Goal: Task Accomplishment & Management: Manage account settings

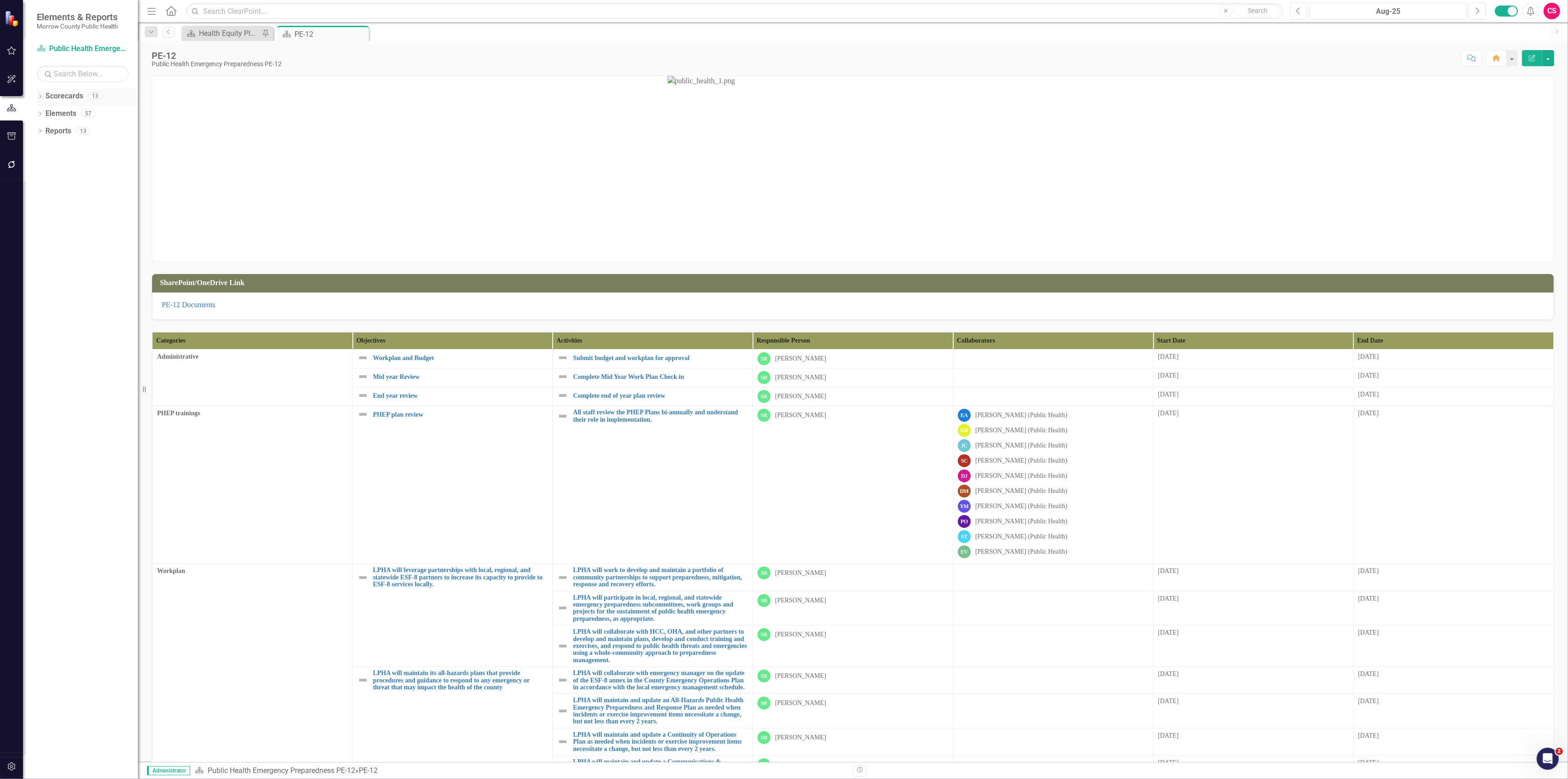
click at [38, 91] on div "Dropdown Scorecards 13" at bounding box center [87, 97] width 101 height 18
click at [40, 94] on icon "Dropdown" at bounding box center [40, 97] width 7 height 5
click at [68, 131] on link "Maternal, Child and Adolescent Health PE-42" at bounding box center [94, 131] width 87 height 10
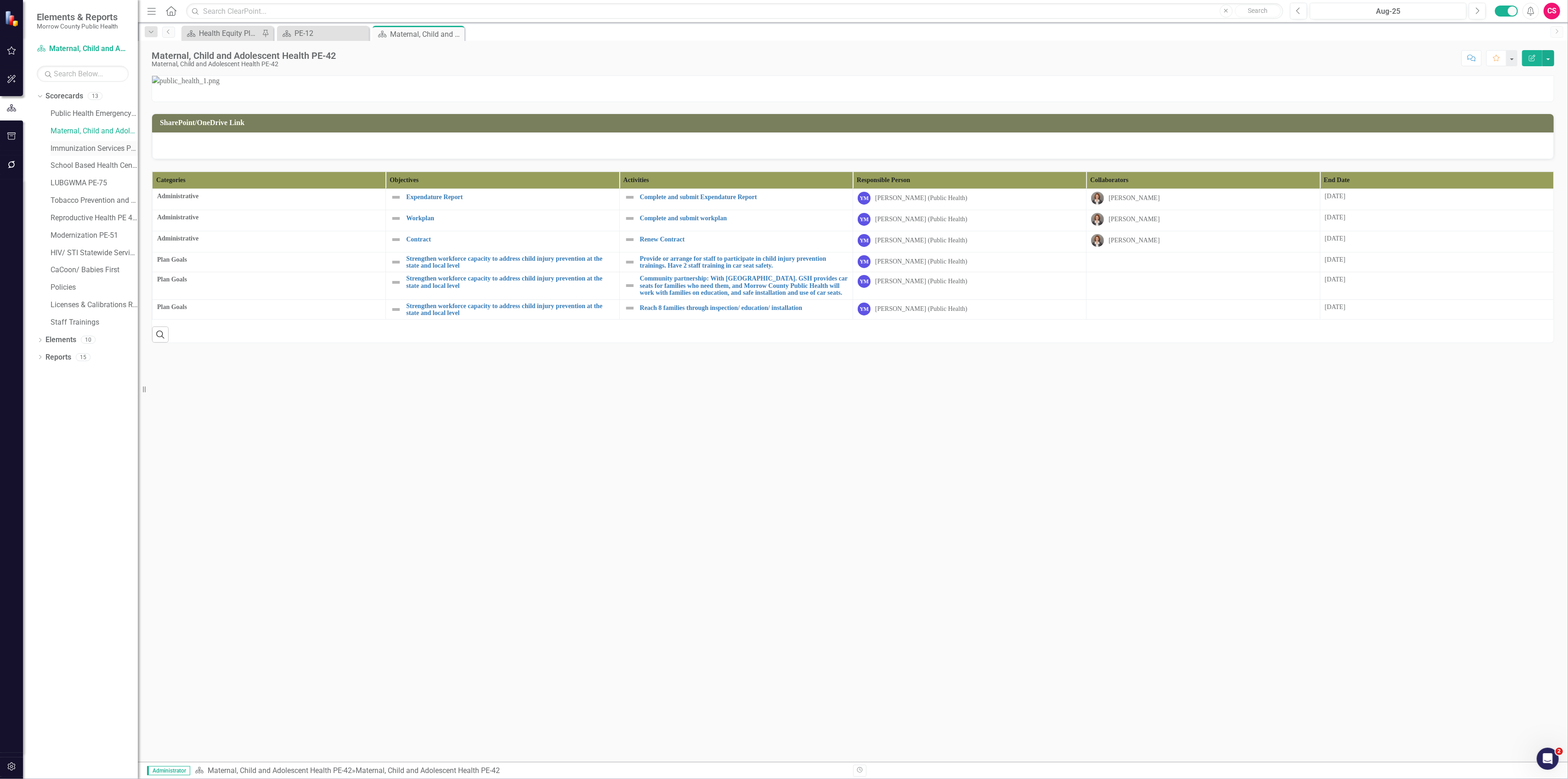
click at [72, 148] on link "Immunization Services PE-43" at bounding box center [94, 148] width 87 height 10
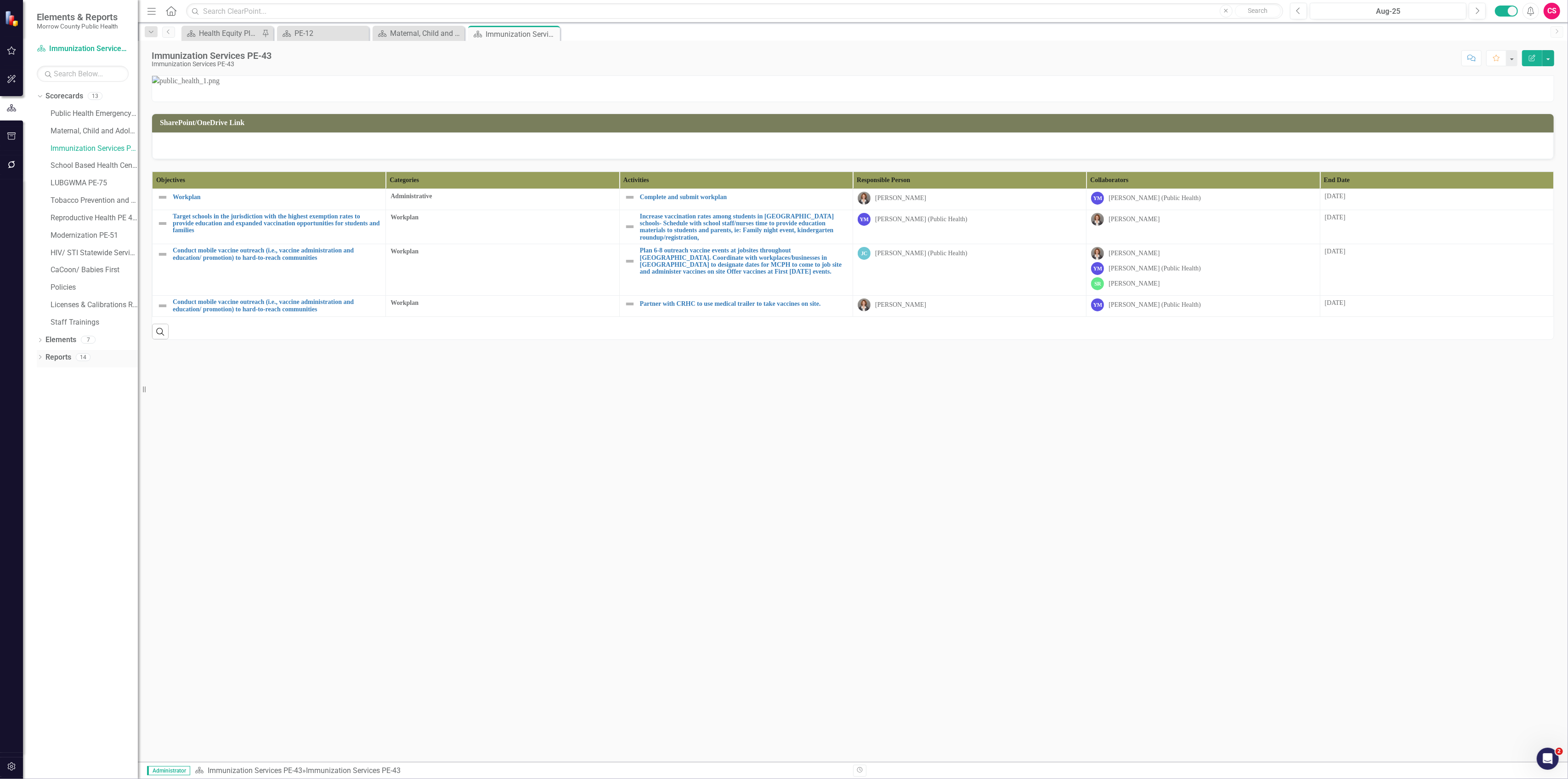
click at [68, 359] on link "Reports" at bounding box center [58, 357] width 26 height 10
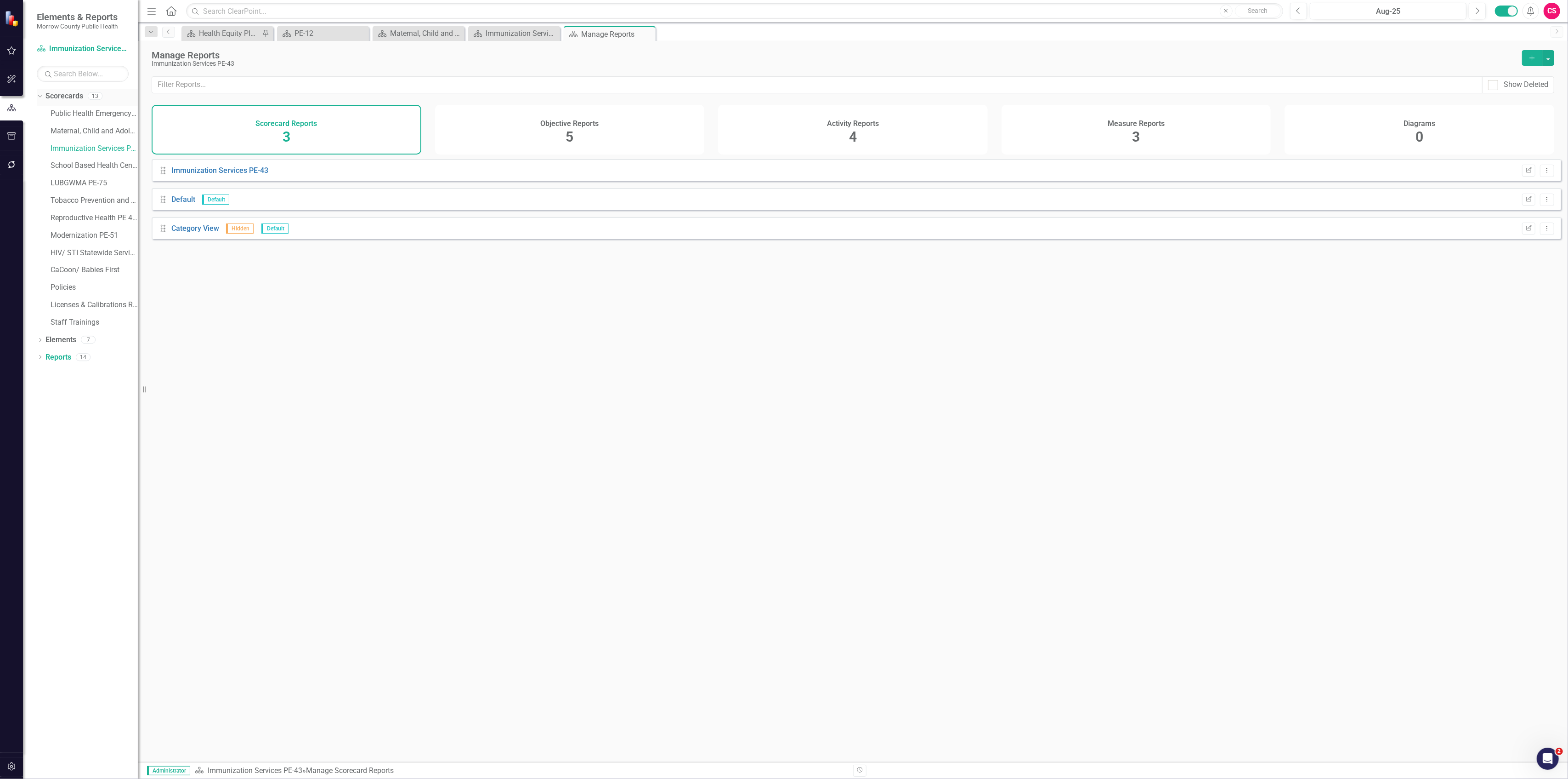
click at [60, 96] on link "Scorecards" at bounding box center [65, 96] width 38 height 10
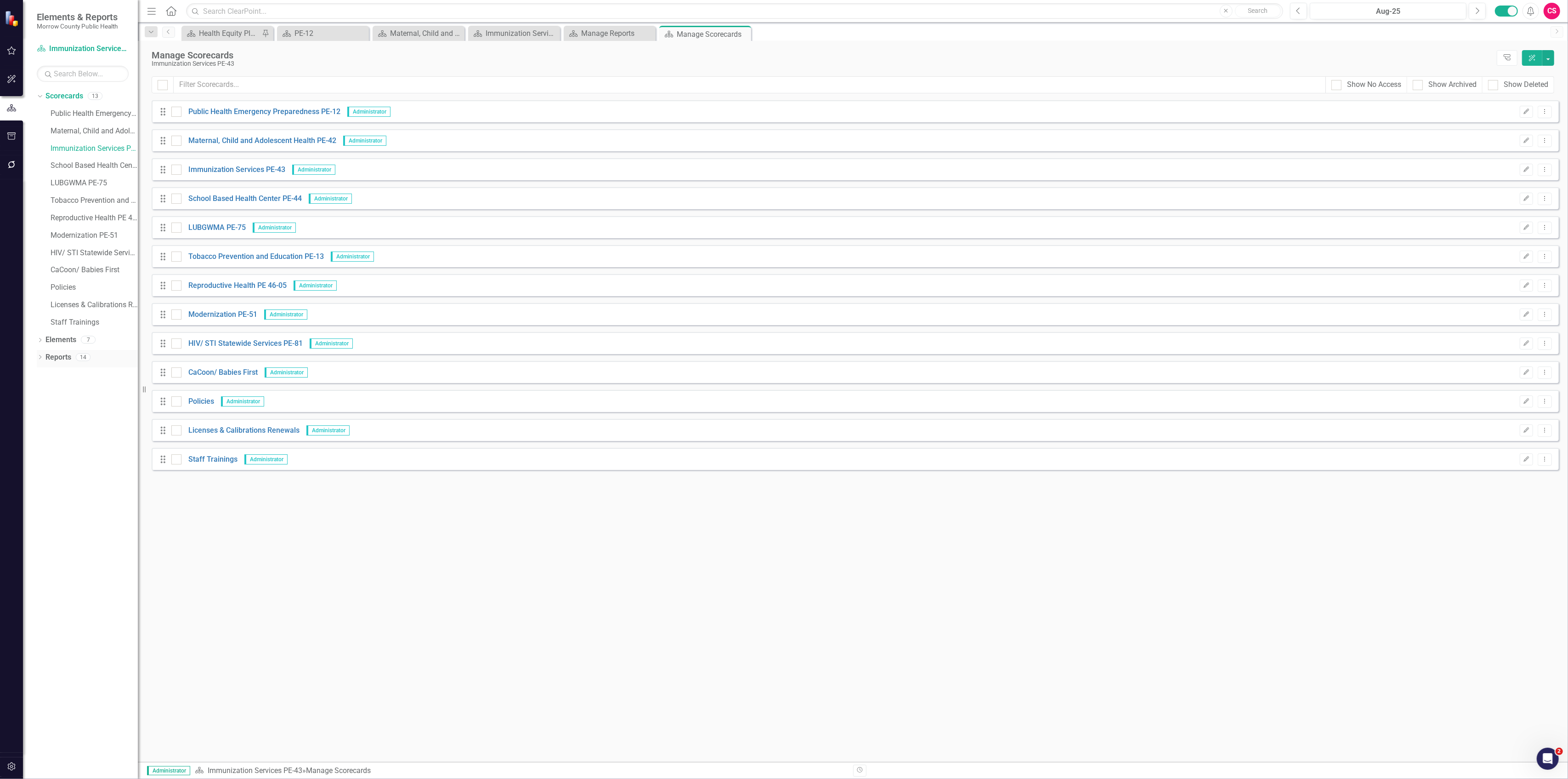
click at [57, 359] on link "Reports" at bounding box center [58, 357] width 26 height 10
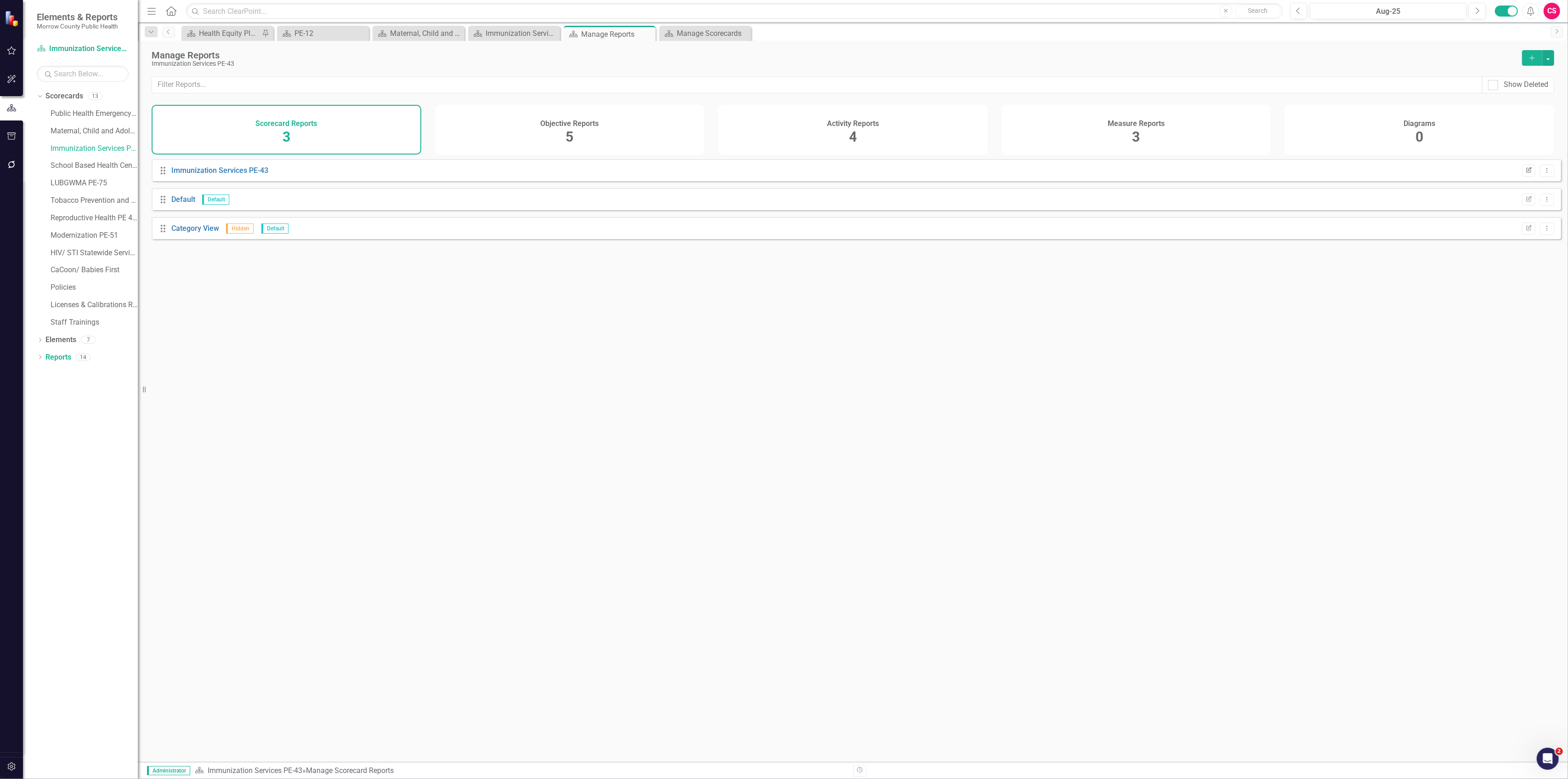
click at [1522, 177] on button "Edit Report" at bounding box center [1529, 171] width 13 height 12
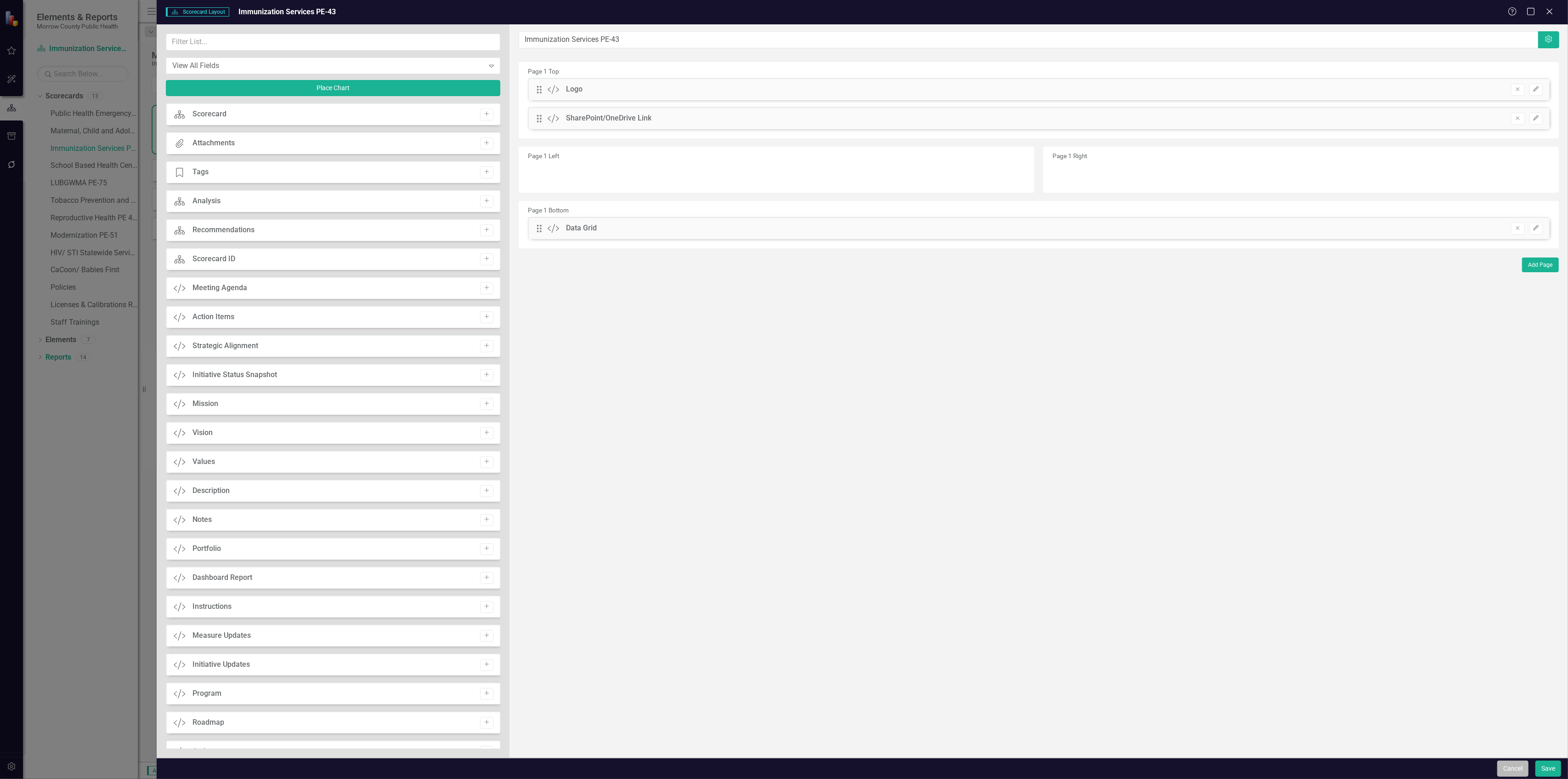
click at [1515, 766] on button "Cancel" at bounding box center [1513, 768] width 31 height 16
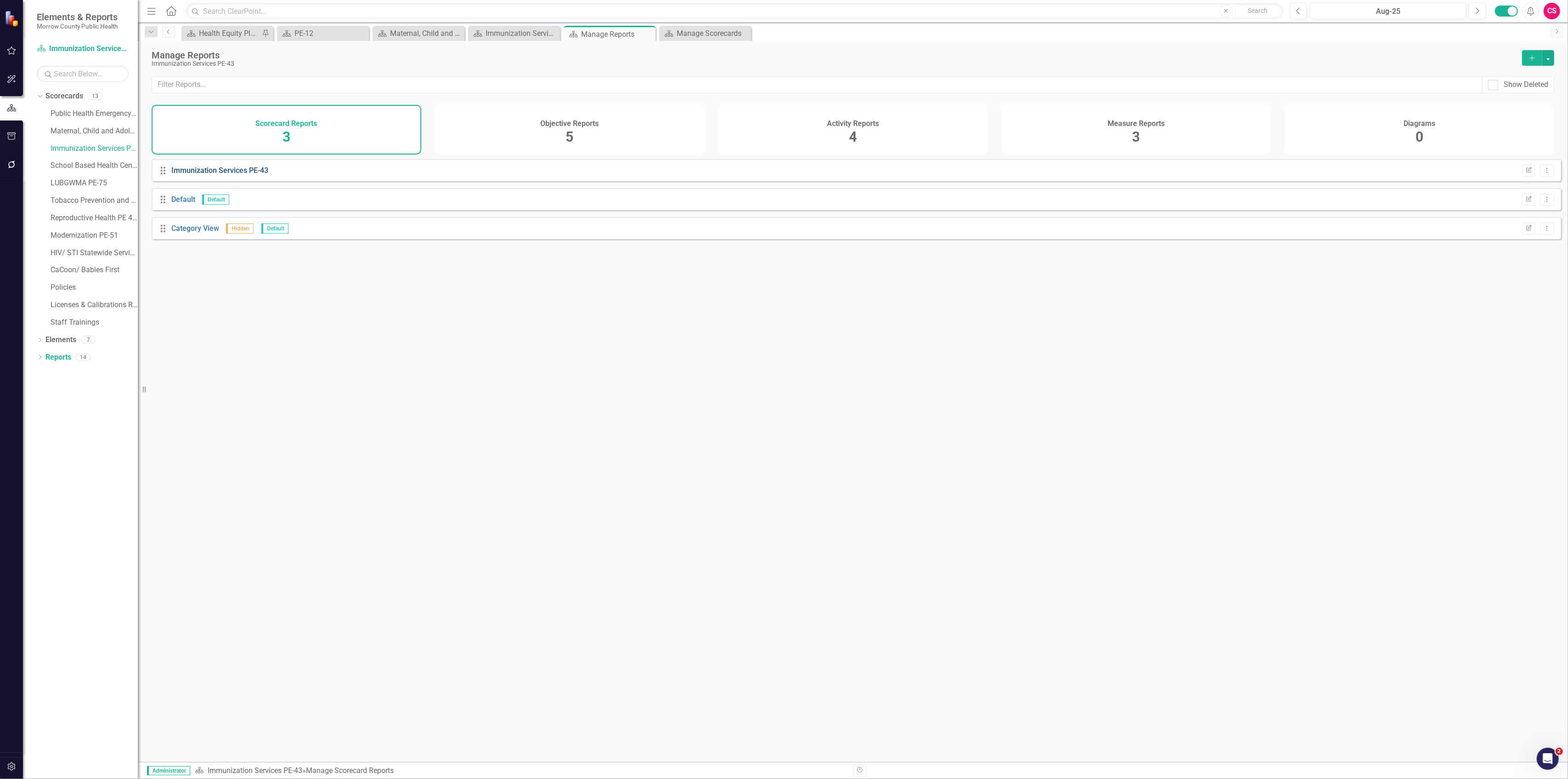
click at [247, 175] on link "Immunization Services PE-43" at bounding box center [220, 170] width 97 height 9
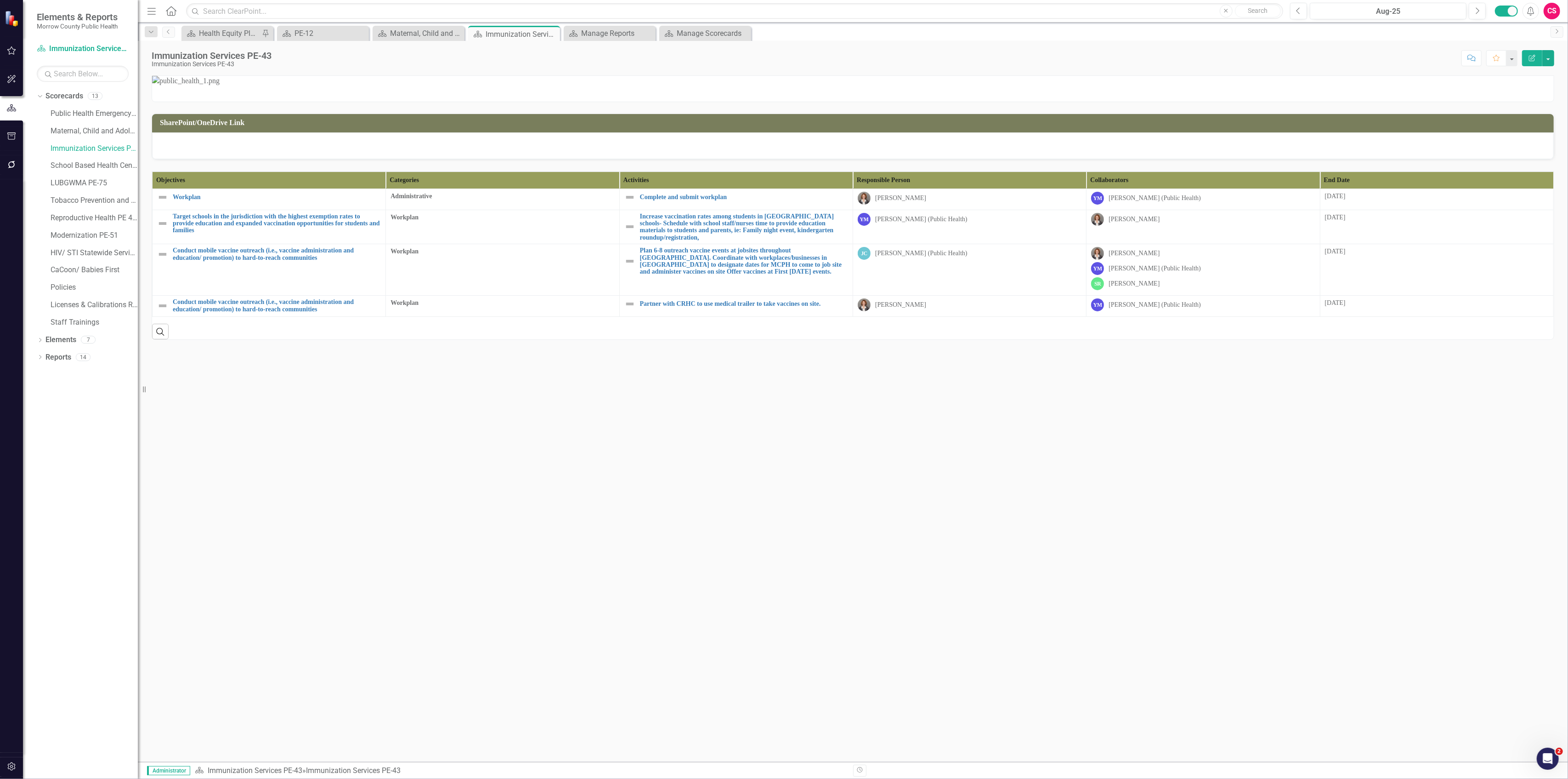
click at [1230, 188] on th "Collaborators" at bounding box center [1203, 180] width 233 height 17
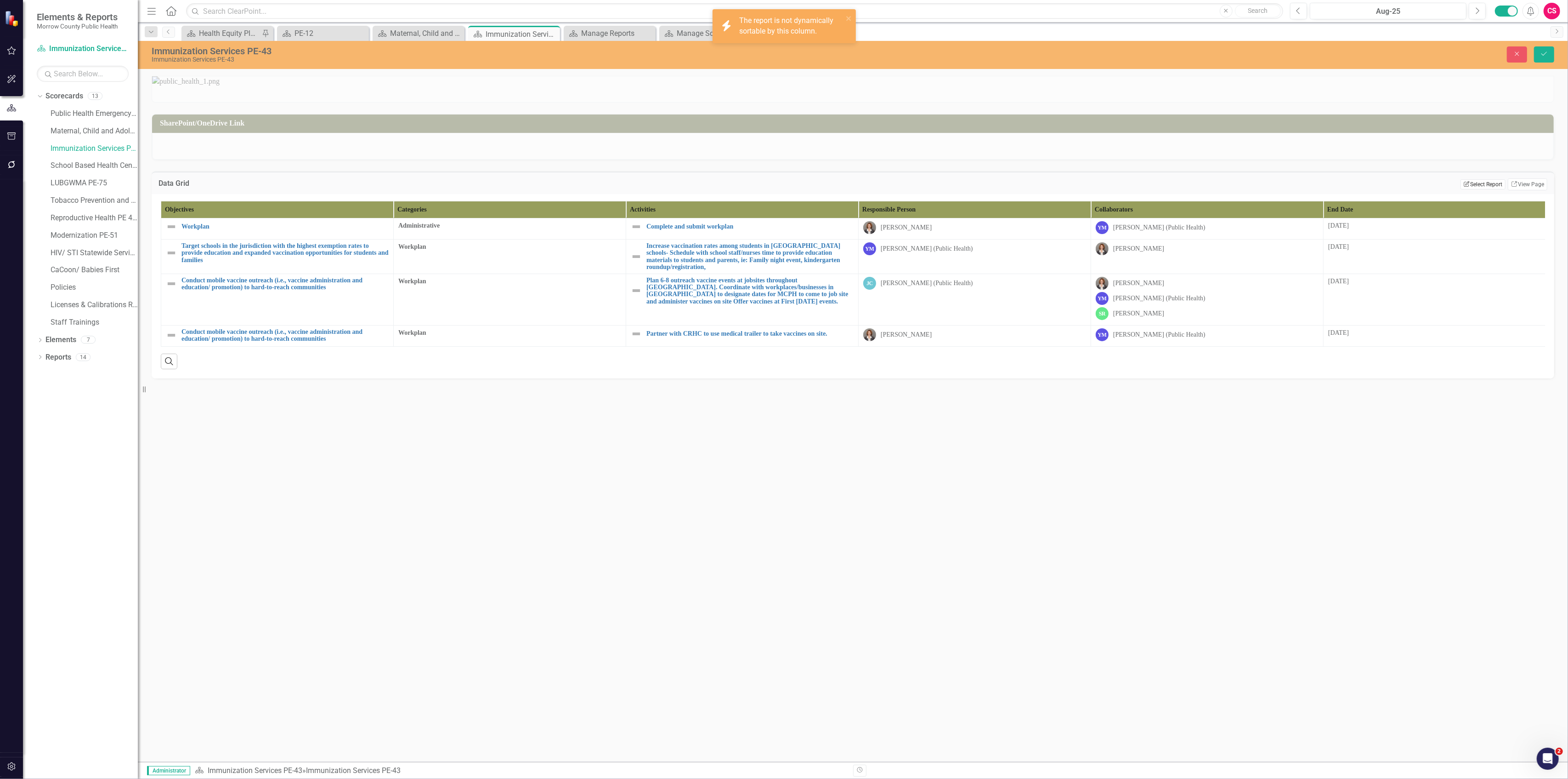
click at [1488, 189] on button "Edit Report Select Report" at bounding box center [1482, 184] width 44 height 10
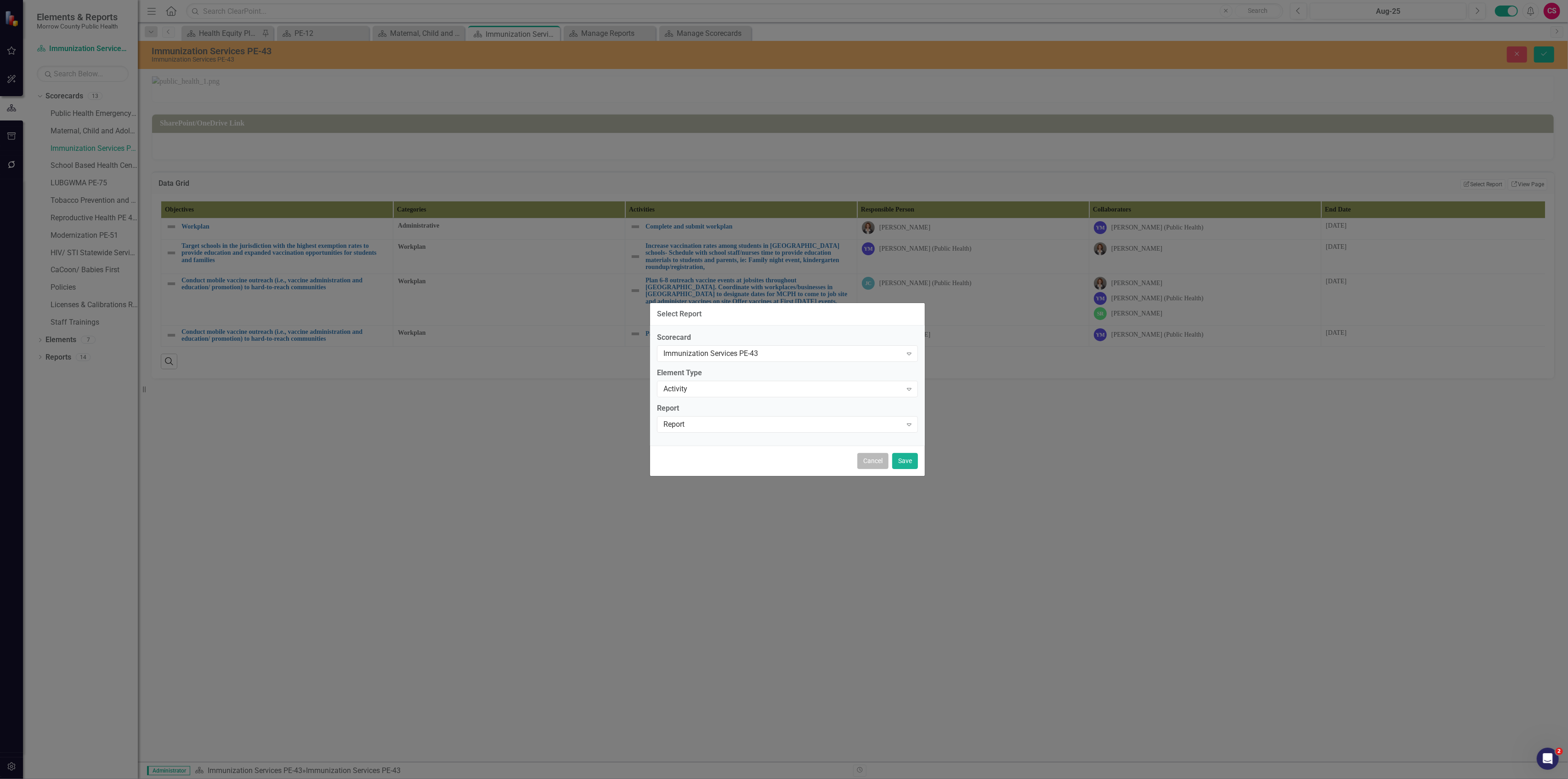
click at [866, 464] on button "Cancel" at bounding box center [872, 460] width 31 height 16
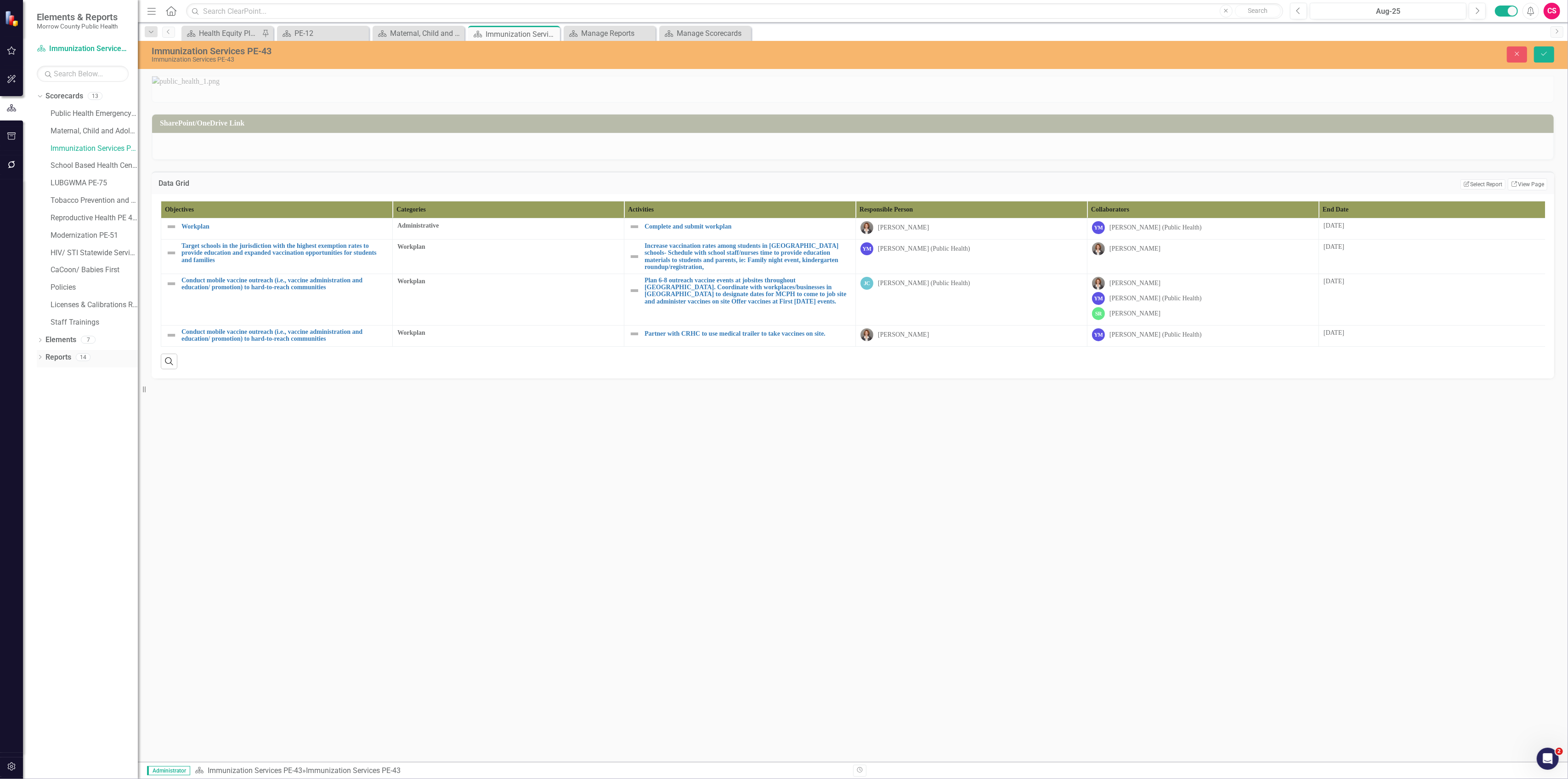
click at [57, 350] on div "Reports" at bounding box center [58, 357] width 26 height 15
click at [88, 115] on link "Public Health Emergency Preparedness PE-12" at bounding box center [94, 113] width 87 height 10
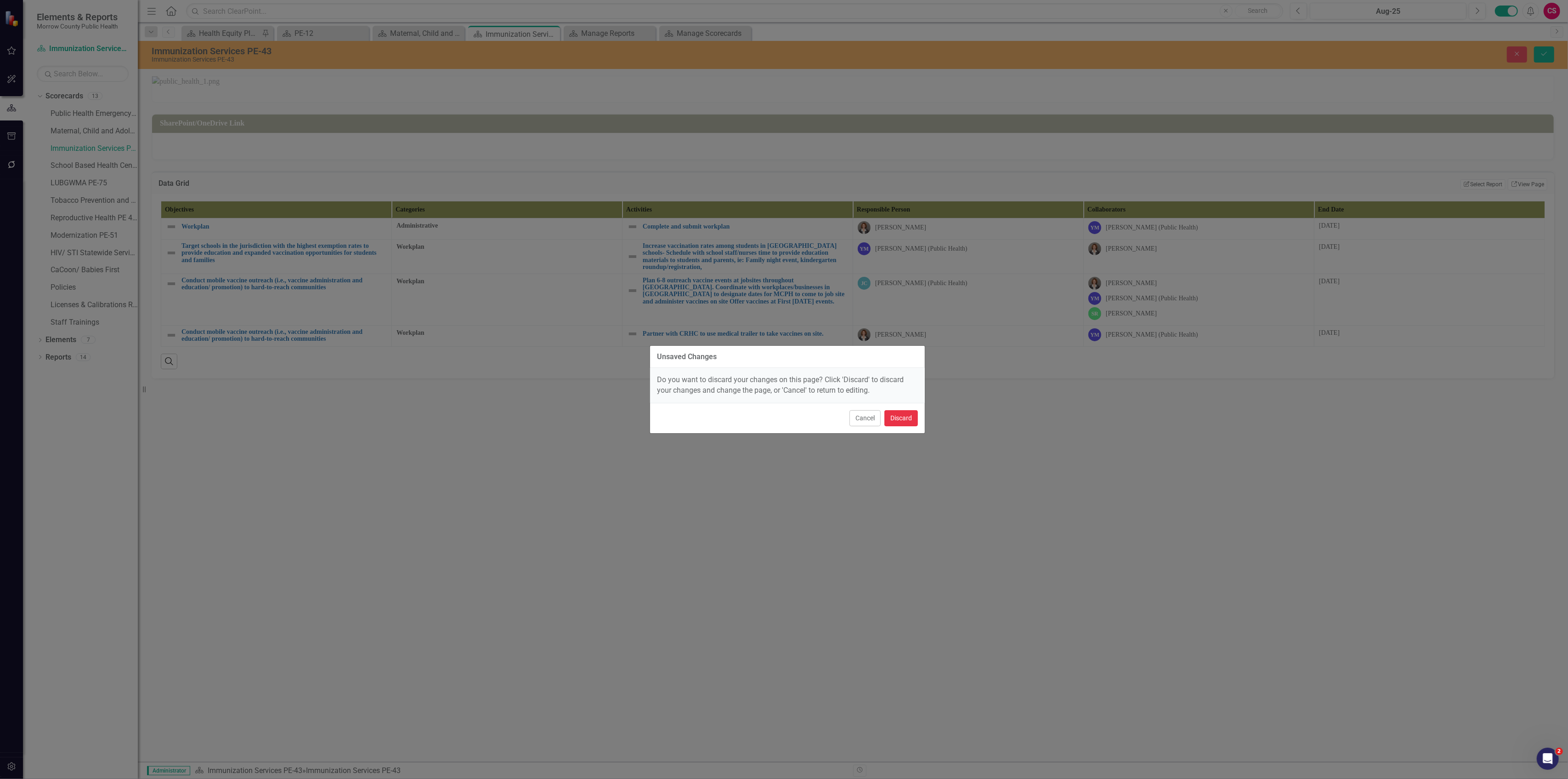
click at [903, 421] on button "Discard" at bounding box center [901, 418] width 33 height 16
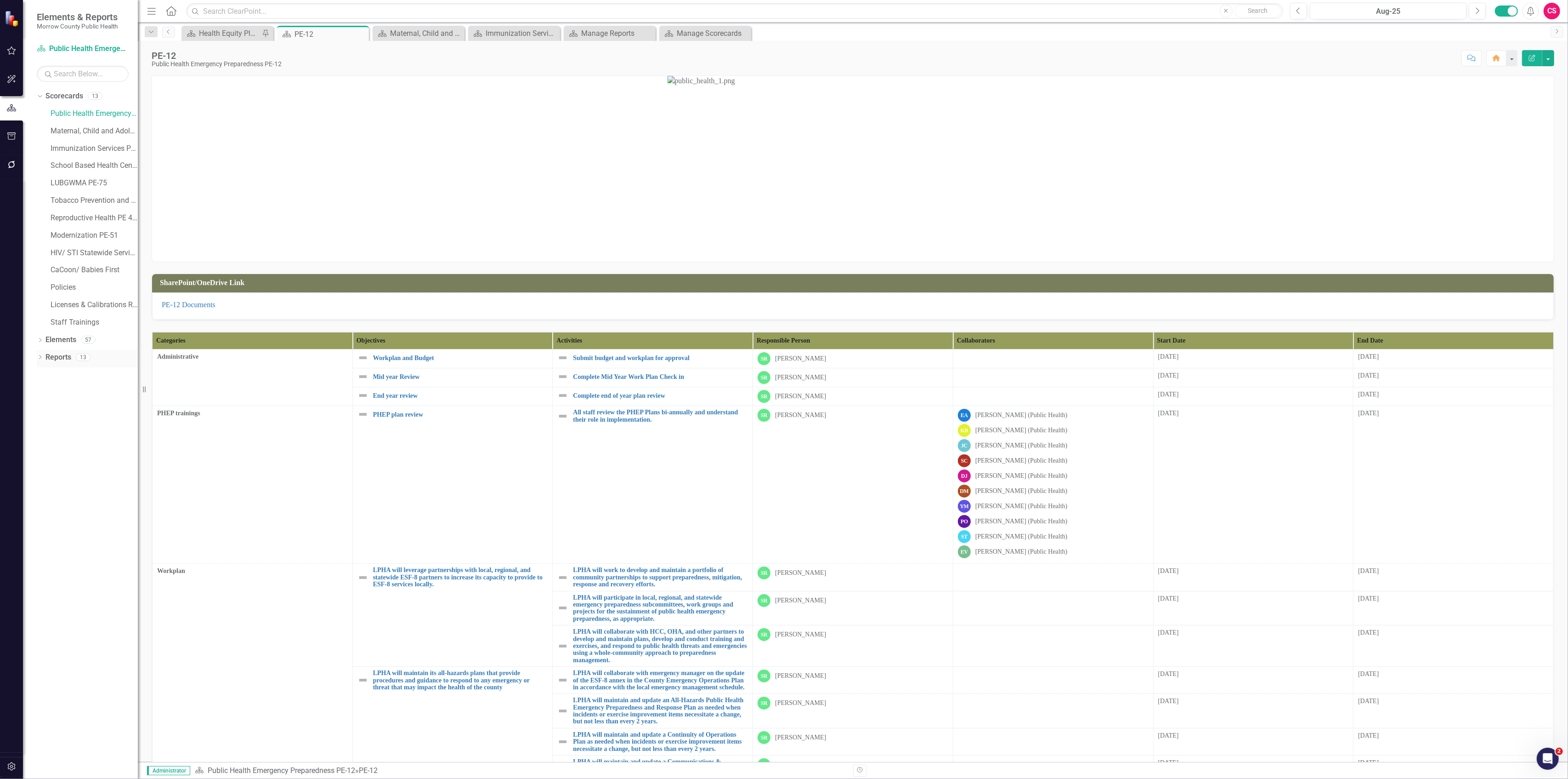
click at [61, 353] on link "Reports" at bounding box center [58, 357] width 26 height 10
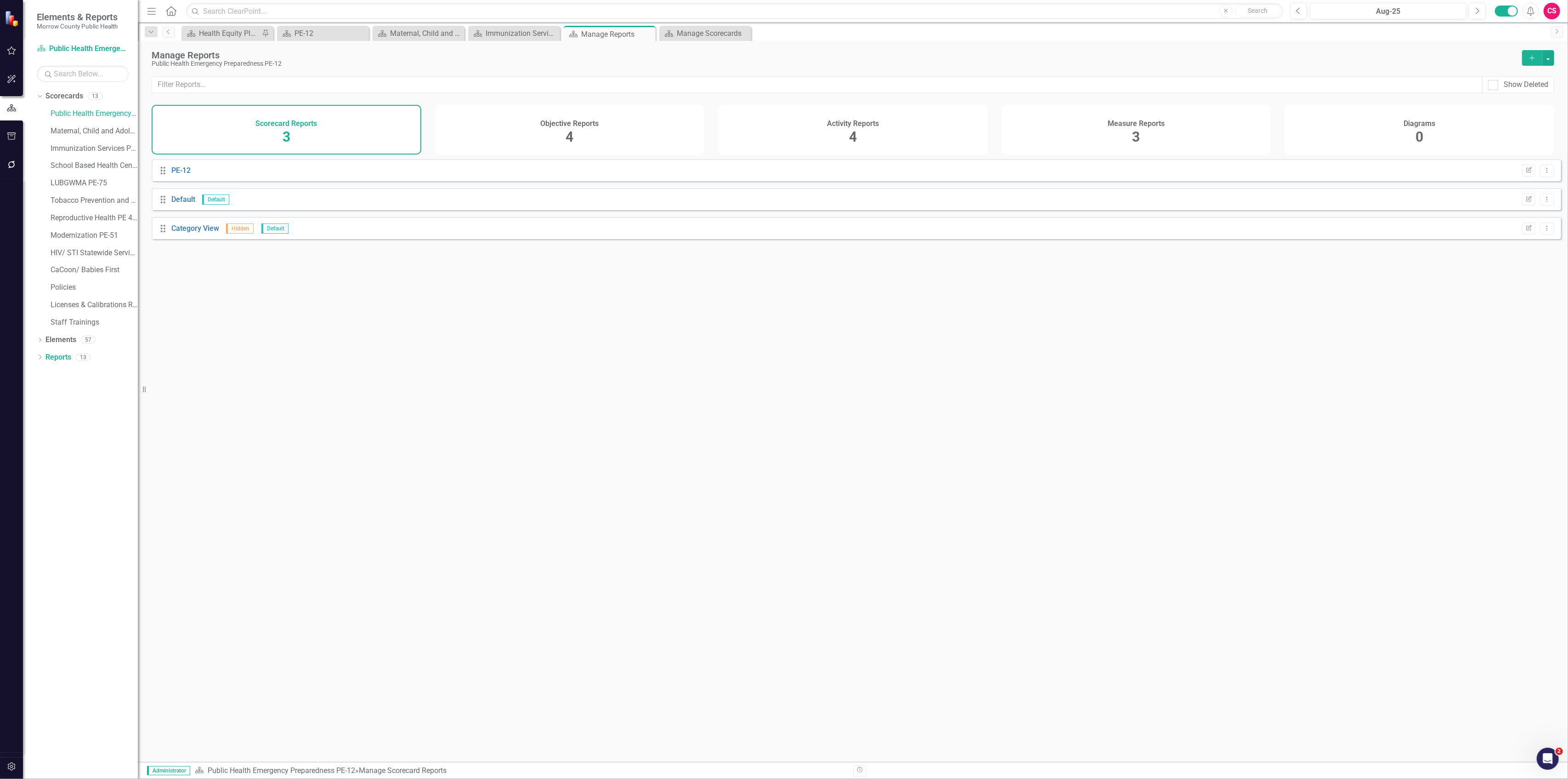
click at [1094, 127] on div "Measure Reports 3" at bounding box center [1136, 130] width 270 height 50
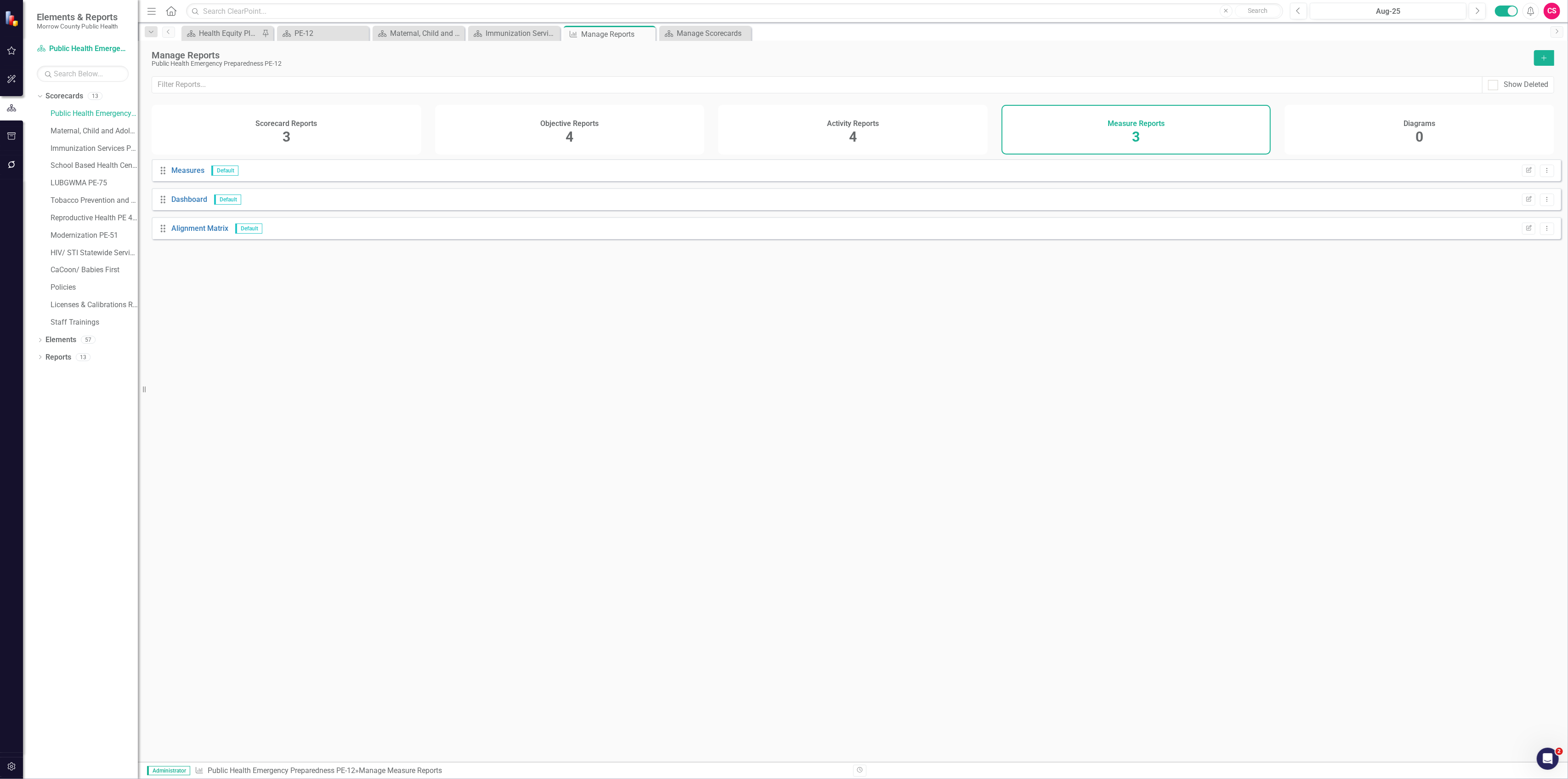
click at [947, 126] on div "Activity Reports 4" at bounding box center [853, 130] width 270 height 50
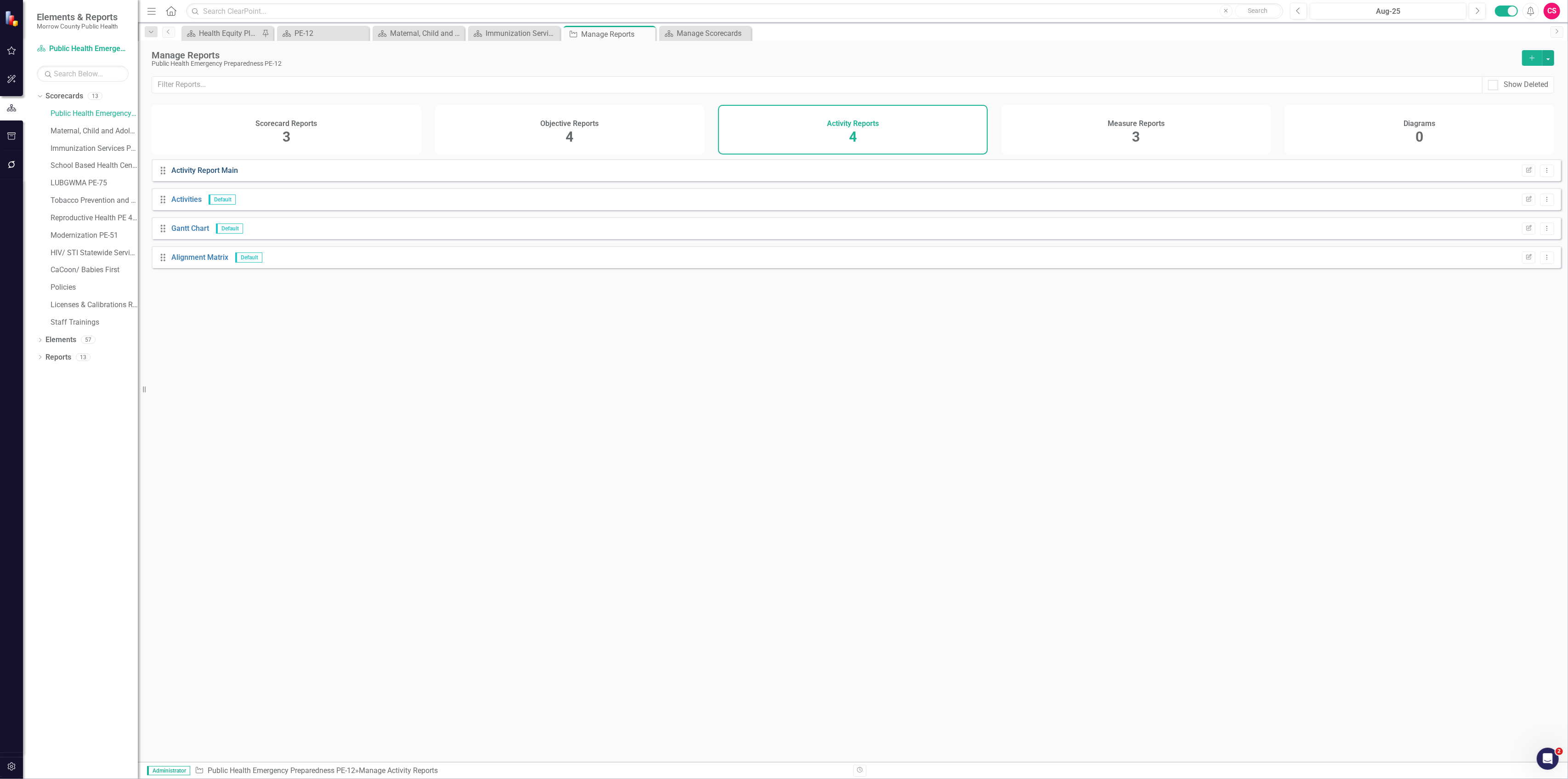
click at [217, 175] on link "Activity Report Main" at bounding box center [205, 170] width 66 height 9
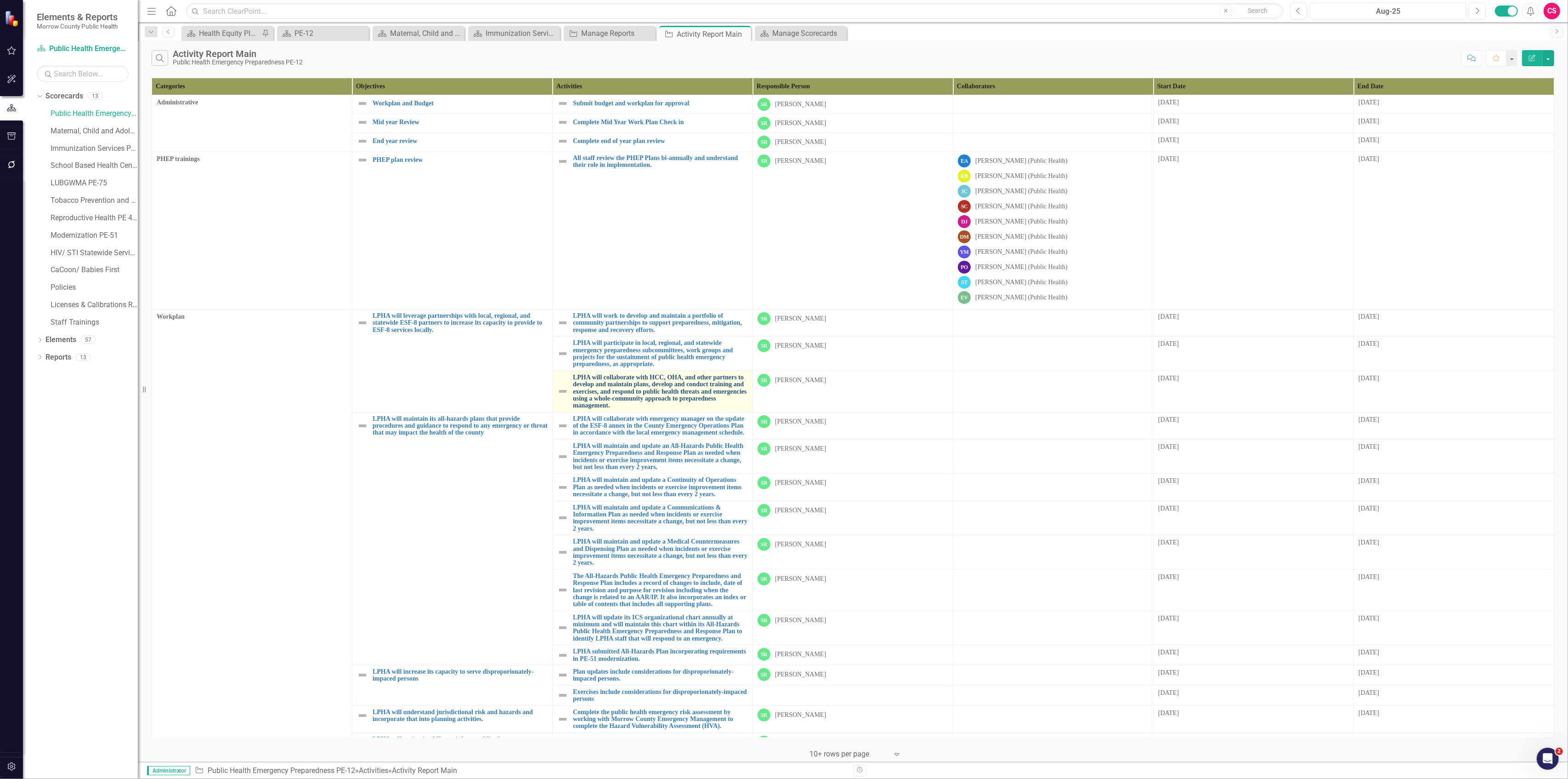
click at [743, 382] on link "LPHA will collaborate with HCC, OHA, and other partners to develop and maintain…" at bounding box center [660, 392] width 175 height 35
click at [1553, 57] on button "button" at bounding box center [1549, 58] width 12 height 16
click at [1530, 72] on link "Edit Report Edit Report" at bounding box center [1517, 76] width 72 height 17
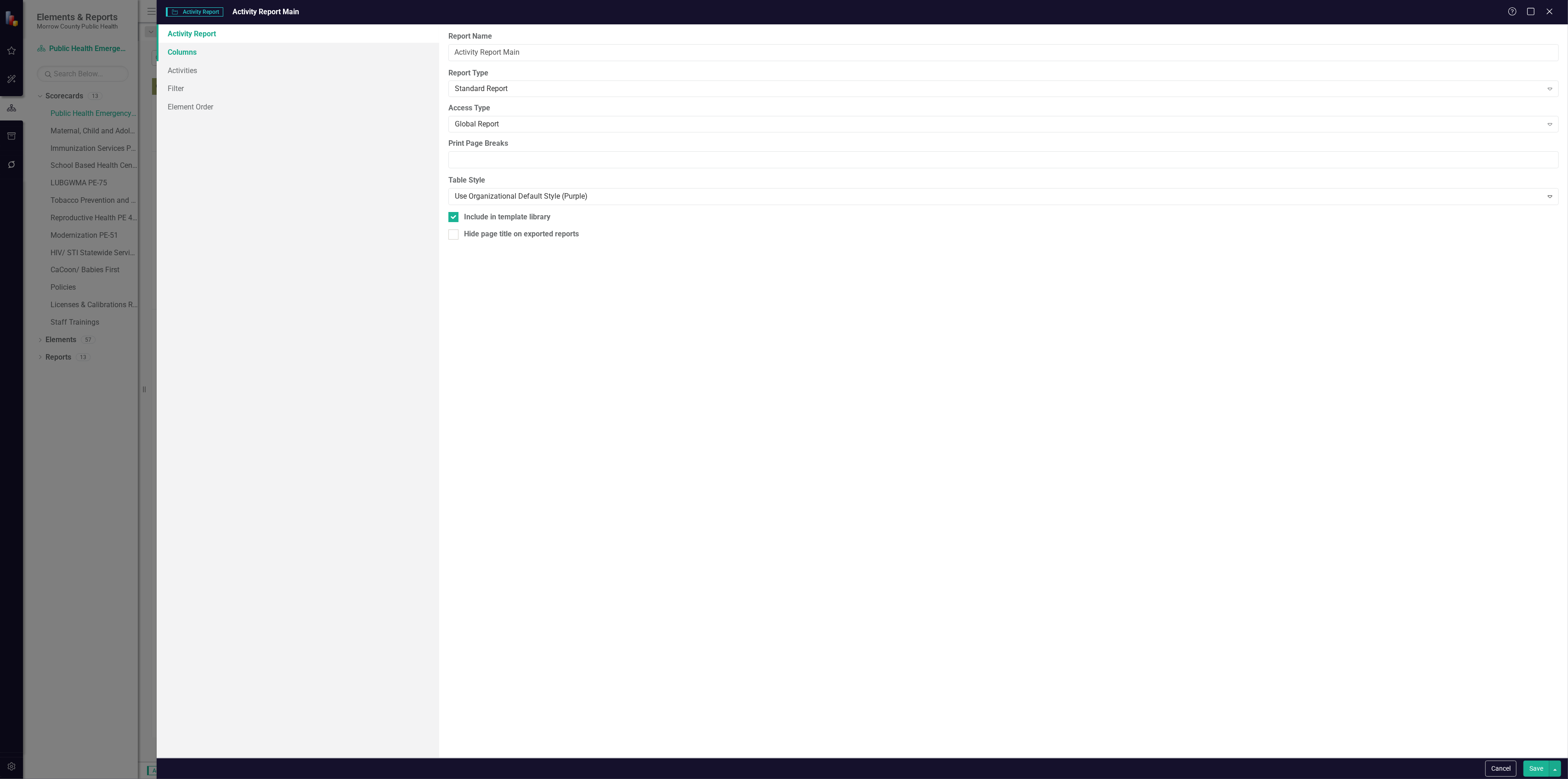
click at [184, 46] on link "Columns" at bounding box center [297, 52] width 282 height 18
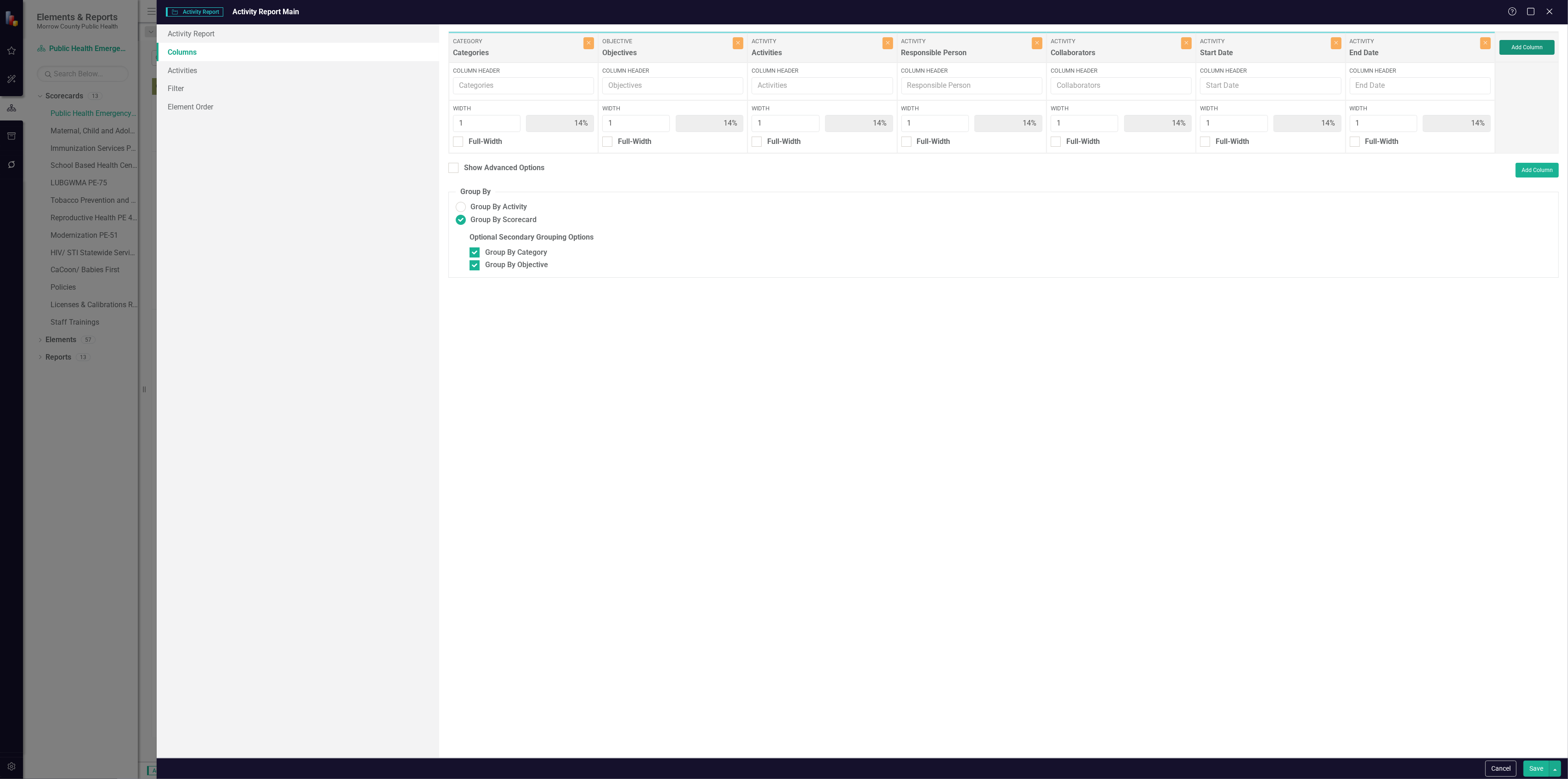
click at [1513, 43] on button "Add Column" at bounding box center [1527, 48] width 55 height 15
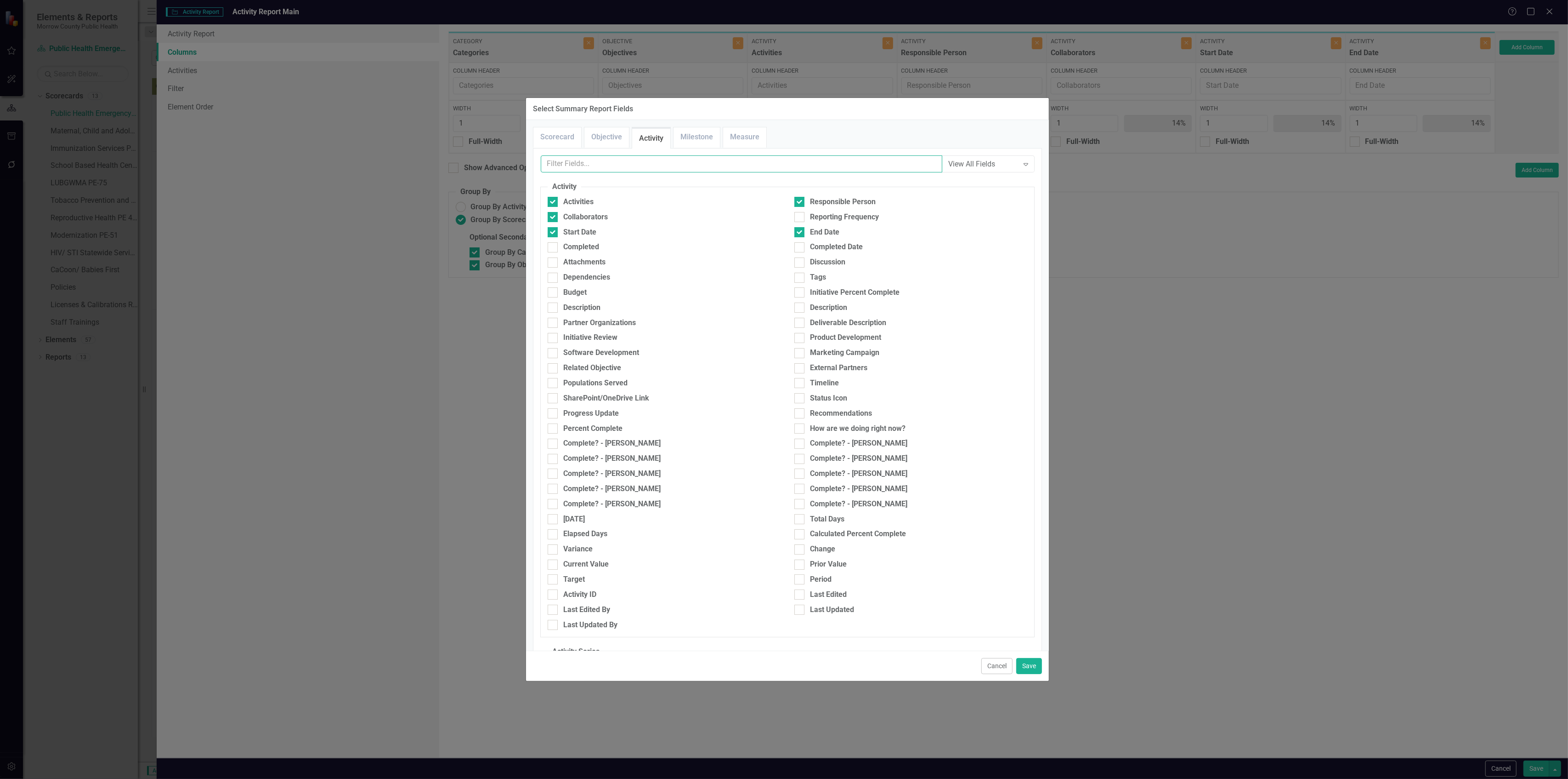
click at [668, 158] on input "text" at bounding box center [741, 164] width 402 height 17
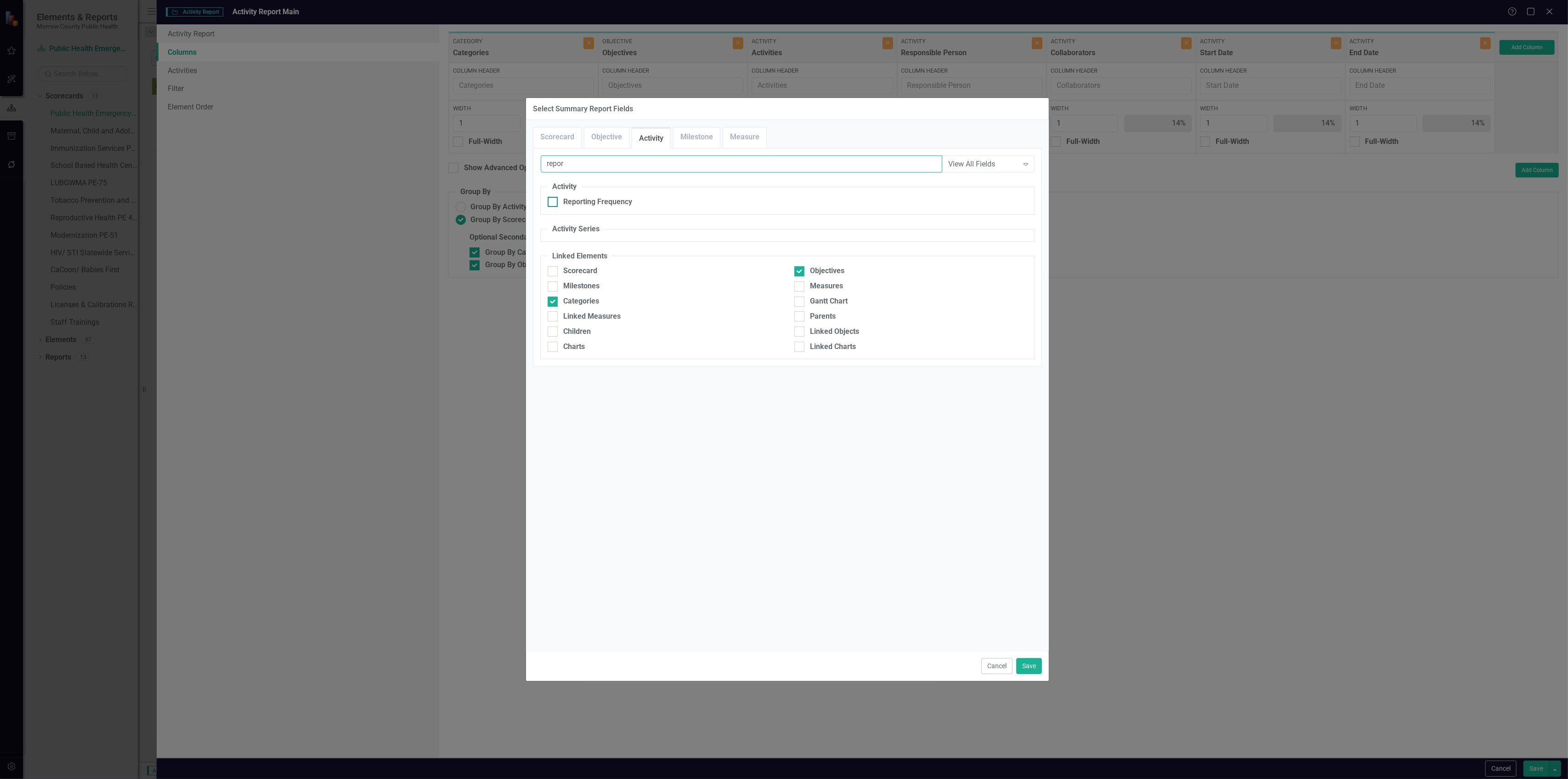
type input "repor"
click at [597, 204] on div "Reporting Frequency" at bounding box center [597, 202] width 69 height 10
click at [553, 203] on input "Reporting Frequency" at bounding box center [551, 200] width 6 height 6
checkbox input "true"
click at [1034, 672] on button "Save" at bounding box center [1029, 666] width 26 height 16
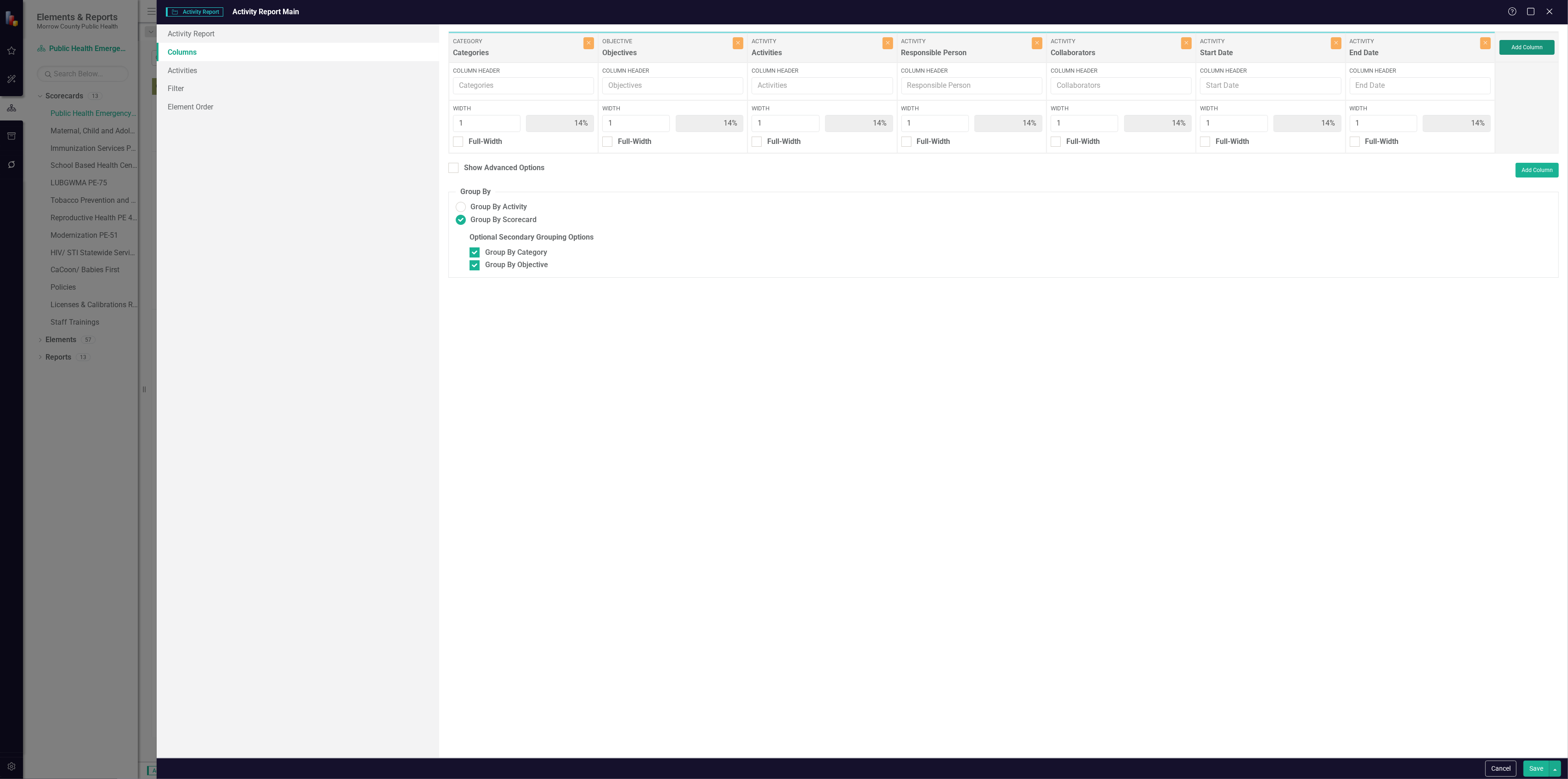
type input "13%"
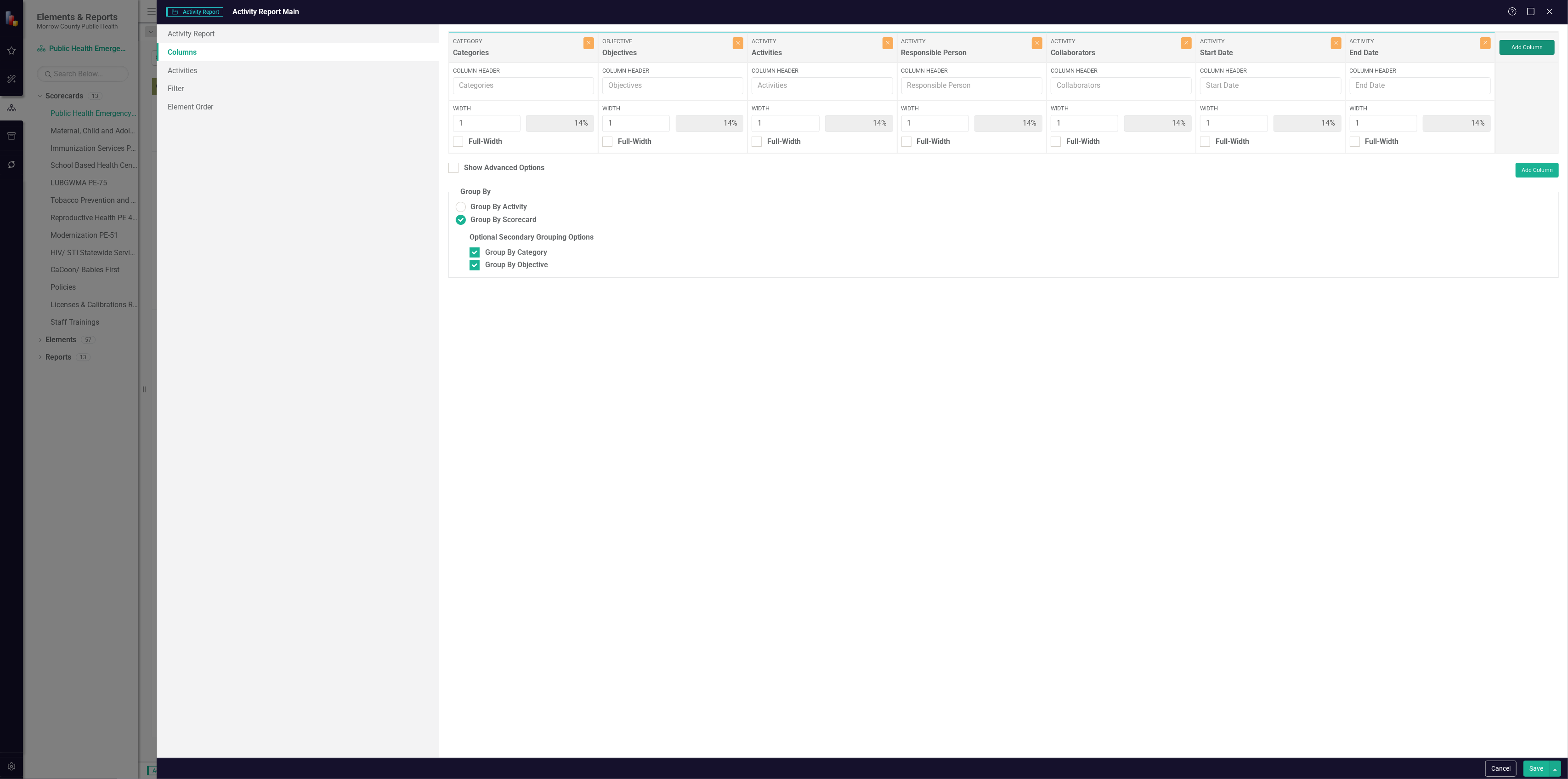
type input "13%"
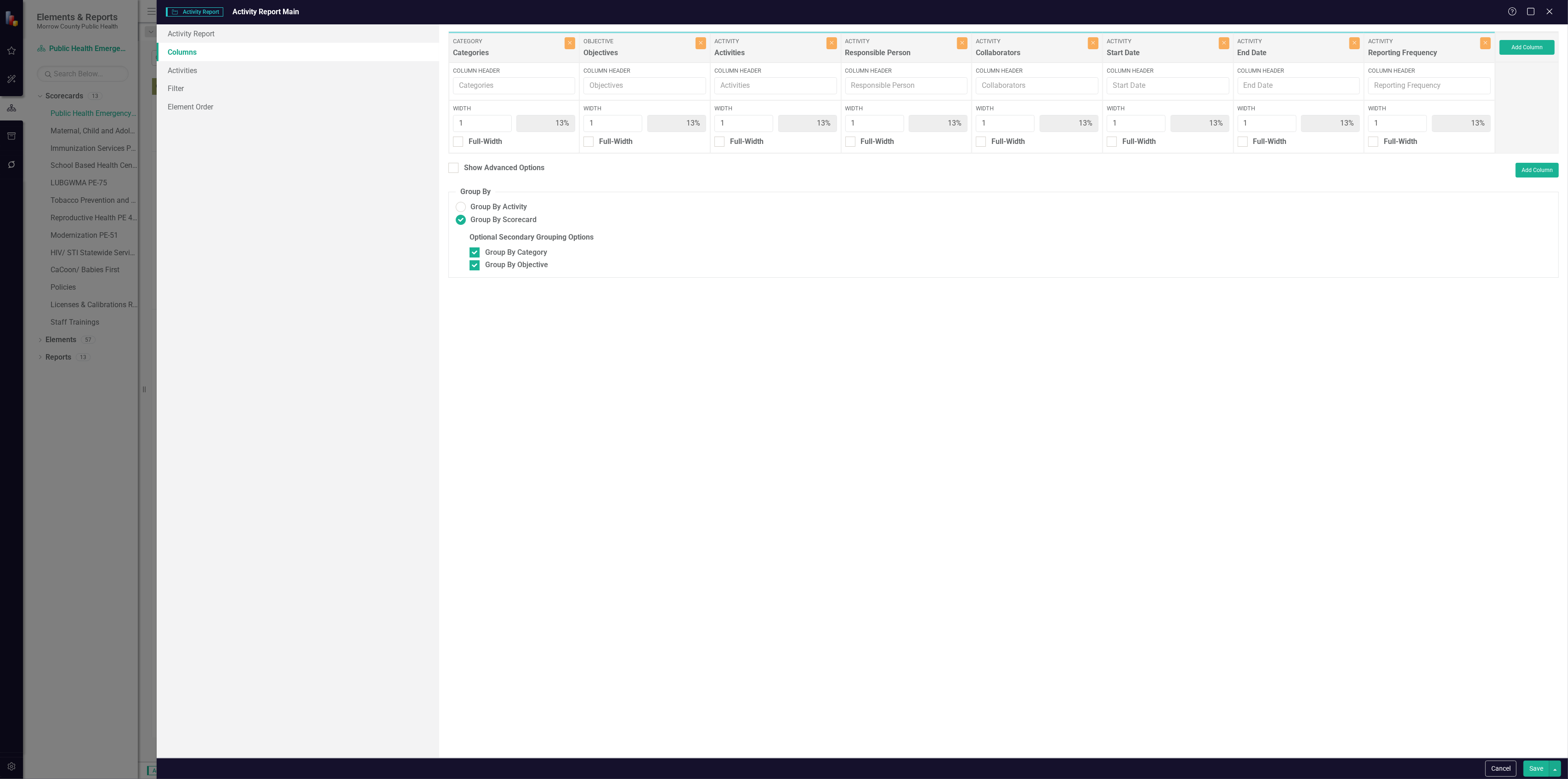
click at [1537, 767] on button "Save" at bounding box center [1536, 768] width 26 height 16
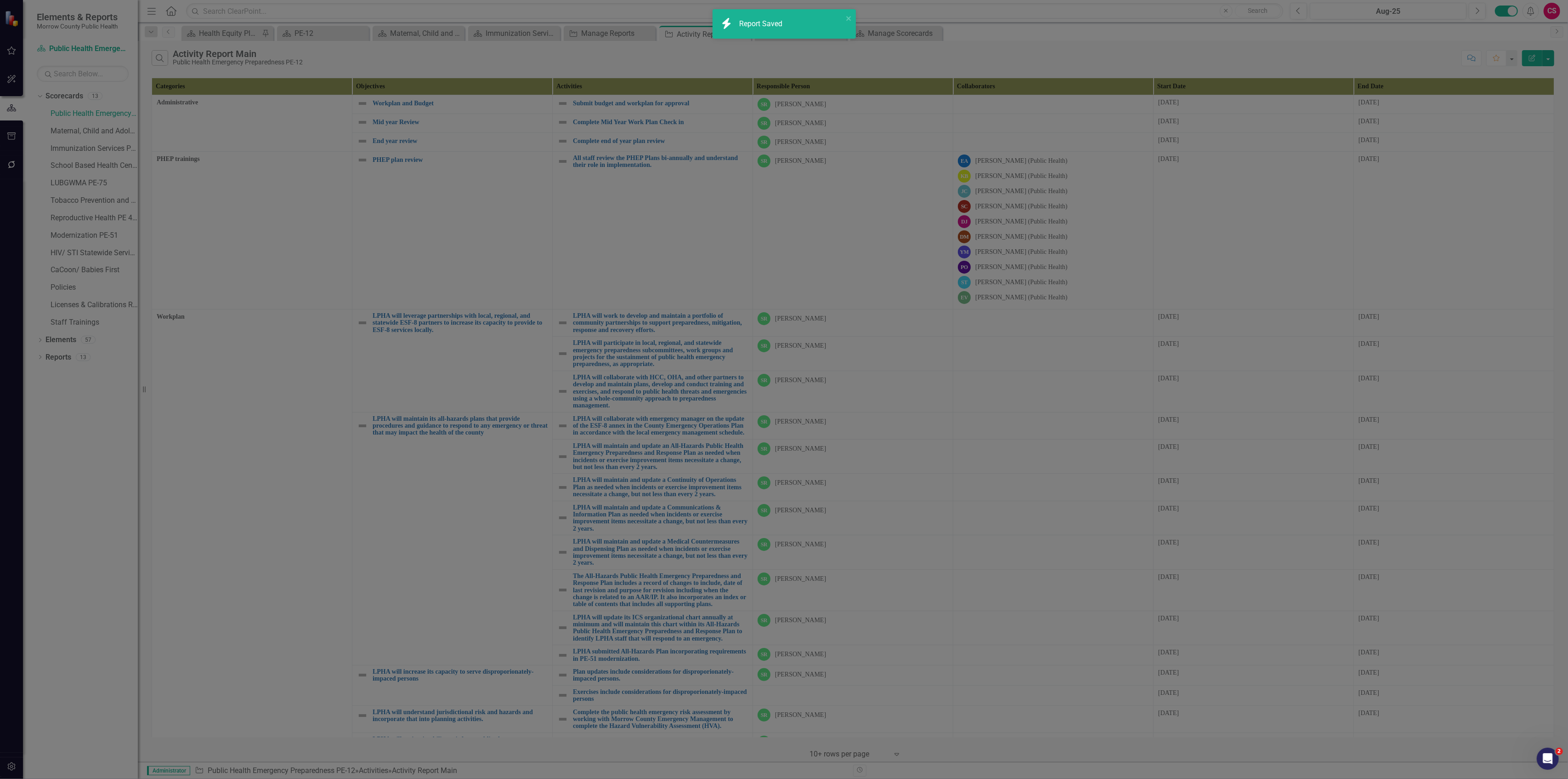
radio input "false"
checkbox input "false"
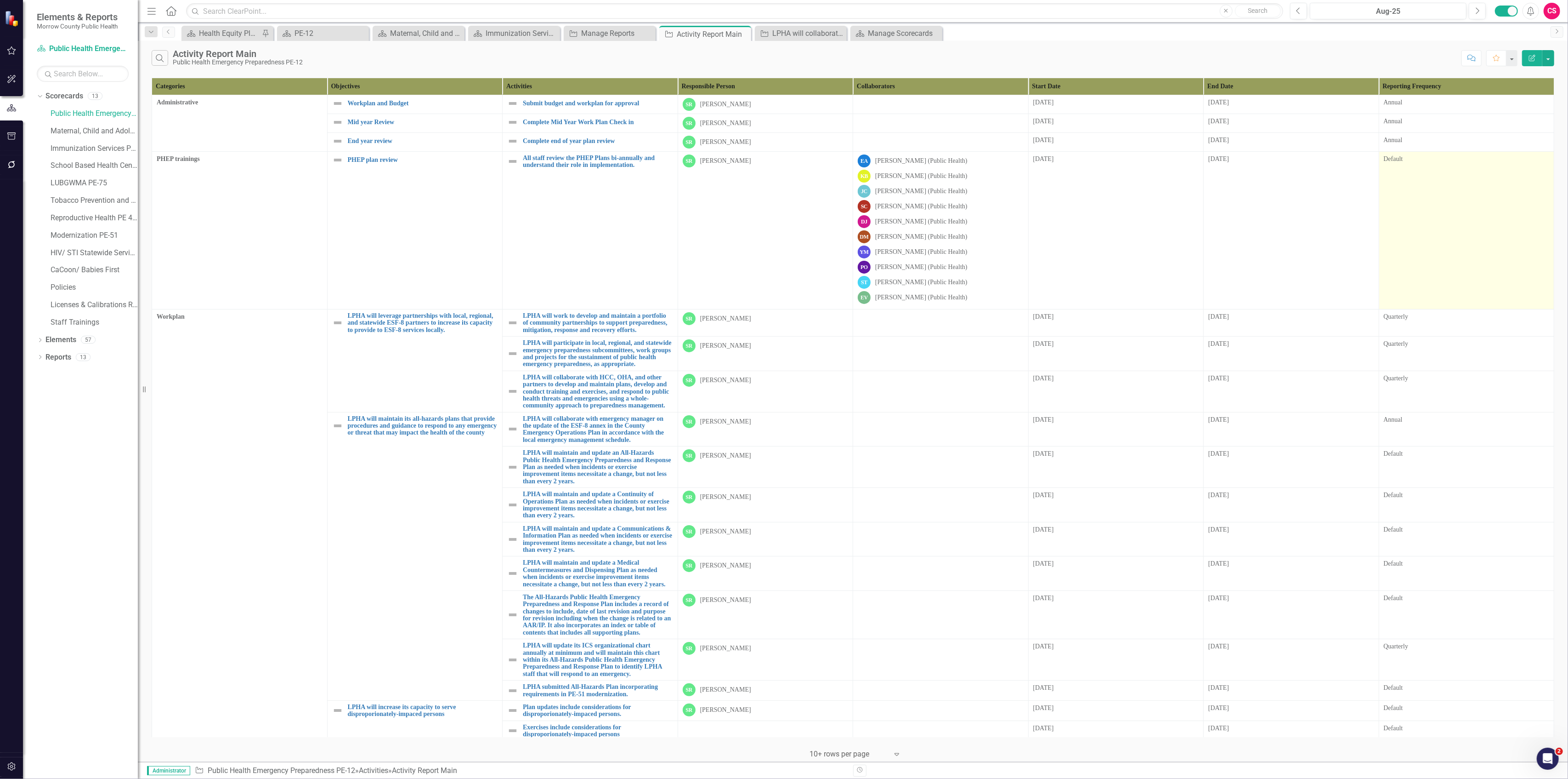
click at [1427, 244] on td "Default" at bounding box center [1466, 230] width 175 height 158
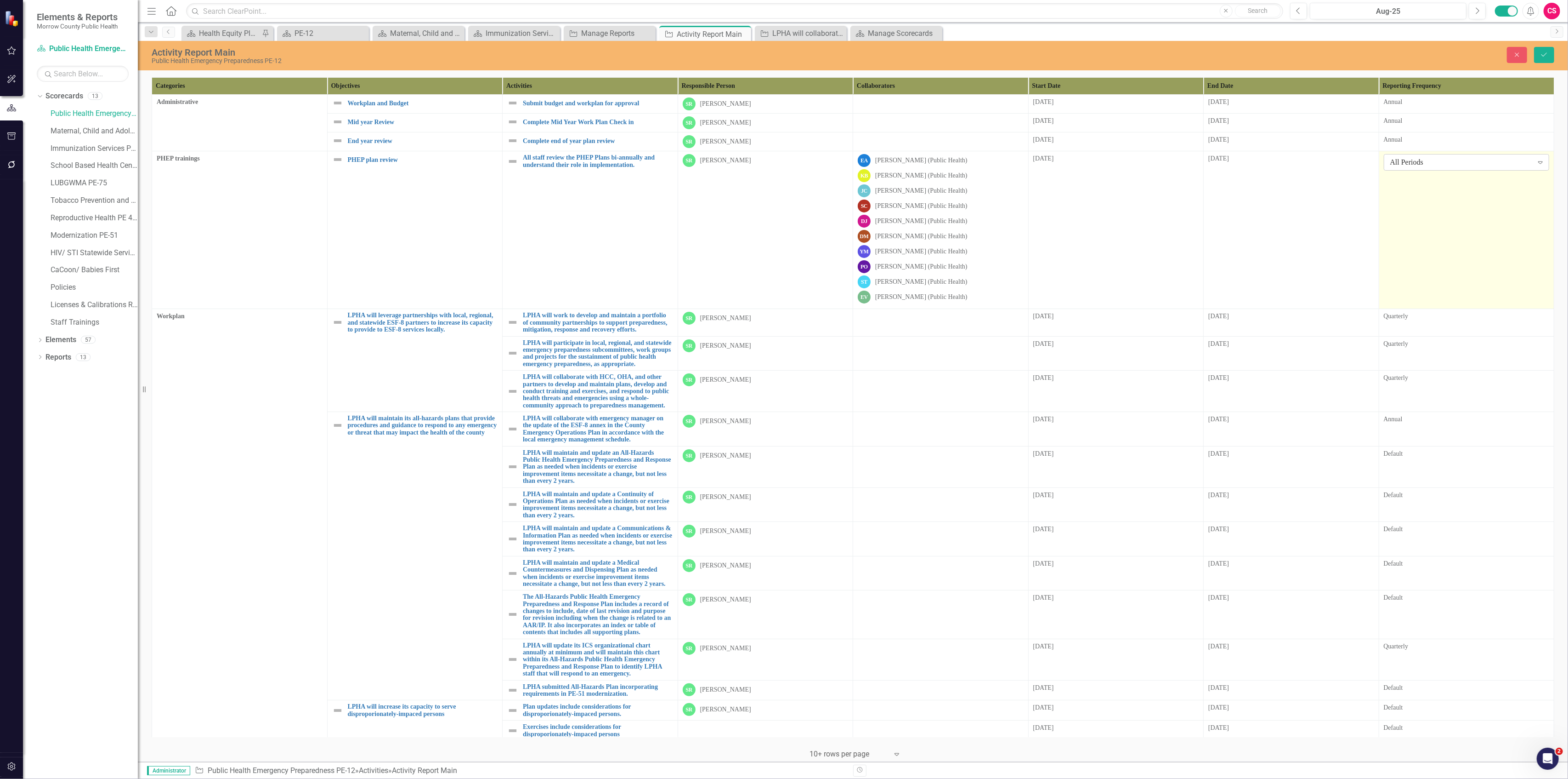
click at [1419, 162] on div "All Periods" at bounding box center [1461, 162] width 143 height 10
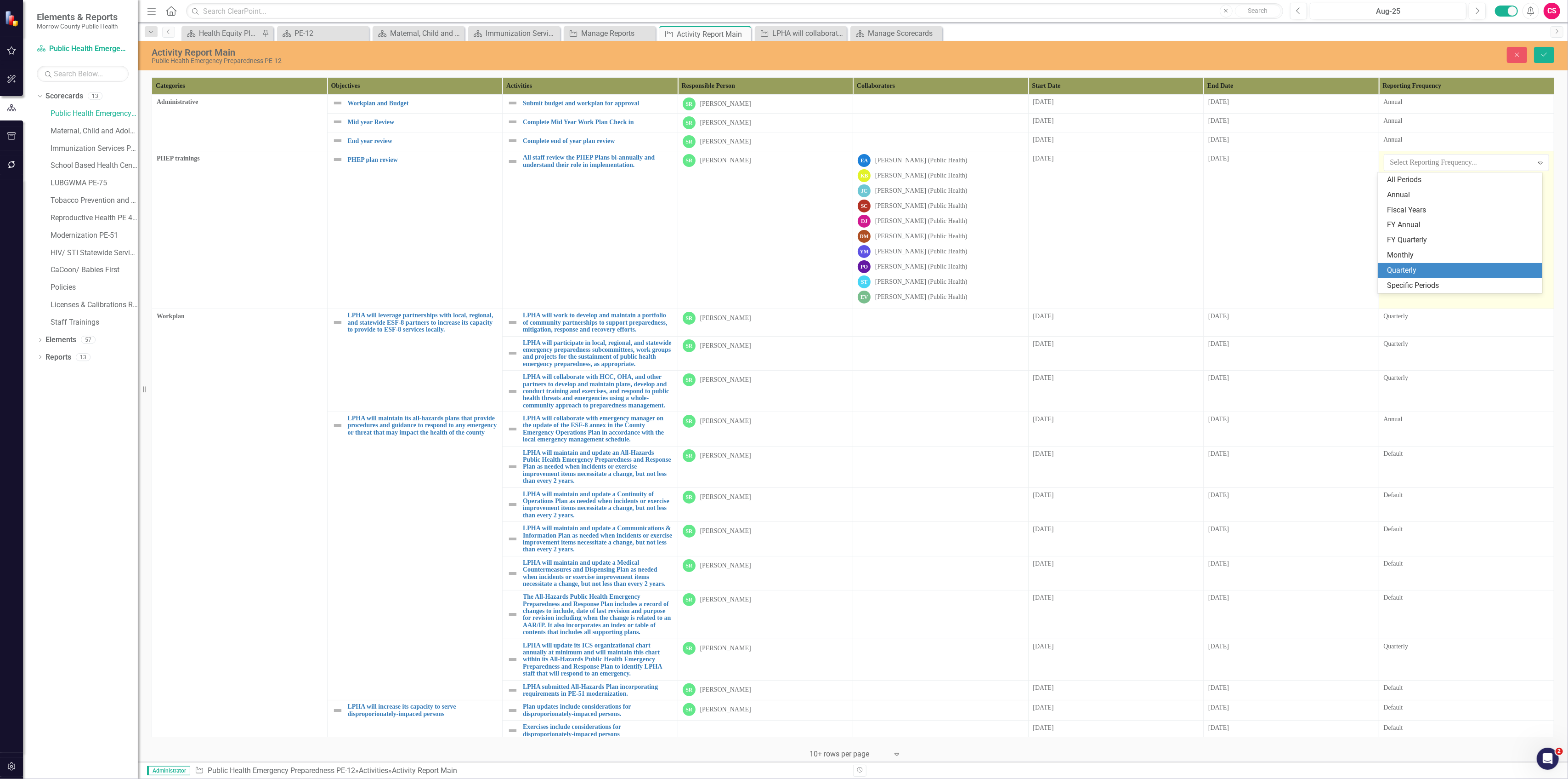
click at [1410, 265] on div "Quarterly" at bounding box center [1462, 270] width 150 height 10
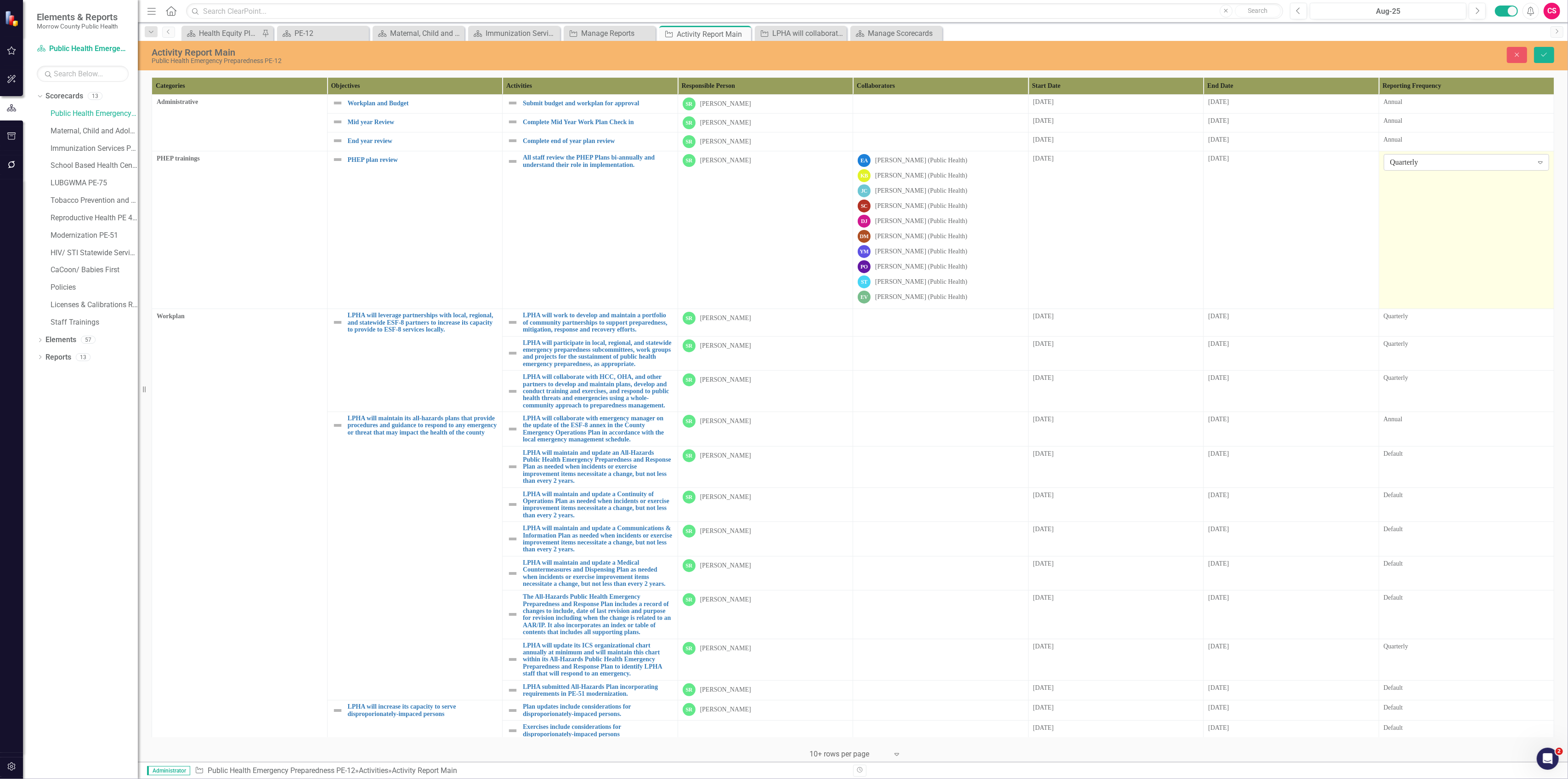
click at [1435, 162] on div "Quarterly" at bounding box center [1461, 162] width 143 height 10
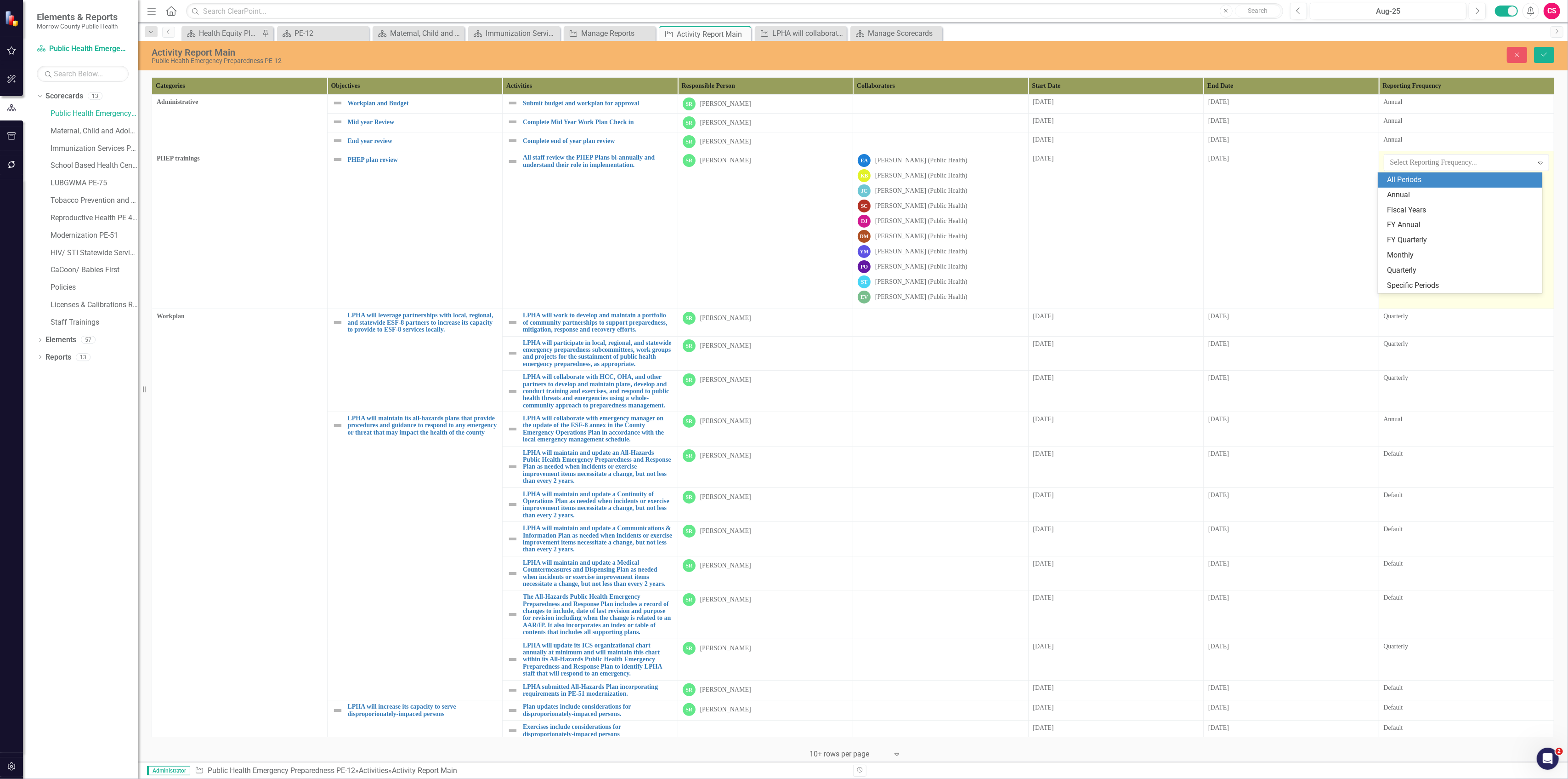
click at [1418, 179] on div "All Periods" at bounding box center [1462, 180] width 150 height 10
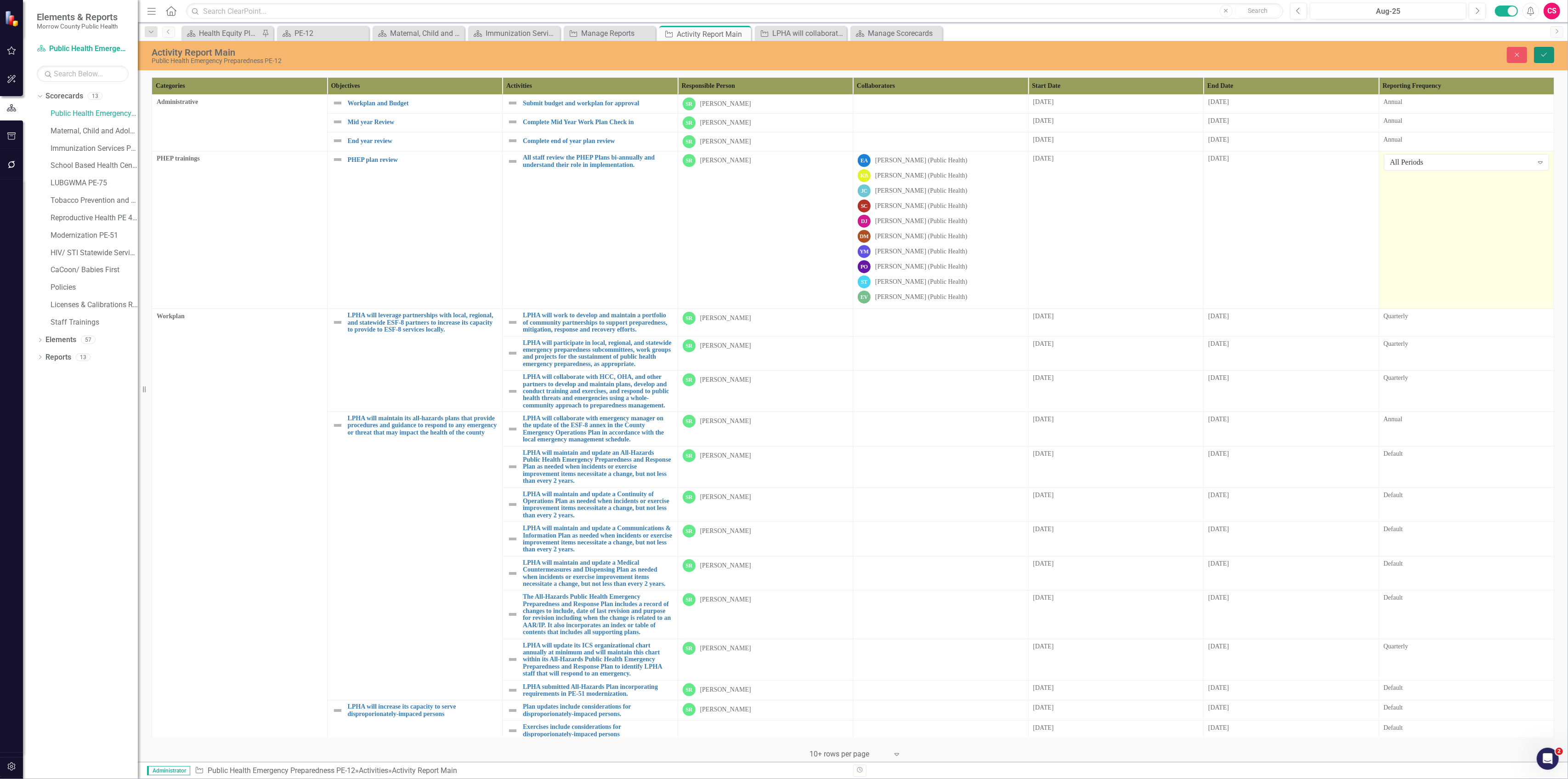
click at [1542, 55] on icon "Save" at bounding box center [1544, 55] width 9 height 7
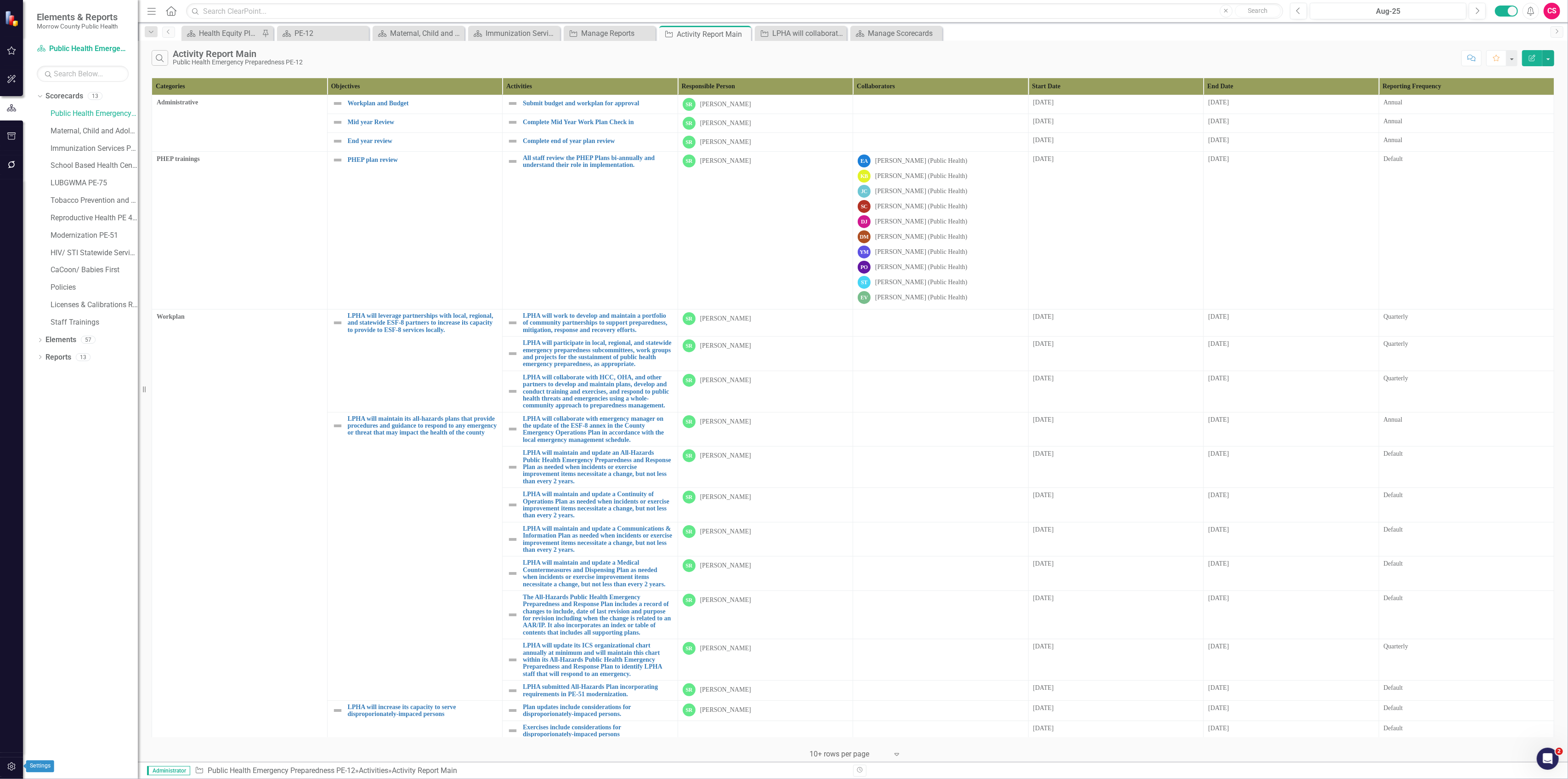
click at [8, 769] on icon "button" at bounding box center [12, 766] width 10 height 7
click at [96, 133] on link "Reporting Frequencies" at bounding box center [82, 138] width 92 height 10
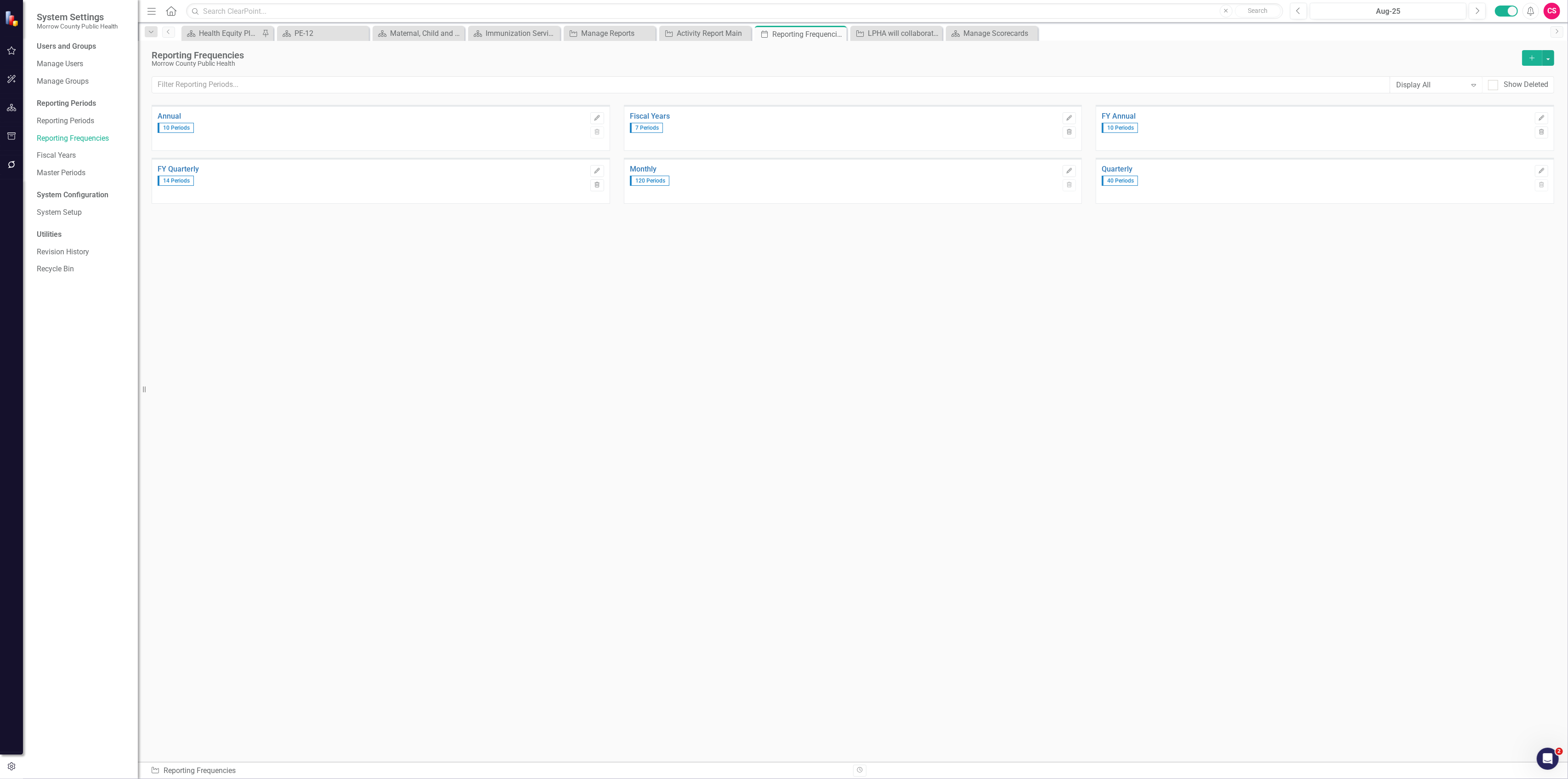
click at [1533, 57] on icon "Add" at bounding box center [1532, 58] width 9 height 7
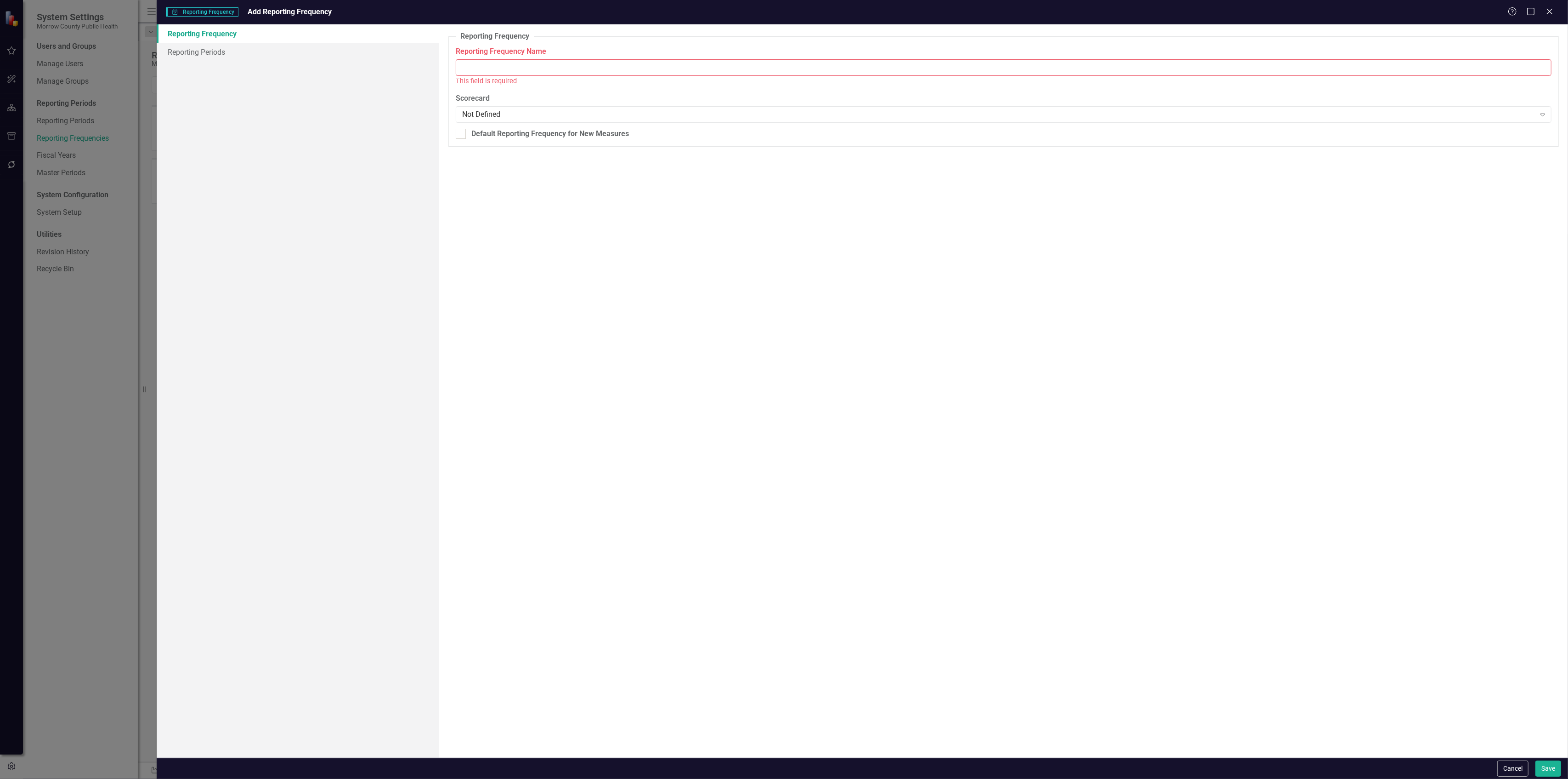
click at [960, 78] on div "This field is required" at bounding box center [1004, 81] width 1096 height 10
click at [962, 70] on input "Reporting Frequency Name" at bounding box center [1004, 68] width 1096 height 17
type input "Bi-Annual"
click at [848, 275] on div "Reporting Frequency Reporting Frequency Name Bi-Annual In rare cases, you may w…" at bounding box center [1004, 391] width 1129 height 733
click at [544, 107] on div "Not Defined" at bounding box center [998, 104] width 1073 height 10
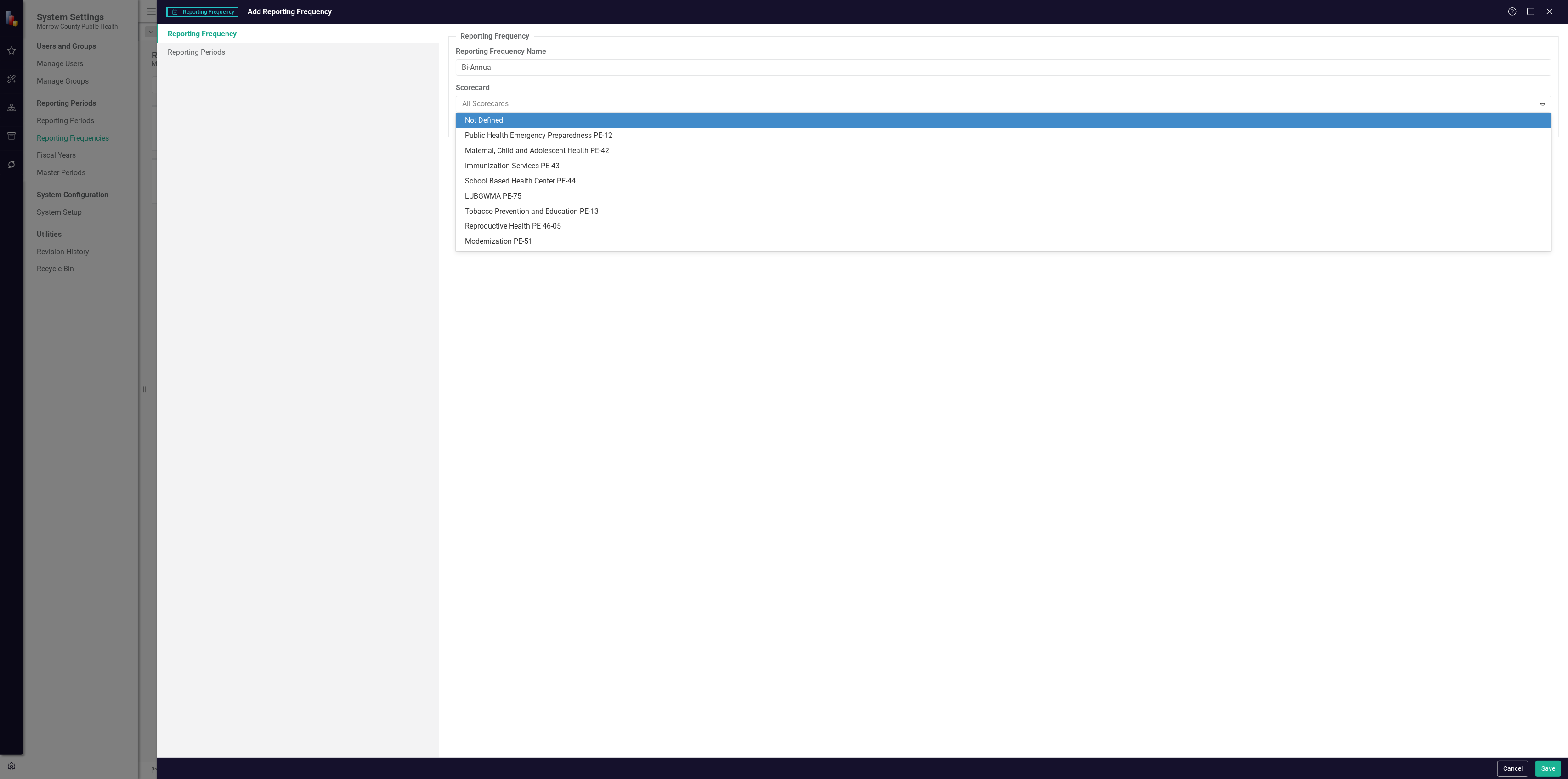
click at [522, 118] on div "Not Defined" at bounding box center [1006, 120] width 1081 height 10
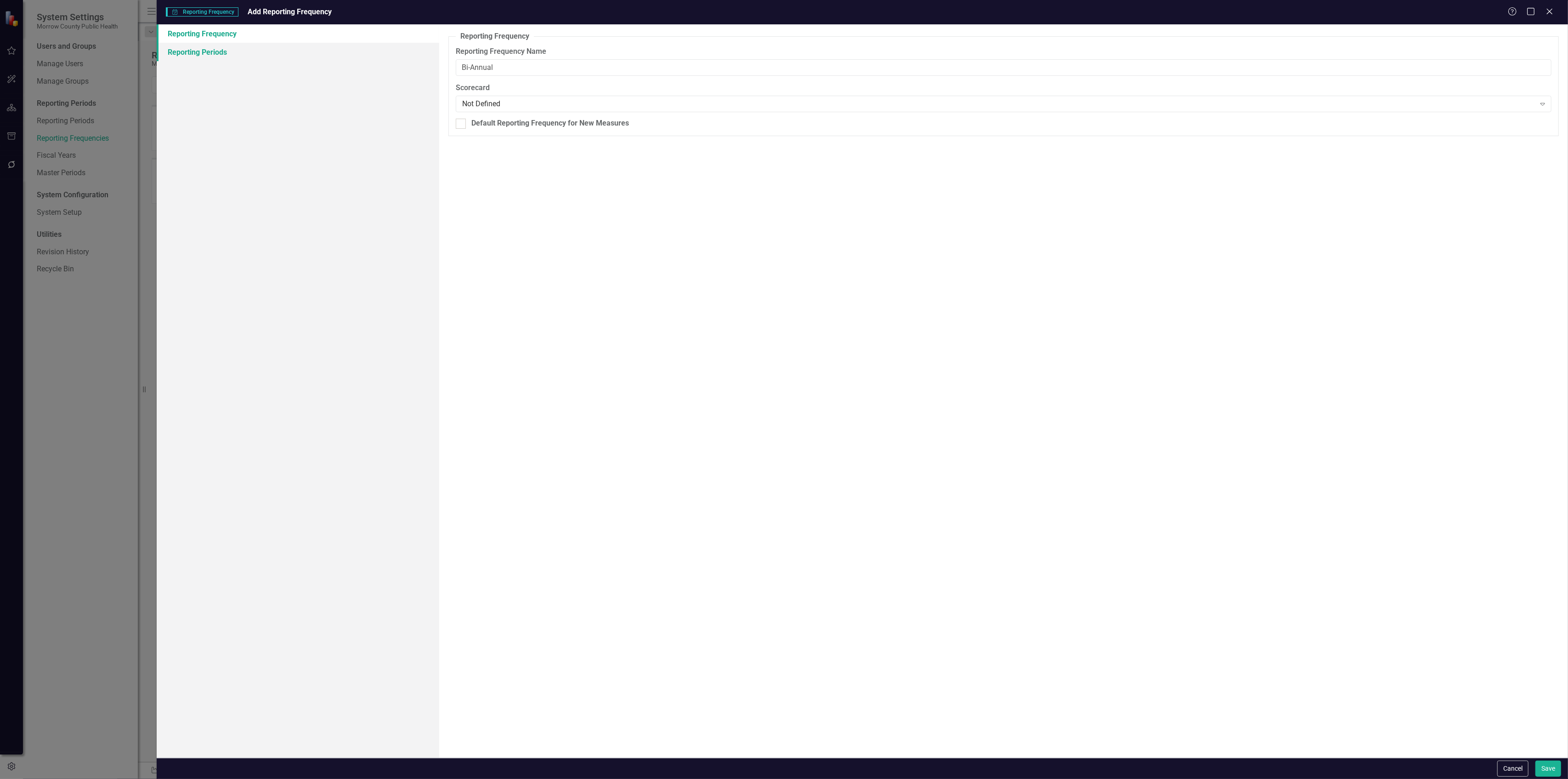
click at [239, 45] on link "Reporting Periods" at bounding box center [297, 52] width 282 height 18
checkbox input "false"
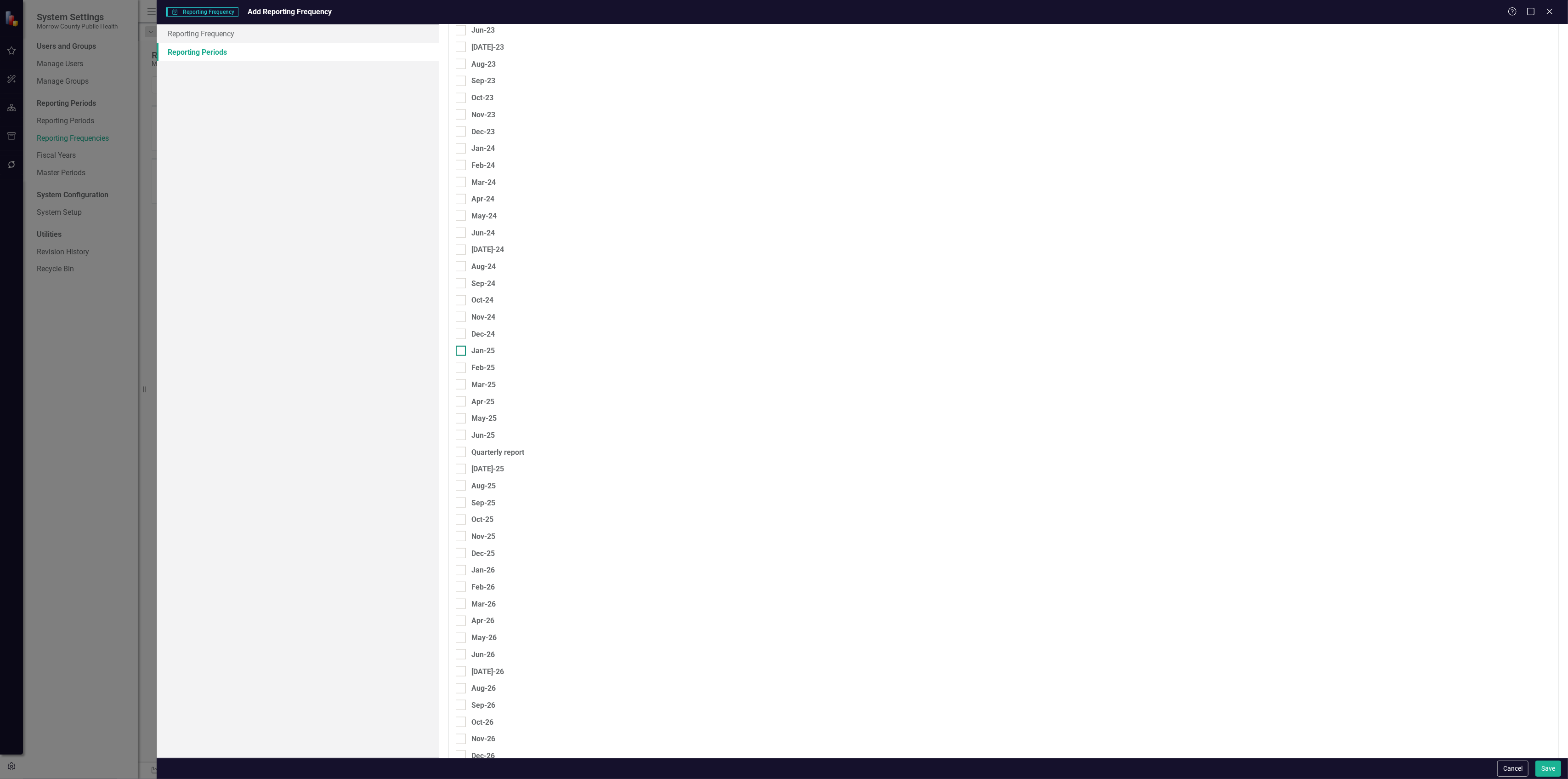
scroll to position [1103, 0]
click at [462, 186] on div at bounding box center [461, 187] width 10 height 10
click at [462, 186] on input "Jan-24" at bounding box center [459, 185] width 6 height 6
checkbox input "true"
click at [460, 291] on div at bounding box center [461, 288] width 10 height 10
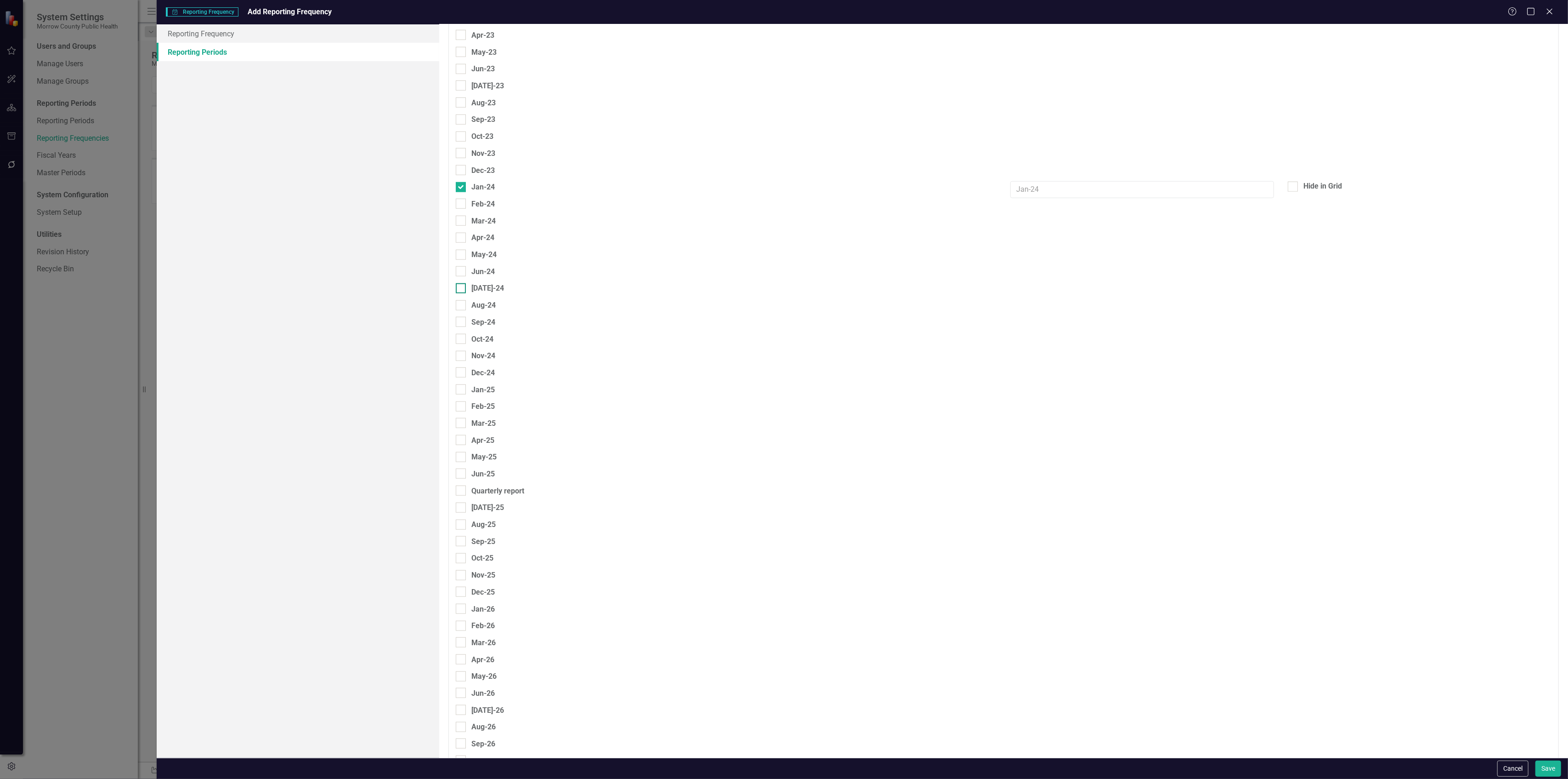
click at [460, 289] on input "Jul-24" at bounding box center [459, 286] width 6 height 6
checkbox input "true"
click at [462, 172] on div at bounding box center [461, 170] width 10 height 10
click at [462, 171] on input "Dec-23" at bounding box center [459, 168] width 6 height 6
checkbox input "true"
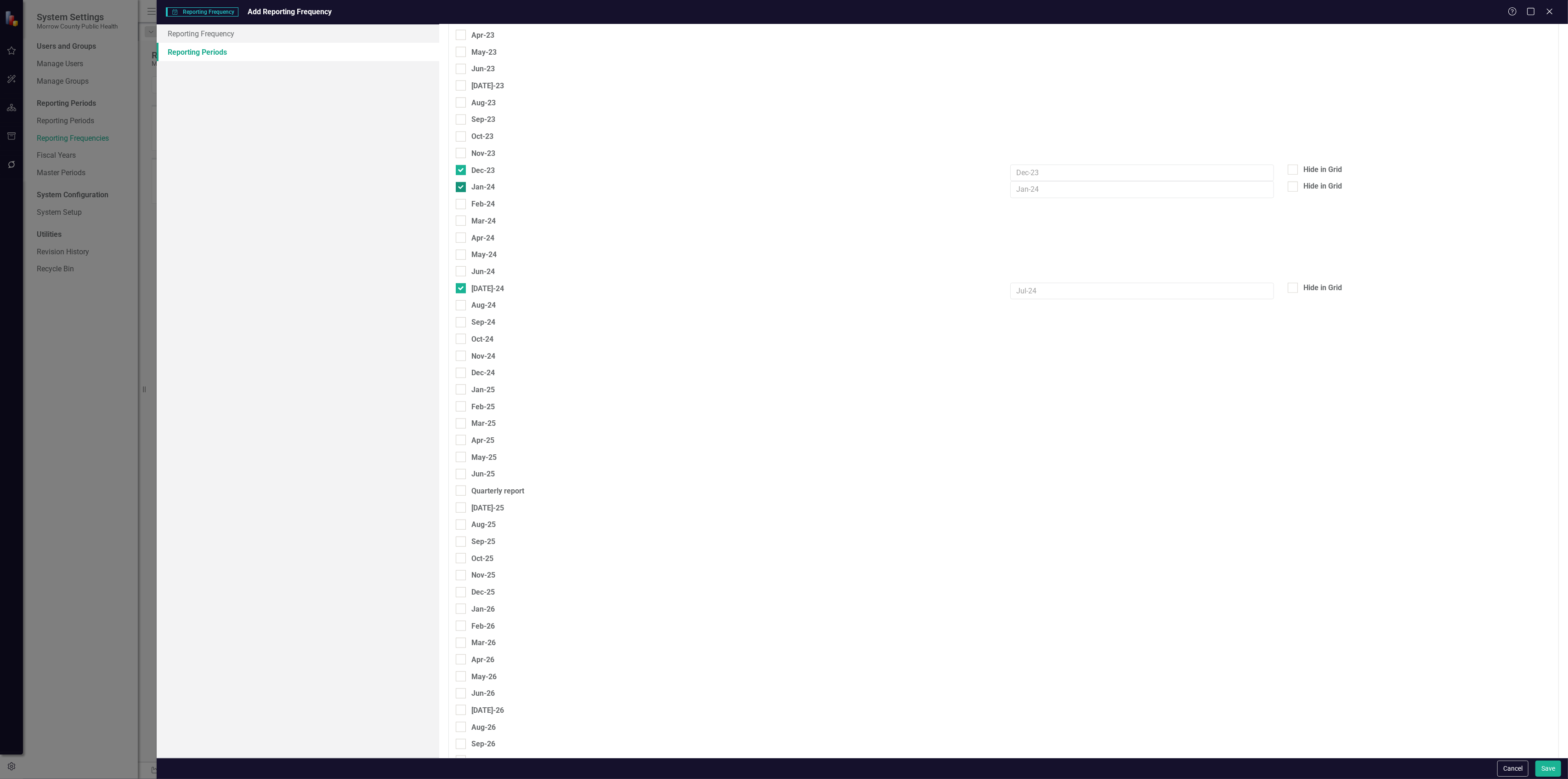
click at [460, 182] on div "Jan-24" at bounding box center [475, 186] width 39 height 12
click at [460, 182] on input "Jan-24" at bounding box center [459, 185] width 6 height 6
checkbox input "false"
click at [460, 271] on input "Jun-24" at bounding box center [459, 269] width 6 height 6
checkbox input "true"
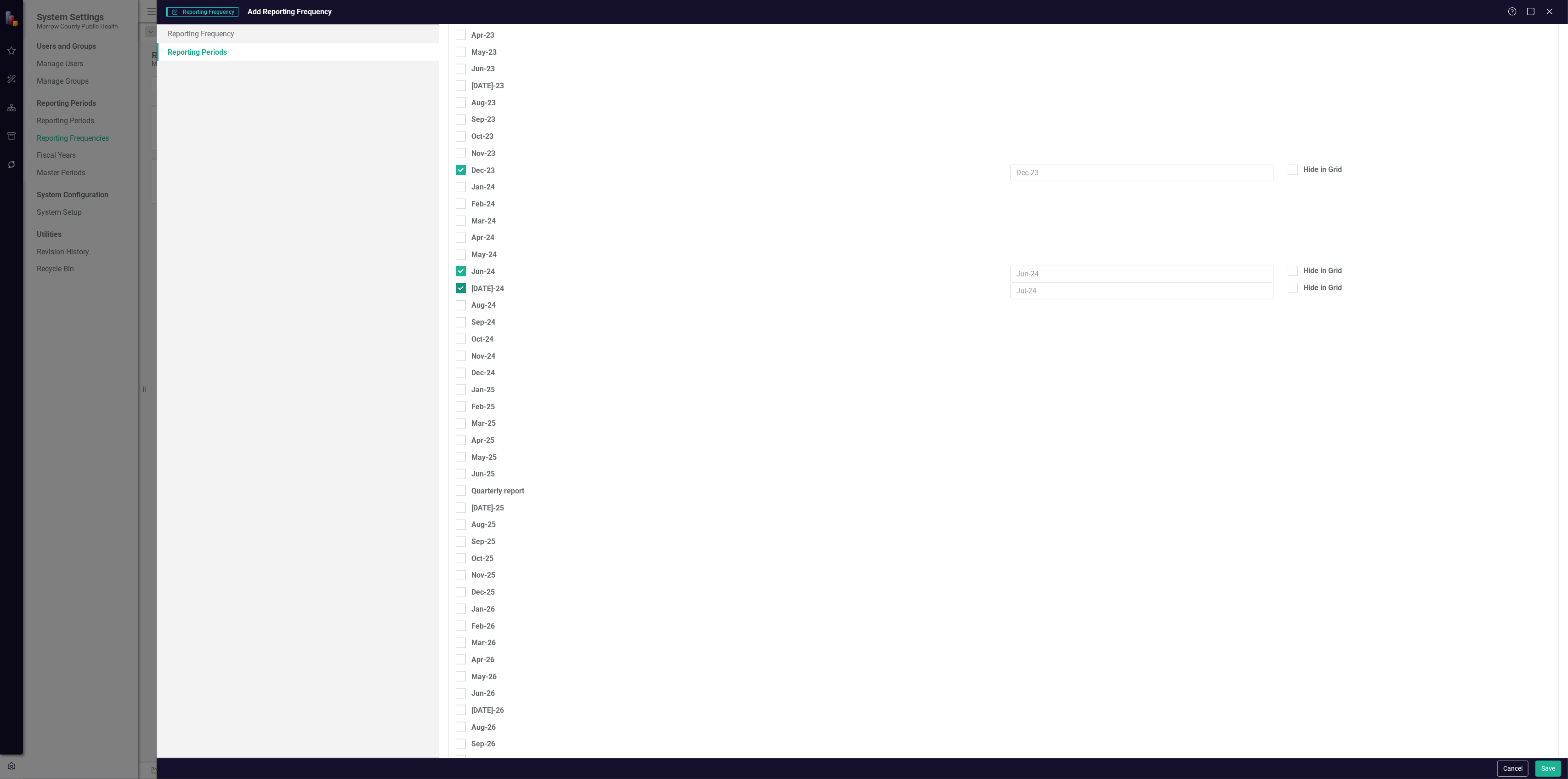
click at [462, 286] on div at bounding box center [461, 288] width 10 height 10
click at [462, 286] on input "Jul-24" at bounding box center [459, 286] width 6 height 6
checkbox input "false"
click at [460, 372] on input "Dec-24" at bounding box center [459, 370] width 6 height 6
checkbox input "true"
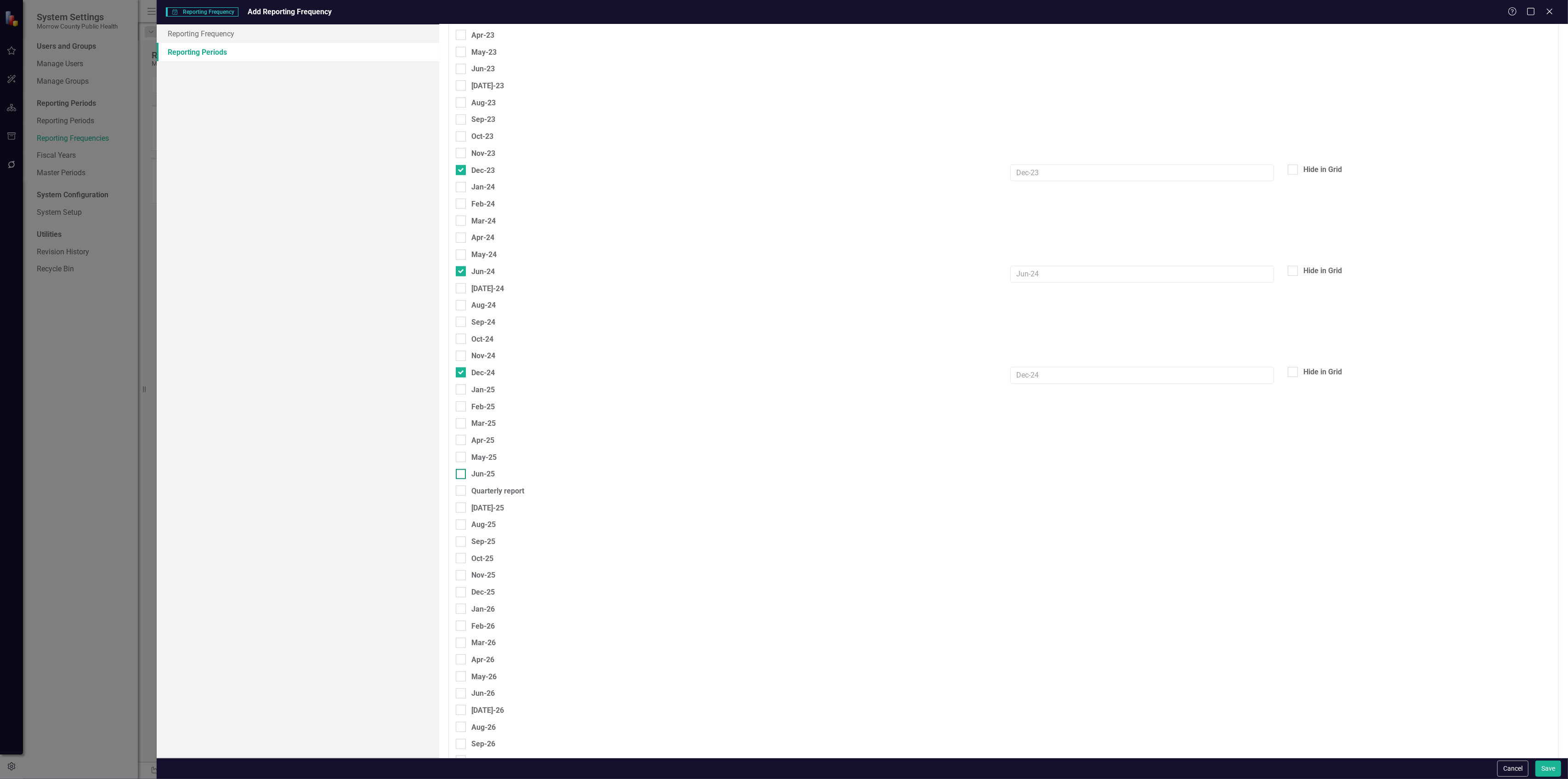
click at [462, 476] on div at bounding box center [461, 474] width 10 height 10
click at [462, 475] on input "Jun-25" at bounding box center [459, 472] width 6 height 6
checkbox input "true"
click at [458, 593] on input "Dec-25" at bounding box center [459, 590] width 6 height 6
checkbox input "true"
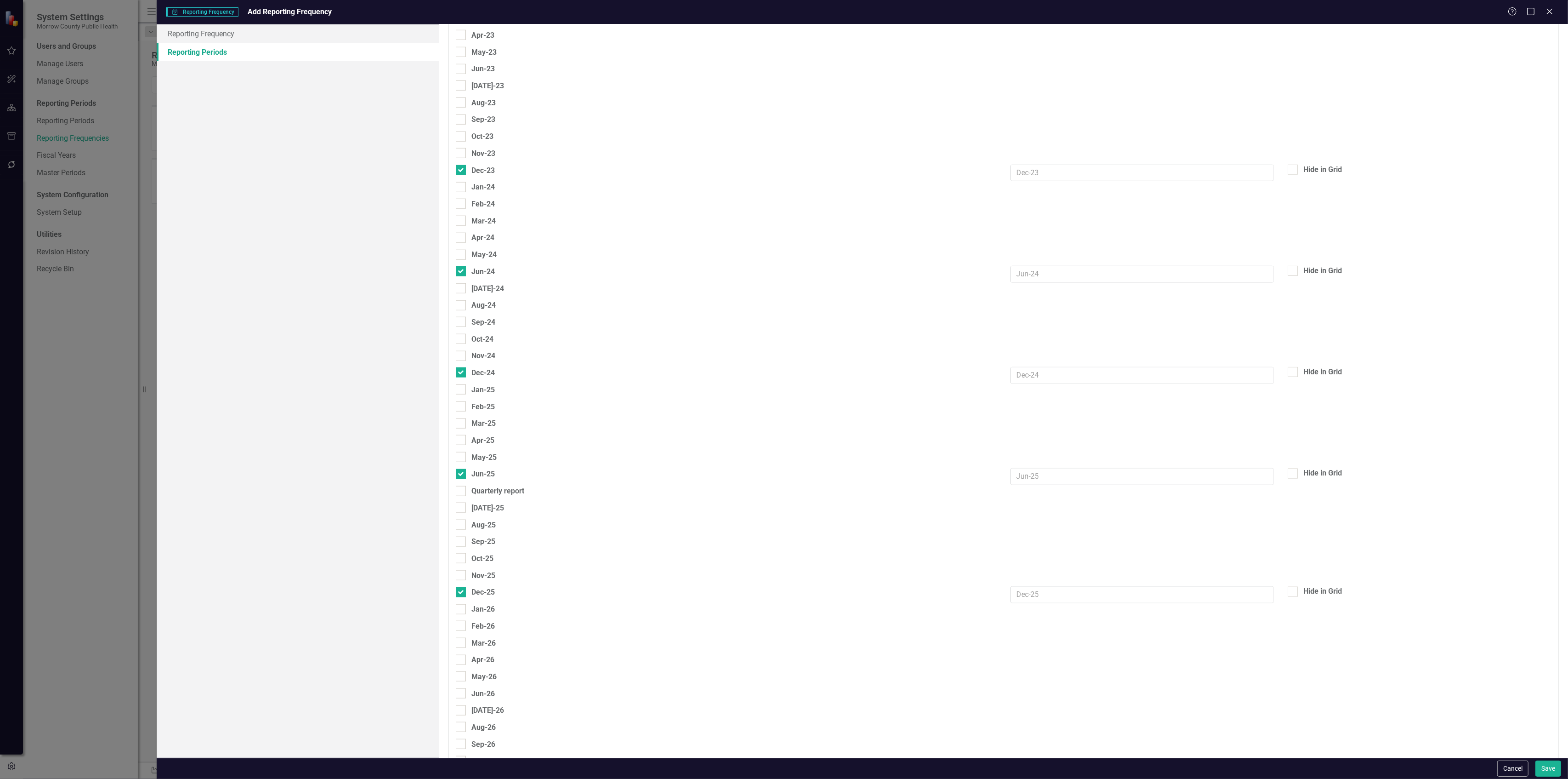
scroll to position [1287, 0]
click at [460, 515] on div at bounding box center [461, 509] width 10 height 10
click at [460, 510] on input "Jun-26" at bounding box center [459, 507] width 6 height 6
checkbox input "true"
click at [462, 615] on div at bounding box center [461, 610] width 10 height 10
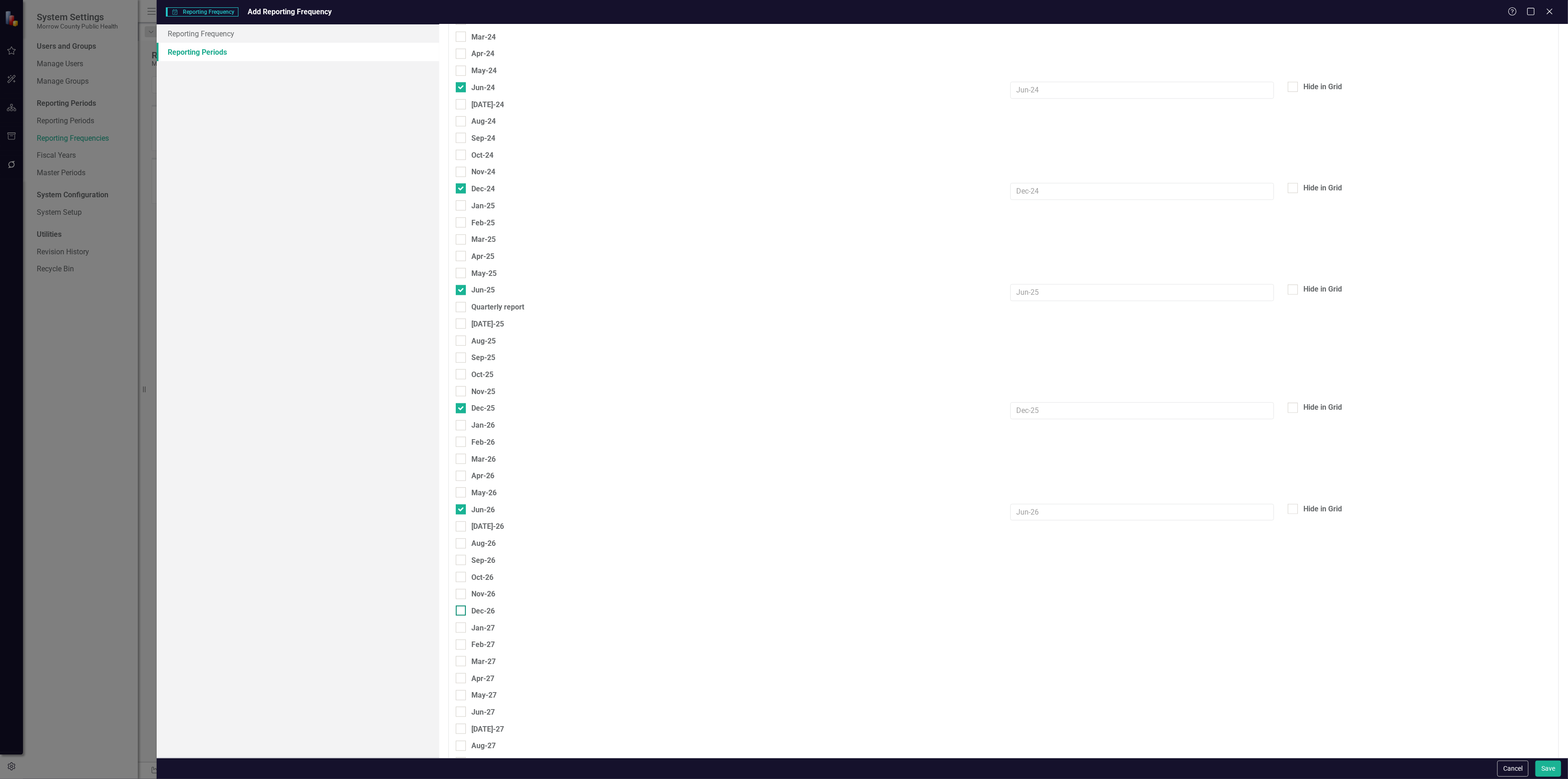
click at [462, 612] on input "Dec-26" at bounding box center [459, 608] width 6 height 6
checkbox input "true"
click at [460, 635] on input "Jun-27" at bounding box center [459, 636] width 6 height 6
checkbox input "true"
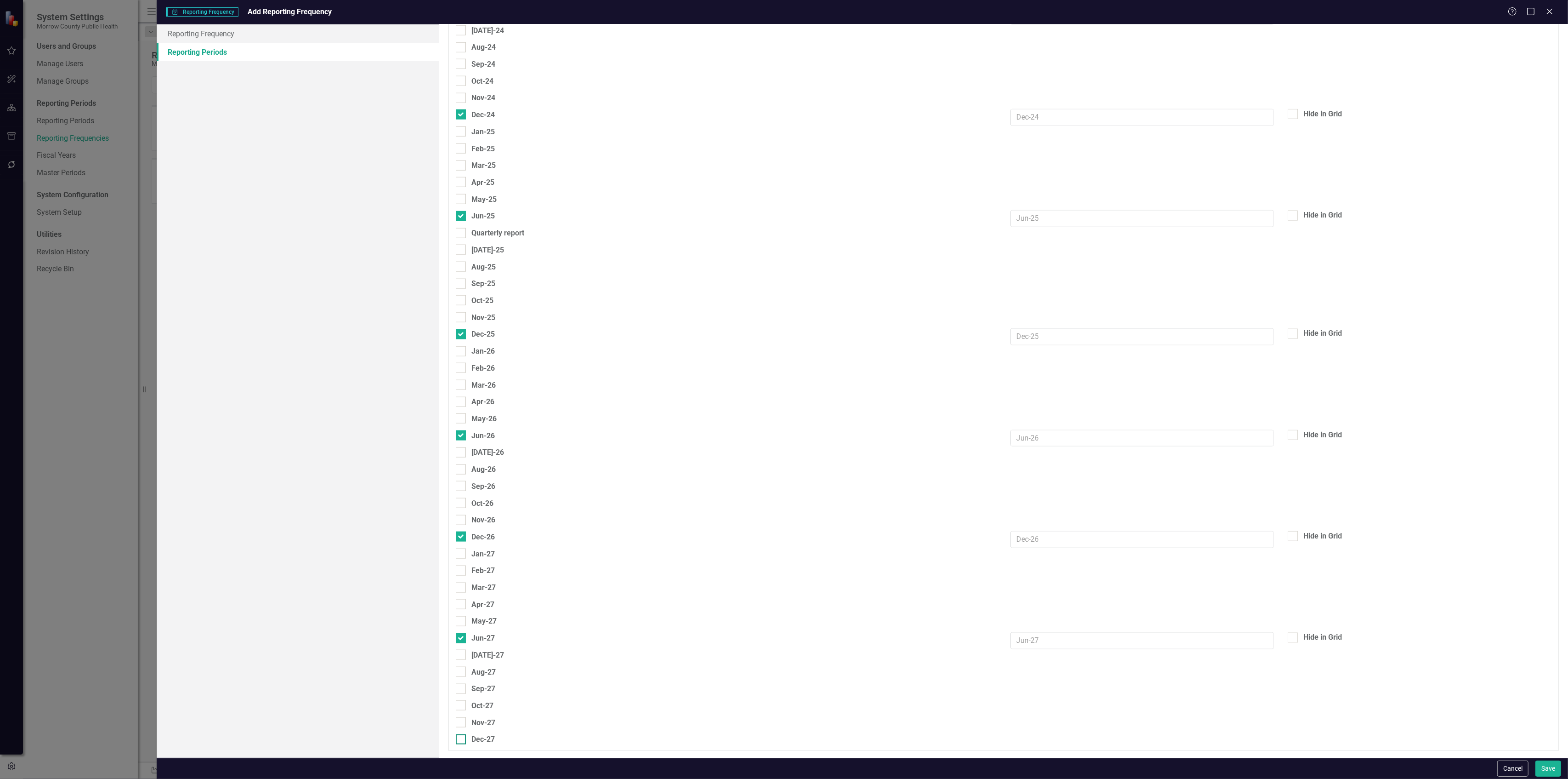
click at [461, 741] on div at bounding box center [461, 739] width 10 height 10
click at [461, 740] on input "Dec-27" at bounding box center [459, 737] width 6 height 6
checkbox input "true"
click at [1545, 767] on button "Save" at bounding box center [1548, 768] width 26 height 16
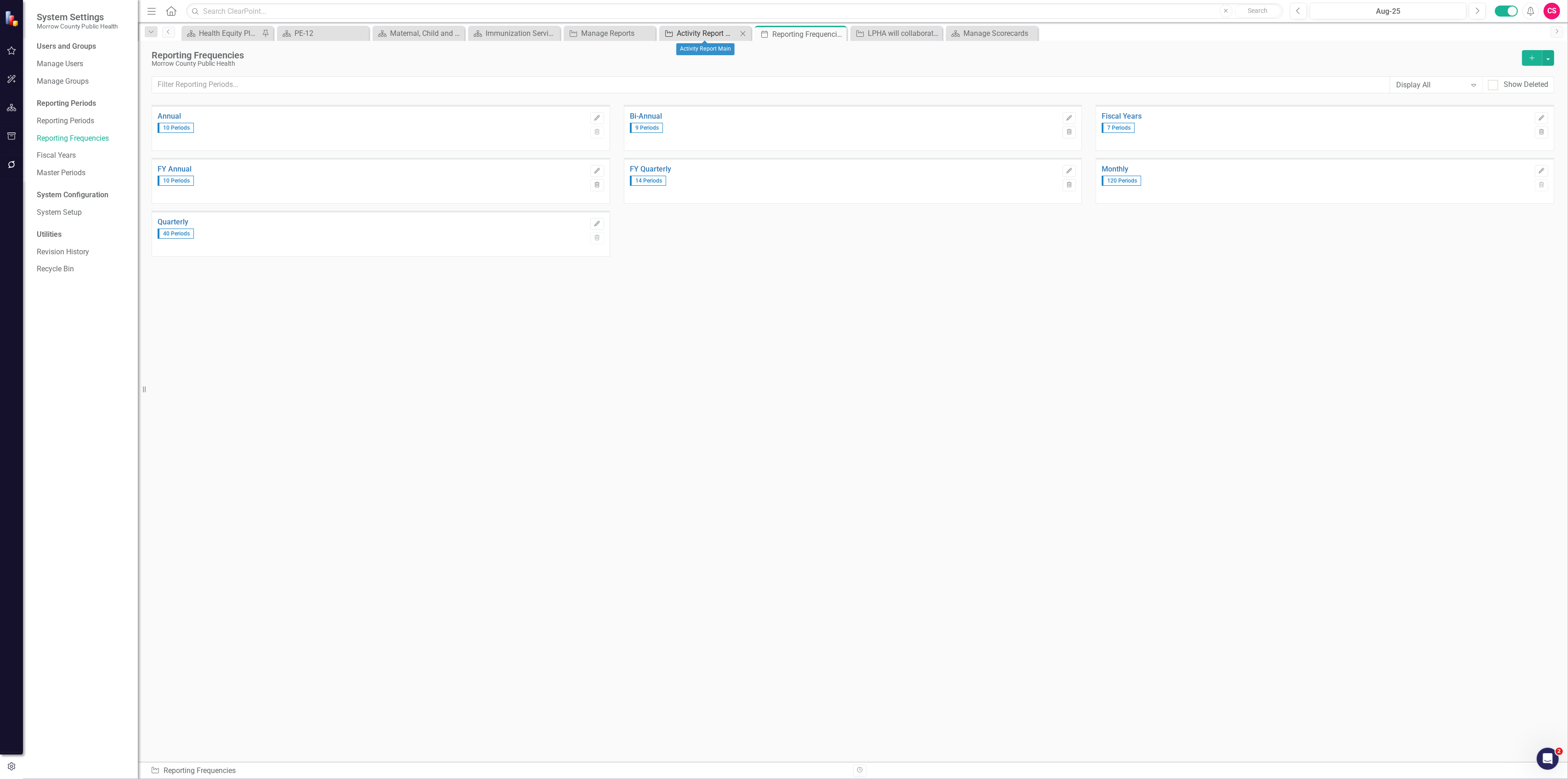
click at [704, 33] on div "Activity Report Main" at bounding box center [707, 33] width 61 height 12
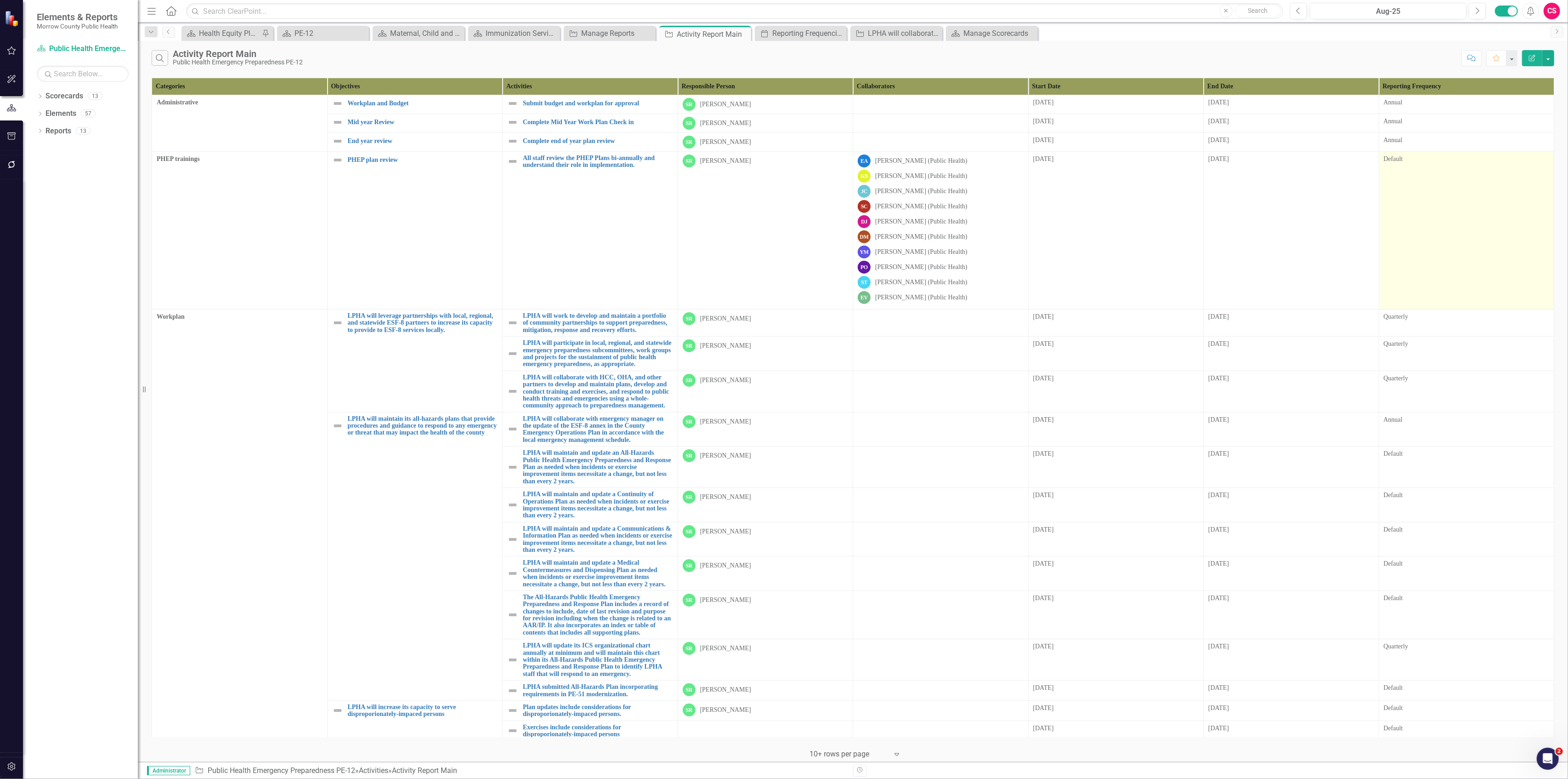
click at [1418, 162] on div "Default" at bounding box center [1466, 159] width 166 height 9
click at [1418, 161] on div "Default" at bounding box center [1466, 159] width 166 height 9
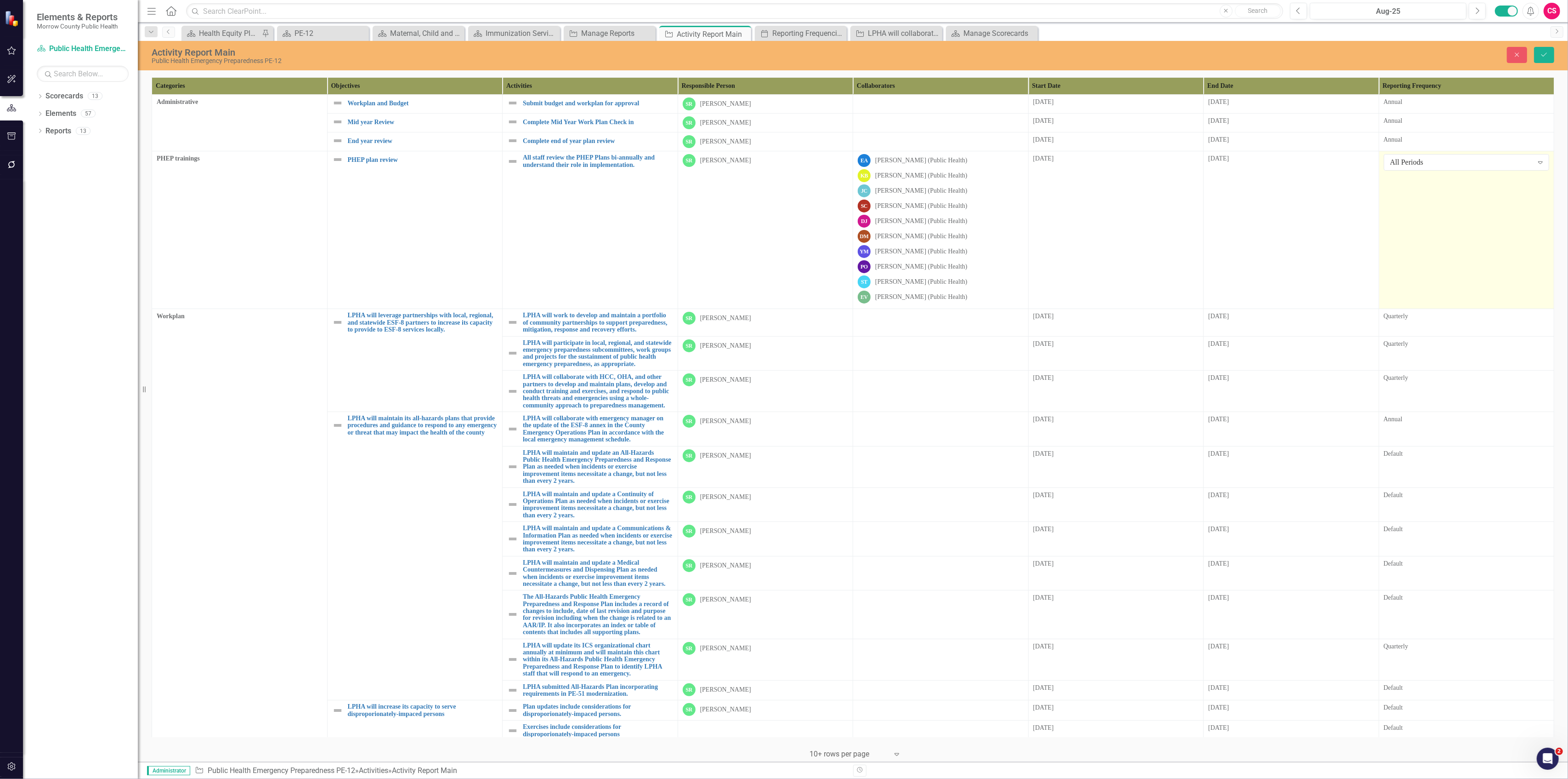
click at [1418, 161] on div "All Periods" at bounding box center [1461, 162] width 143 height 10
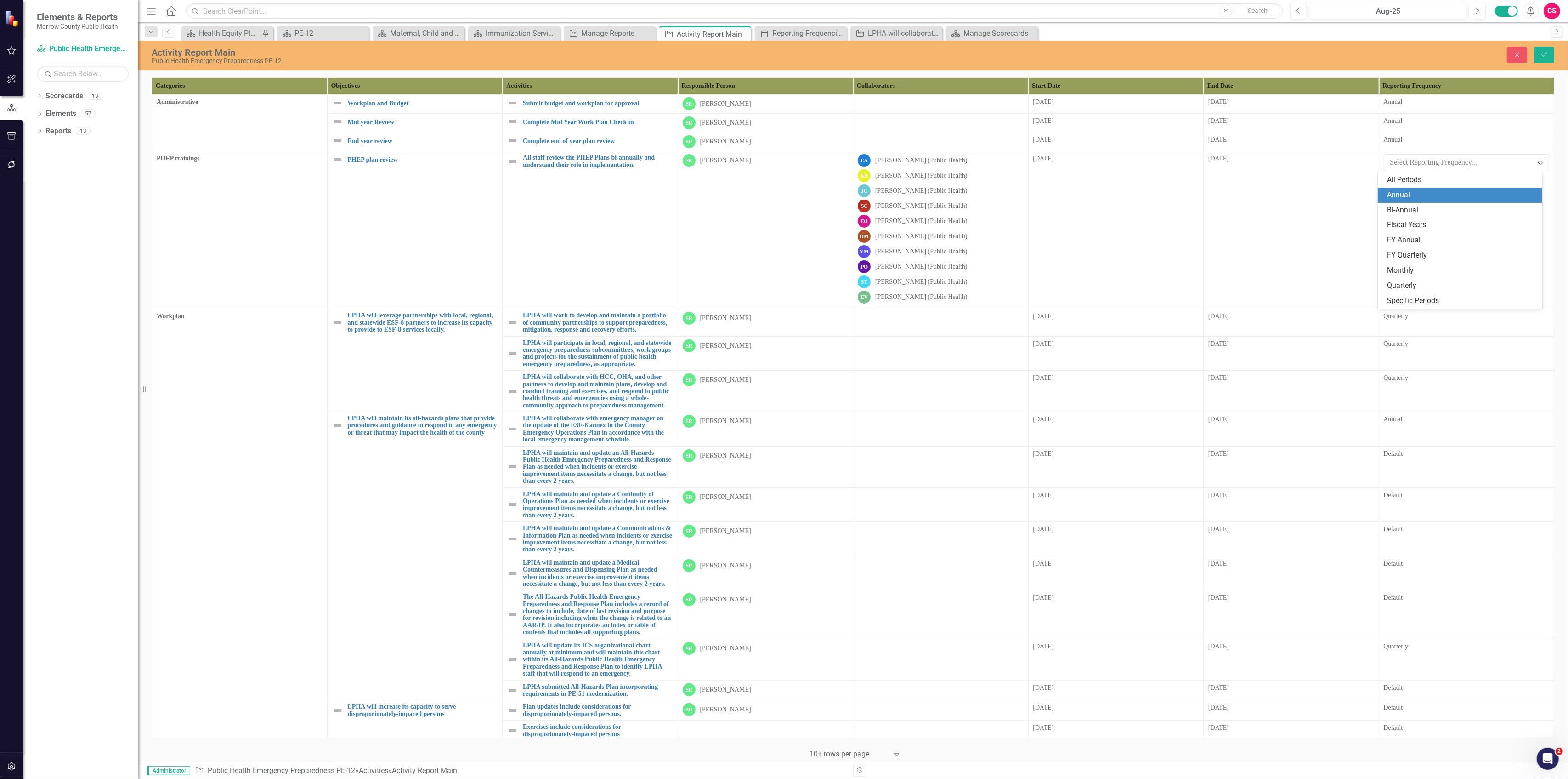
click at [1402, 201] on div "Annual" at bounding box center [1460, 195] width 164 height 15
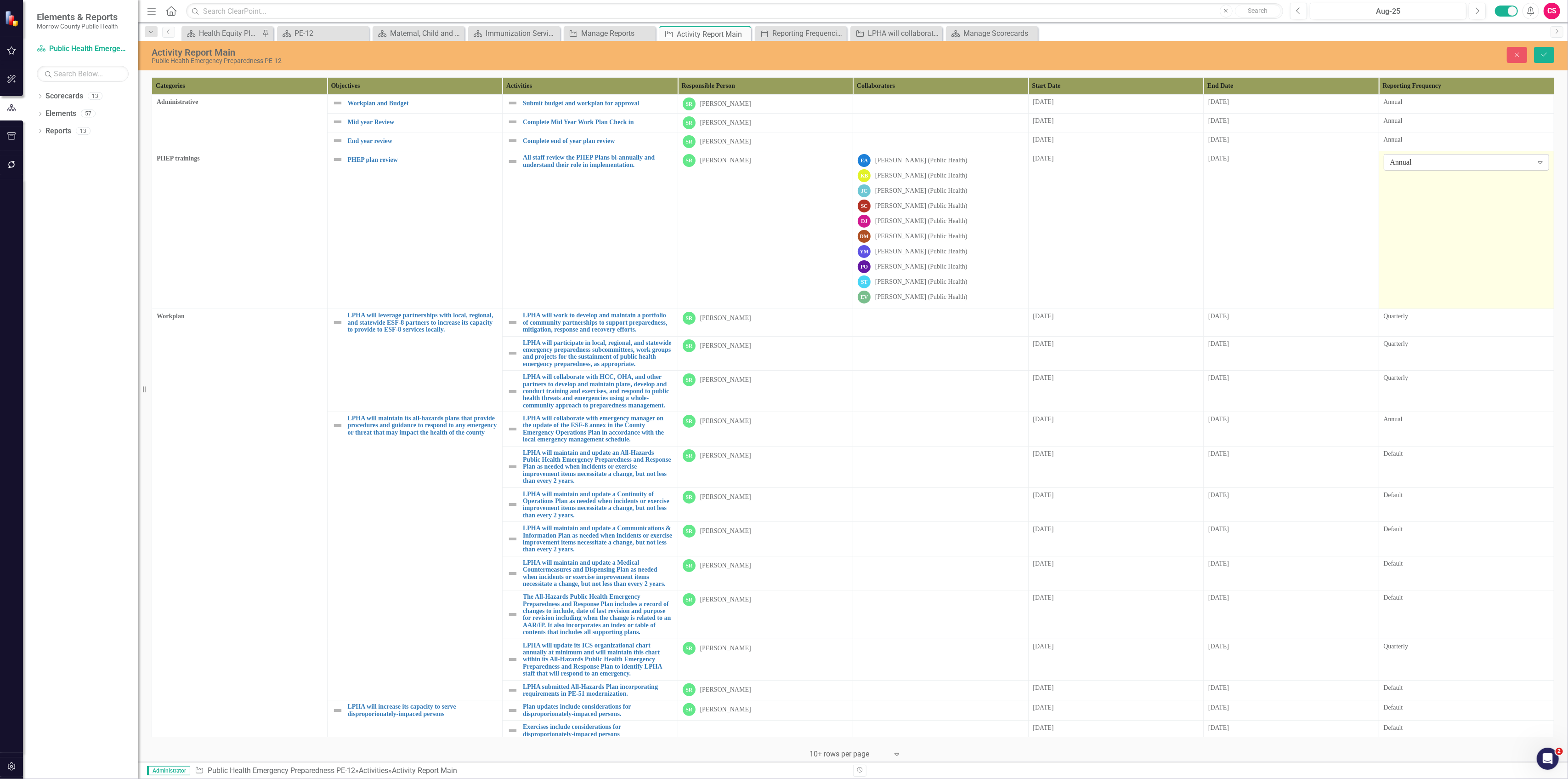
click at [1413, 162] on div "Annual" at bounding box center [1461, 162] width 143 height 10
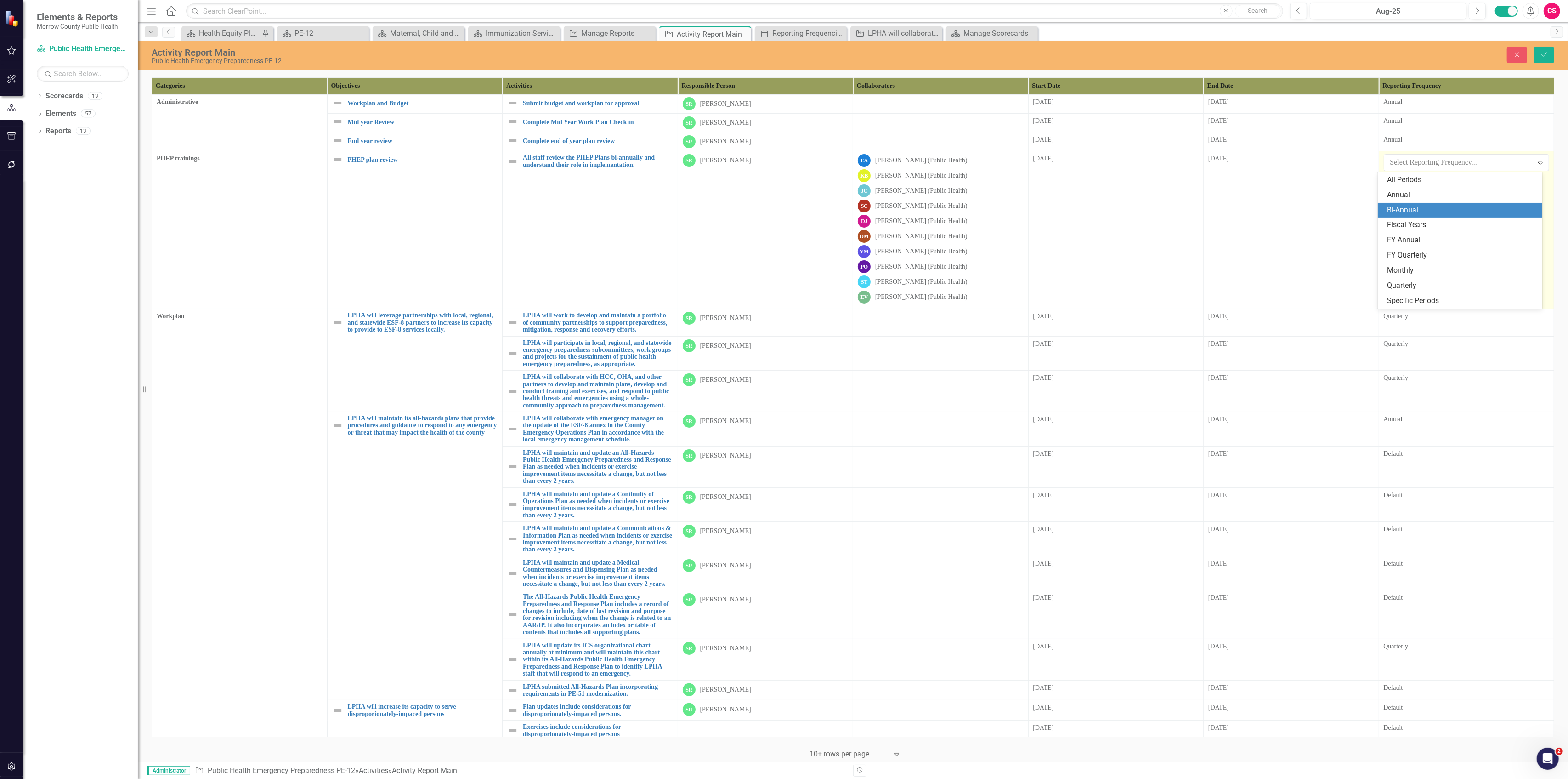
click at [1402, 206] on div "Bi-Annual" at bounding box center [1462, 210] width 150 height 10
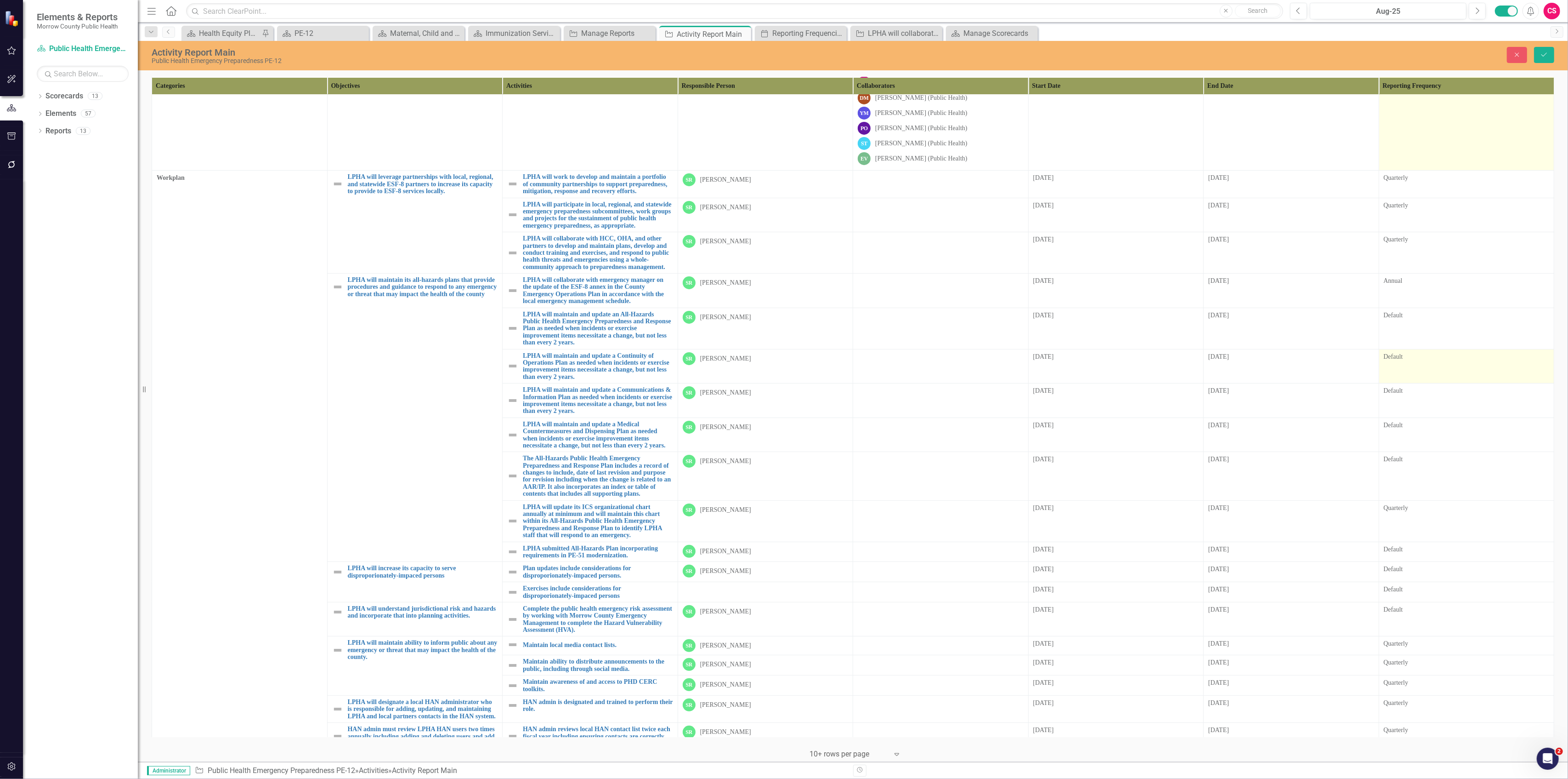
scroll to position [128, 0]
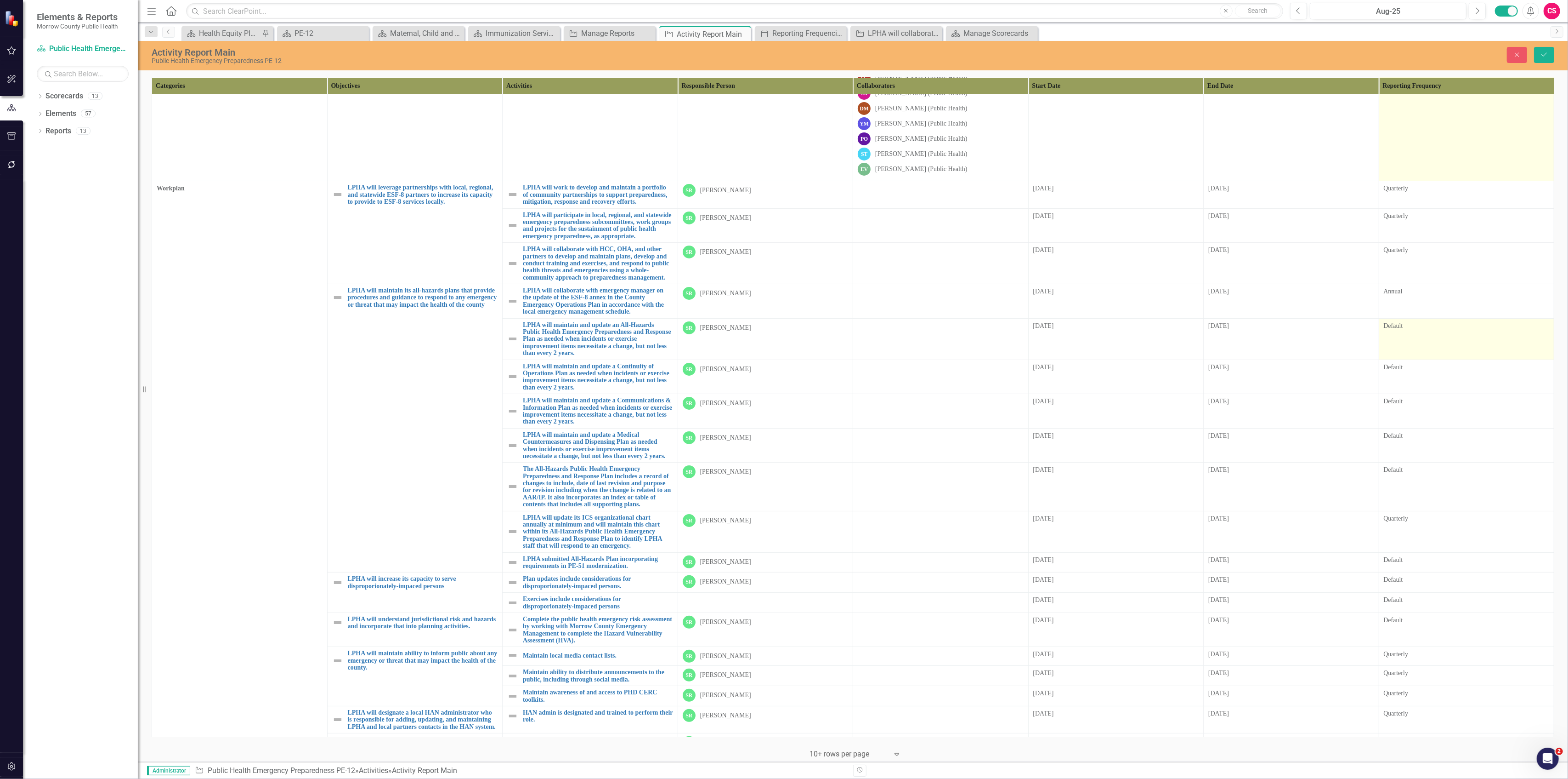
click at [1415, 359] on td "Default" at bounding box center [1466, 339] width 175 height 41
click at [1415, 334] on div "All Periods" at bounding box center [1461, 329] width 143 height 10
click at [1409, 401] on div "Bi-Annual" at bounding box center [1462, 406] width 150 height 10
click at [1409, 372] on div "Default" at bounding box center [1466, 367] width 166 height 9
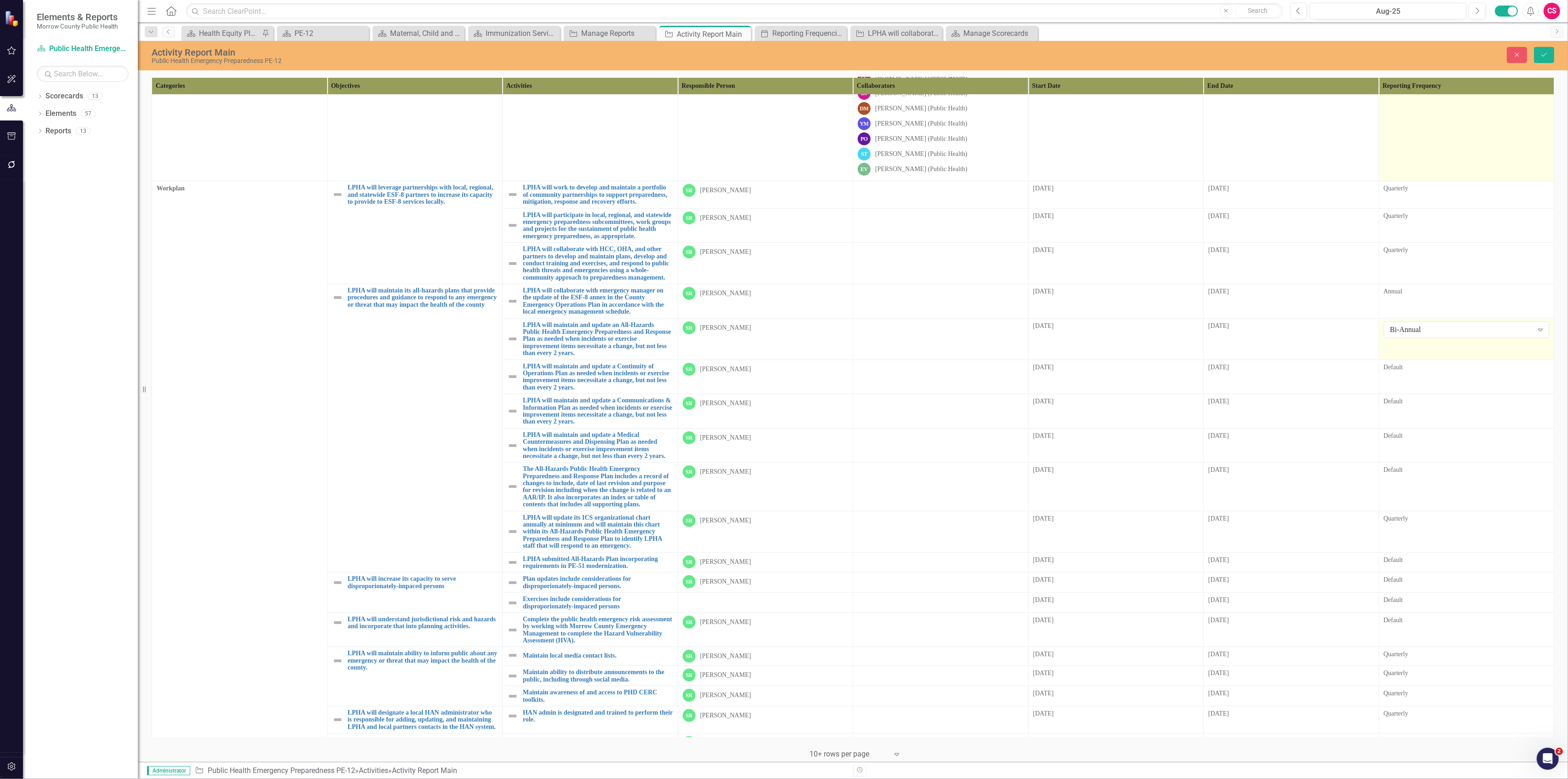
click at [1409, 372] on div "Default" at bounding box center [1466, 367] width 166 height 9
click at [1410, 376] on div "All Periods" at bounding box center [1461, 370] width 143 height 10
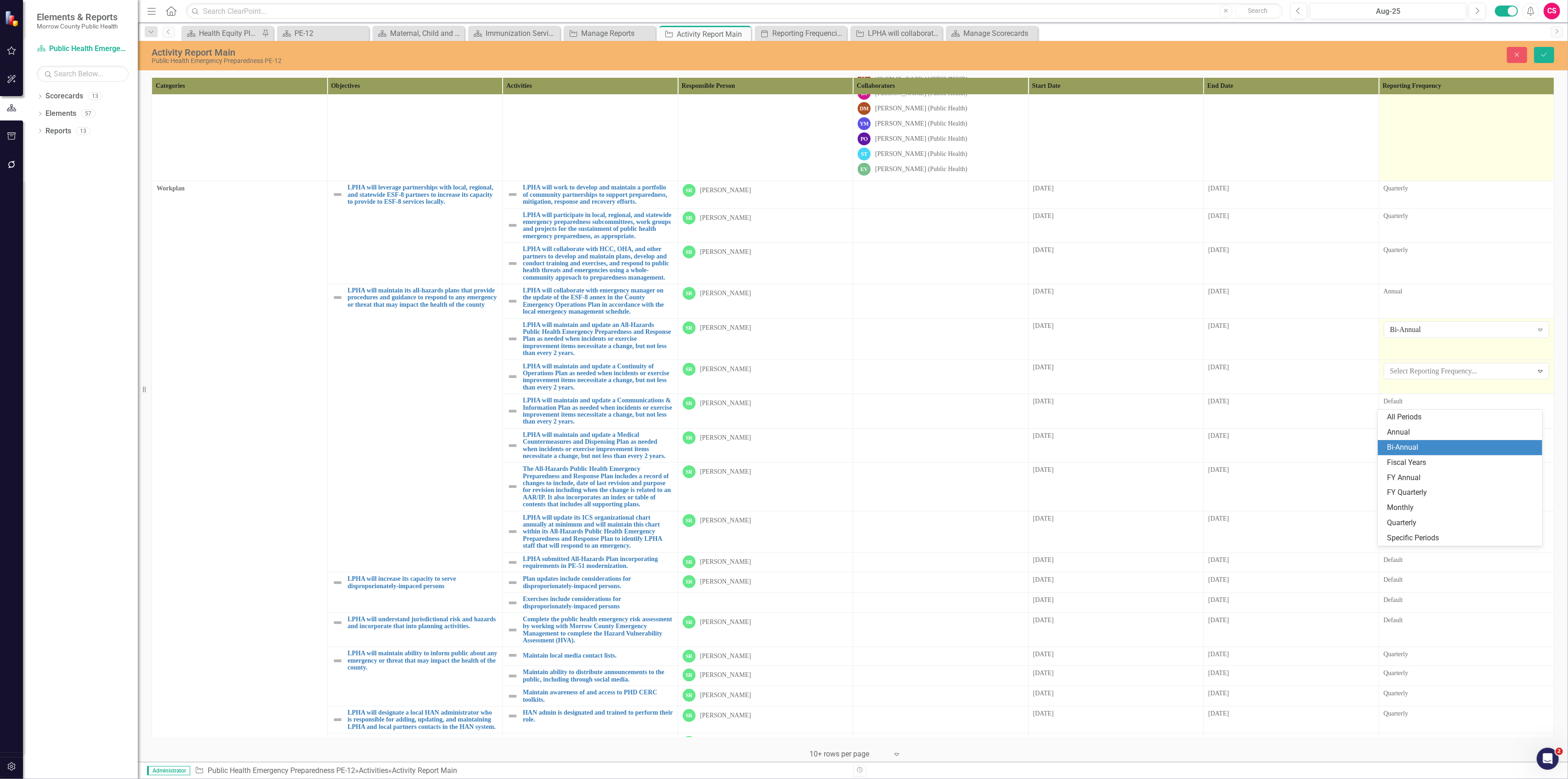
click at [1410, 443] on div "Bi-Annual" at bounding box center [1462, 447] width 150 height 10
click at [1413, 428] on td "Default" at bounding box center [1466, 411] width 175 height 35
click at [1419, 411] on div "All Periods" at bounding box center [1461, 405] width 143 height 10
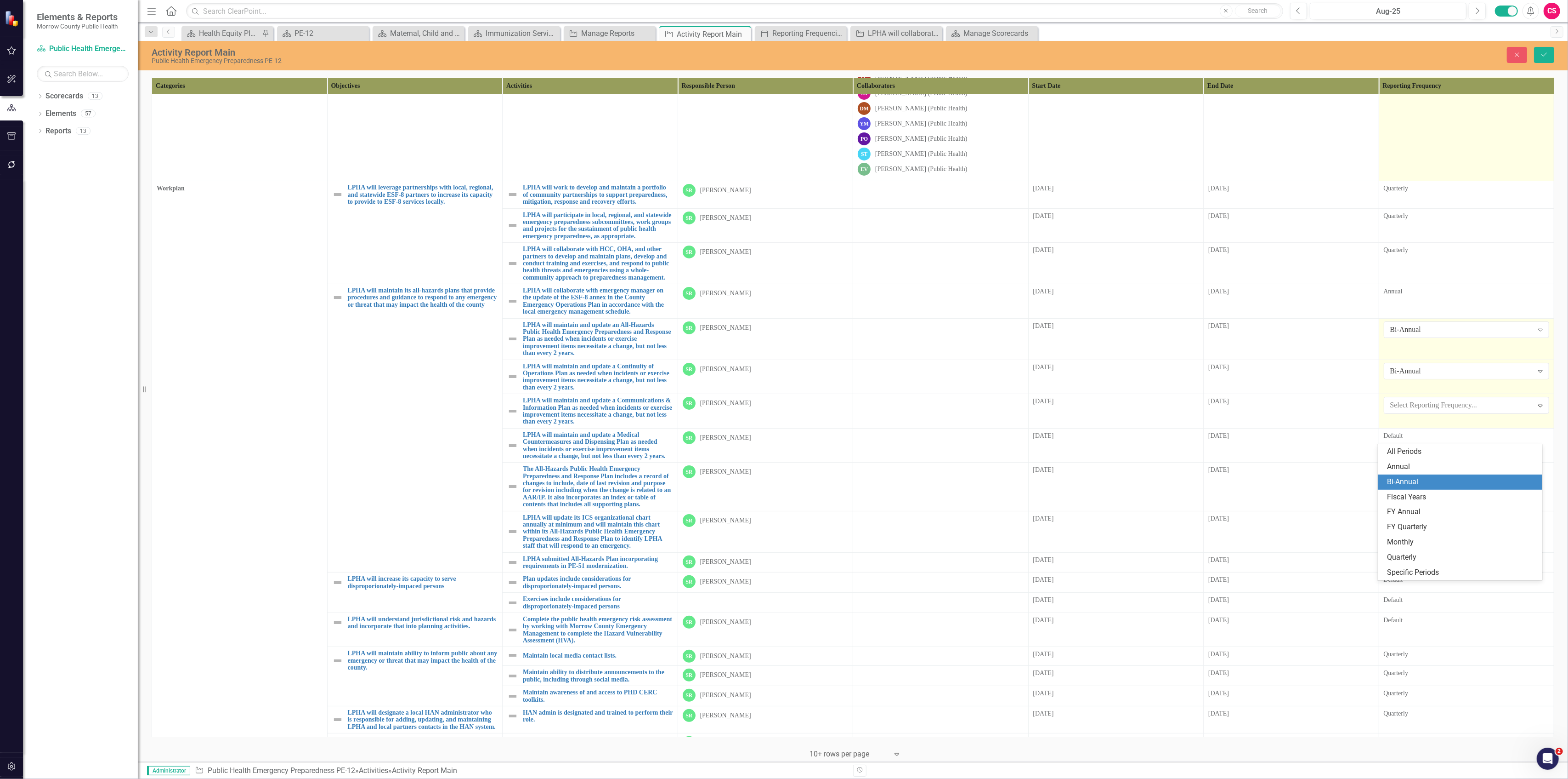
click at [1419, 478] on div "Bi-Annual" at bounding box center [1462, 482] width 150 height 10
click at [1423, 462] on td "Default" at bounding box center [1466, 445] width 175 height 35
click at [1423, 445] on div "All Periods" at bounding box center [1461, 439] width 143 height 10
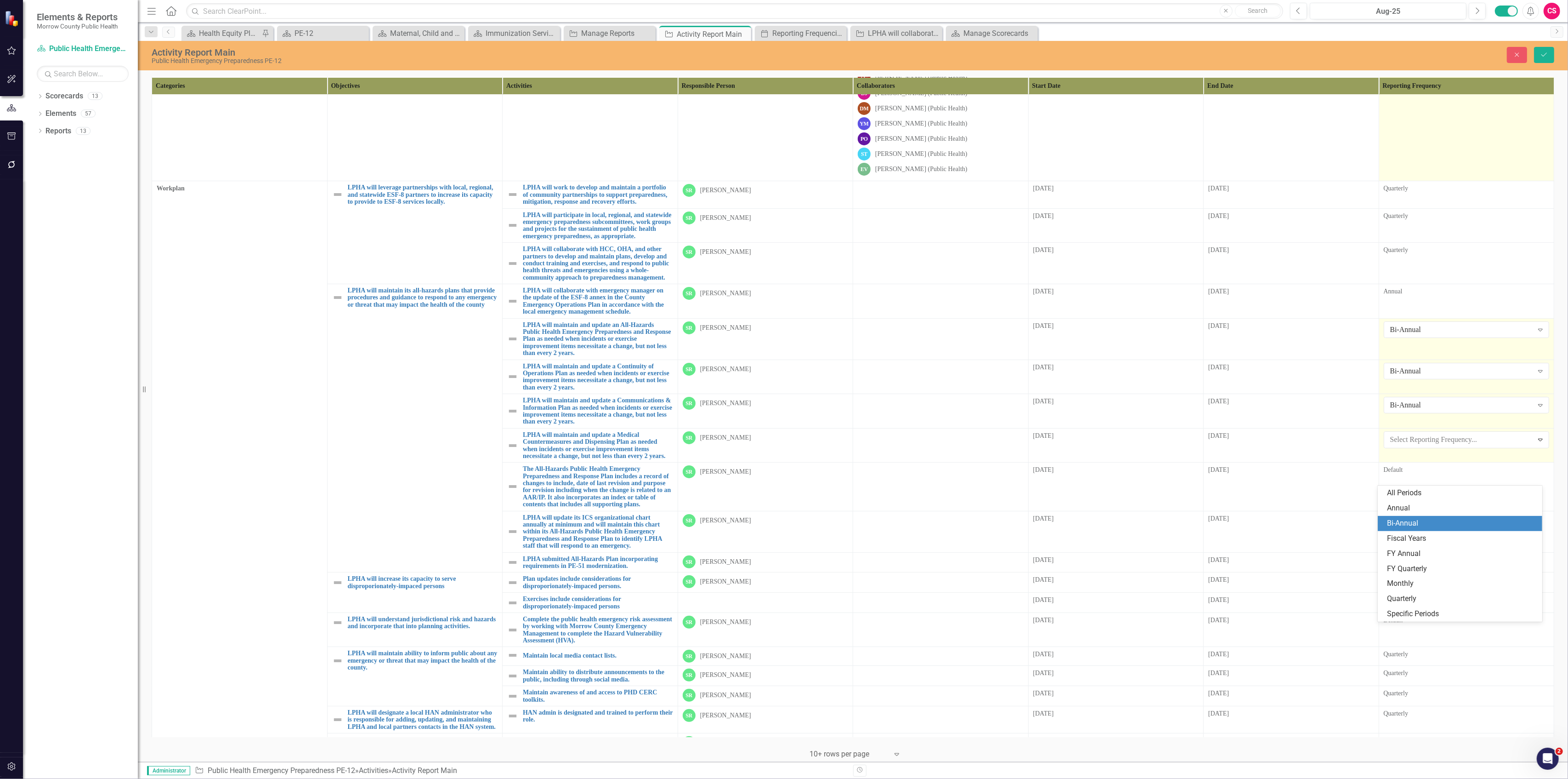
click at [1419, 520] on div "Bi-Annual" at bounding box center [1462, 523] width 150 height 10
click at [1425, 476] on div "Default" at bounding box center [1466, 471] width 166 height 11
click at [1423, 479] on div "All Periods" at bounding box center [1461, 473] width 143 height 10
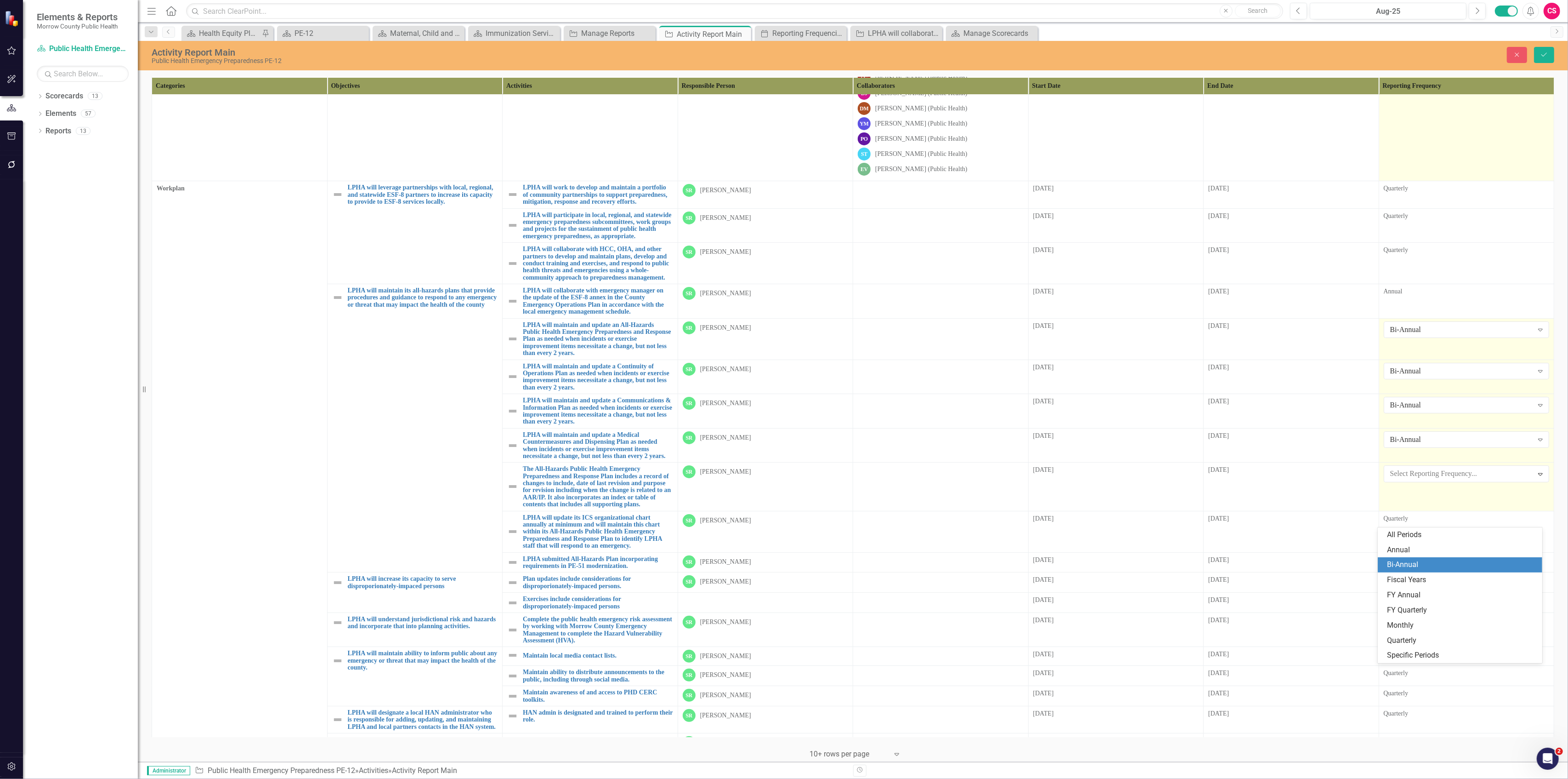
click at [1414, 566] on div "Bi-Annual" at bounding box center [1462, 565] width 150 height 10
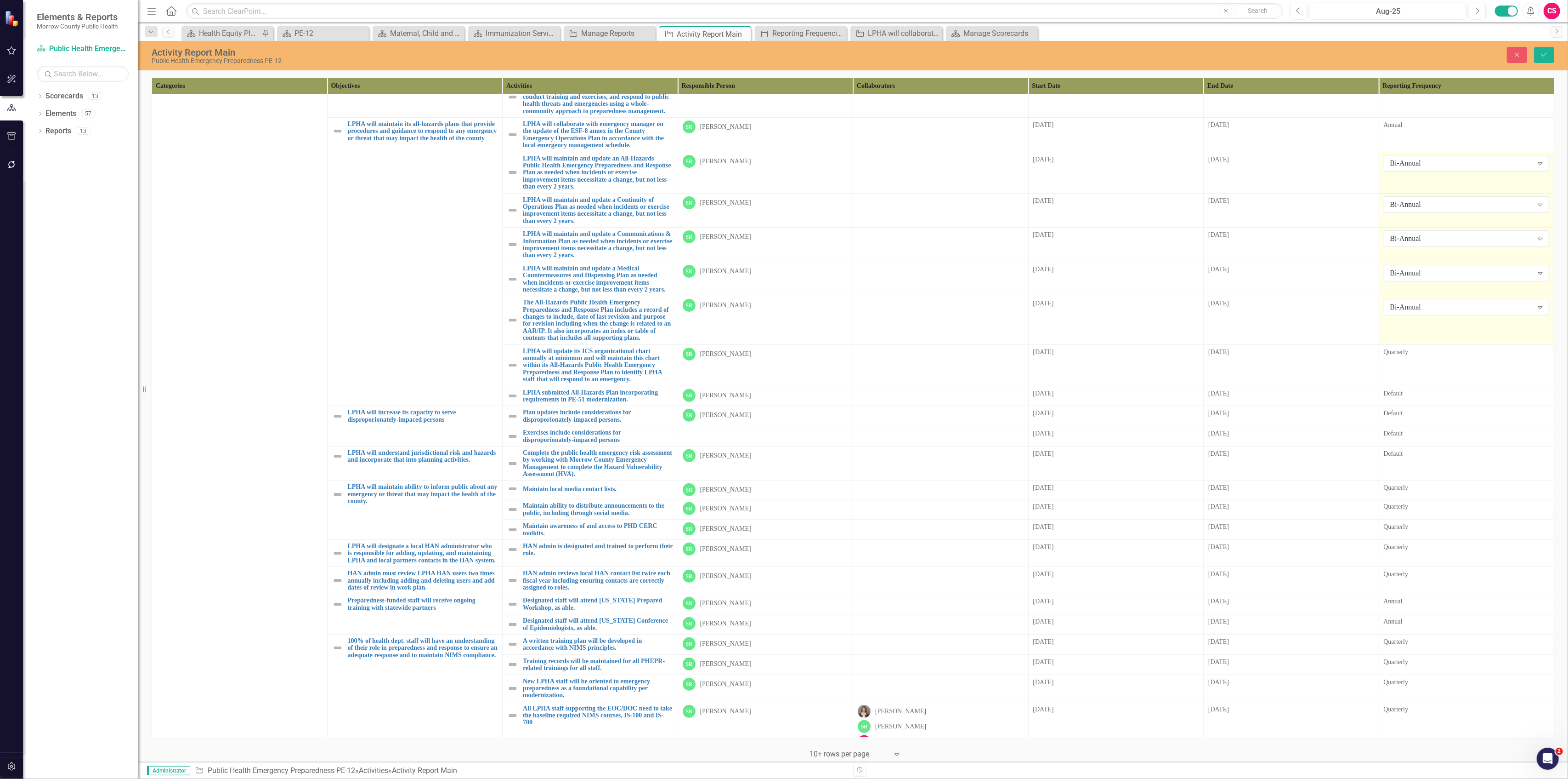
scroll to position [312, 0]
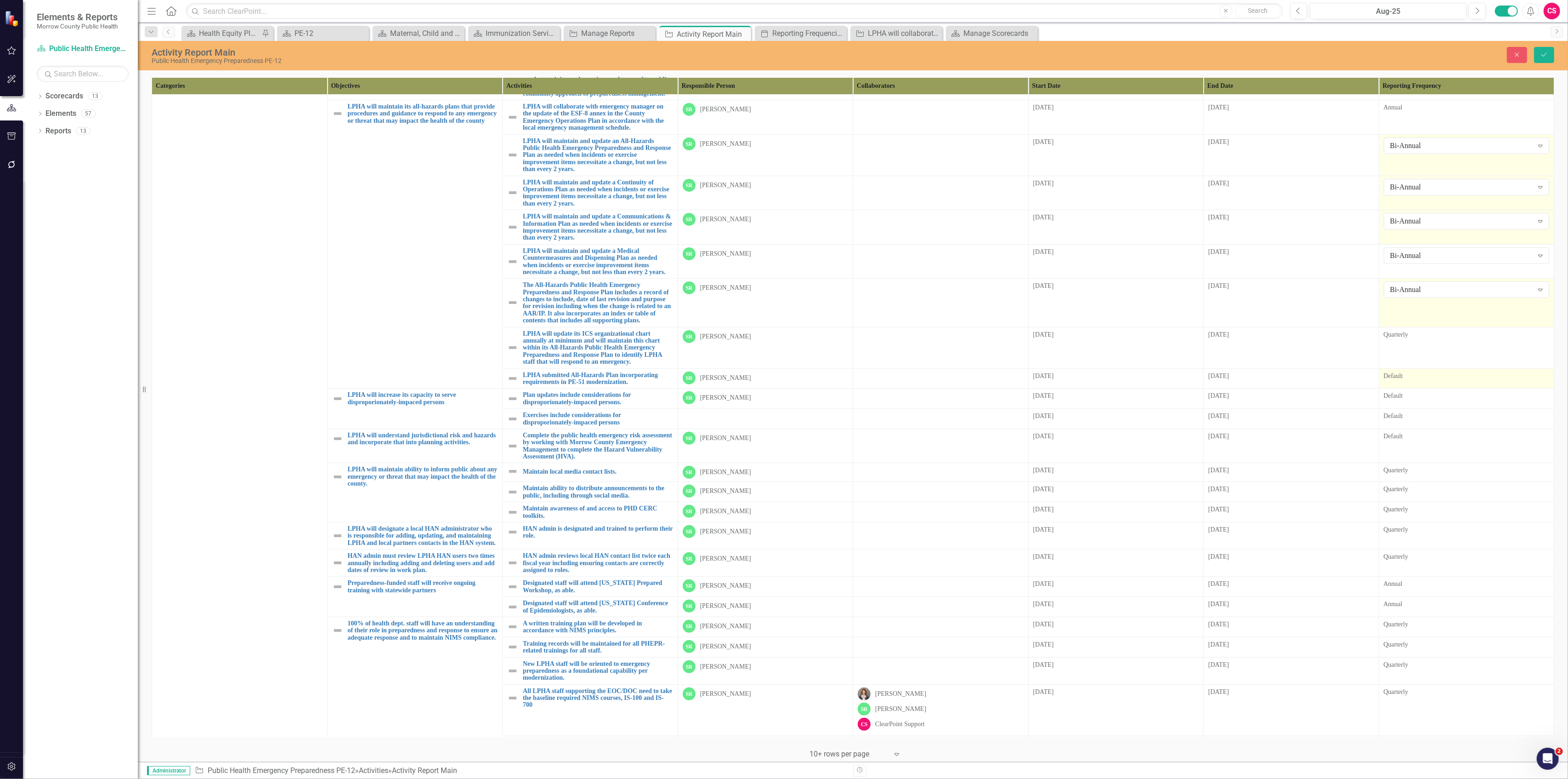
click at [1408, 381] on div "Default" at bounding box center [1466, 376] width 166 height 9
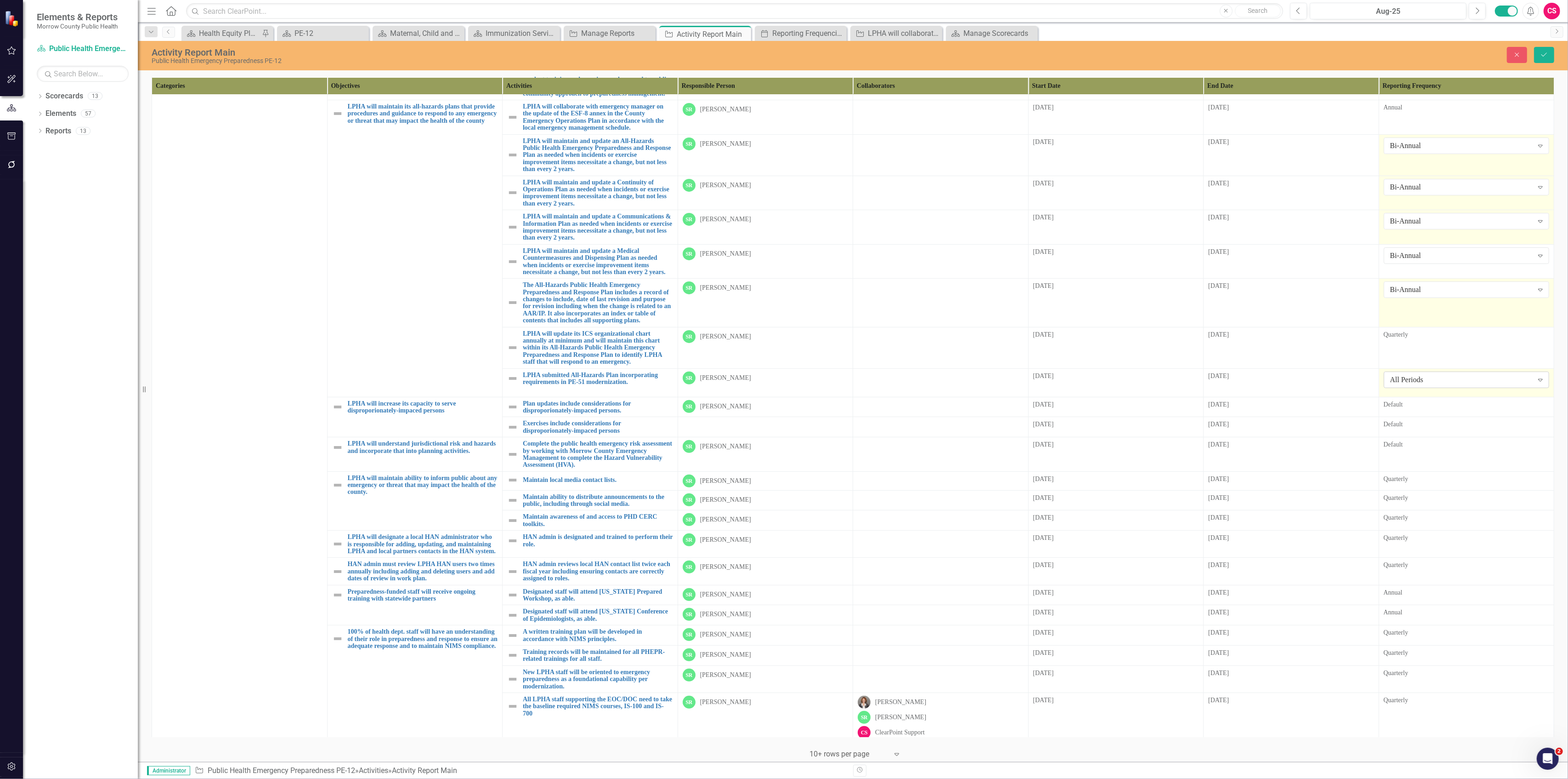
click at [1407, 385] on div "All Periods" at bounding box center [1461, 379] width 143 height 10
click at [1413, 482] on div "Bi-Annual" at bounding box center [1462, 485] width 150 height 10
click at [1419, 409] on div "Default" at bounding box center [1466, 404] width 166 height 9
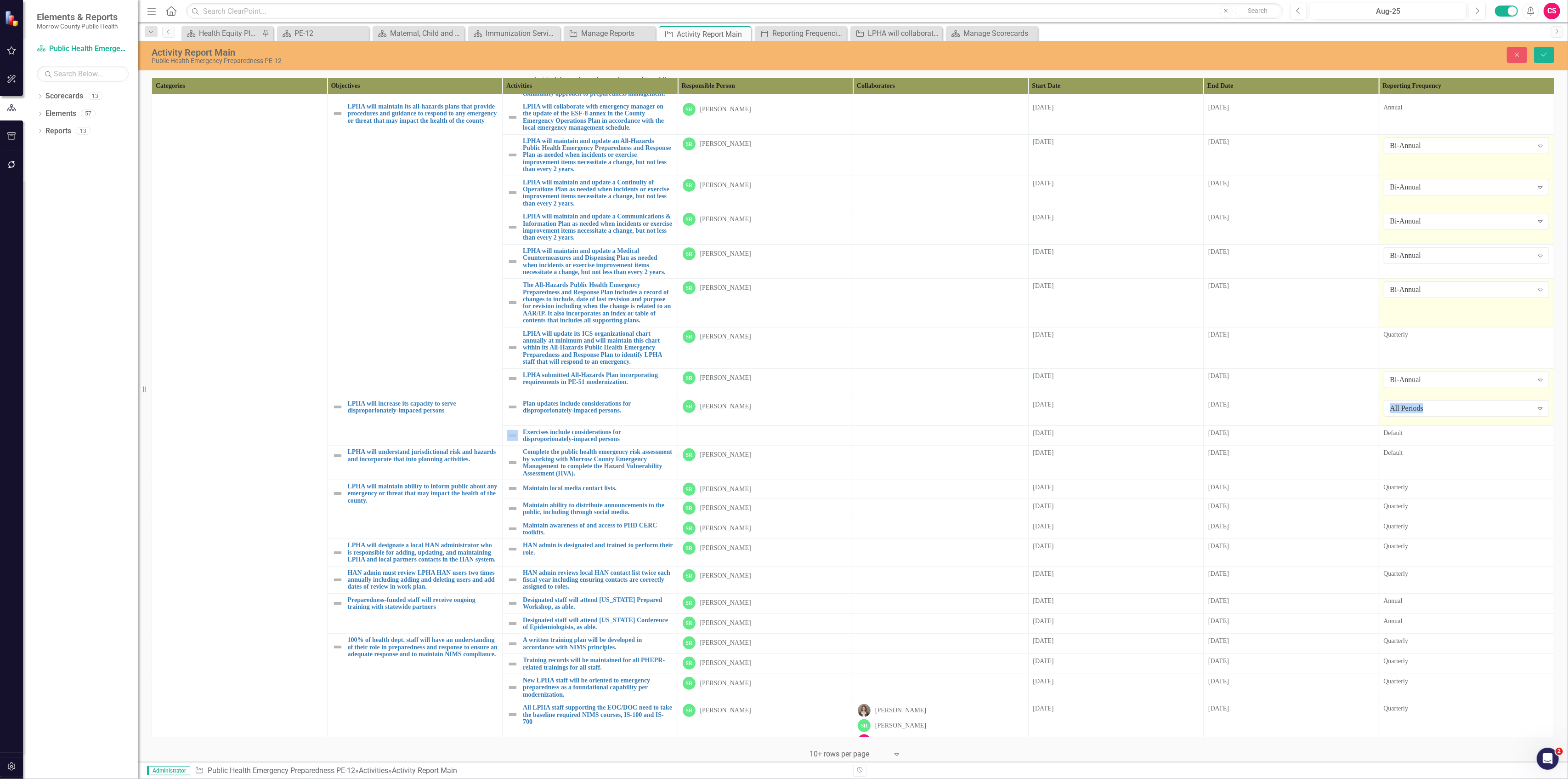
click at [1419, 414] on div "All Periods" at bounding box center [1461, 407] width 143 height 10
click at [1415, 512] on div "Bi-Annual" at bounding box center [1462, 514] width 150 height 10
click at [1421, 438] on div "Default" at bounding box center [1466, 432] width 166 height 9
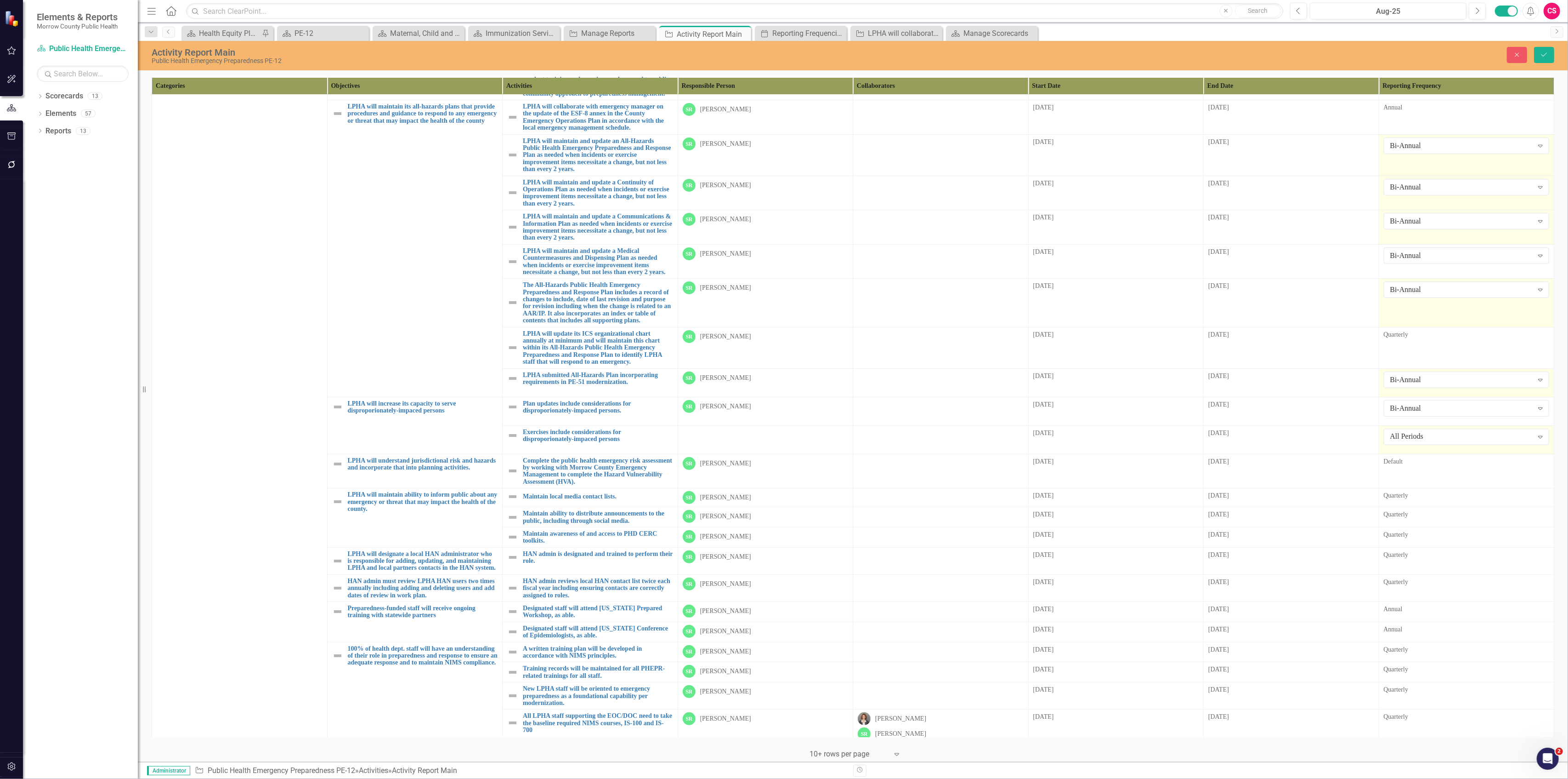
click at [1421, 442] on div "All Periods" at bounding box center [1461, 436] width 143 height 10
click at [1421, 541] on div "Bi-Annual" at bounding box center [1462, 542] width 150 height 10
click at [1421, 466] on div "Default" at bounding box center [1466, 461] width 166 height 9
click at [1421, 470] on div "All Periods" at bounding box center [1461, 465] width 143 height 10
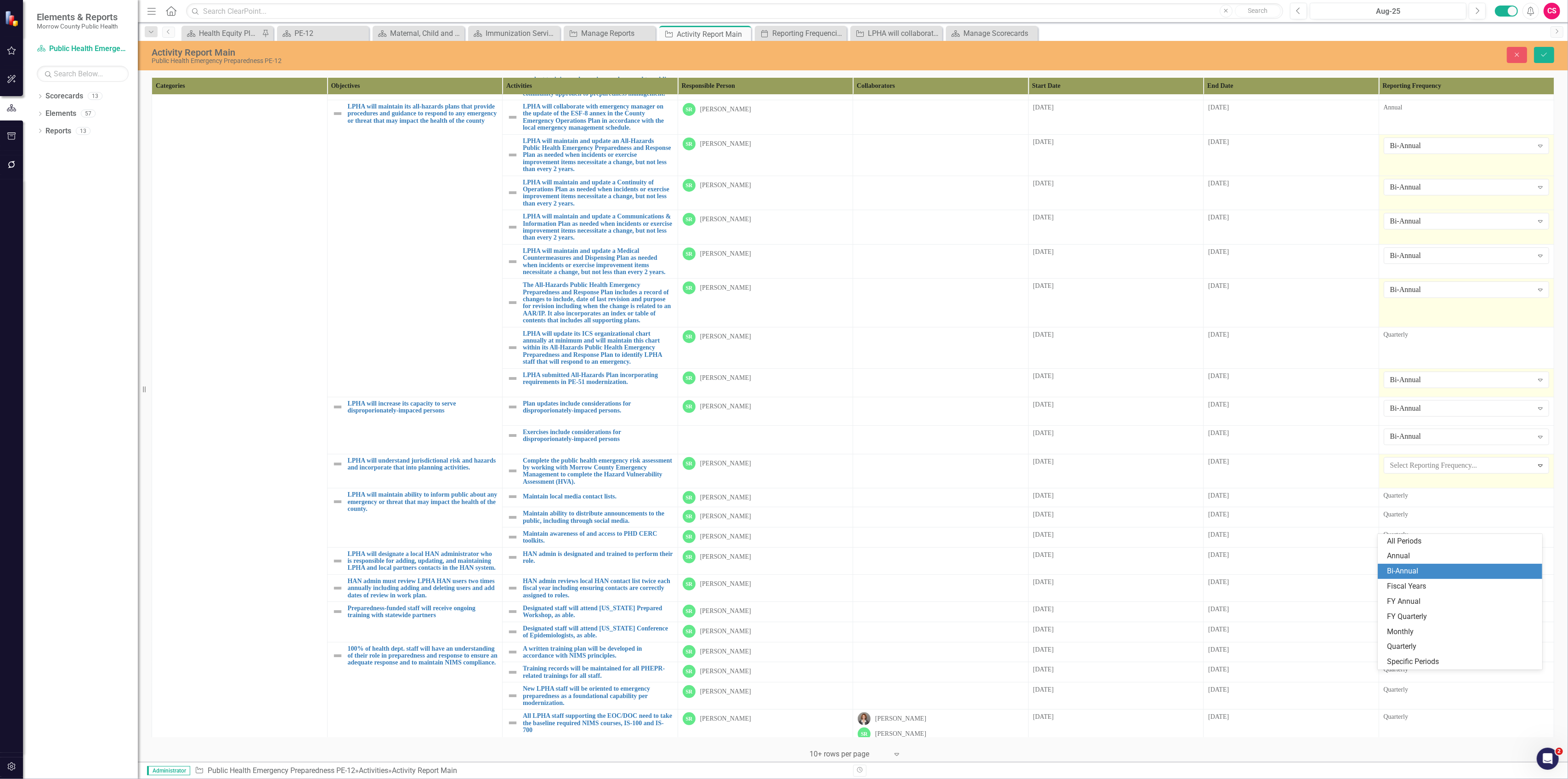
click at [1423, 569] on div "Bi-Annual" at bounding box center [1462, 571] width 150 height 10
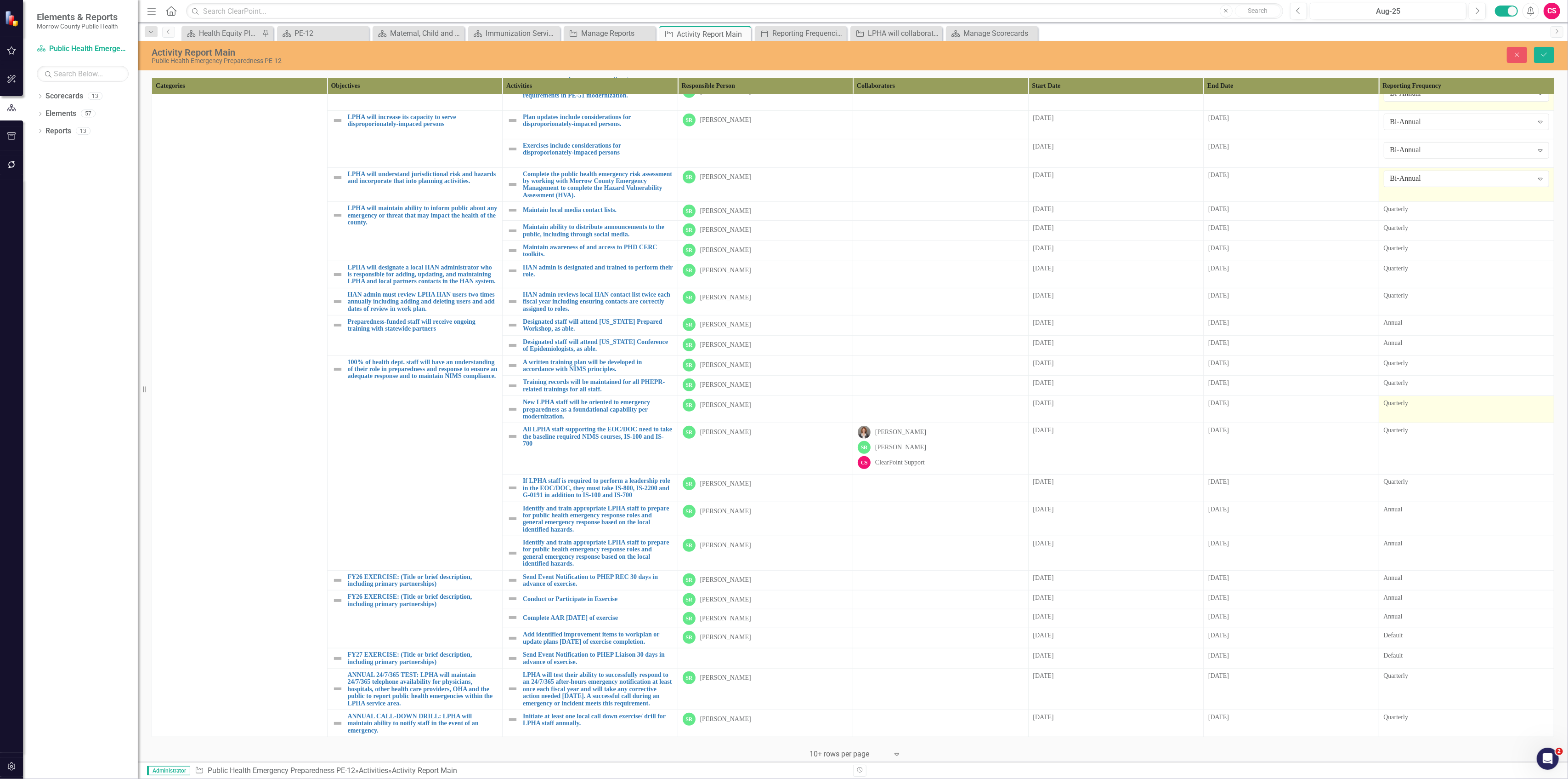
scroll to position [697, 0]
click at [1397, 651] on div "Default" at bounding box center [1466, 657] width 166 height 11
click at [1396, 651] on div "Default" at bounding box center [1466, 657] width 166 height 11
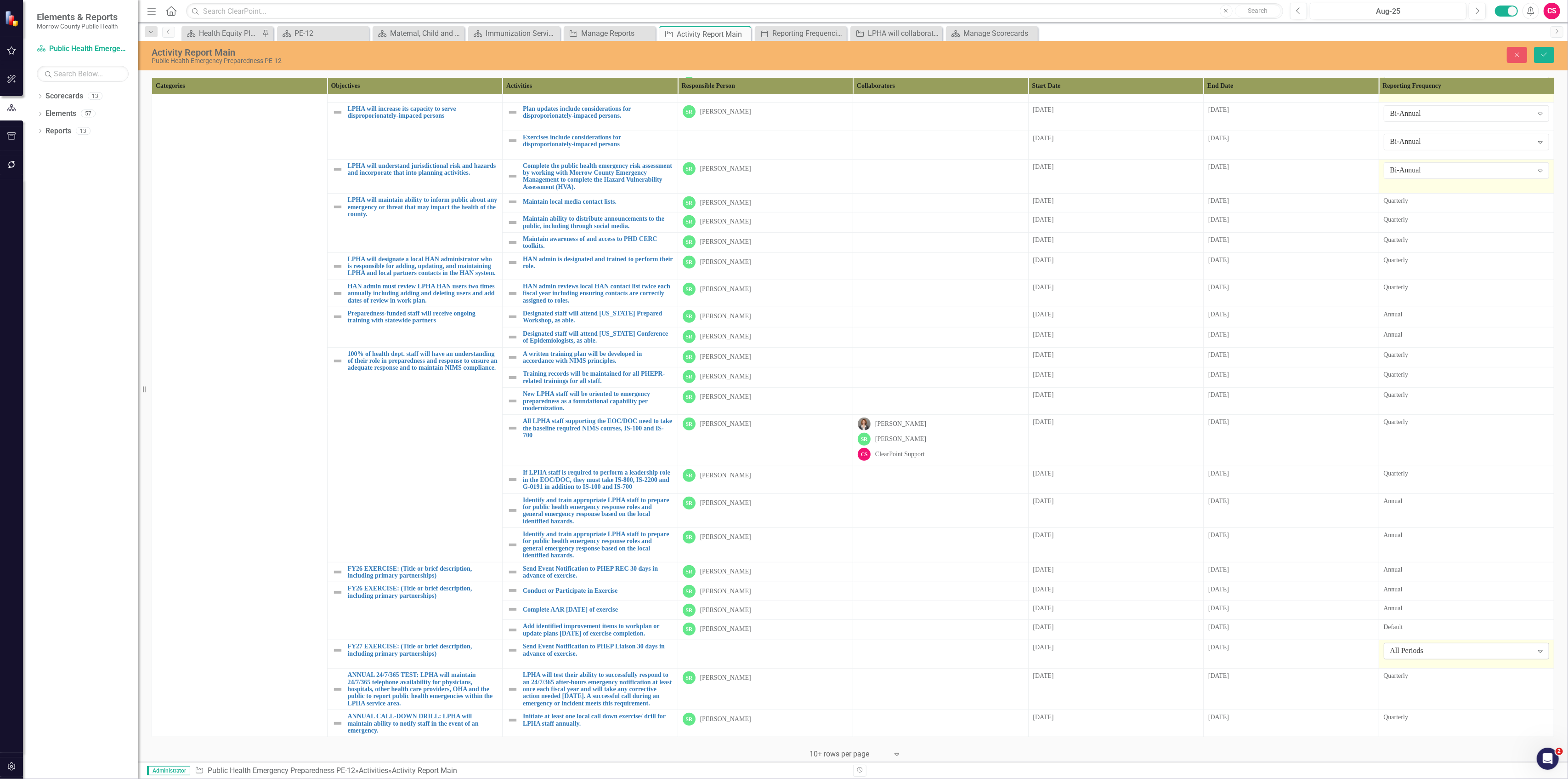
click at [1399, 646] on div "All Periods" at bounding box center [1461, 650] width 143 height 10
click at [1418, 538] on div "Bi-Annual" at bounding box center [1462, 537] width 150 height 10
click at [1410, 622] on div "Default" at bounding box center [1466, 627] width 166 height 9
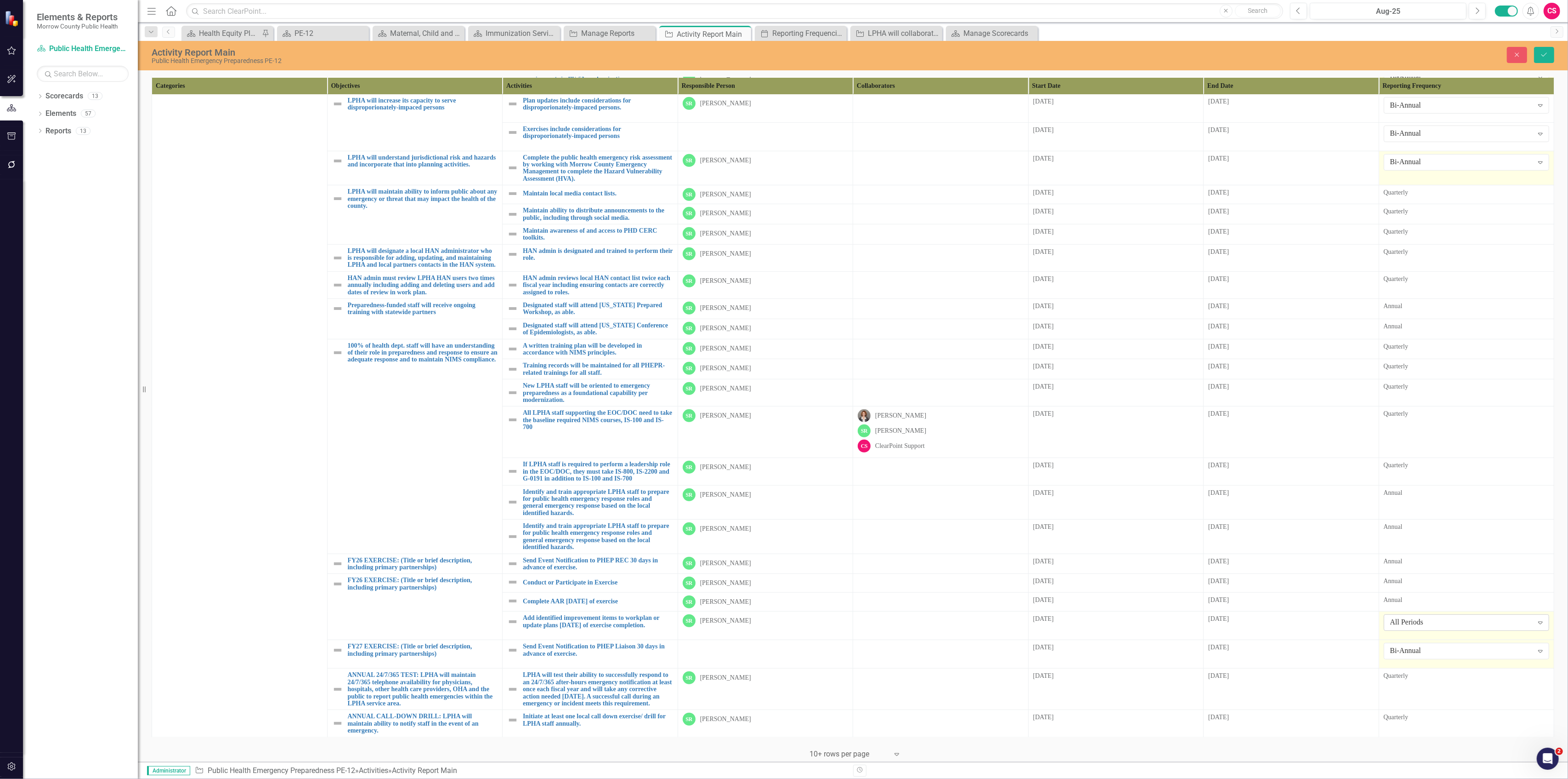
click at [1412, 618] on div "All Periods" at bounding box center [1461, 622] width 143 height 10
click at [1412, 661] on div "Bi-Annual" at bounding box center [1462, 663] width 150 height 10
click at [1552, 55] on button "Save" at bounding box center [1544, 55] width 20 height 16
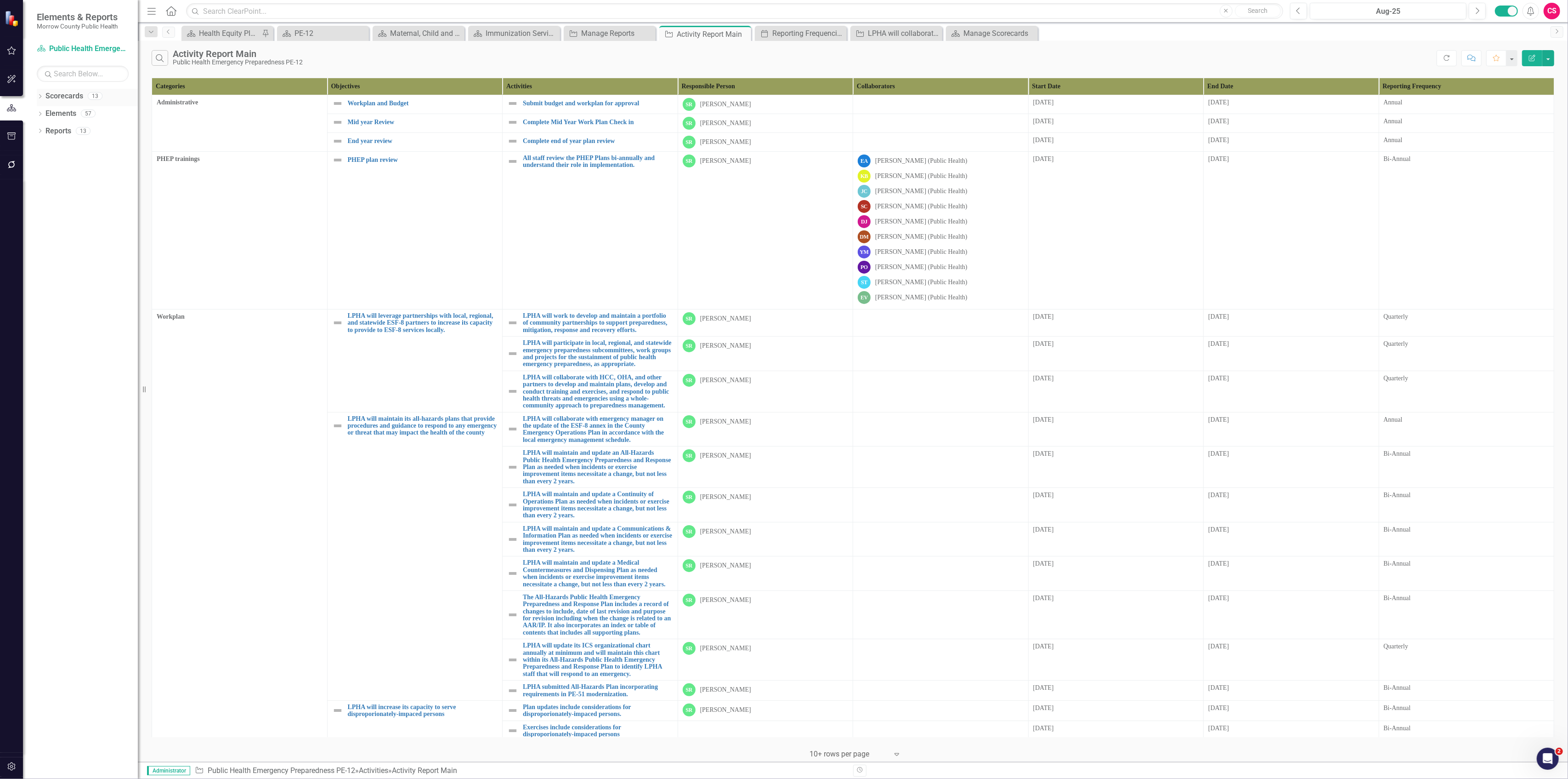
click at [40, 99] on icon "Dropdown" at bounding box center [40, 97] width 7 height 5
click at [55, 128] on link "Maternal, Child and Adolescent Health PE-42" at bounding box center [94, 131] width 87 height 10
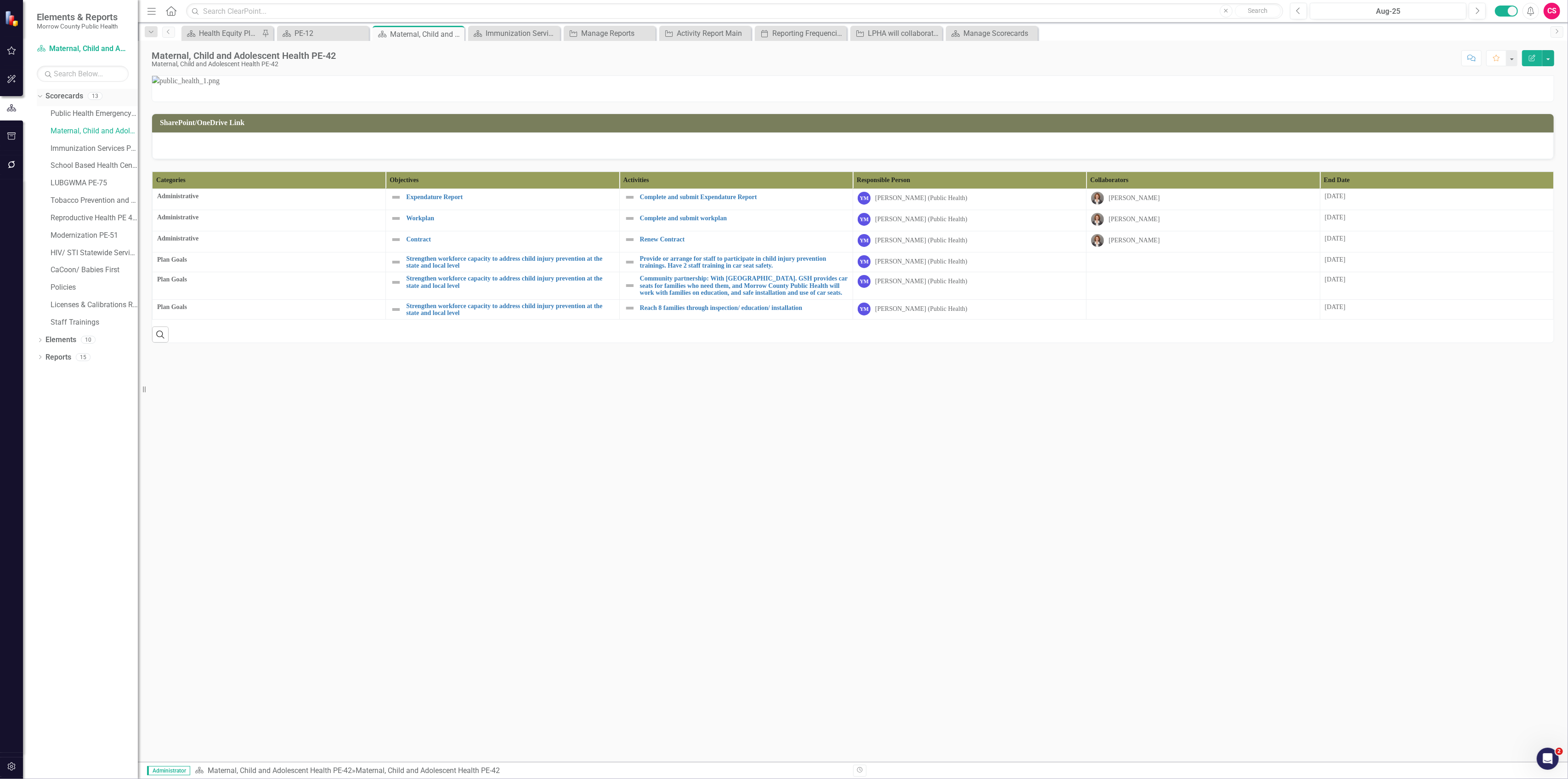
click at [67, 102] on div "Scorecards" at bounding box center [65, 96] width 38 height 15
click at [65, 111] on link "Public Health Emergency Preparedness PE-12" at bounding box center [94, 113] width 87 height 10
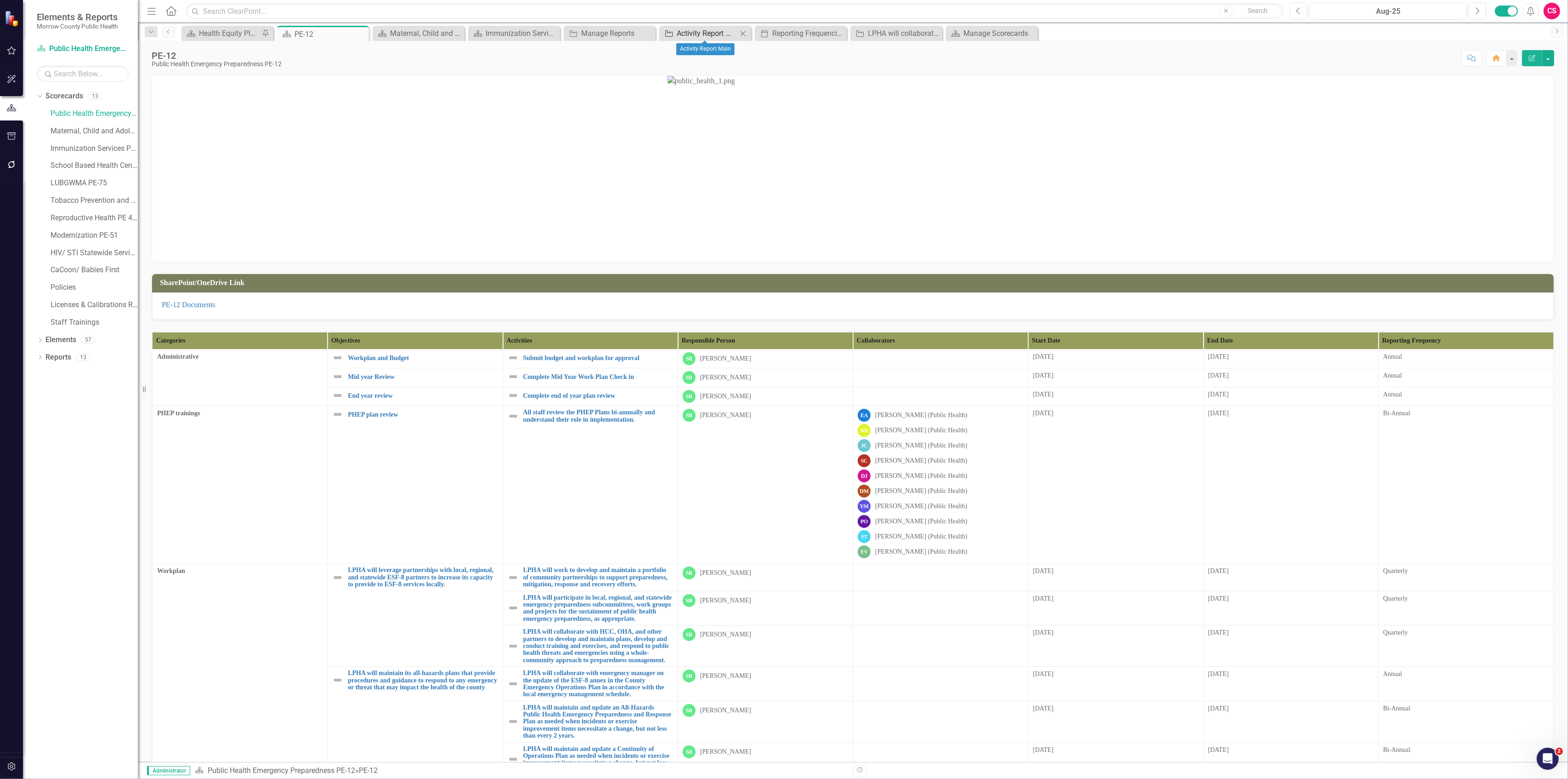
click at [702, 29] on div "Activity Report Main" at bounding box center [707, 33] width 61 height 12
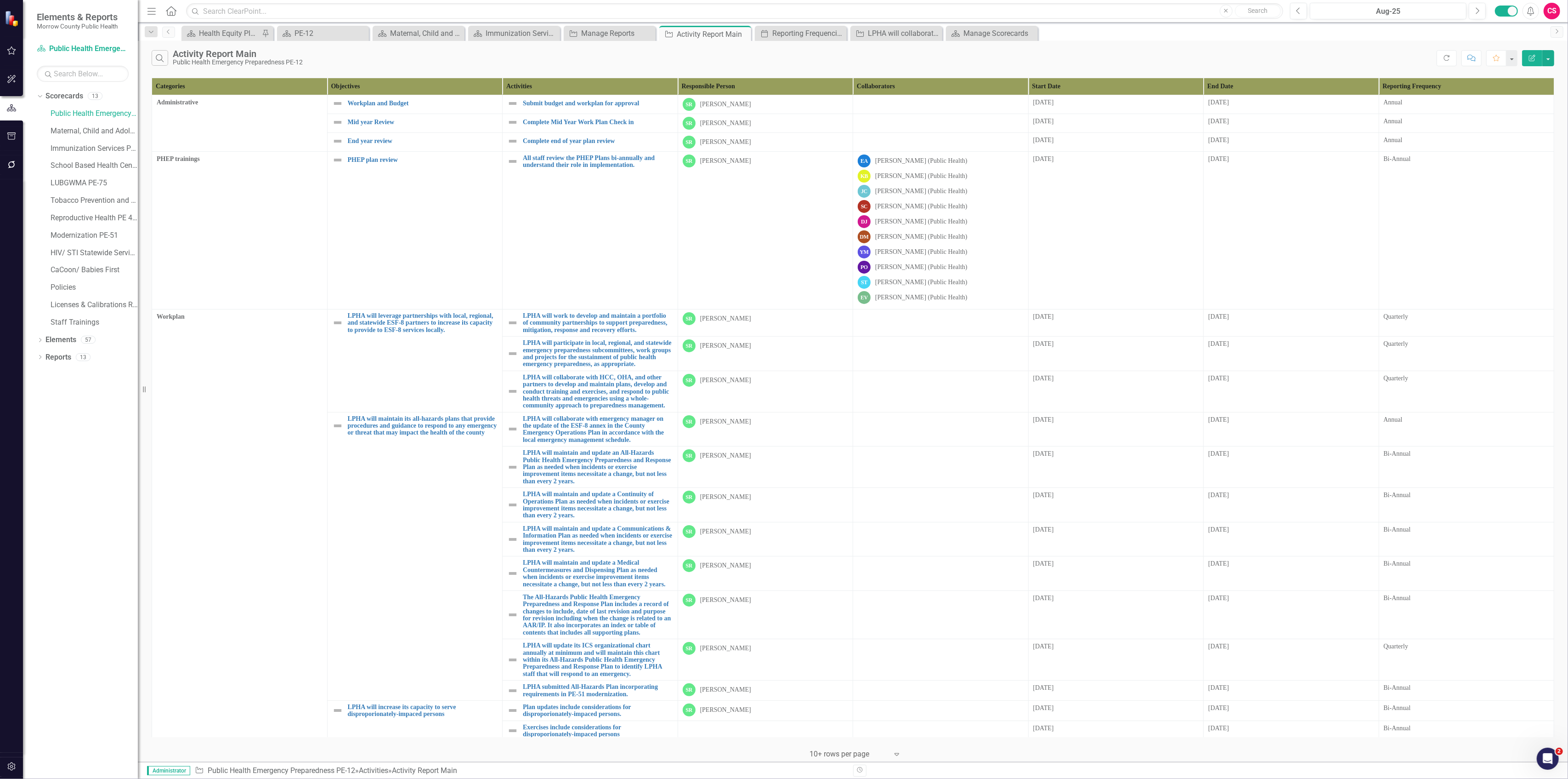
click at [1537, 59] on button "Edit Report" at bounding box center [1532, 58] width 20 height 16
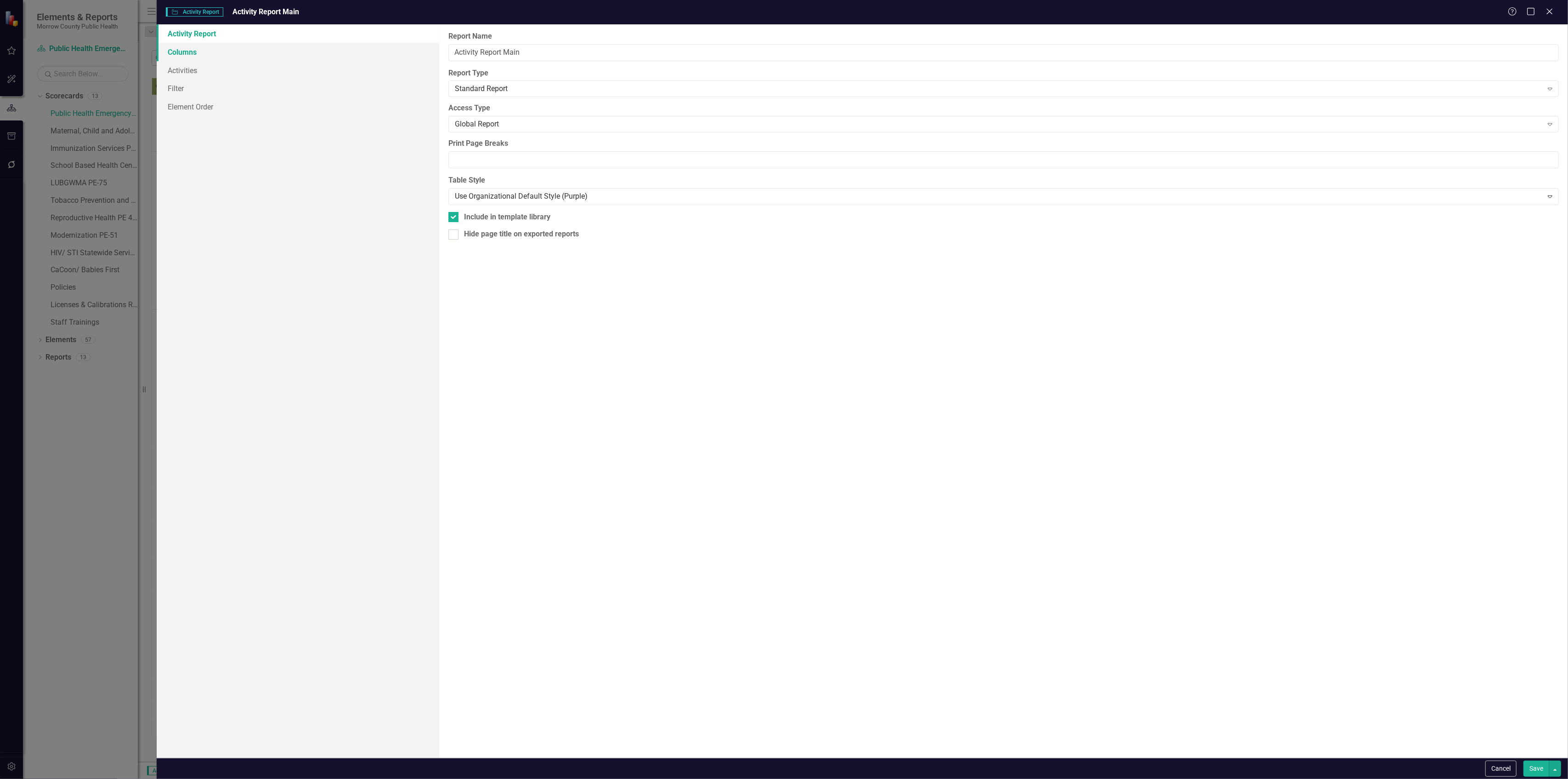
click at [253, 55] on link "Columns" at bounding box center [297, 52] width 282 height 18
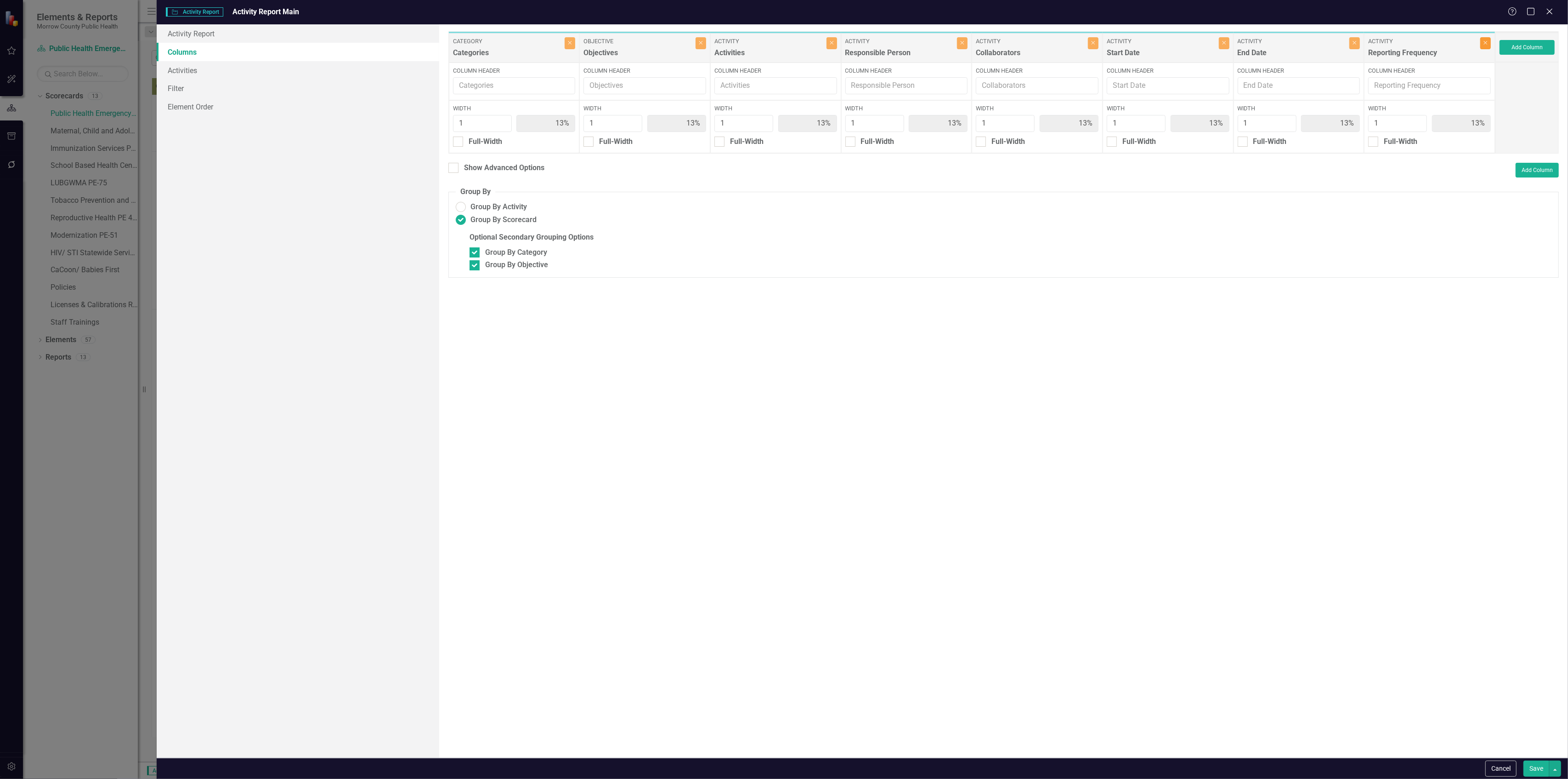
click at [1486, 45] on icon "Close" at bounding box center [1485, 43] width 4 height 5
type input "14%"
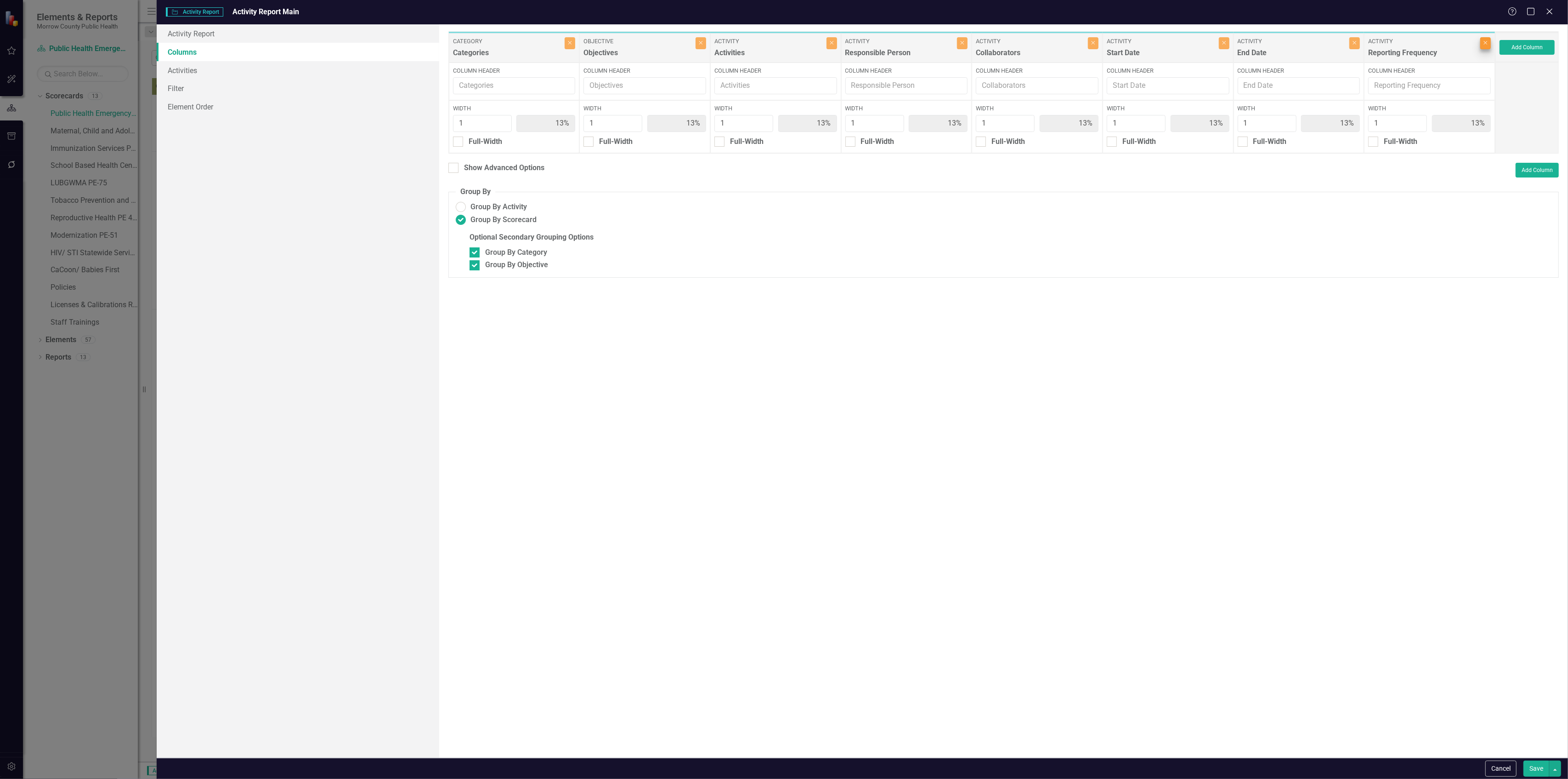
type input "14%"
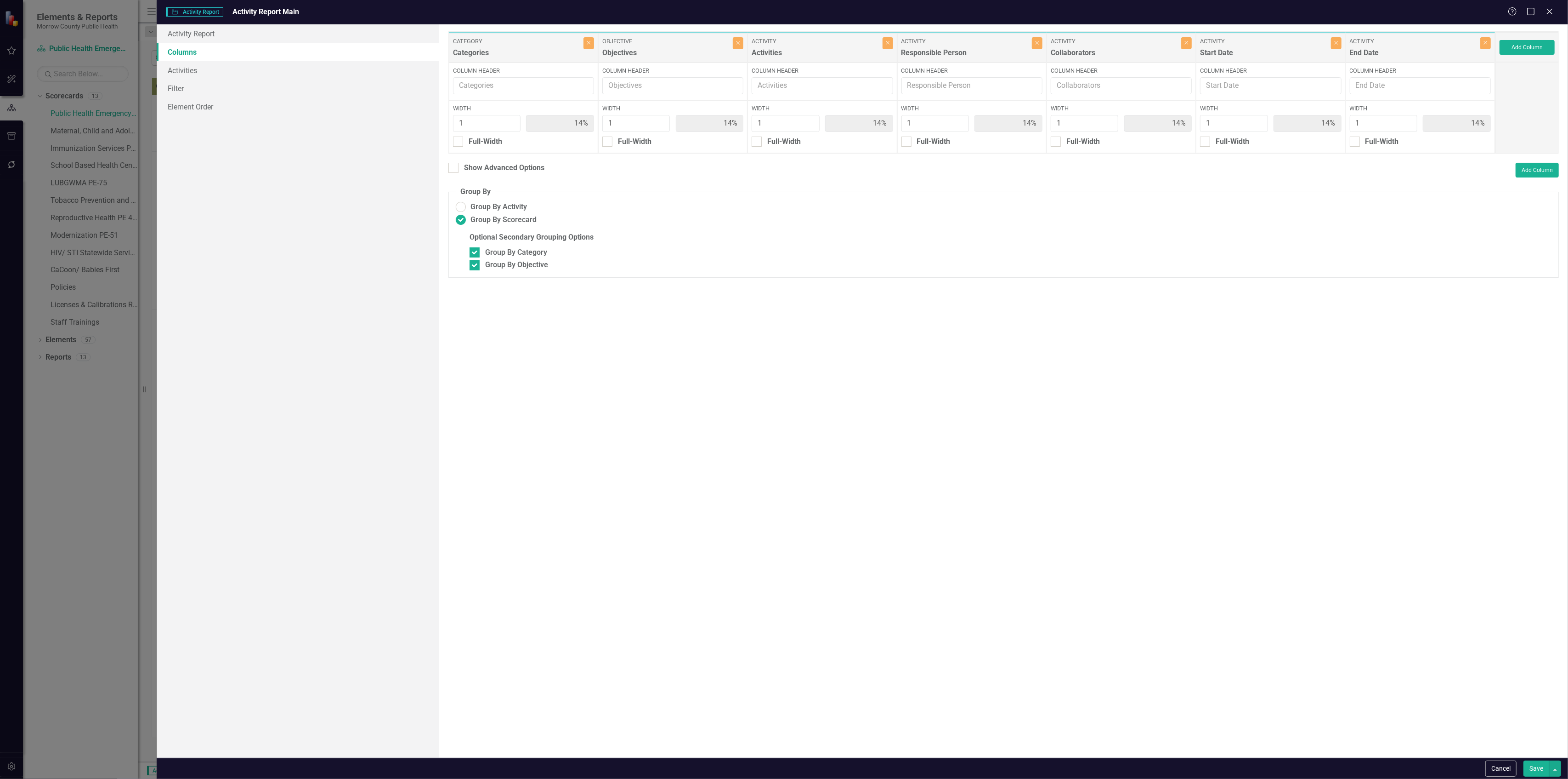
click at [1537, 767] on button "Save" at bounding box center [1536, 768] width 26 height 16
radio input "false"
checkbox input "false"
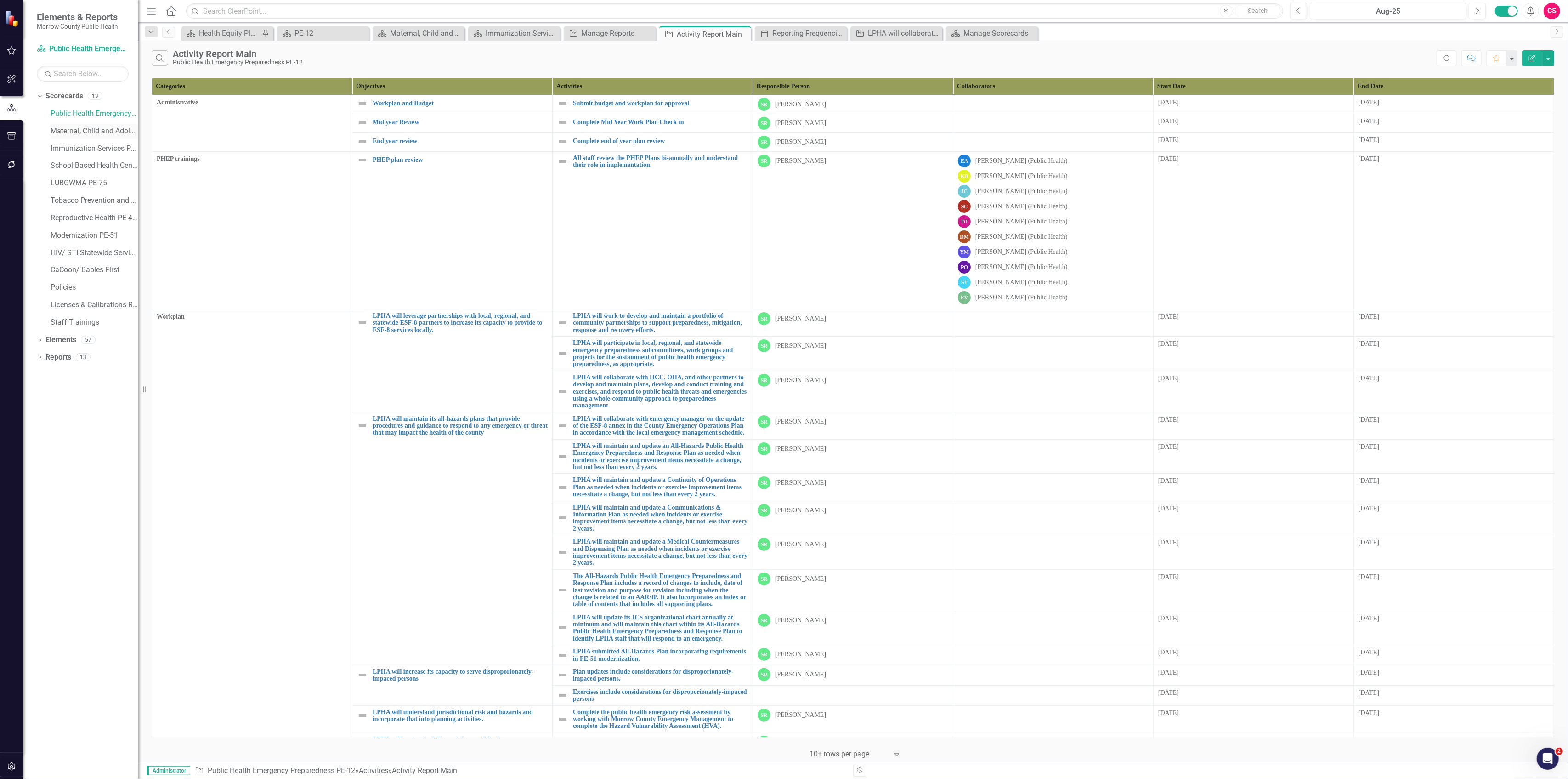
drag, startPoint x: 89, startPoint y: 125, endPoint x: 93, endPoint y: 130, distance: 6.4
click at [88, 126] on link "Maternal, Child and Adolescent Health PE-42" at bounding box center [94, 131] width 87 height 10
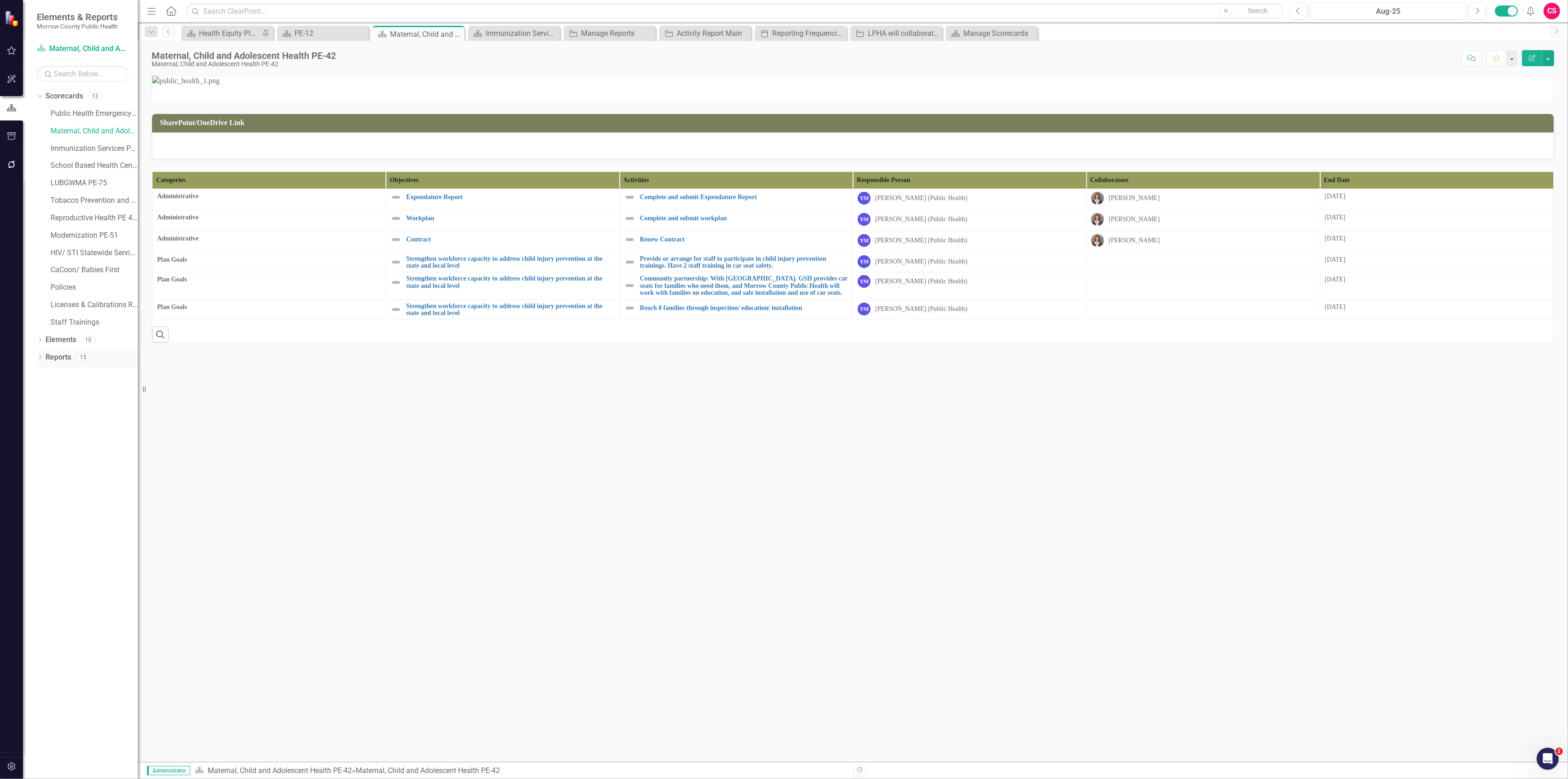
click at [59, 359] on link "Reports" at bounding box center [58, 357] width 26 height 10
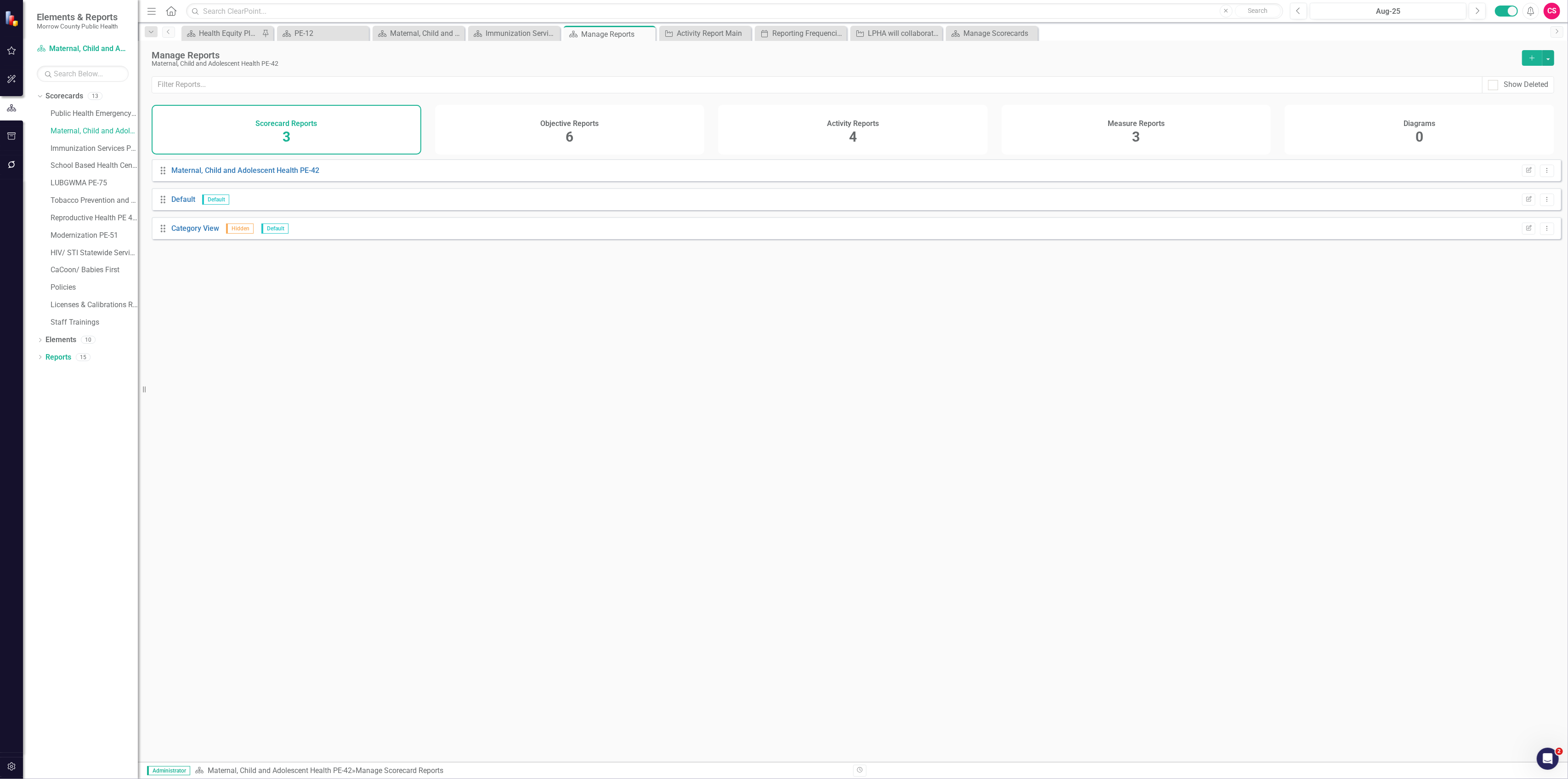
click at [759, 115] on div "Activity Reports 4" at bounding box center [853, 130] width 270 height 50
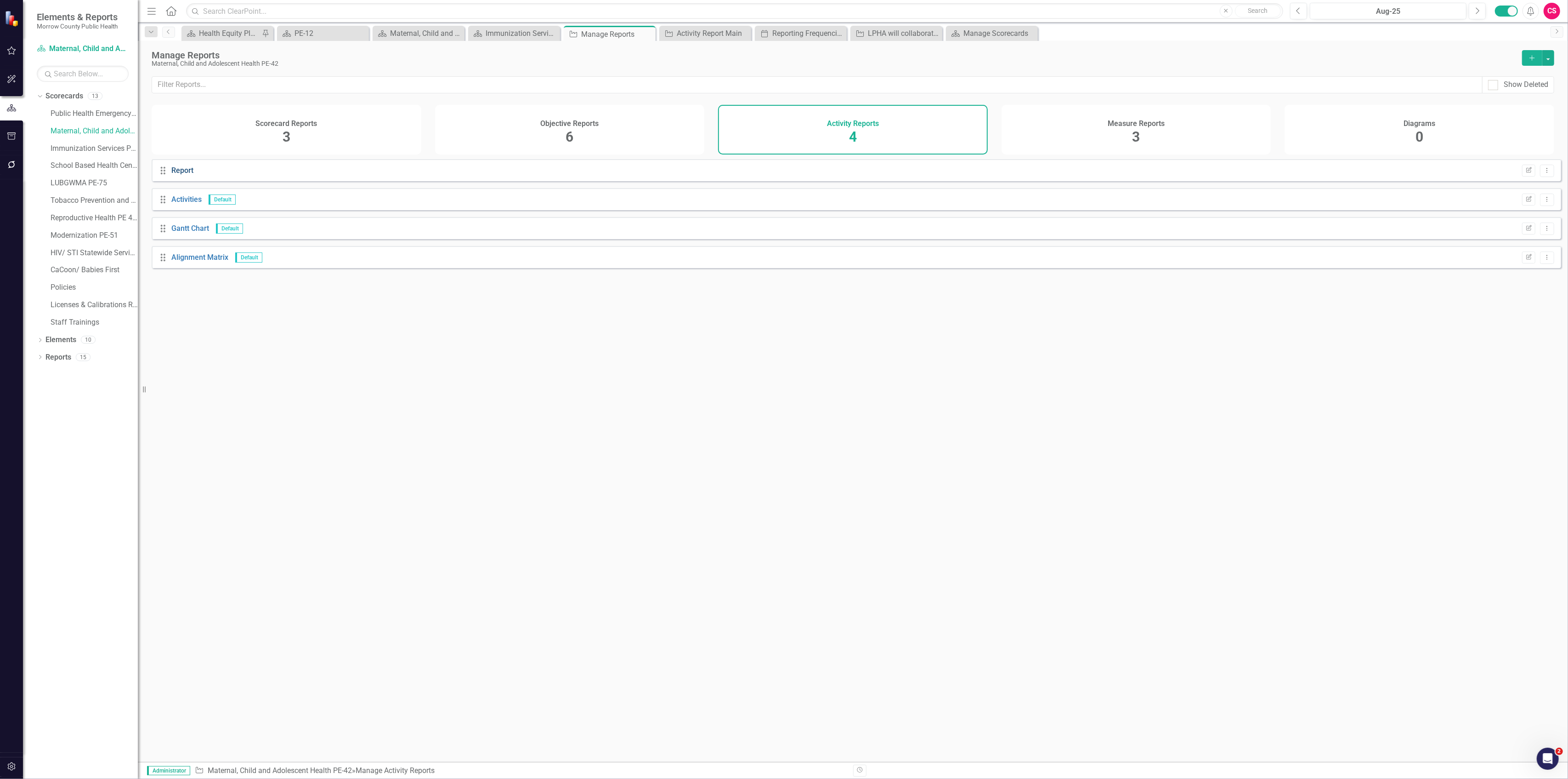
click at [186, 173] on link "Report" at bounding box center [183, 170] width 22 height 9
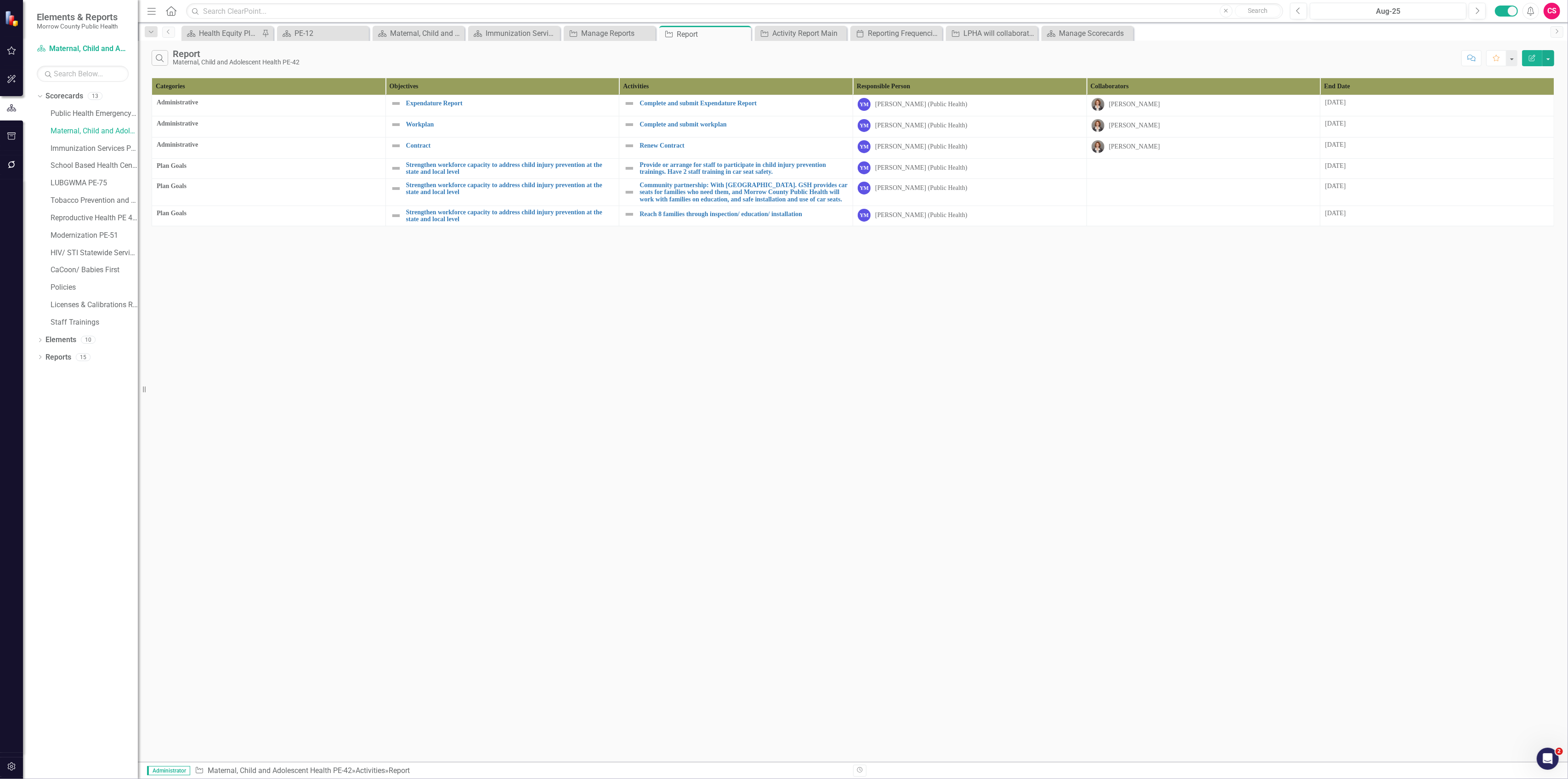
click at [1535, 54] on button "Edit Report" at bounding box center [1532, 58] width 20 height 16
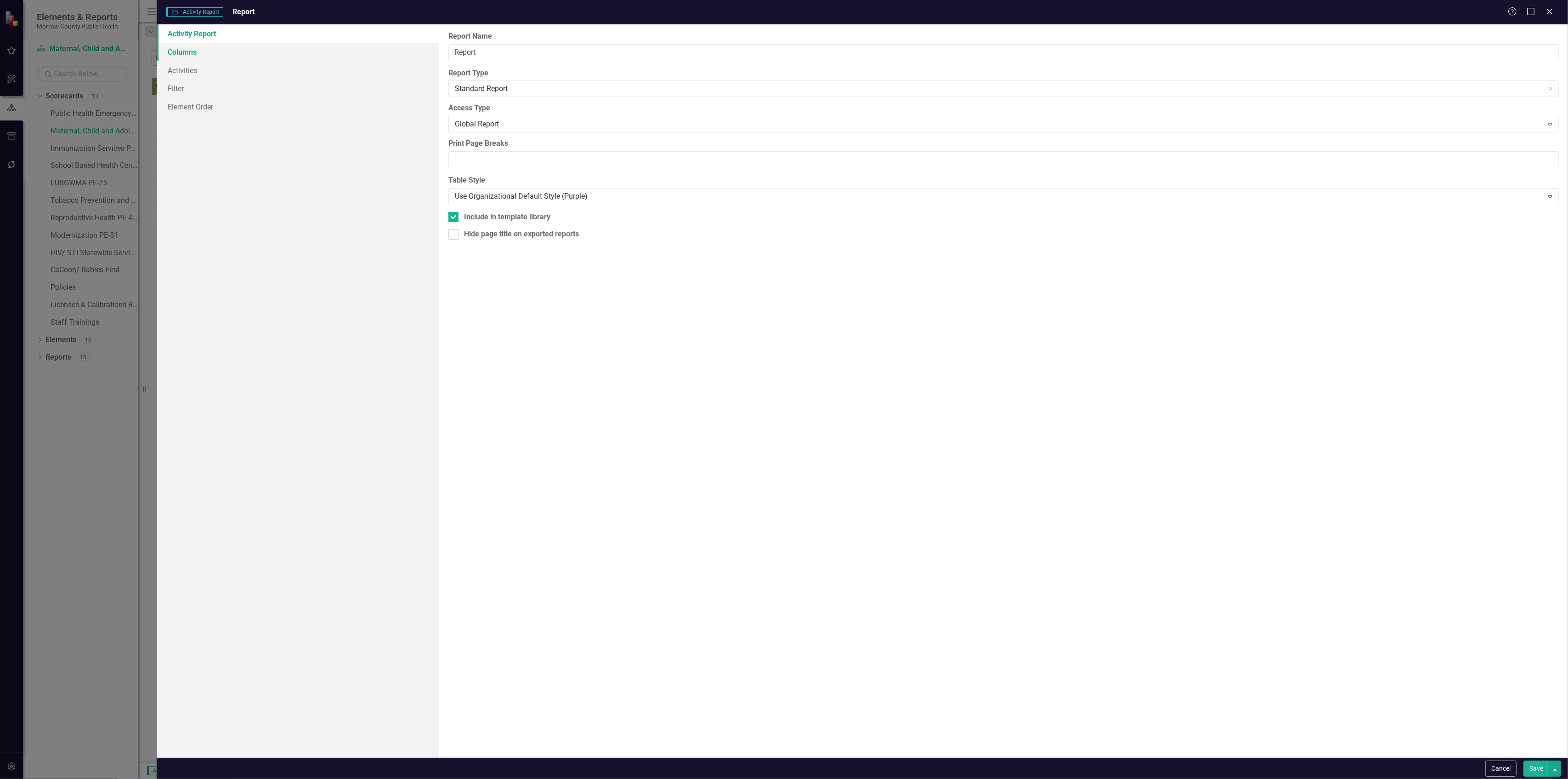
click at [303, 51] on link "Columns" at bounding box center [297, 52] width 282 height 18
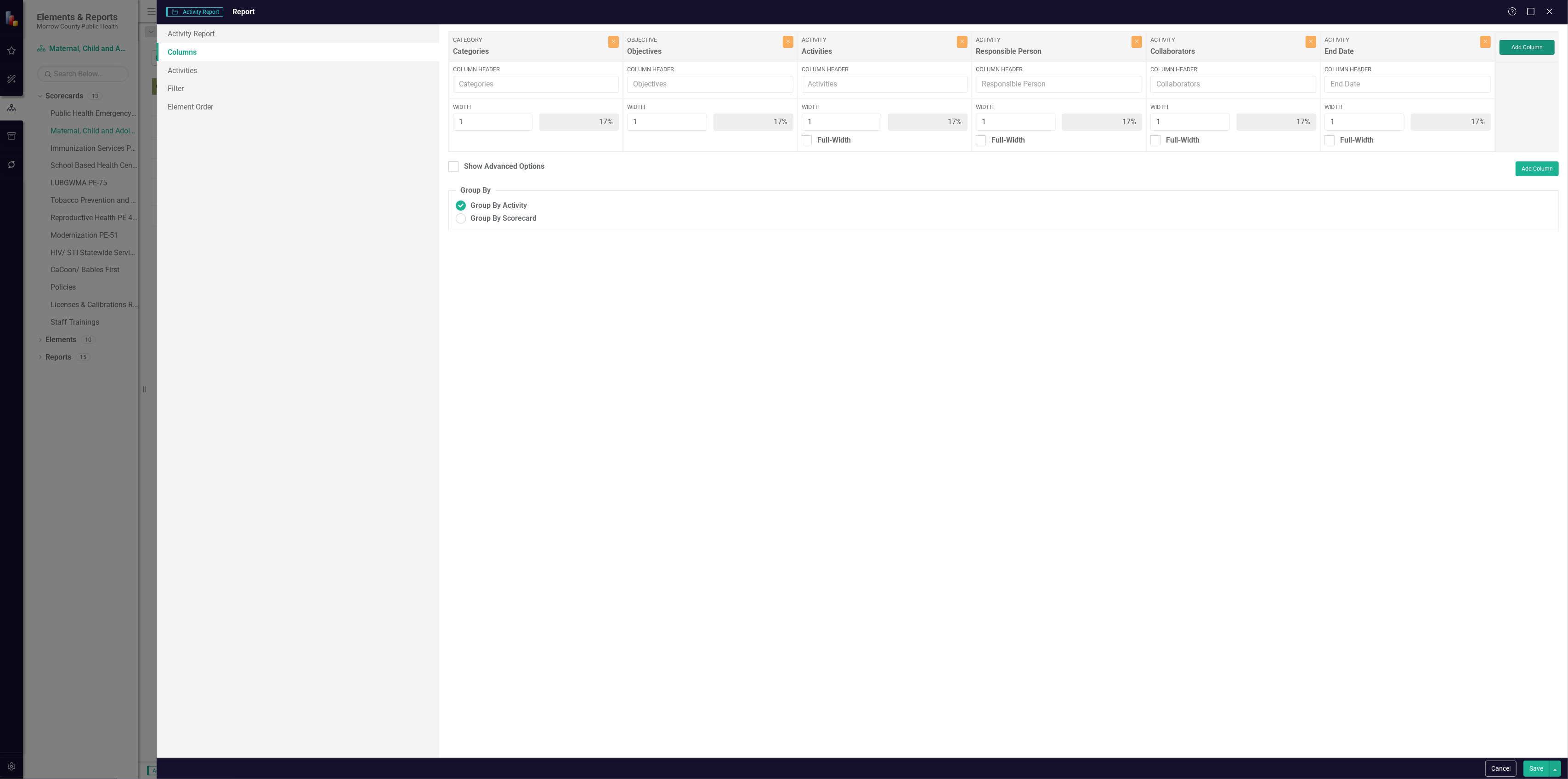
click at [1521, 50] on button "Add Column" at bounding box center [1527, 48] width 55 height 15
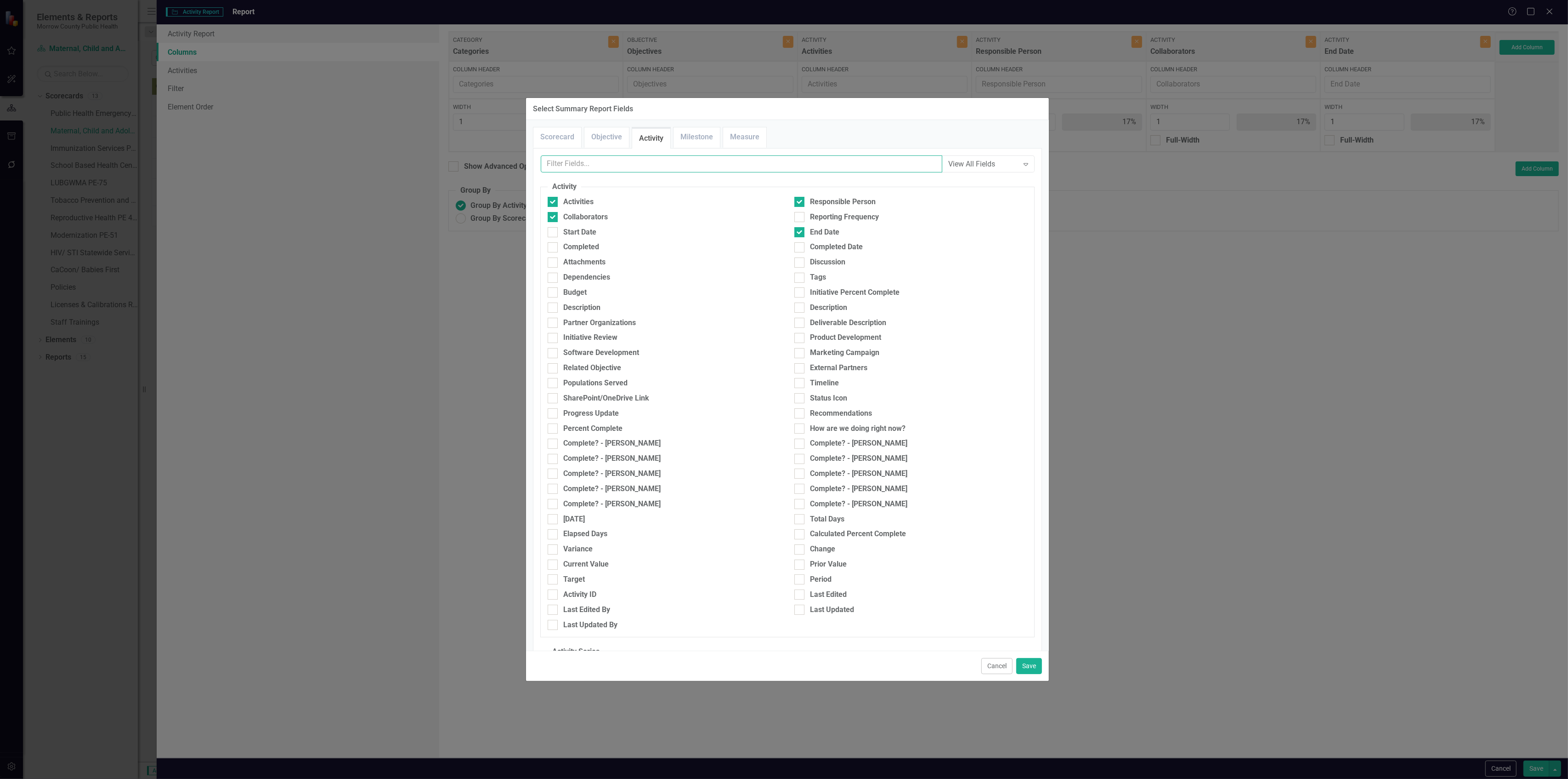
click at [689, 161] on input "text" at bounding box center [741, 164] width 402 height 17
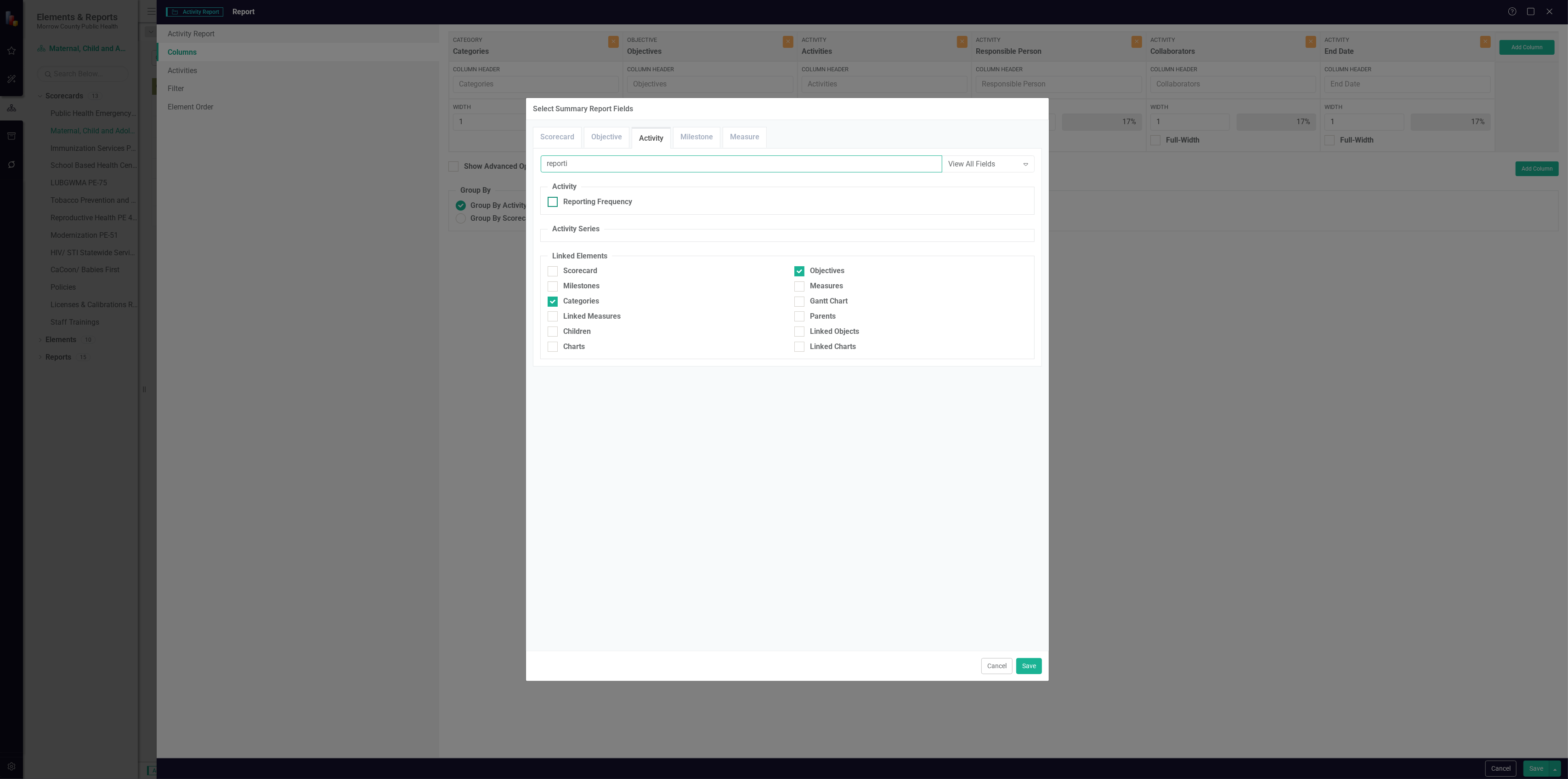
type input "reporti"
click at [605, 202] on div "Reporting Frequency" at bounding box center [597, 202] width 69 height 10
click at [553, 202] on input "Reporting Frequency" at bounding box center [551, 200] width 6 height 6
checkbox input "true"
click at [1024, 664] on button "Save" at bounding box center [1029, 666] width 26 height 16
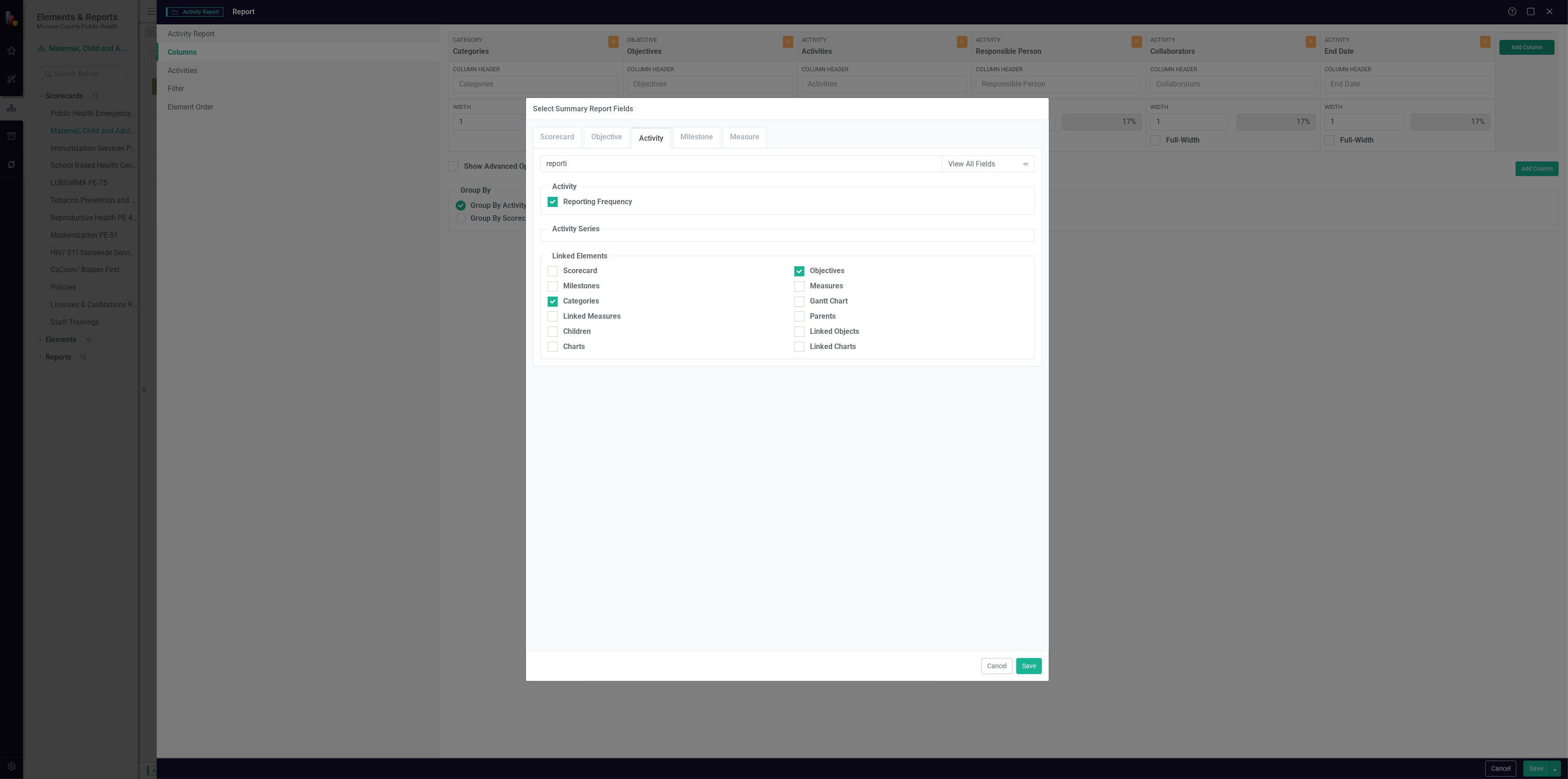
type input "14%"
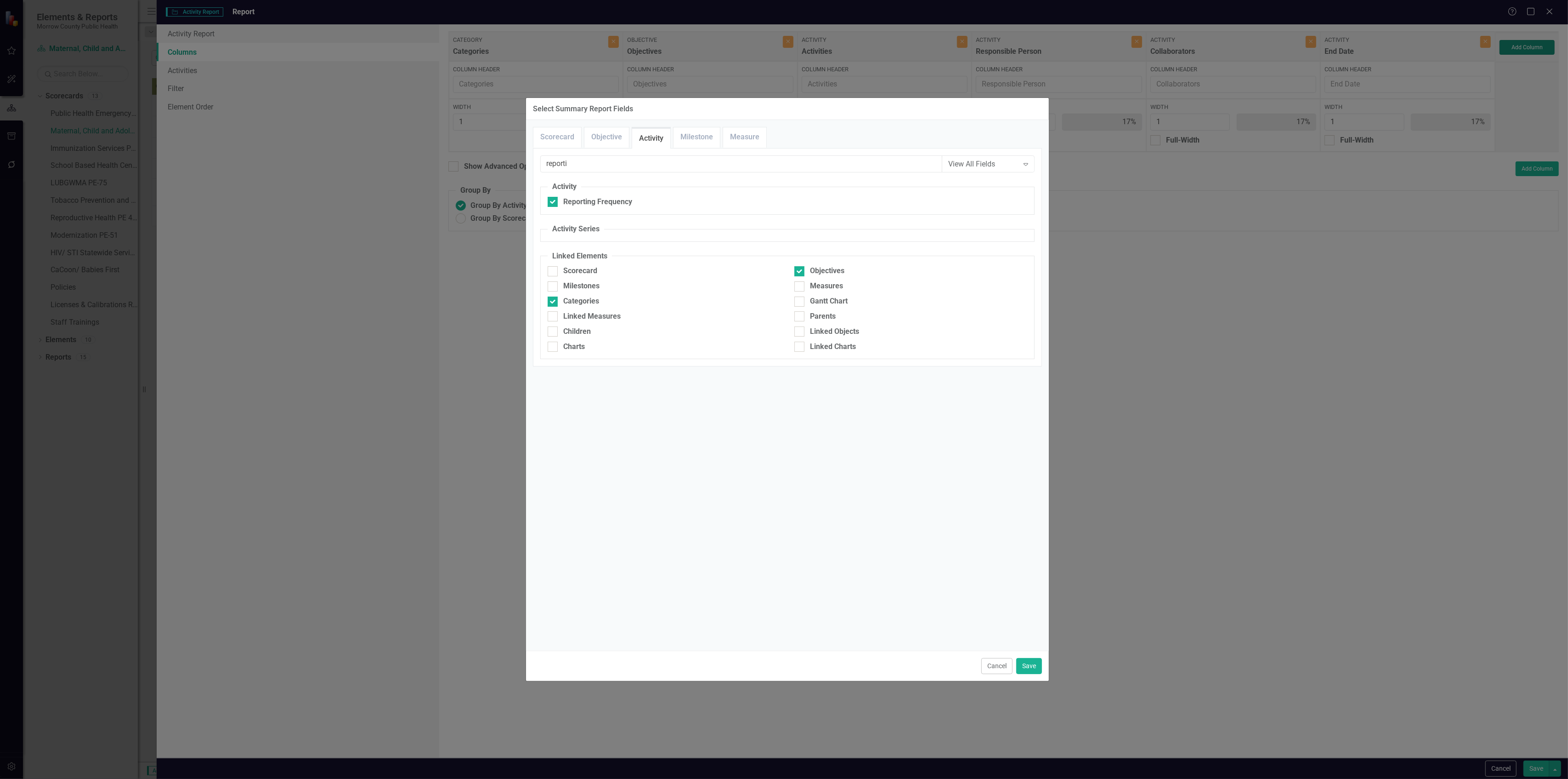
type input "14%"
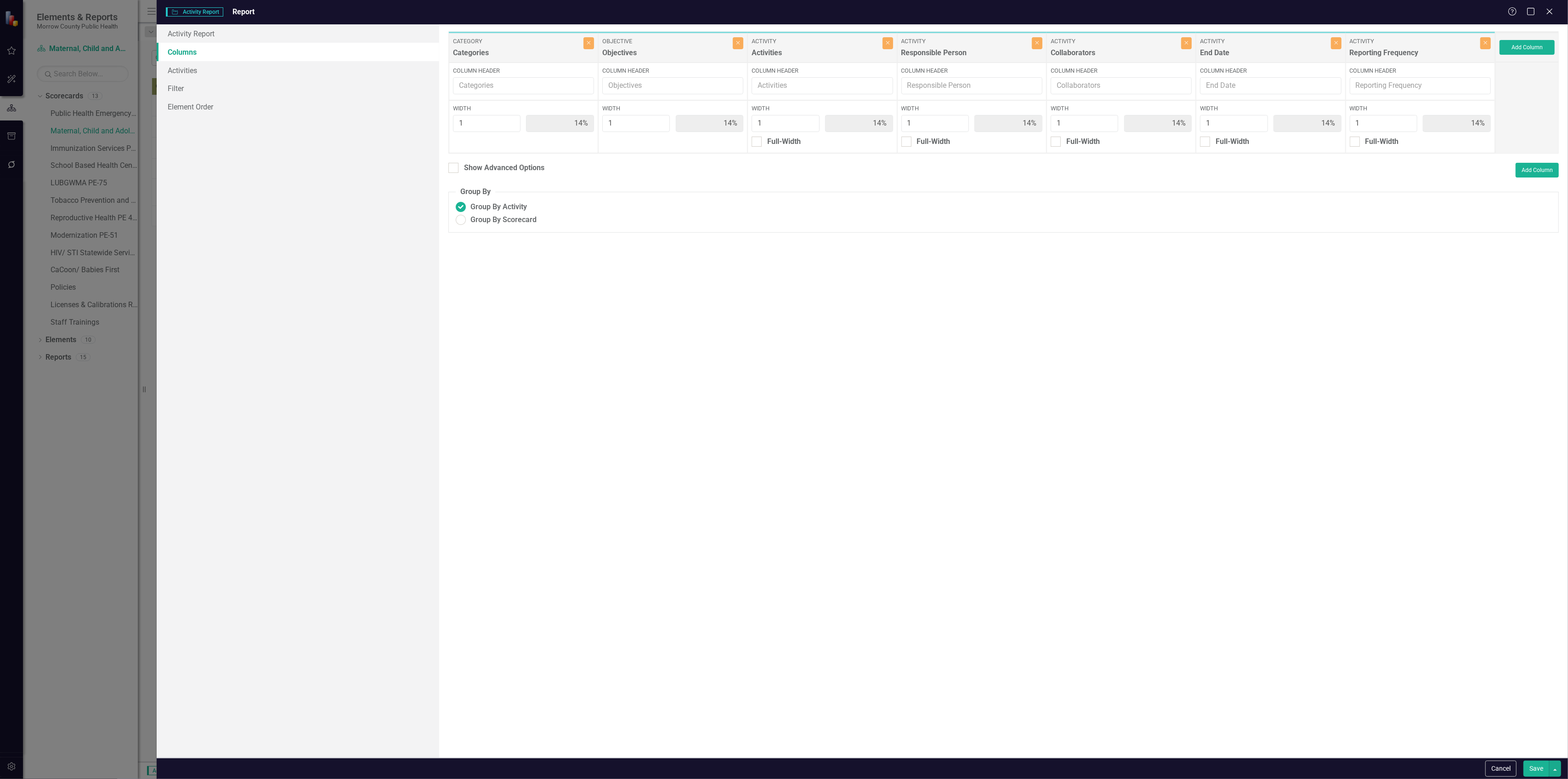
click at [1528, 769] on button "Save" at bounding box center [1536, 768] width 26 height 16
radio input "true"
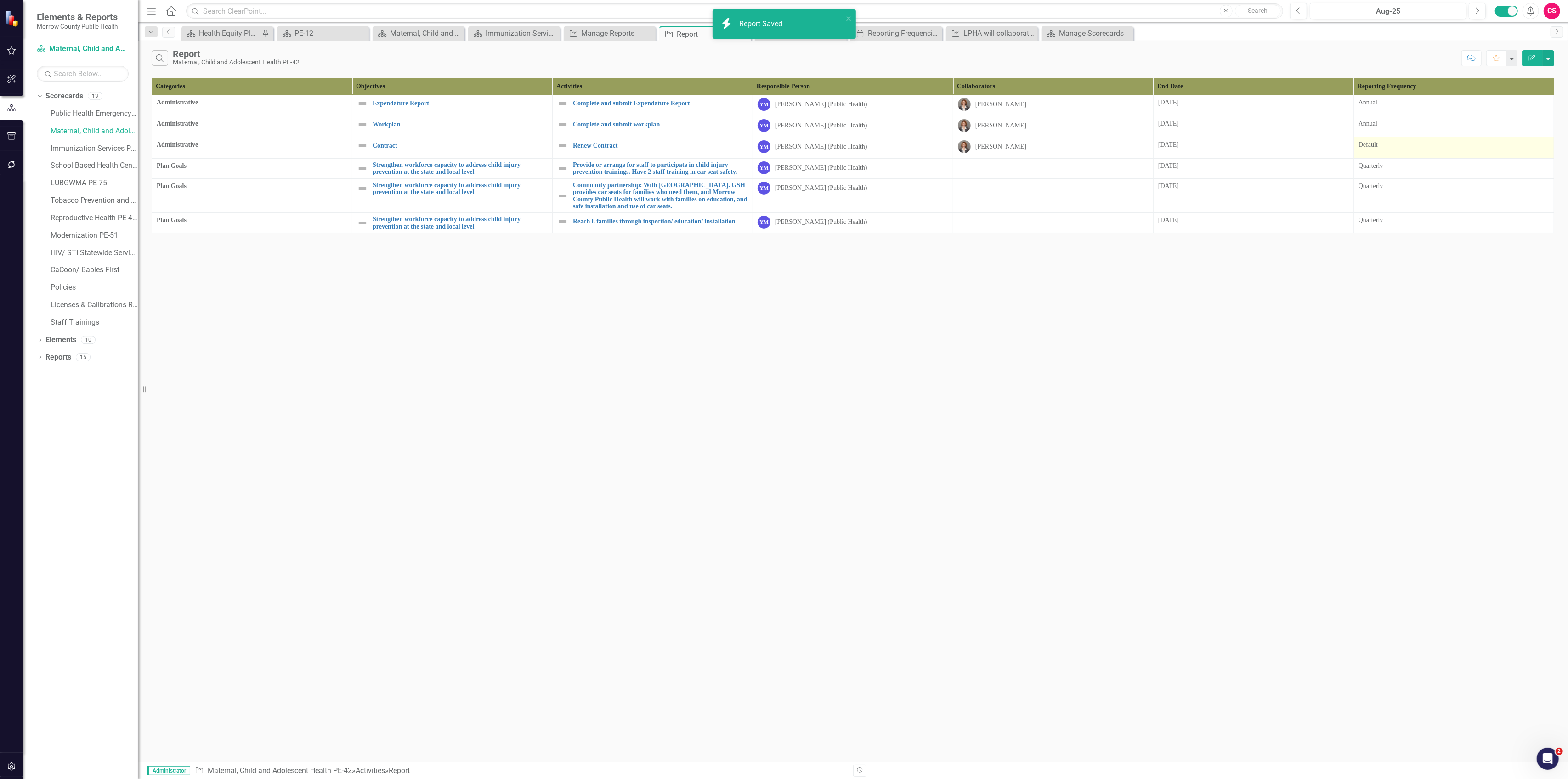
click at [1378, 149] on div "Default" at bounding box center [1454, 144] width 191 height 9
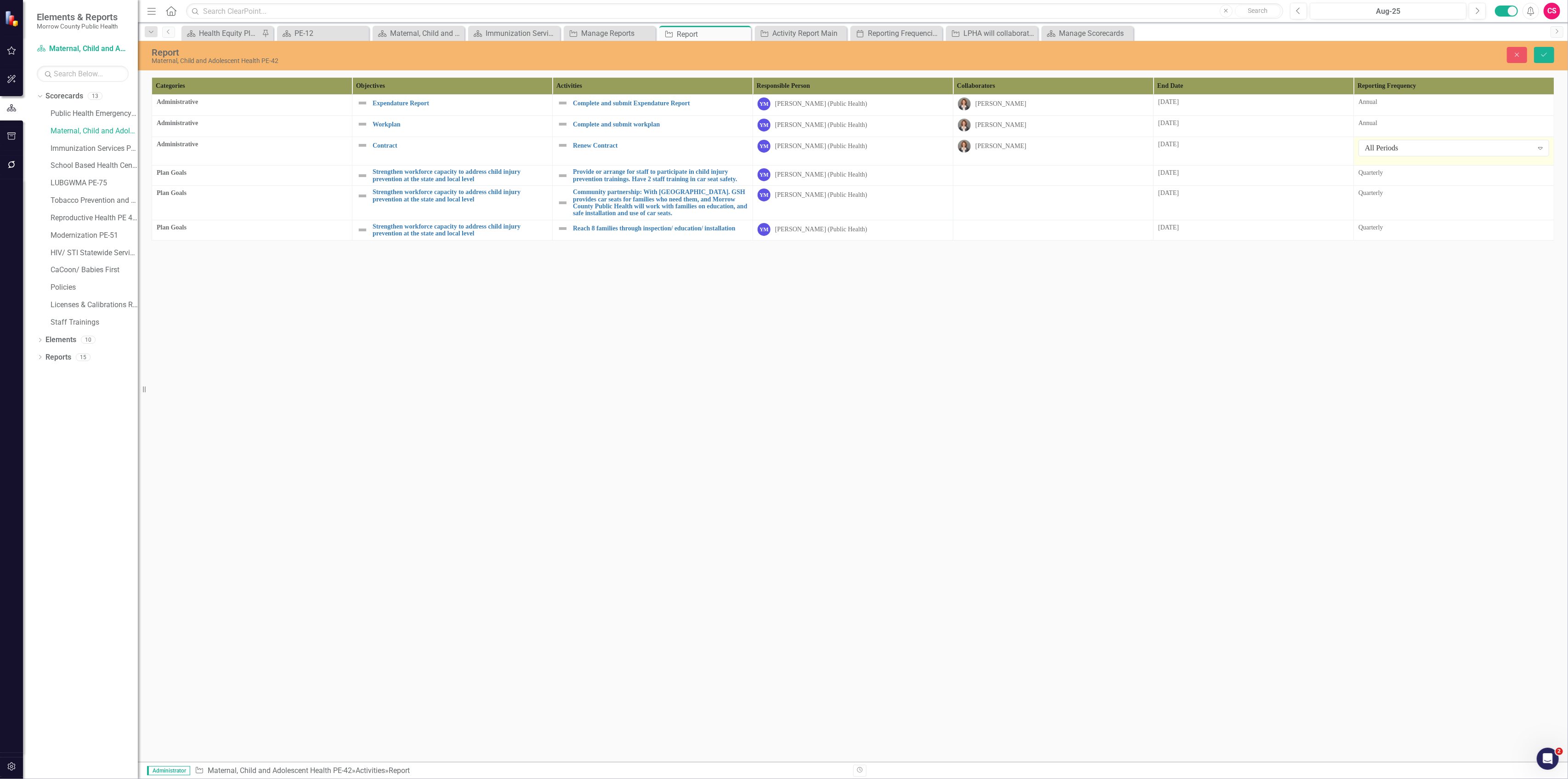
click at [1378, 149] on div "All Periods" at bounding box center [1449, 148] width 168 height 10
click at [1541, 59] on button "Save" at bounding box center [1544, 55] width 20 height 16
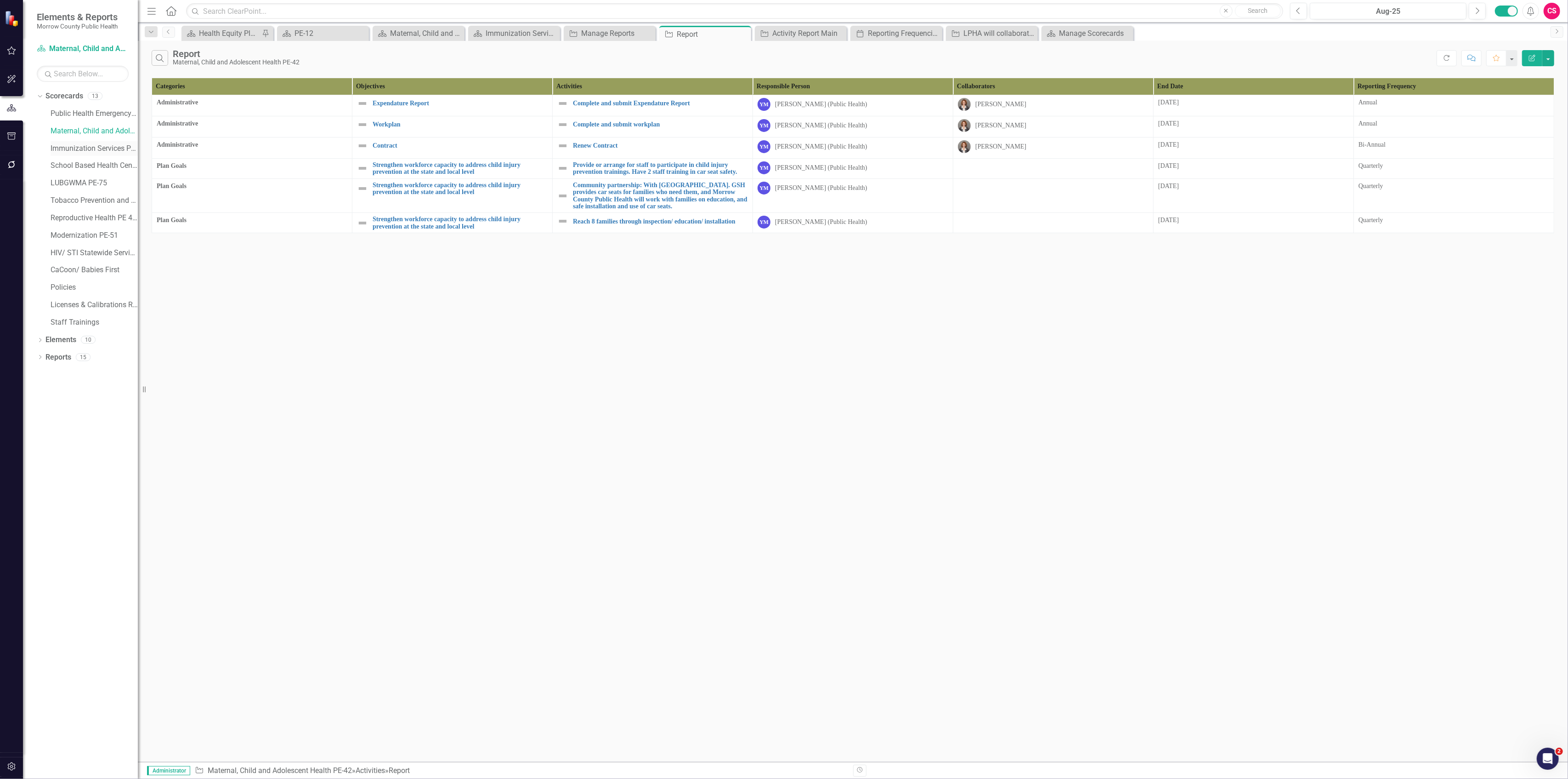
click at [78, 147] on link "Immunization Services PE-43" at bounding box center [94, 148] width 87 height 10
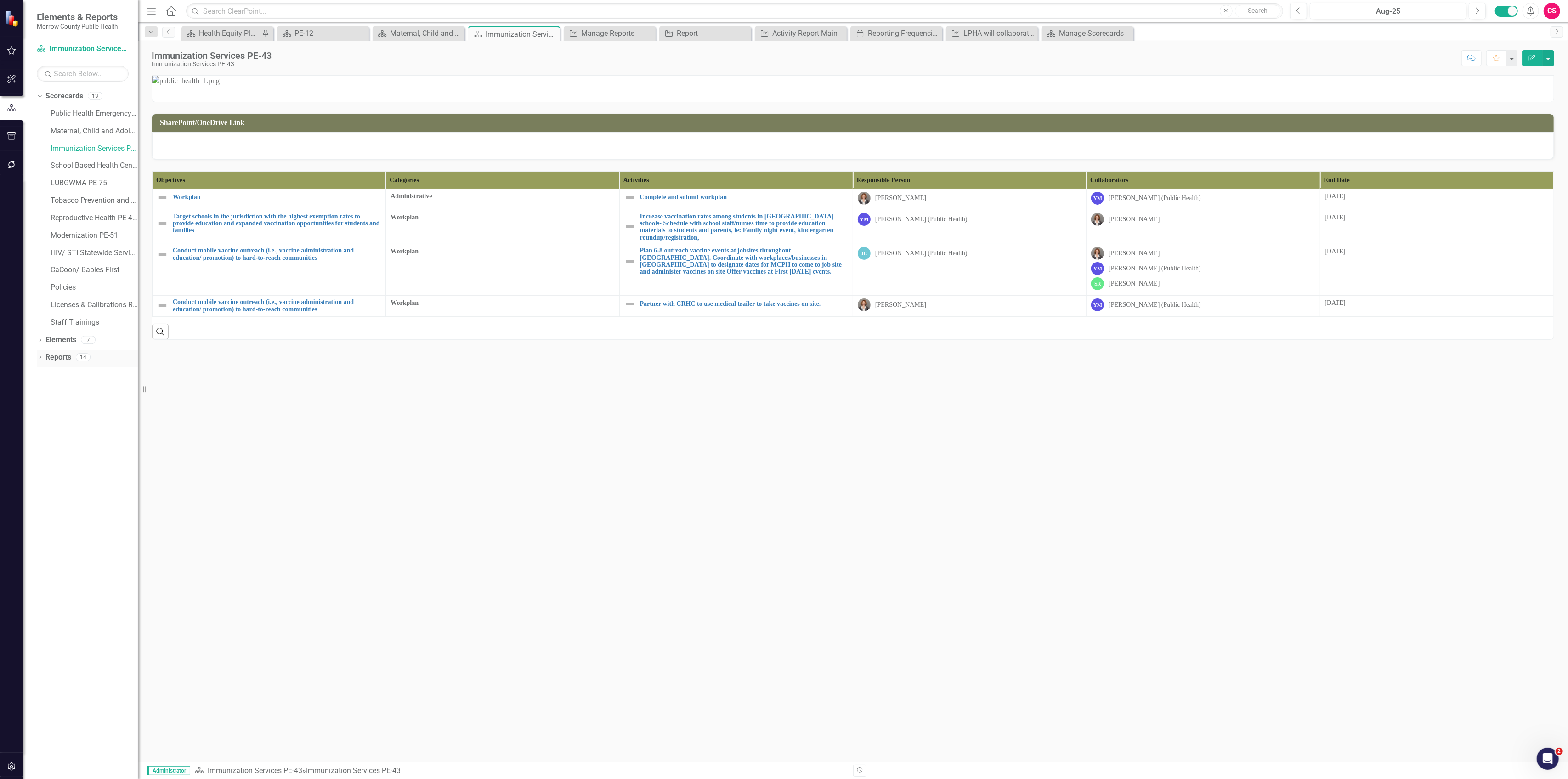
click at [54, 355] on link "Reports" at bounding box center [58, 357] width 26 height 10
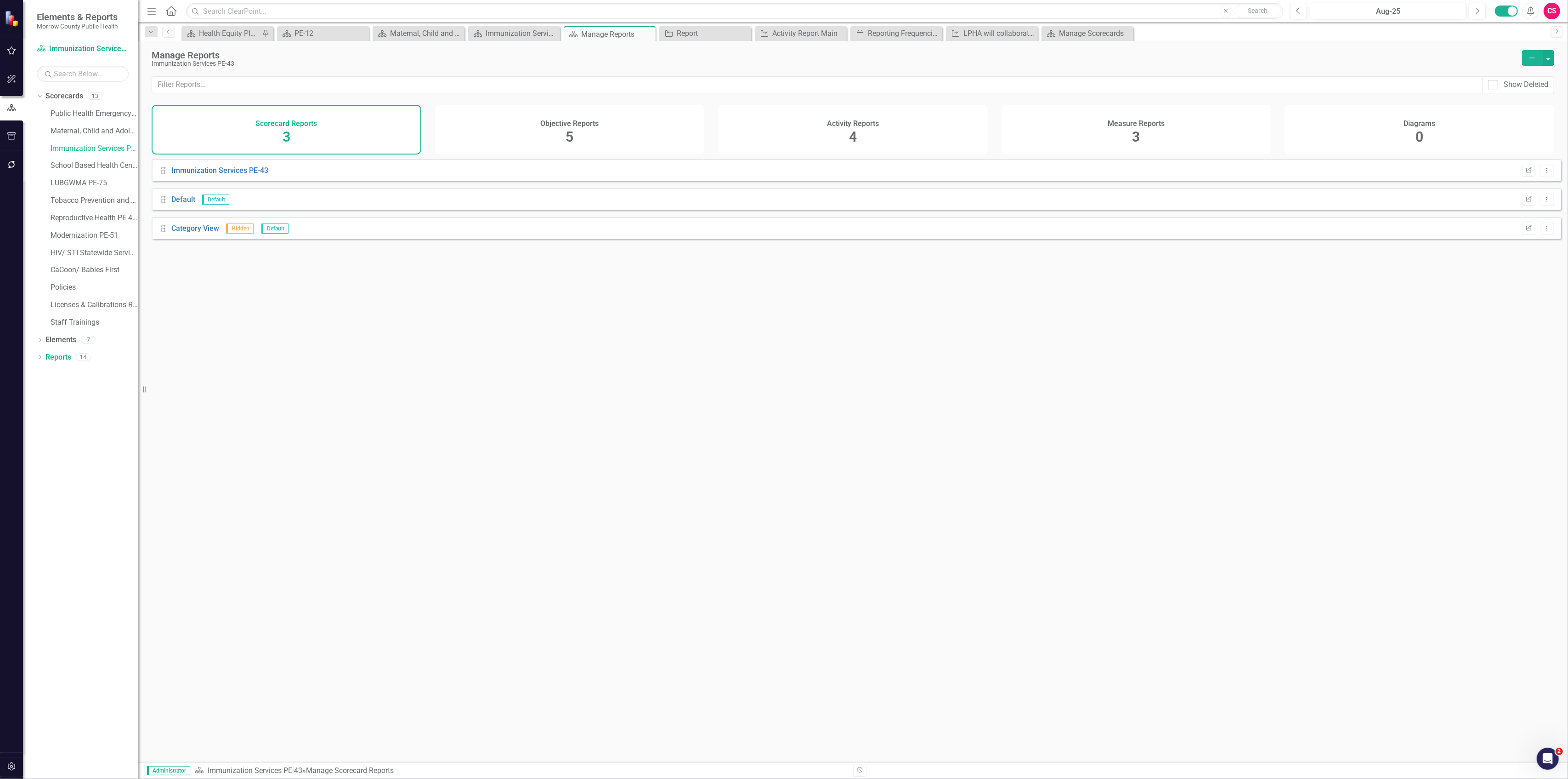
click at [892, 127] on div "Activity Reports 4" at bounding box center [853, 130] width 270 height 50
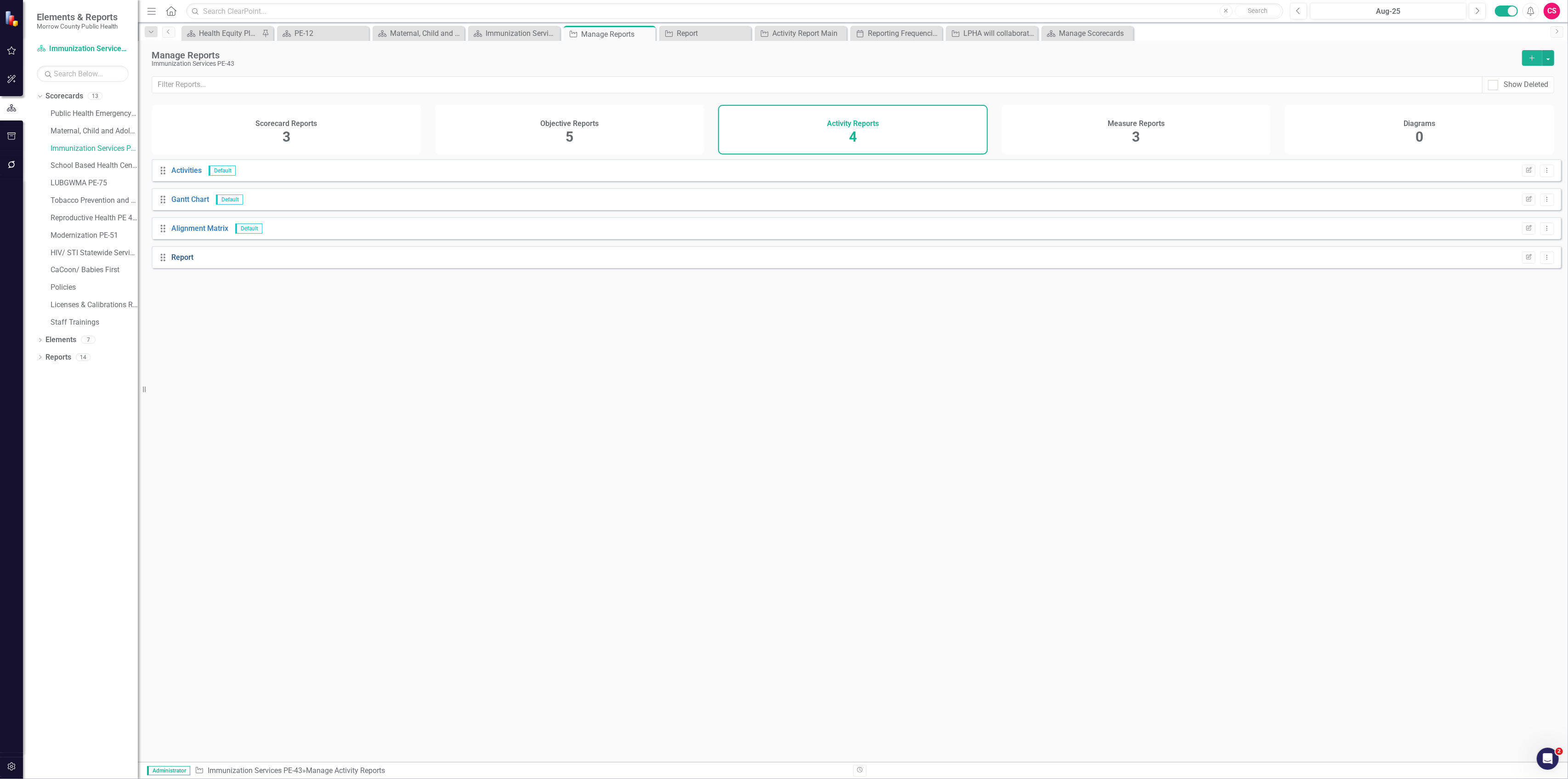
click at [184, 261] on link "Report" at bounding box center [183, 257] width 22 height 9
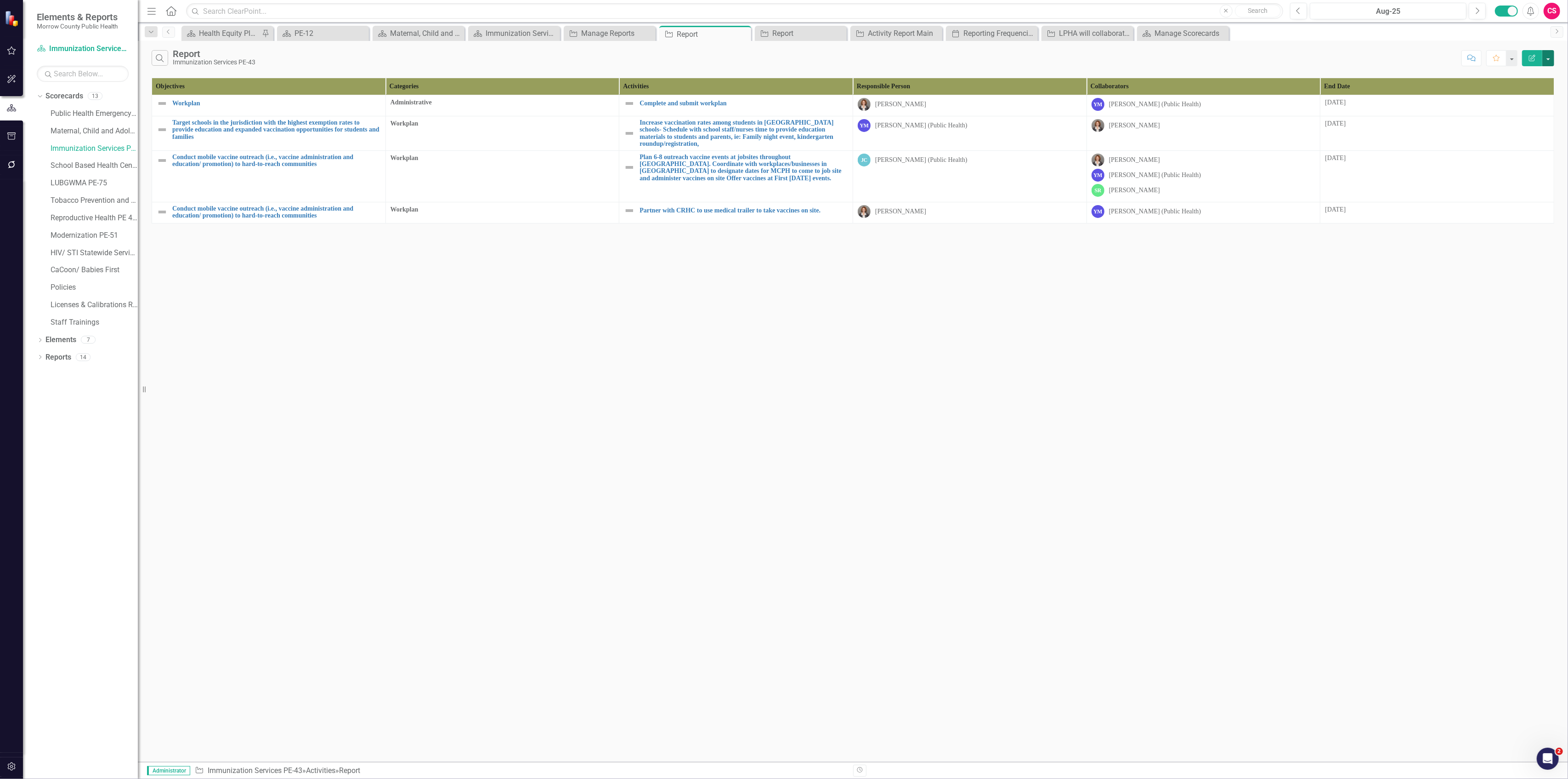
click at [1549, 59] on button "button" at bounding box center [1549, 58] width 12 height 16
click at [1531, 80] on link "Edit Report Edit Report" at bounding box center [1517, 76] width 72 height 17
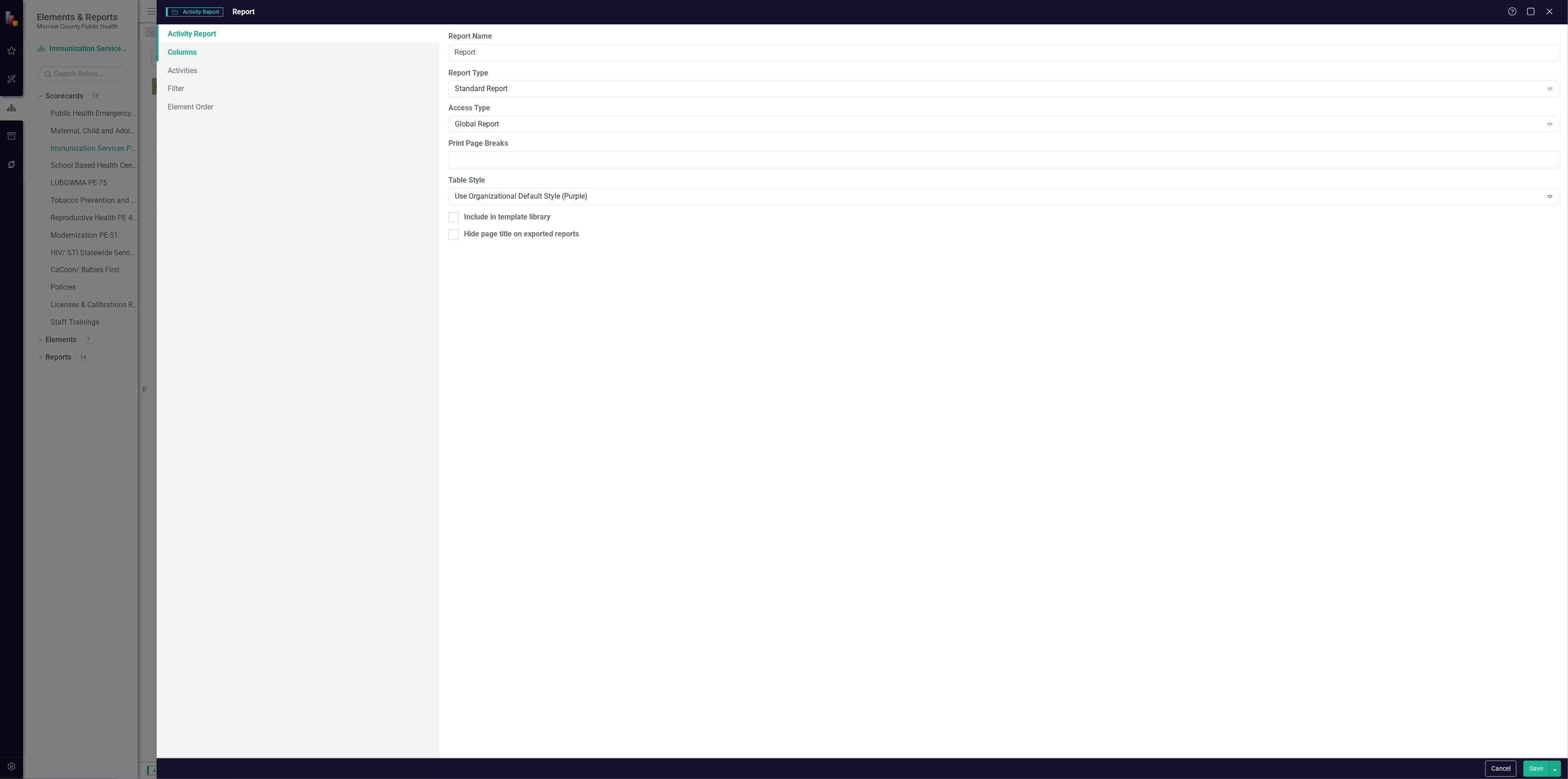
click at [215, 52] on link "Columns" at bounding box center [297, 52] width 282 height 18
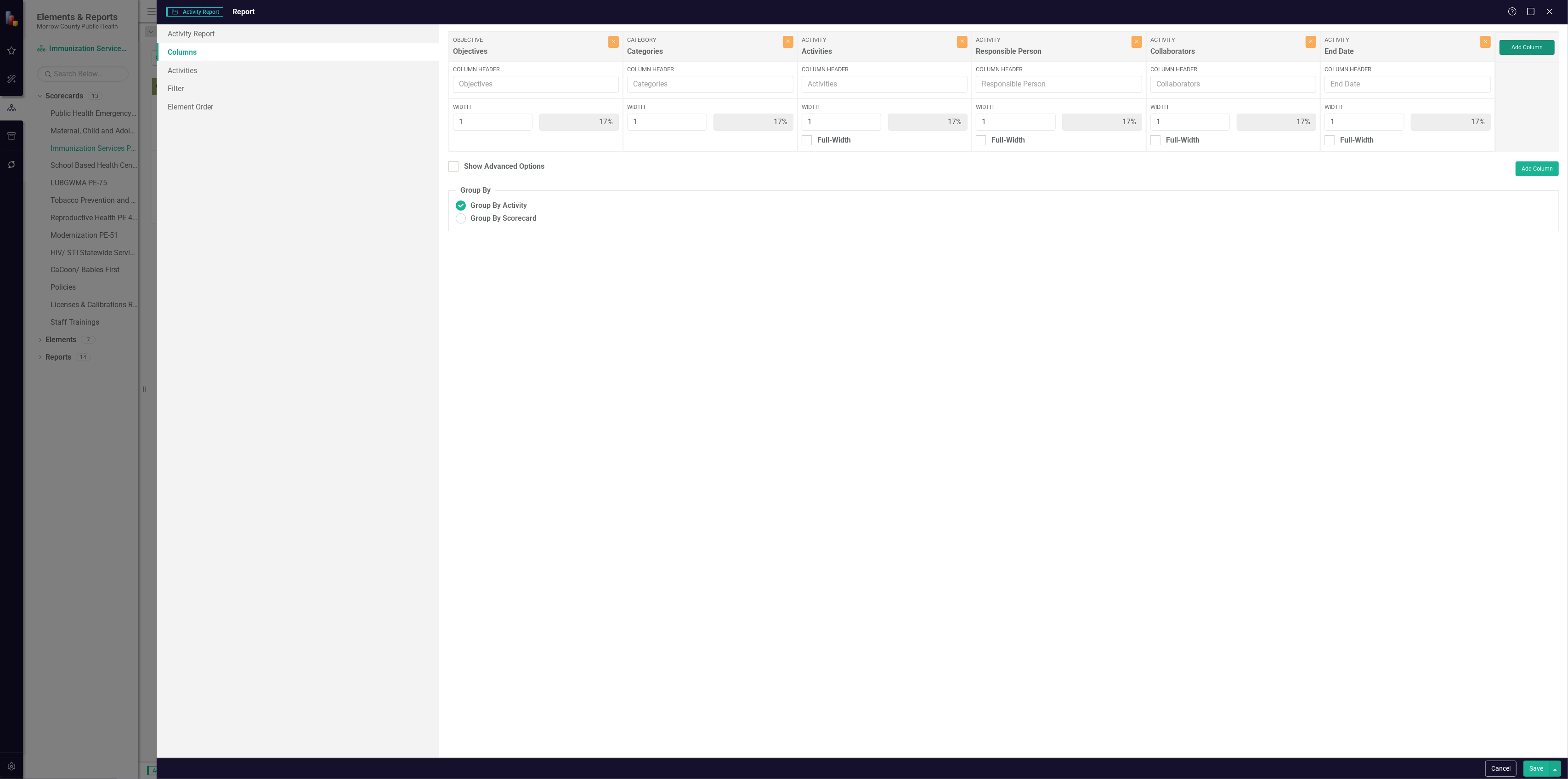
click at [1526, 52] on button "Add Column" at bounding box center [1527, 48] width 55 height 15
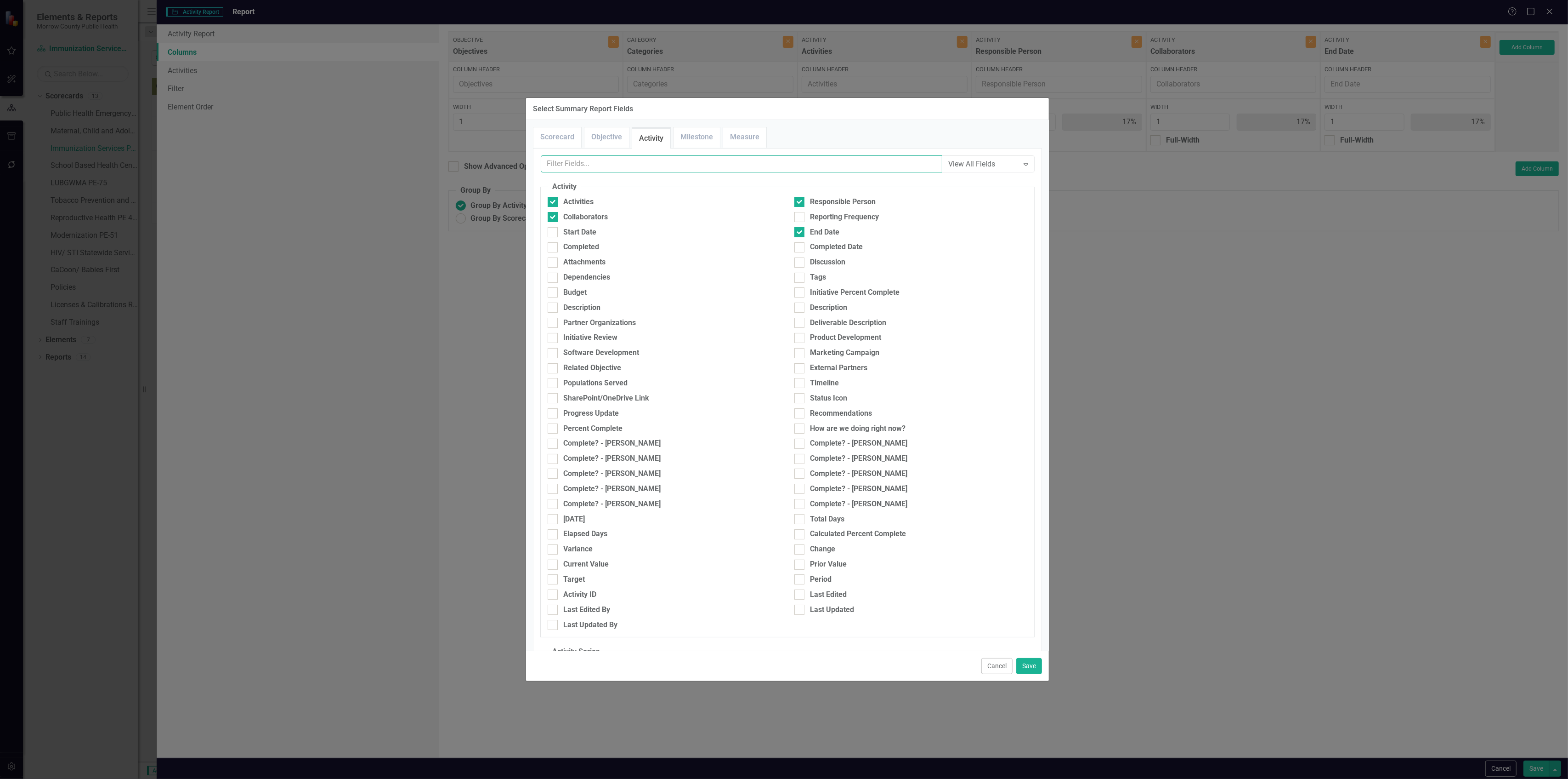
click at [642, 157] on input "text" at bounding box center [741, 164] width 402 height 17
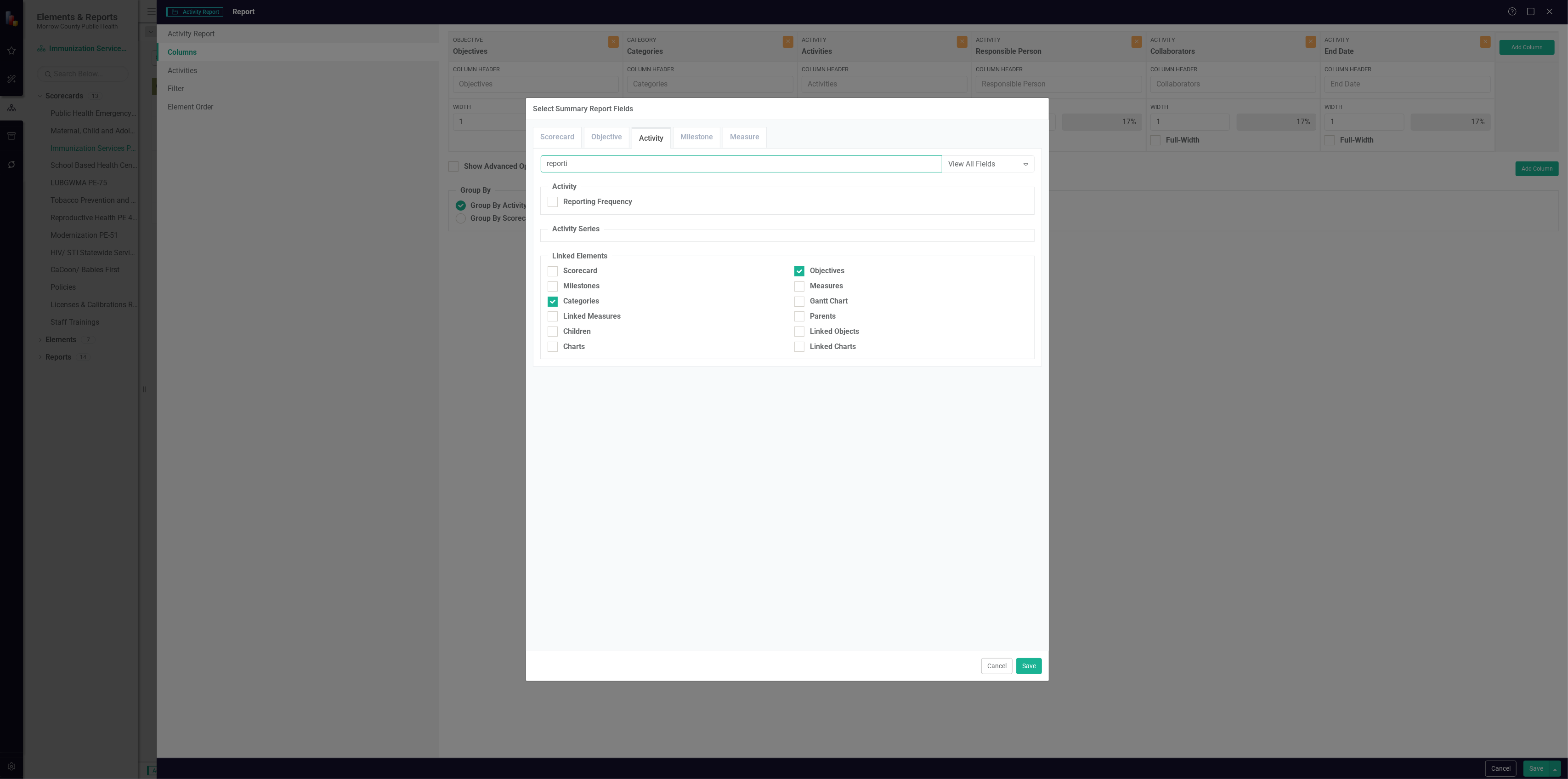
type input "reporti"
click at [606, 196] on fieldset "Activity Reporting Frequency" at bounding box center [788, 198] width 494 height 33
click at [604, 198] on div "Reporting Frequency" at bounding box center [597, 202] width 69 height 10
click at [553, 198] on input "Reporting Frequency" at bounding box center [551, 200] width 6 height 6
checkbox input "true"
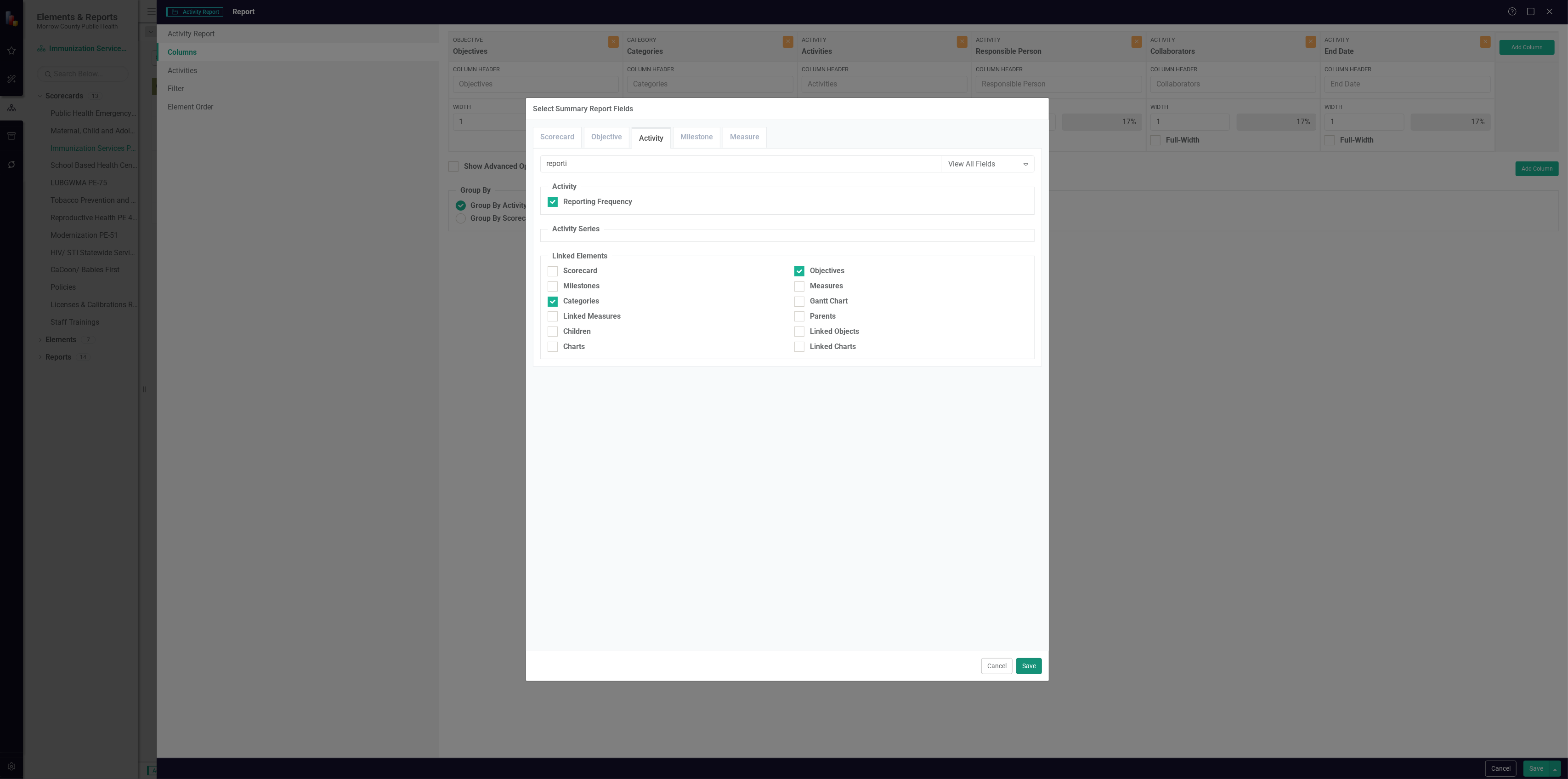
click at [1032, 662] on button "Save" at bounding box center [1029, 666] width 26 height 16
type input "14%"
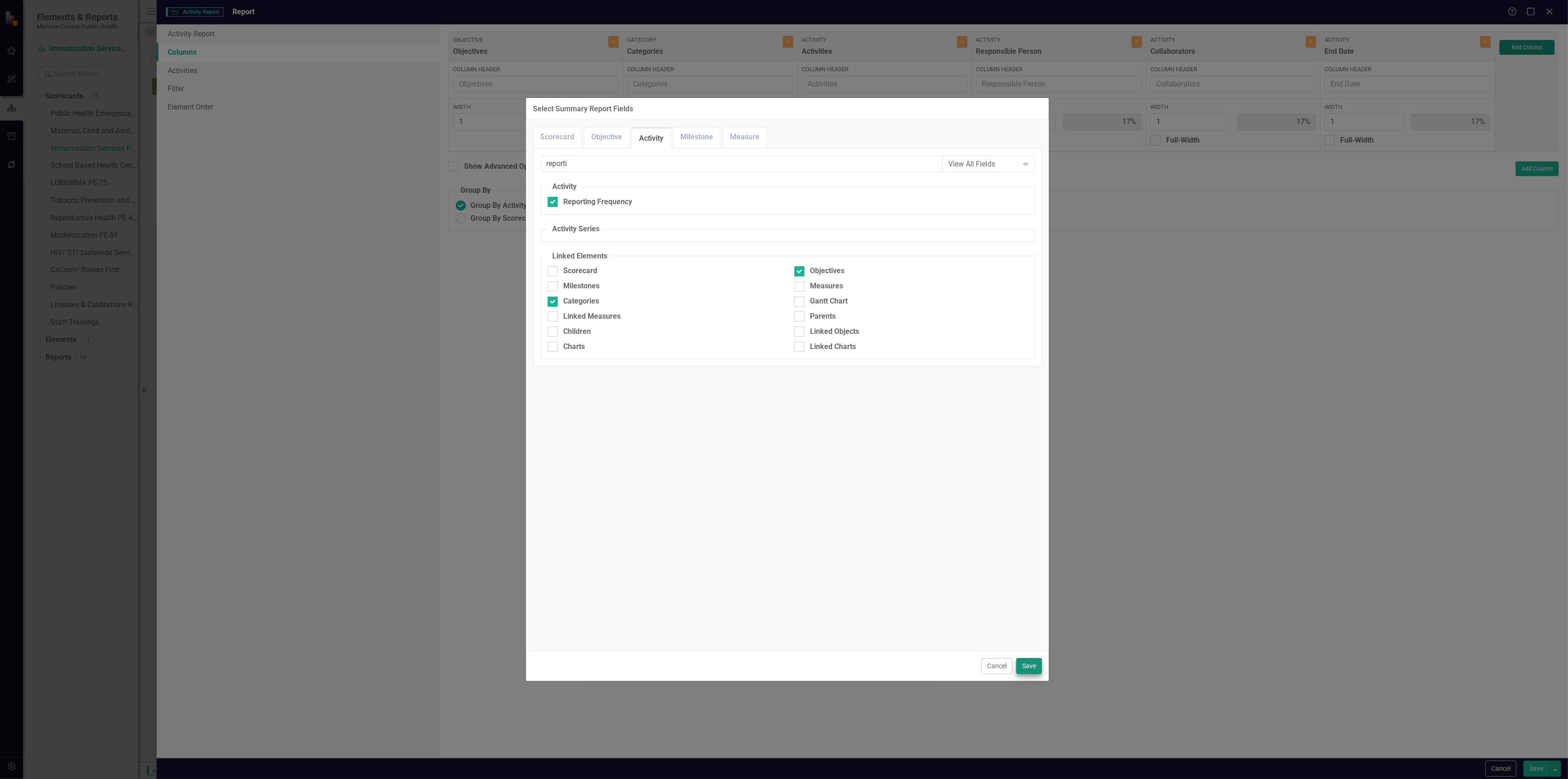
type input "14%"
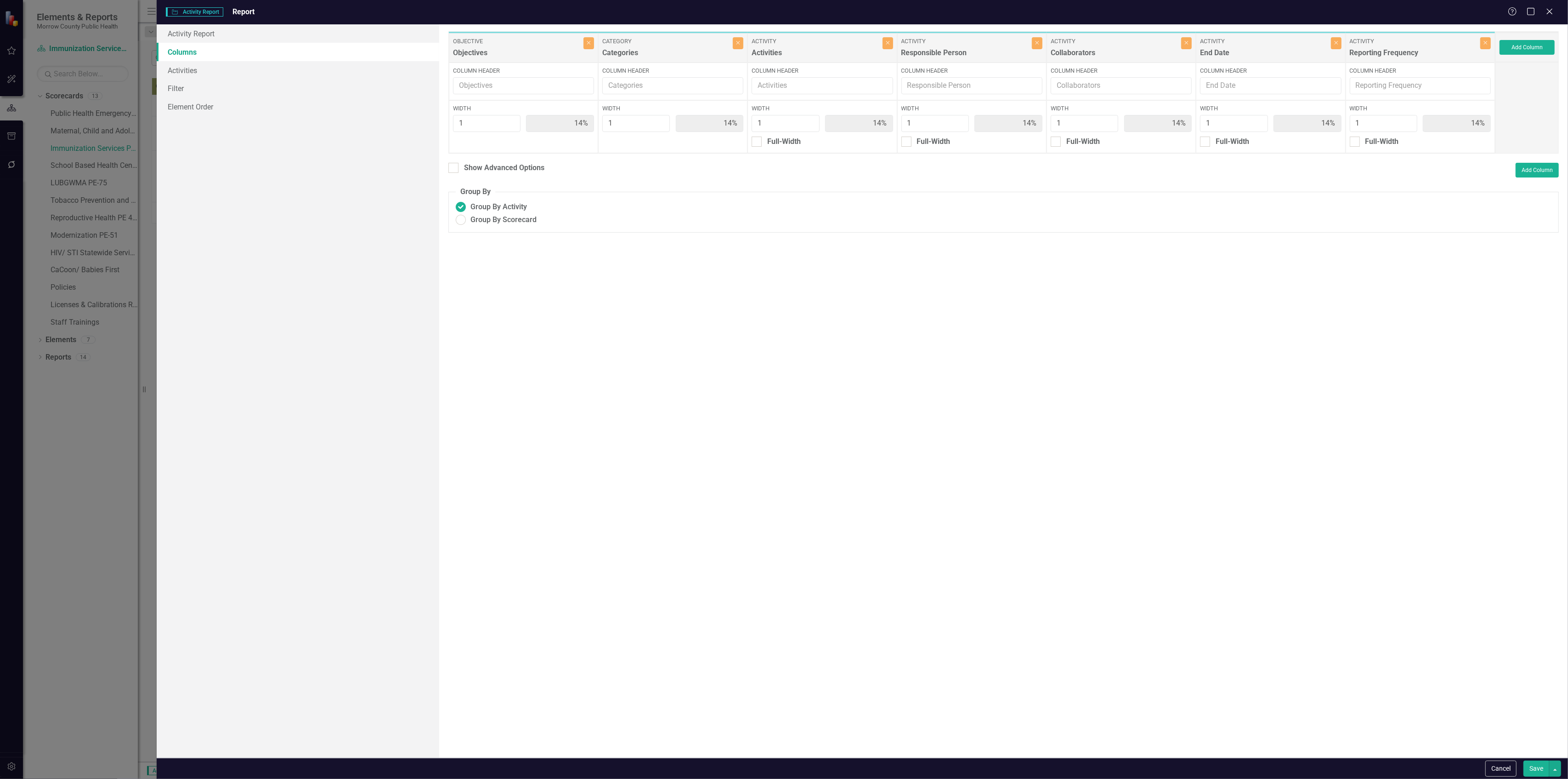
click at [1531, 766] on button "Save" at bounding box center [1536, 768] width 26 height 16
radio input "true"
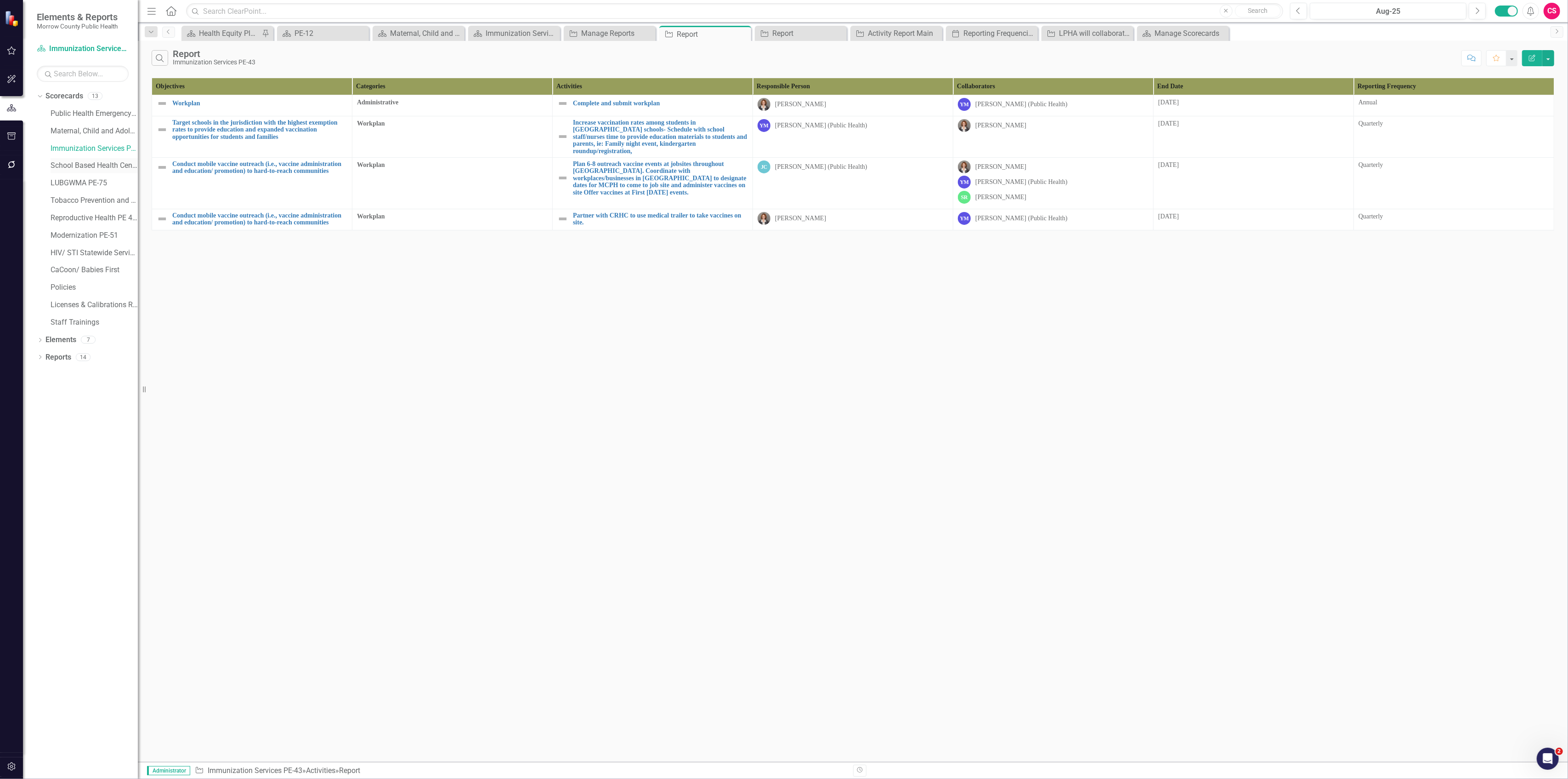
click at [72, 162] on link "School Based Health Center PE-44" at bounding box center [94, 165] width 87 height 10
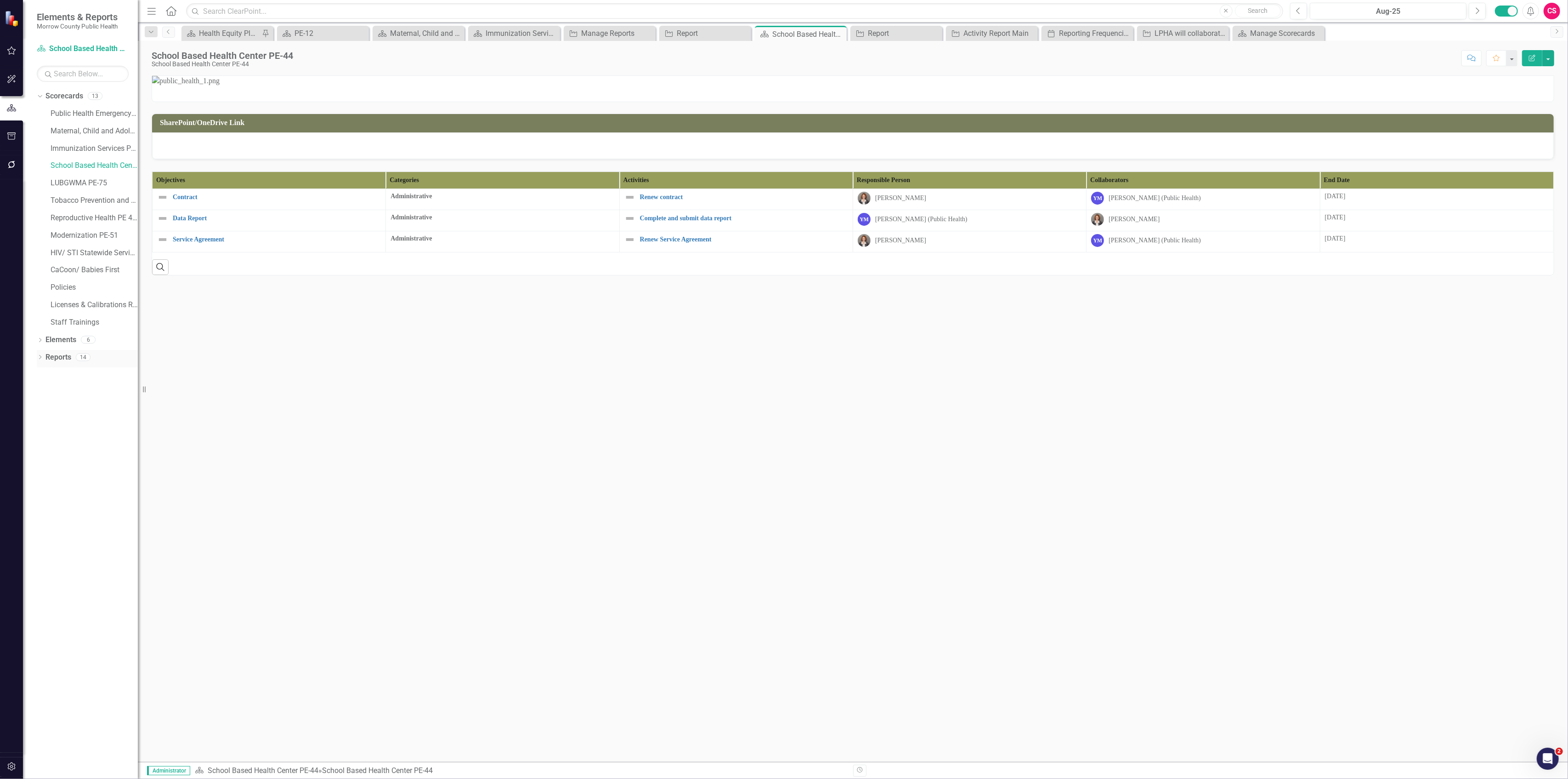
click at [63, 357] on link "Reports" at bounding box center [58, 357] width 26 height 10
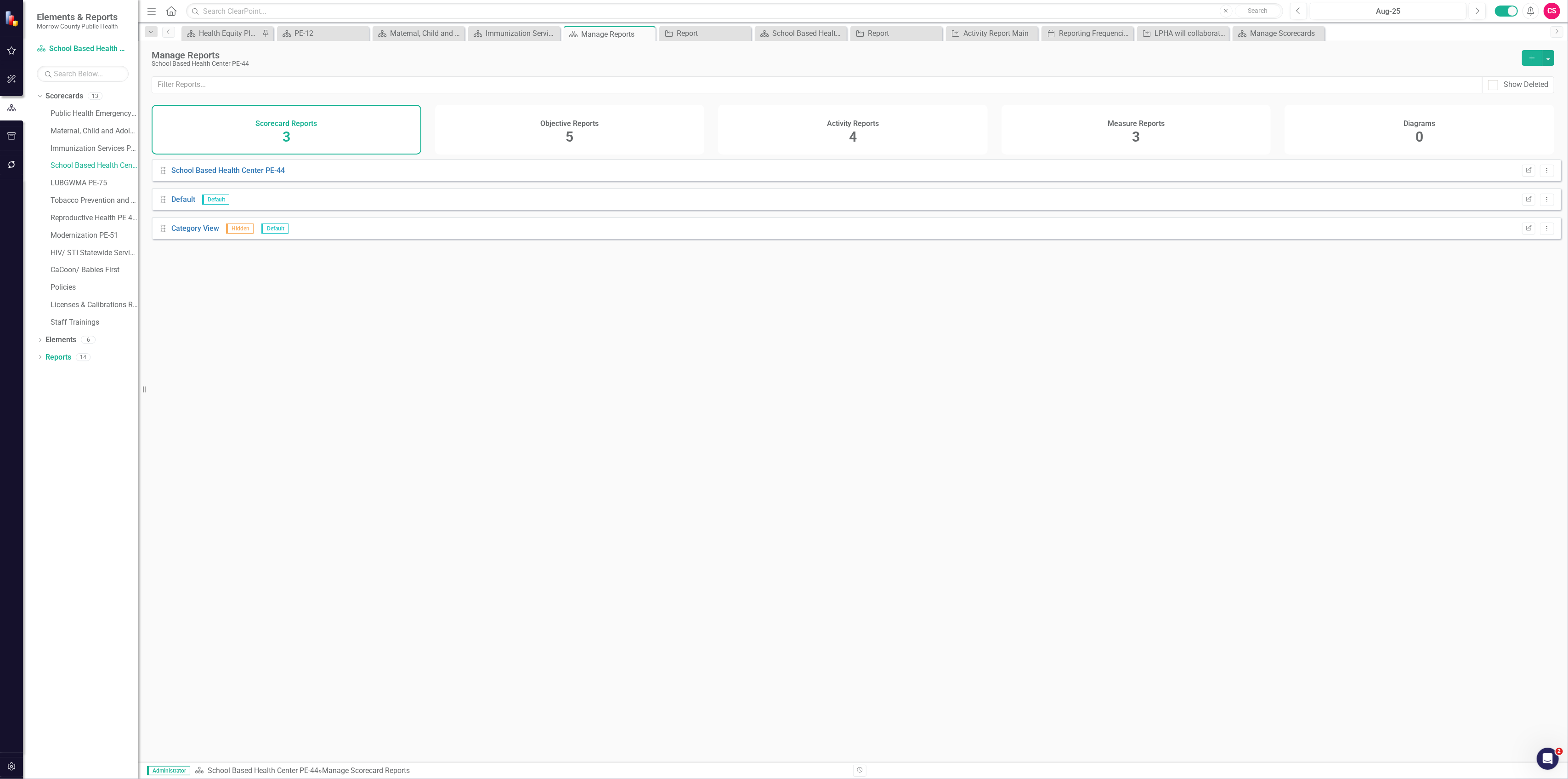
click at [829, 139] on div "Activity Reports 4" at bounding box center [853, 130] width 270 height 50
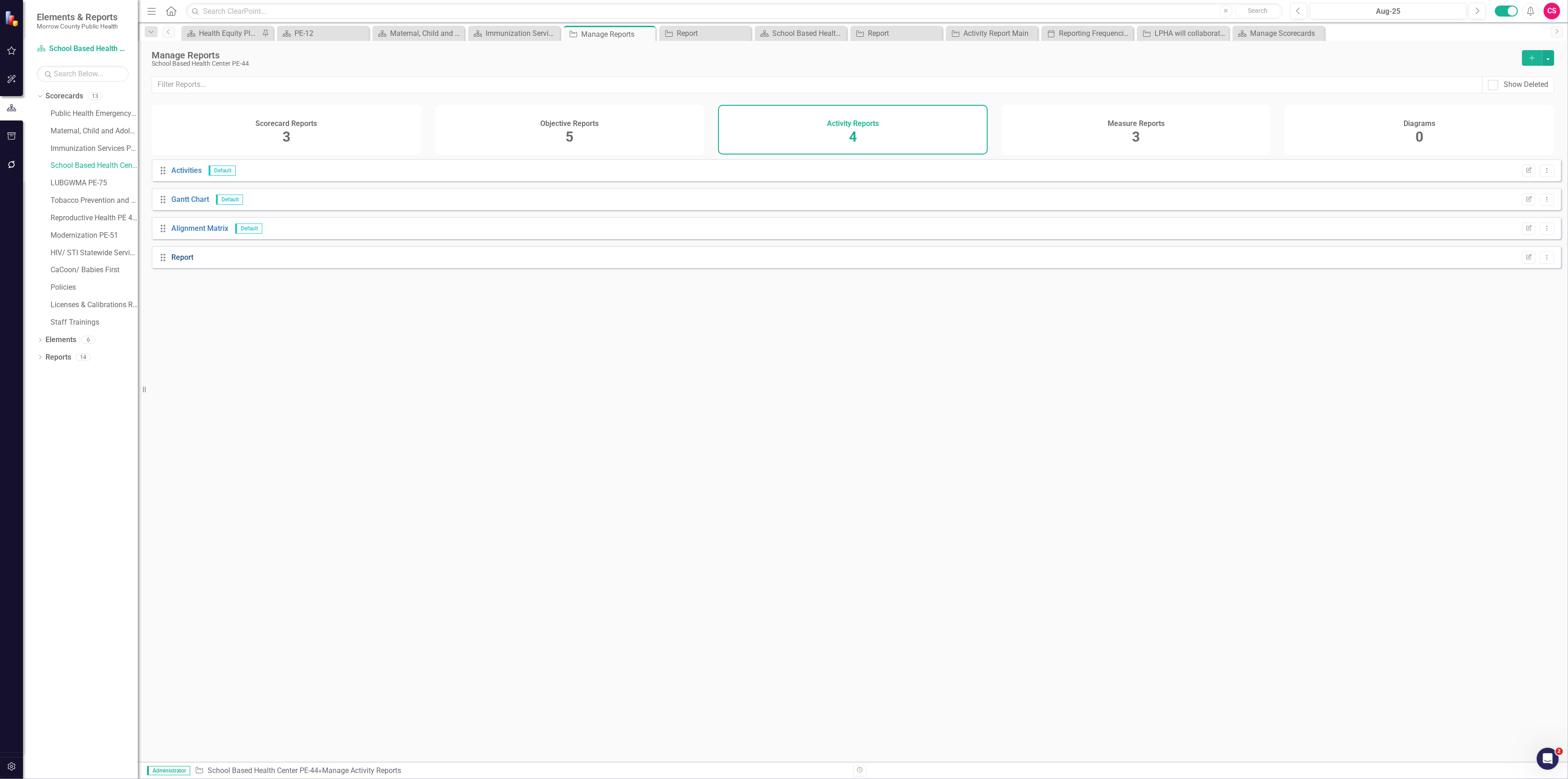
click at [179, 261] on link "Report" at bounding box center [183, 257] width 22 height 9
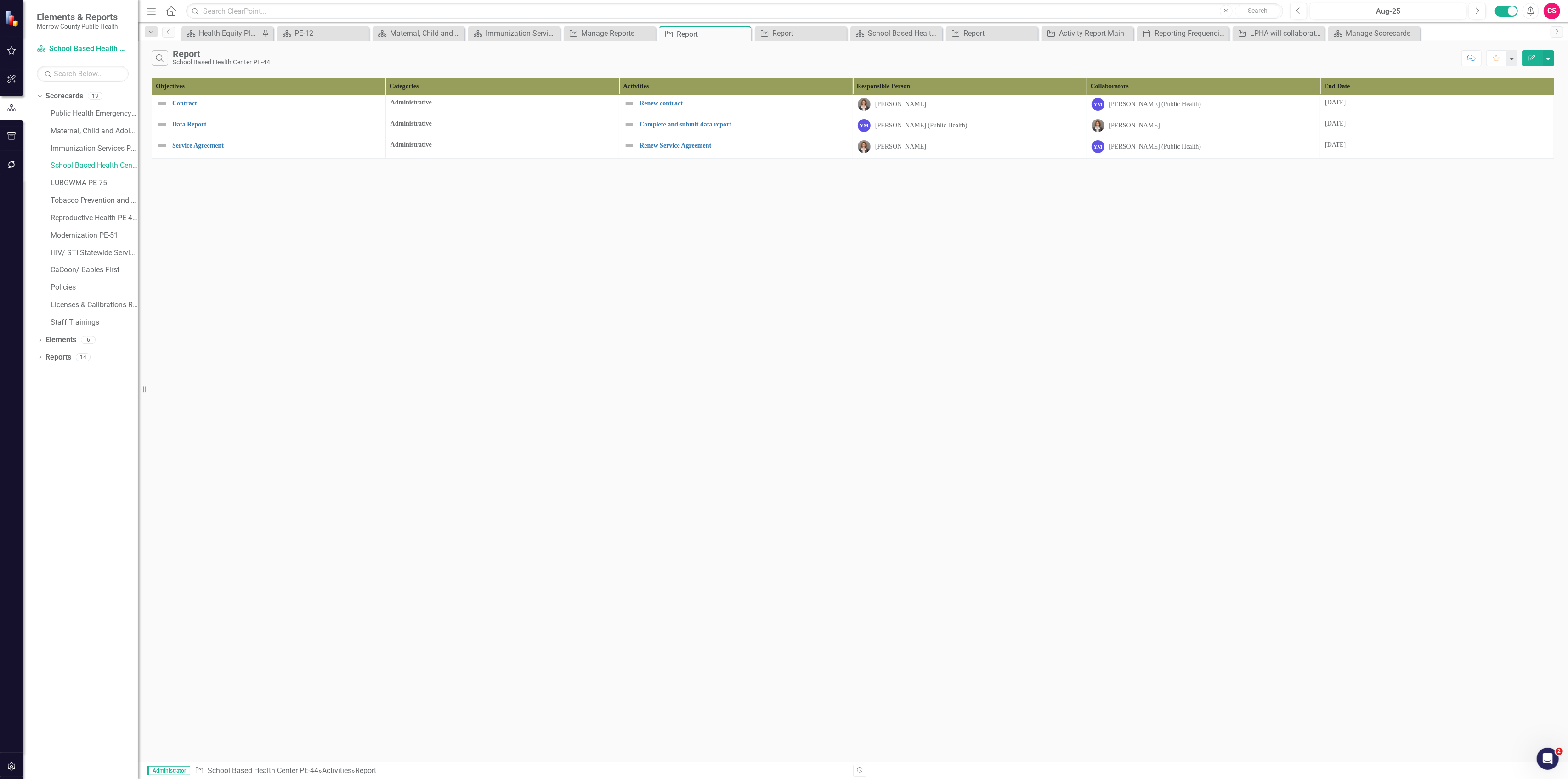
click at [1537, 54] on button "Edit Report" at bounding box center [1532, 58] width 20 height 16
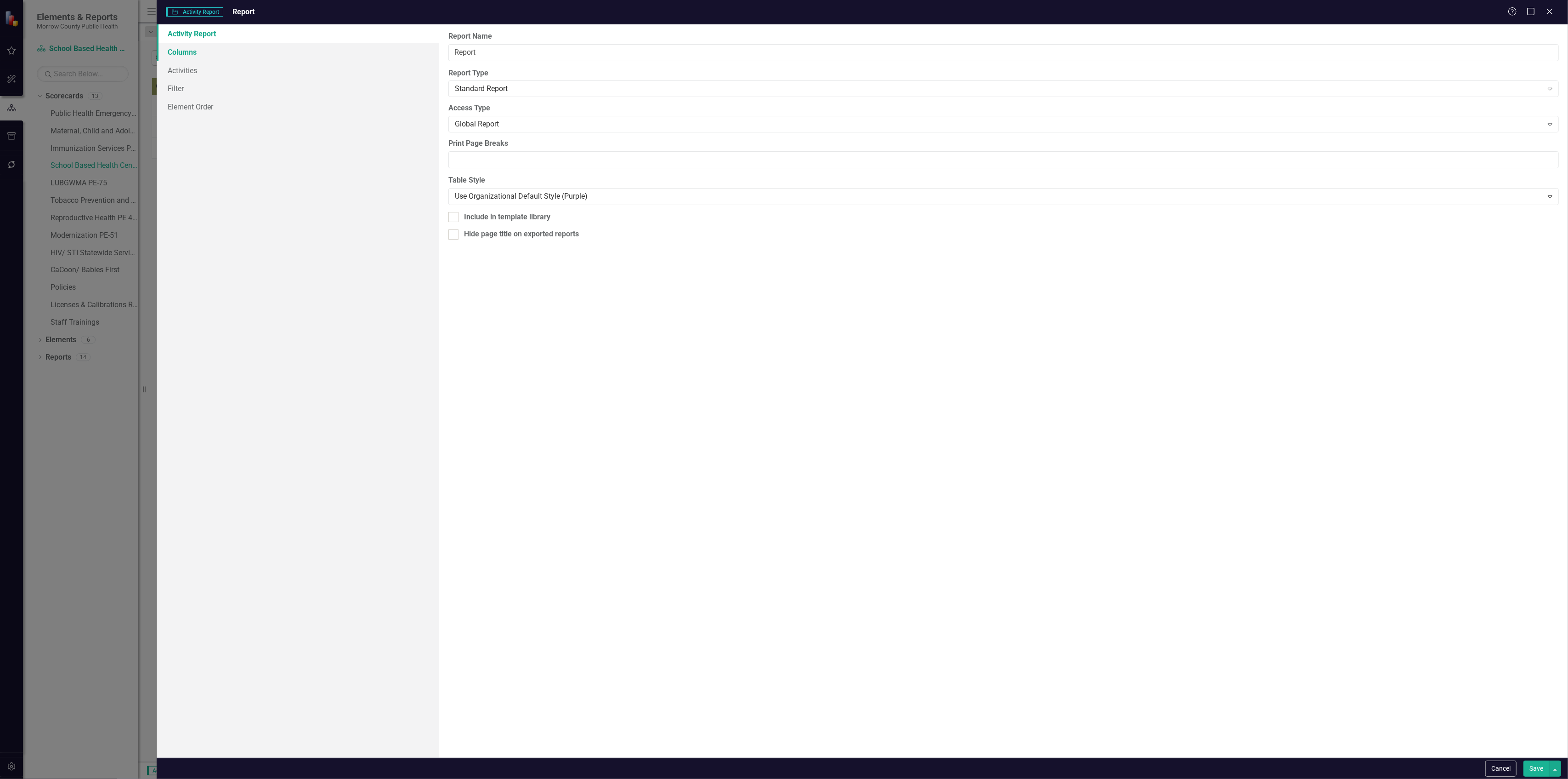
click at [245, 59] on link "Columns" at bounding box center [297, 52] width 282 height 18
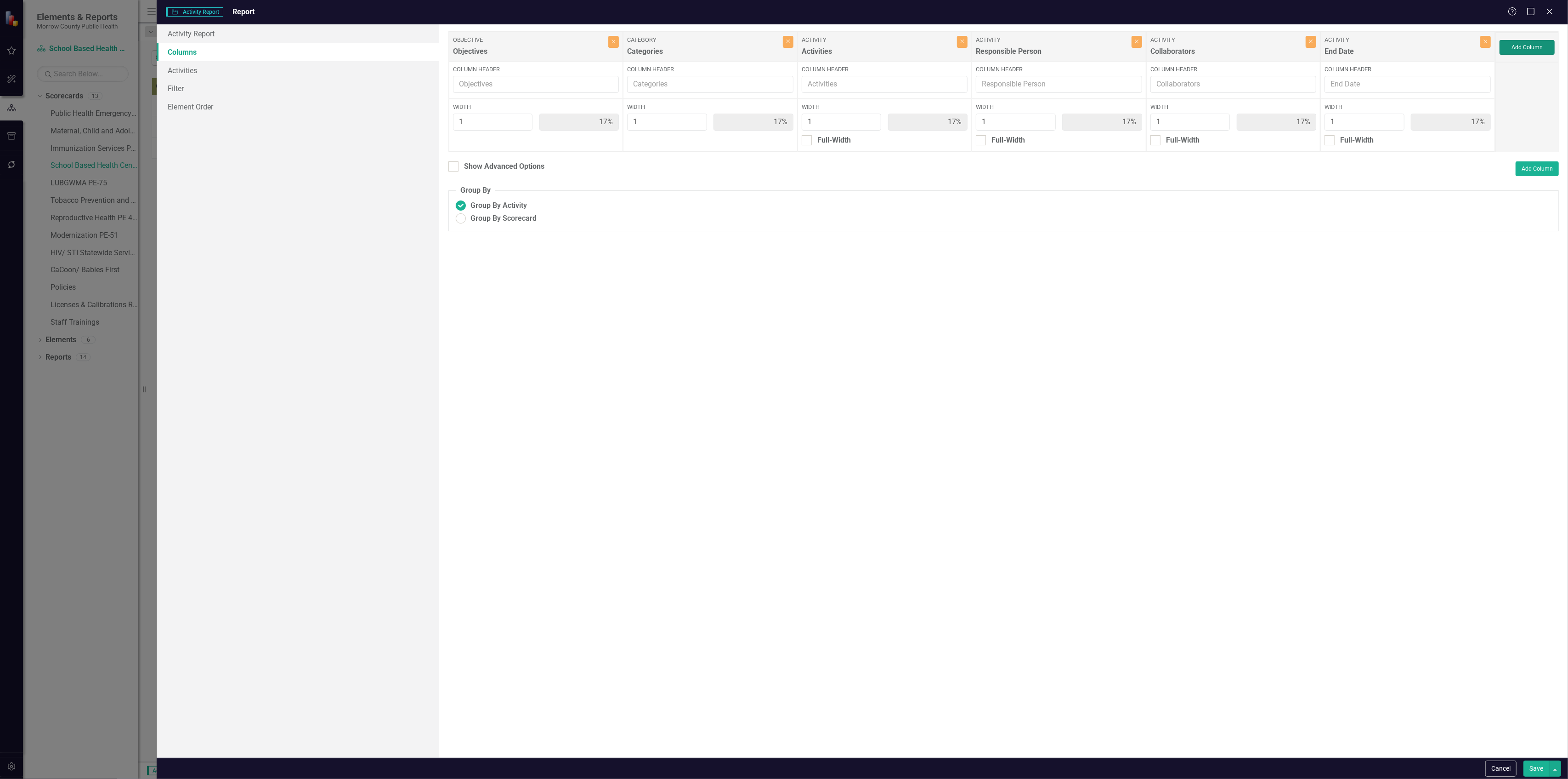
click at [1539, 46] on button "Add Column" at bounding box center [1527, 48] width 55 height 15
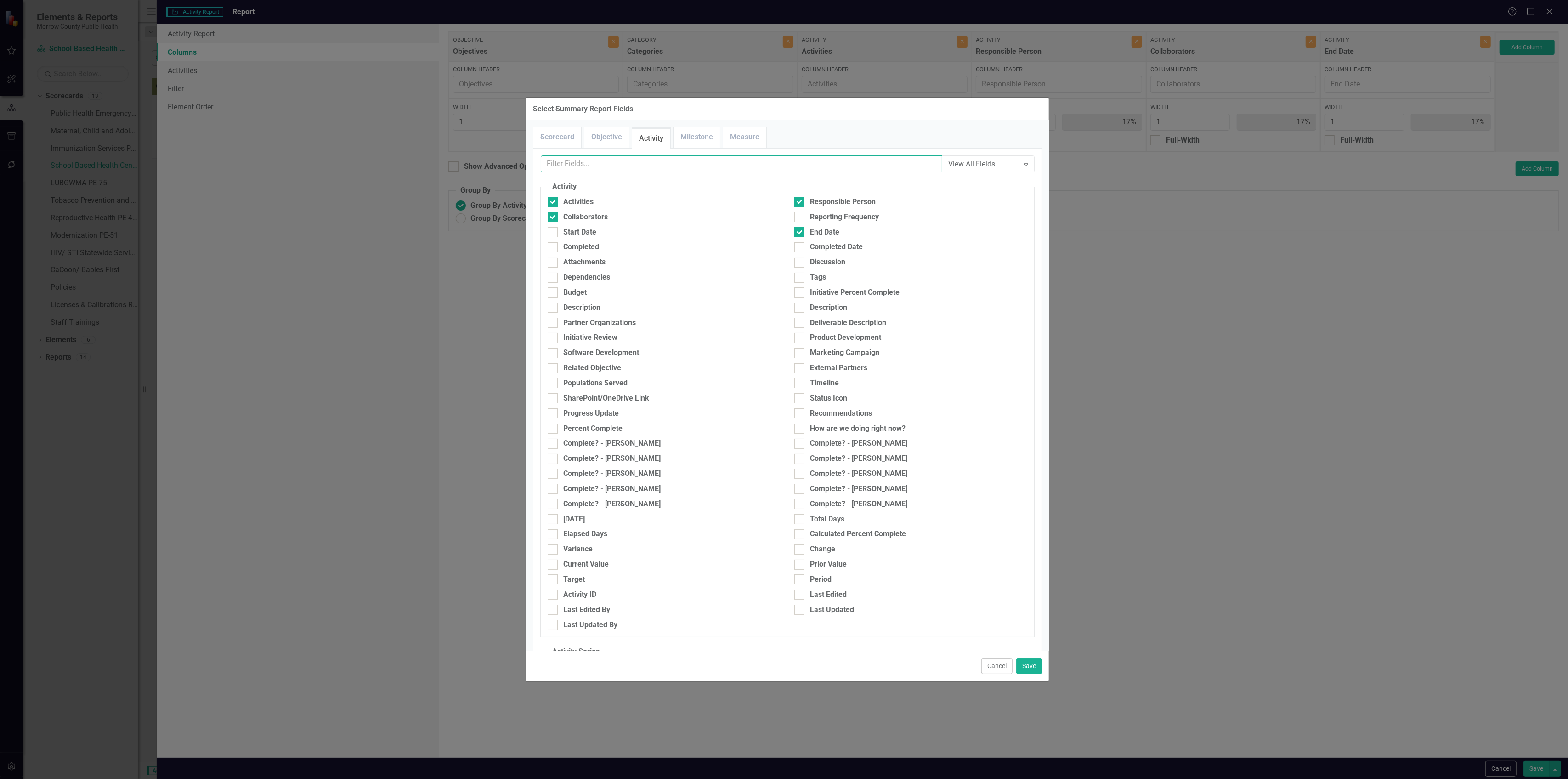
click at [702, 168] on input "text" at bounding box center [741, 164] width 402 height 17
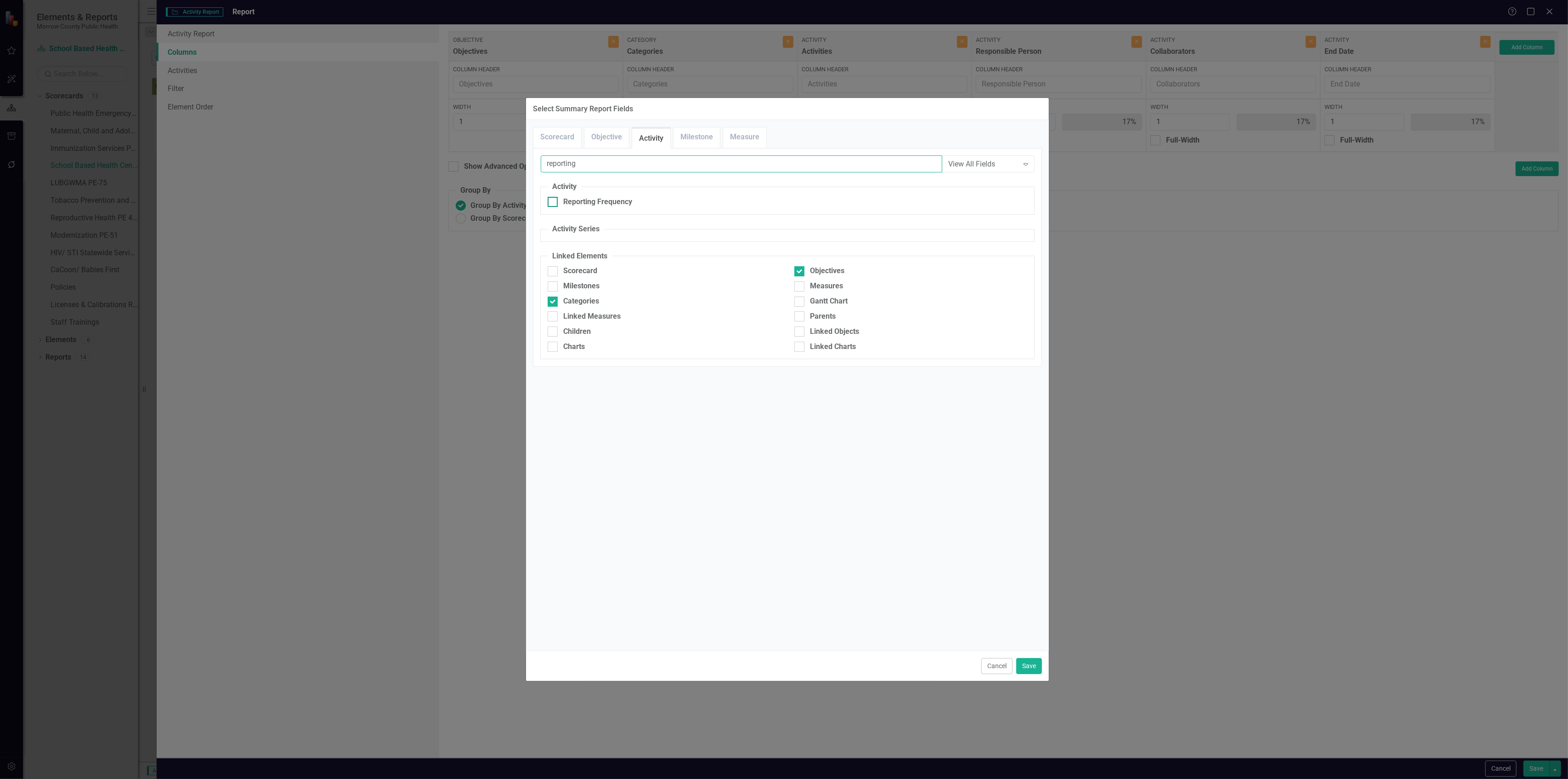
type input "reporting"
click at [605, 202] on div "Reporting Frequency" at bounding box center [597, 202] width 69 height 10
click at [553, 202] on input "Reporting Frequency" at bounding box center [551, 200] width 6 height 6
checkbox input "true"
click at [1028, 668] on button "Save" at bounding box center [1029, 666] width 26 height 16
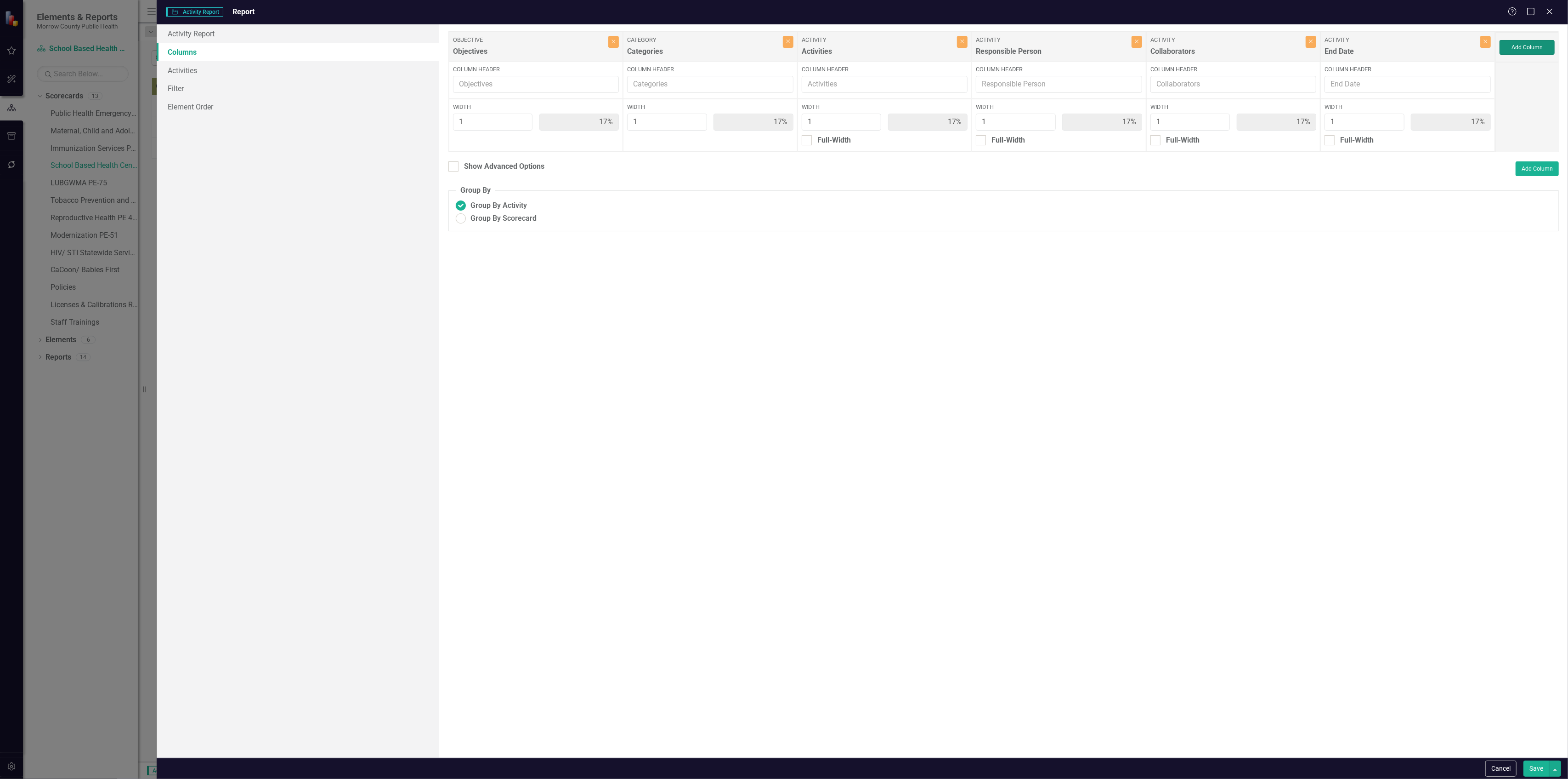
type input "14%"
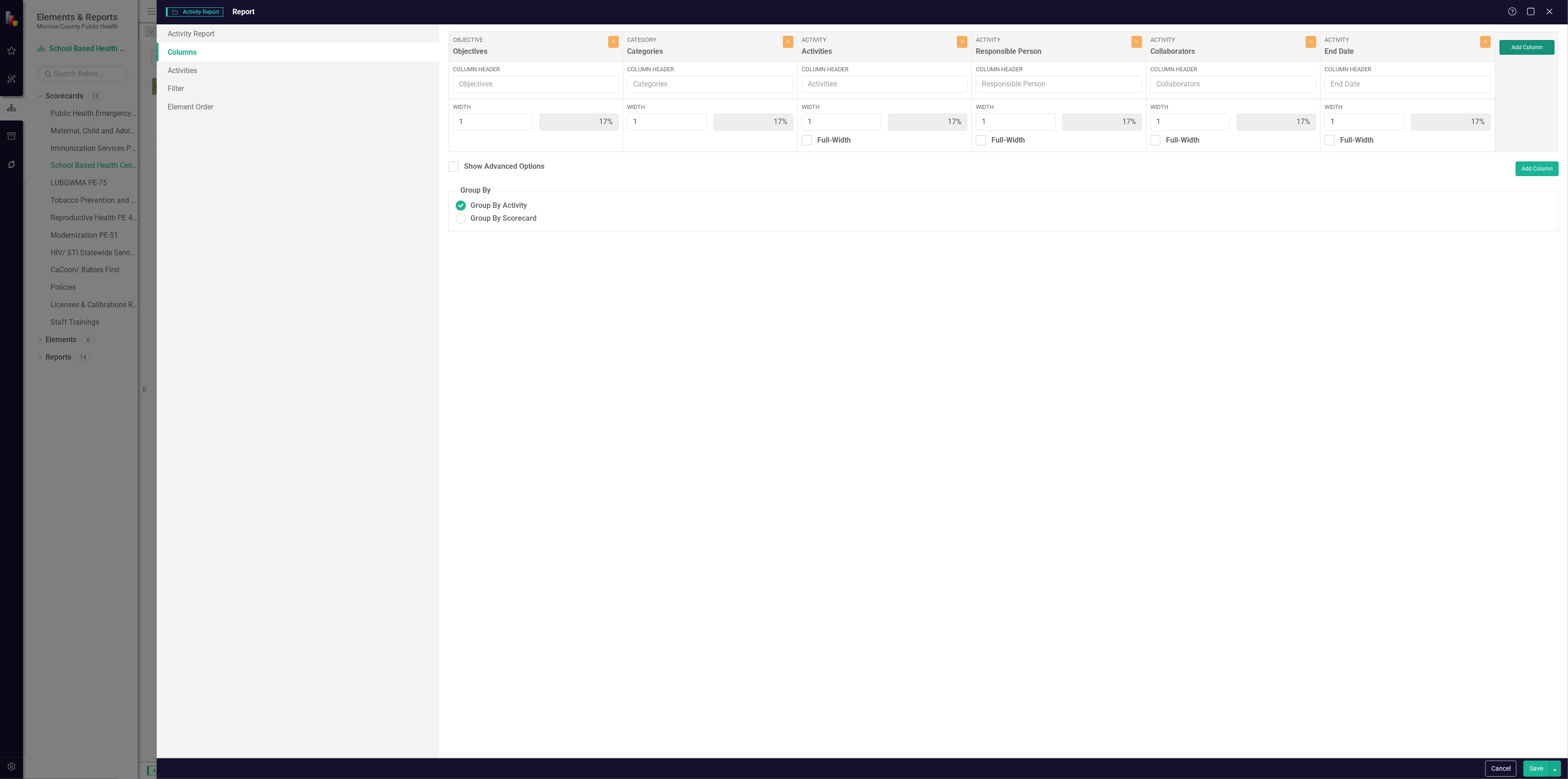
type input "14%"
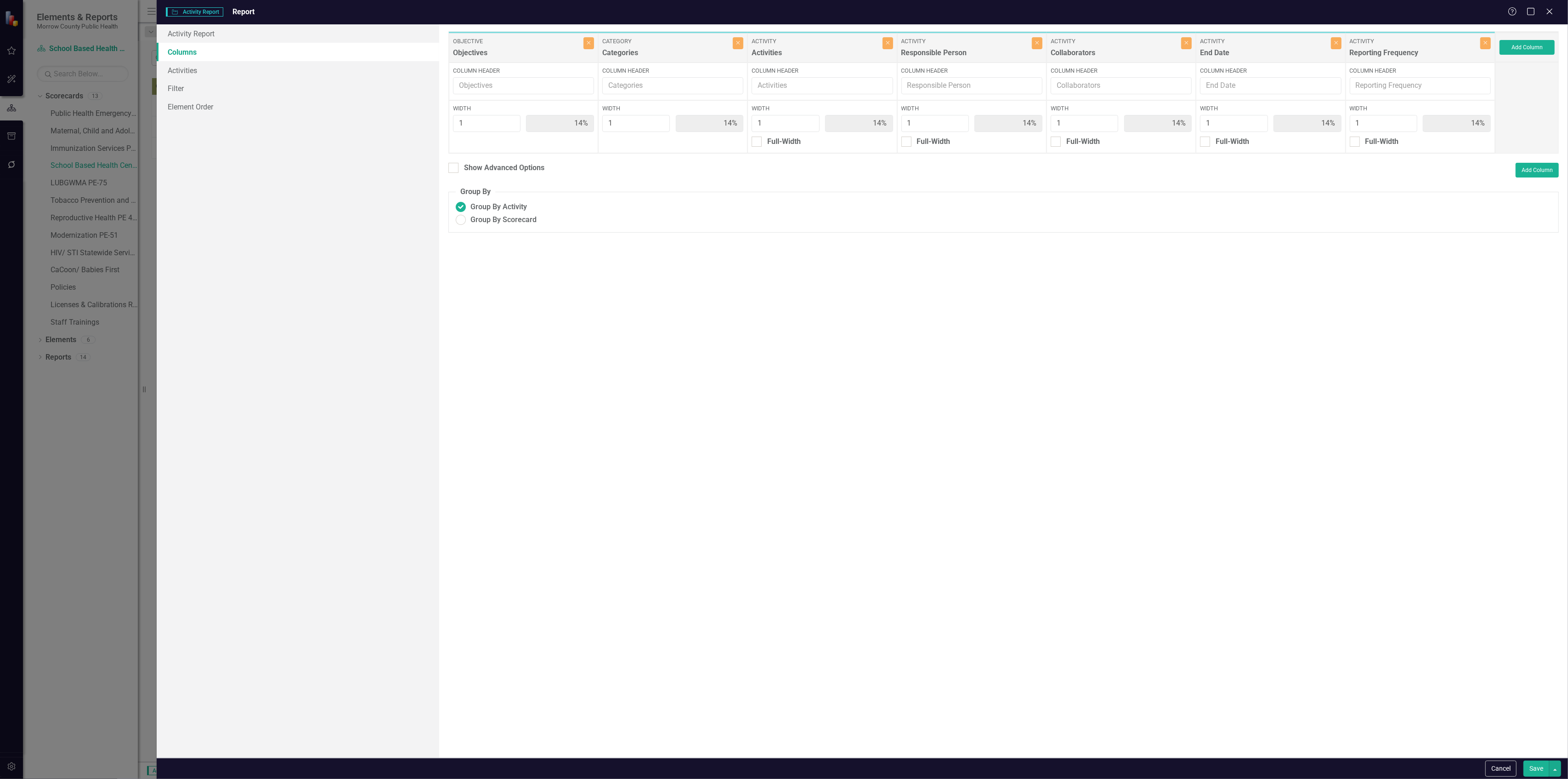
click at [1531, 769] on button "Save" at bounding box center [1536, 768] width 26 height 16
radio input "true"
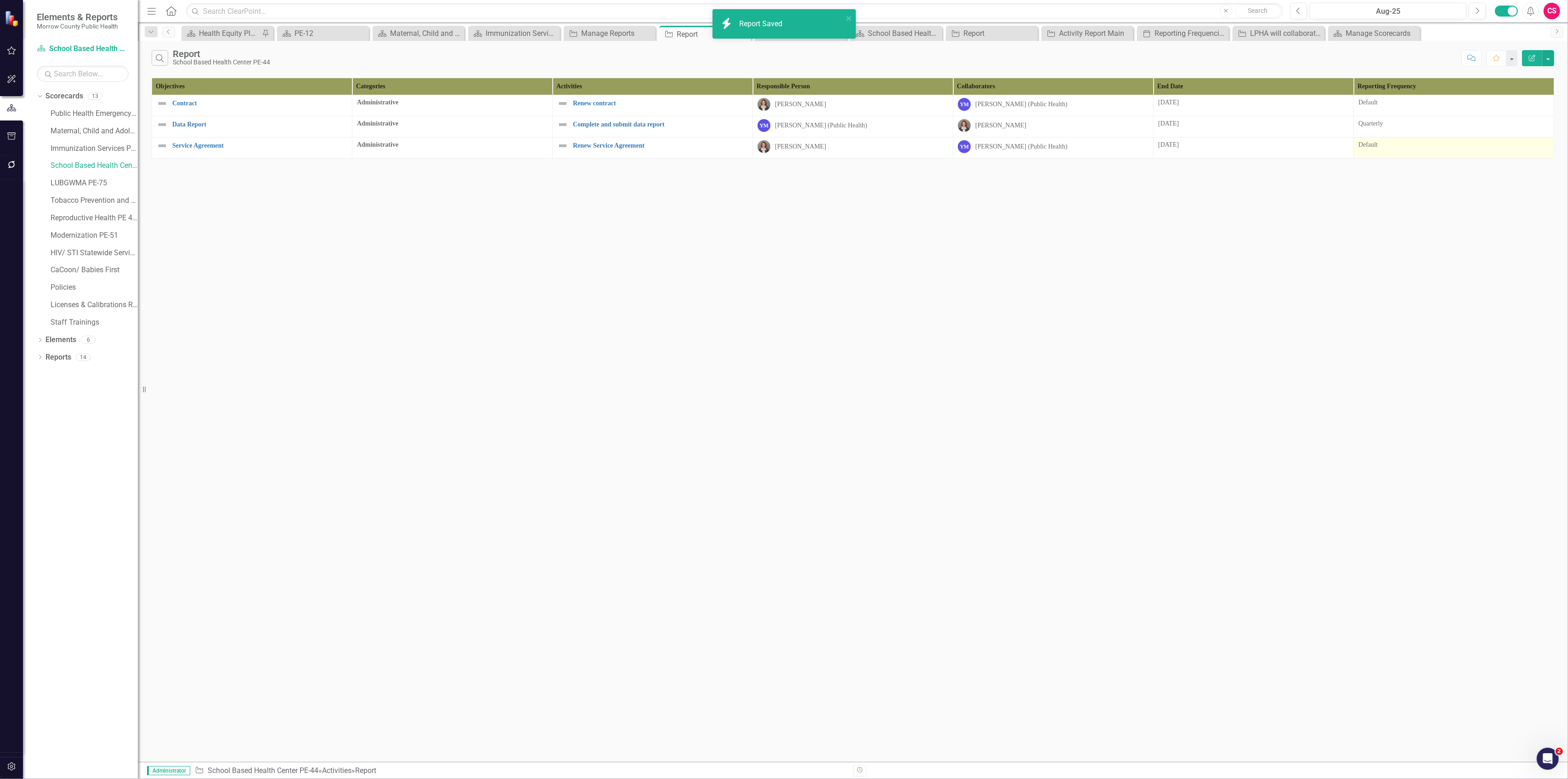
click at [1391, 144] on div "Default" at bounding box center [1454, 144] width 191 height 9
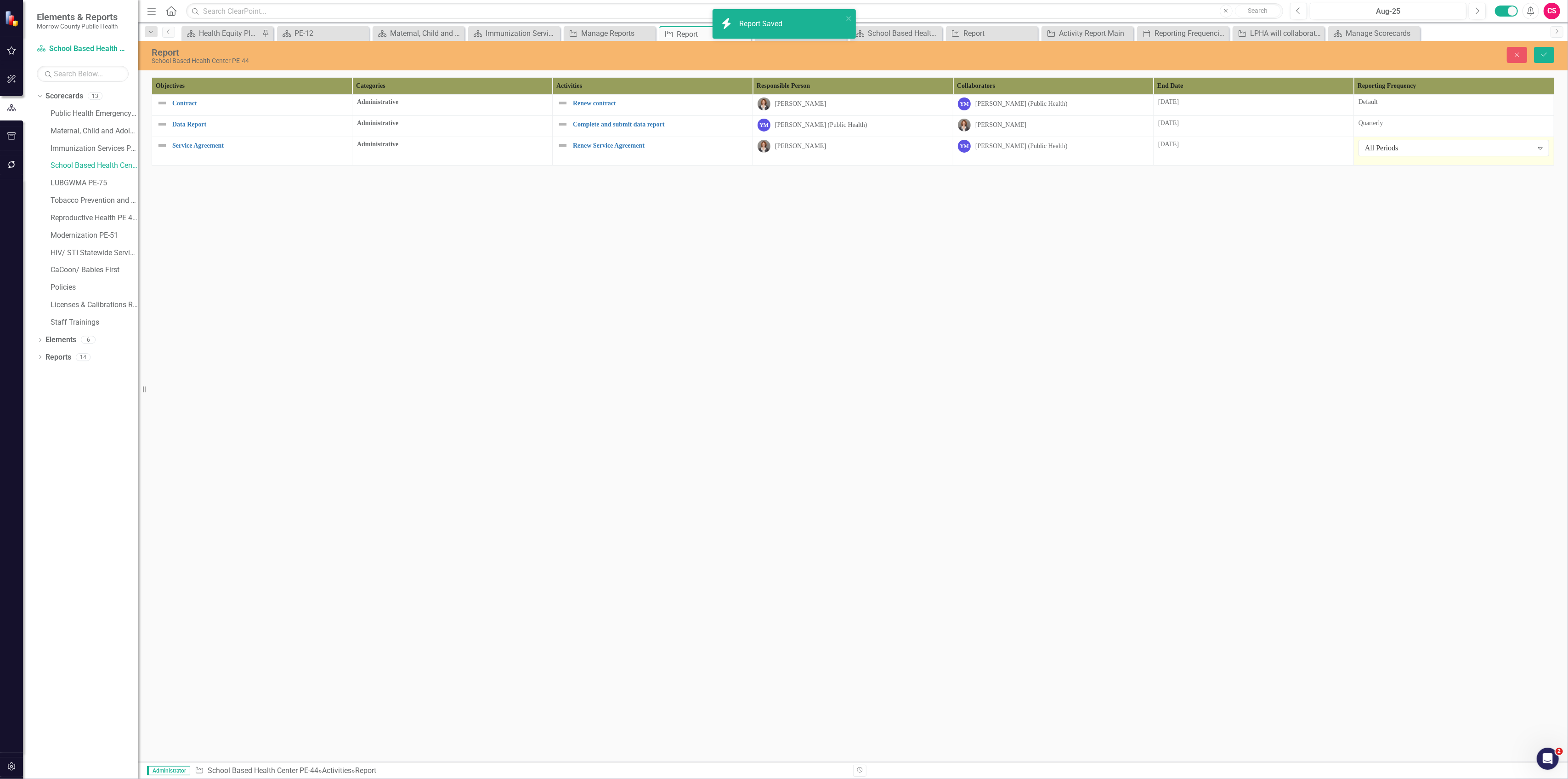
click at [1391, 144] on div "All Periods" at bounding box center [1449, 148] width 168 height 10
click at [1385, 105] on div "Default" at bounding box center [1454, 102] width 191 height 9
click at [1385, 105] on div "All Periods" at bounding box center [1449, 105] width 168 height 10
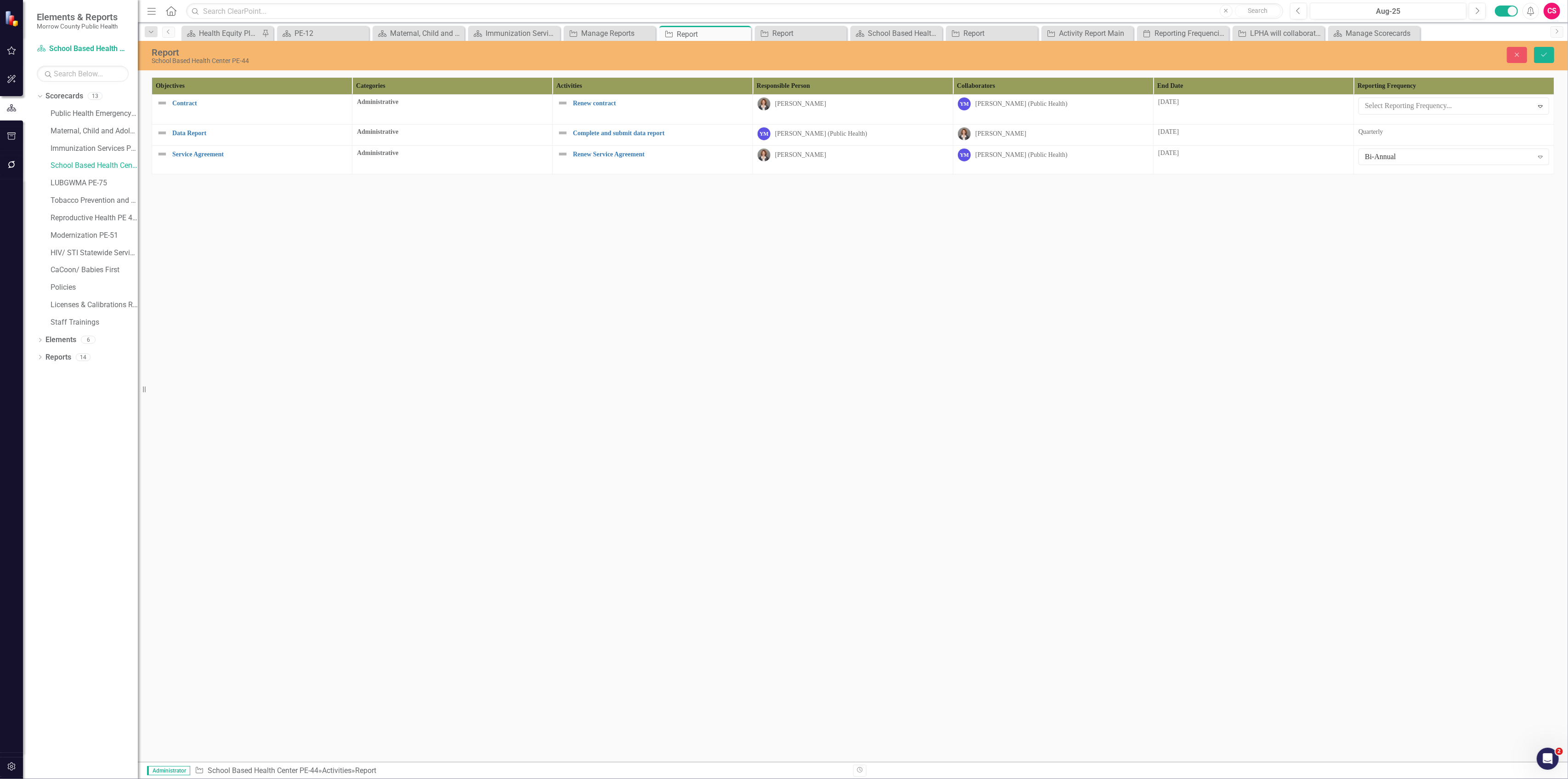
click at [1544, 54] on icon "Save" at bounding box center [1544, 55] width 9 height 7
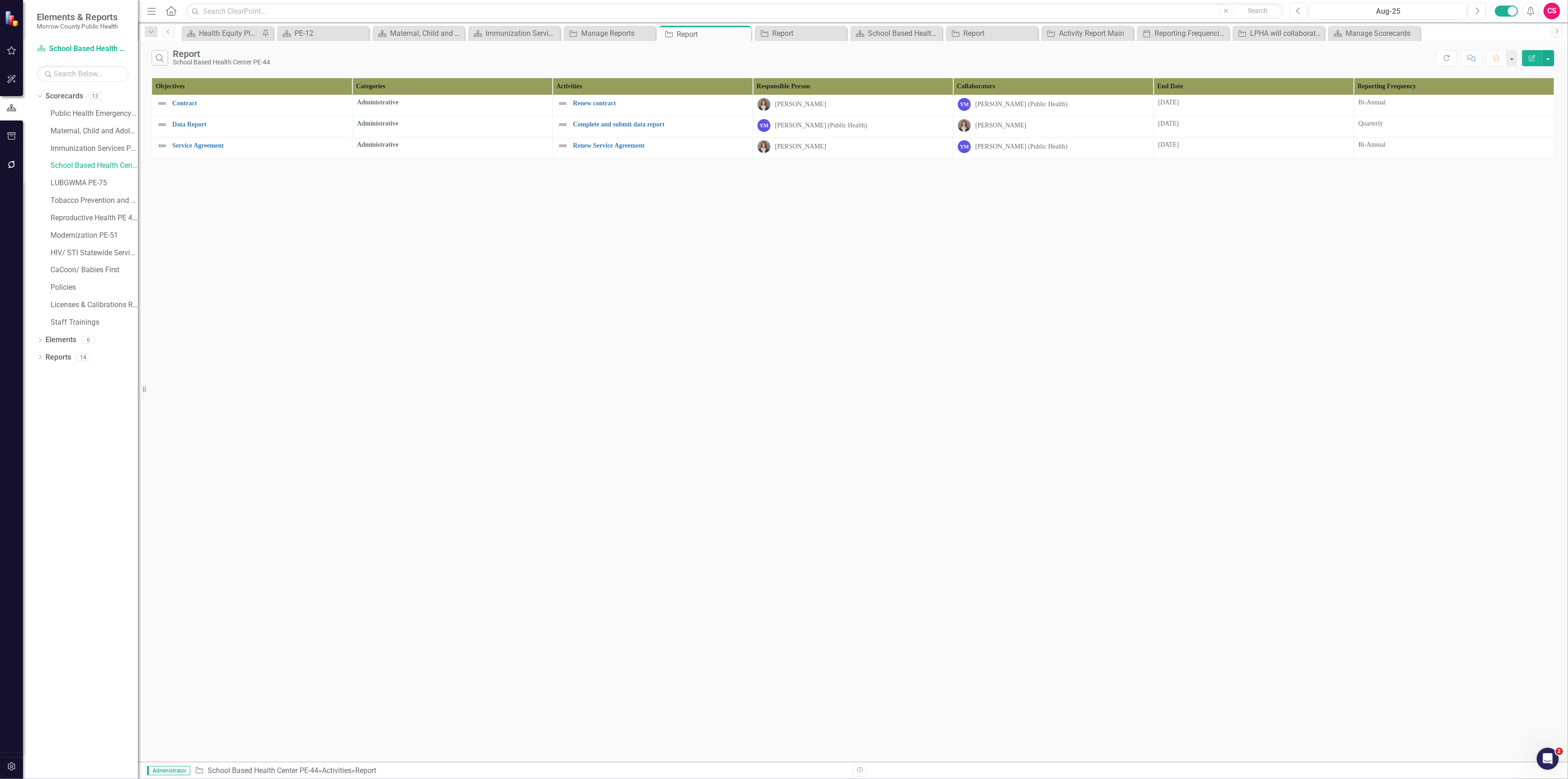
click at [1528, 55] on icon "Edit Report" at bounding box center [1532, 58] width 9 height 7
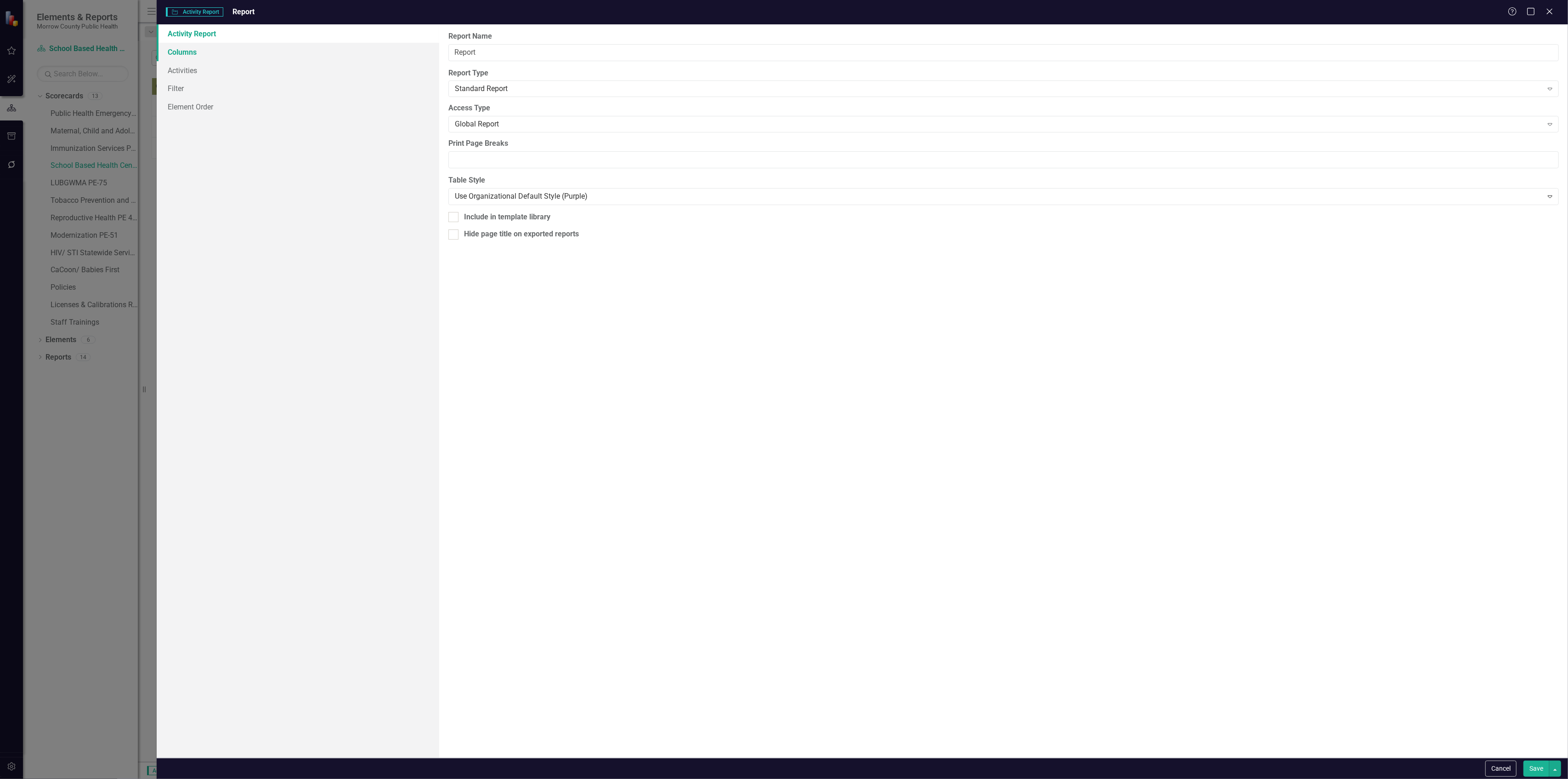
click at [223, 48] on link "Columns" at bounding box center [297, 52] width 282 height 18
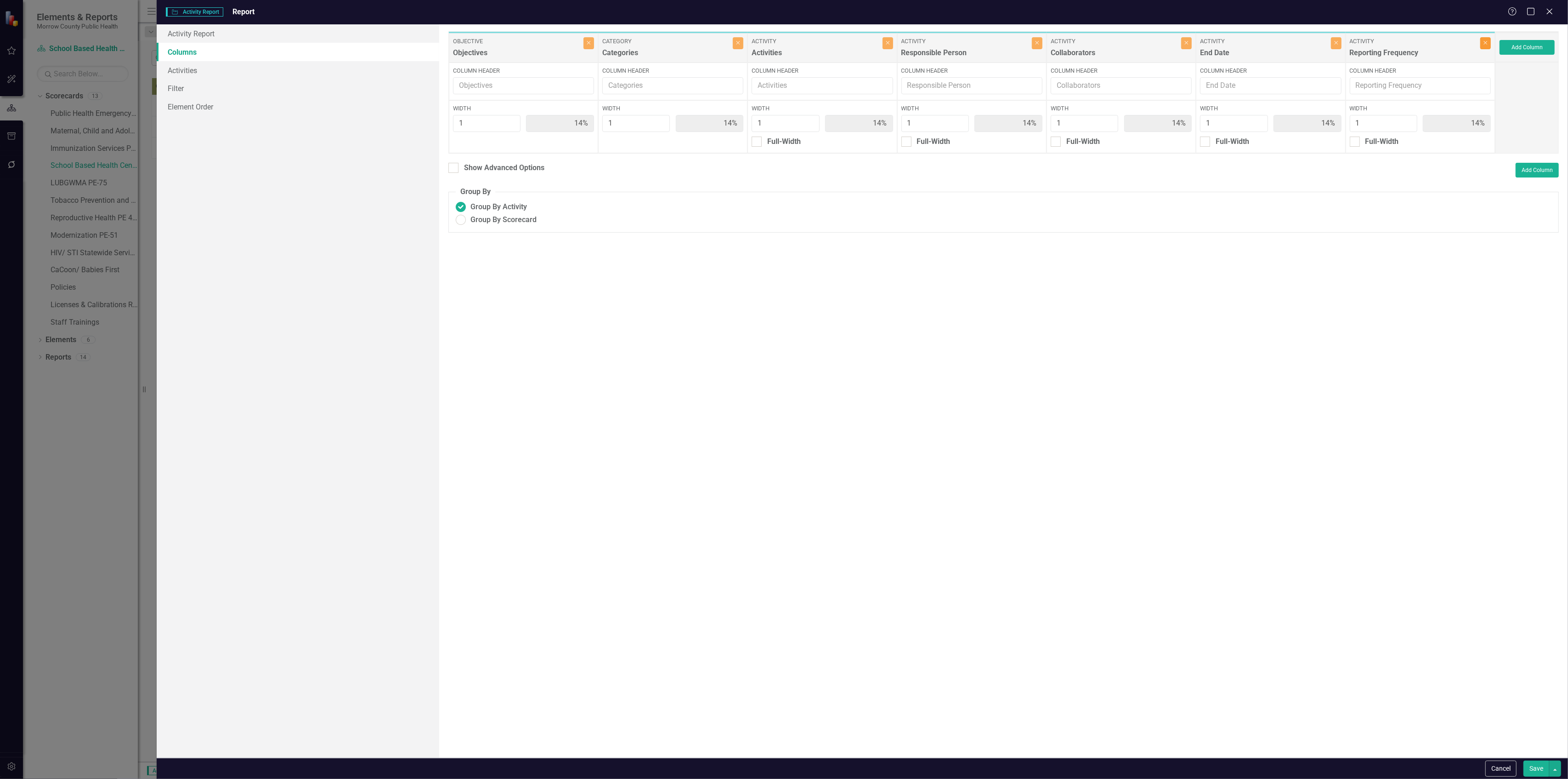
click at [1484, 43] on icon "Close" at bounding box center [1485, 43] width 4 height 5
type input "17%"
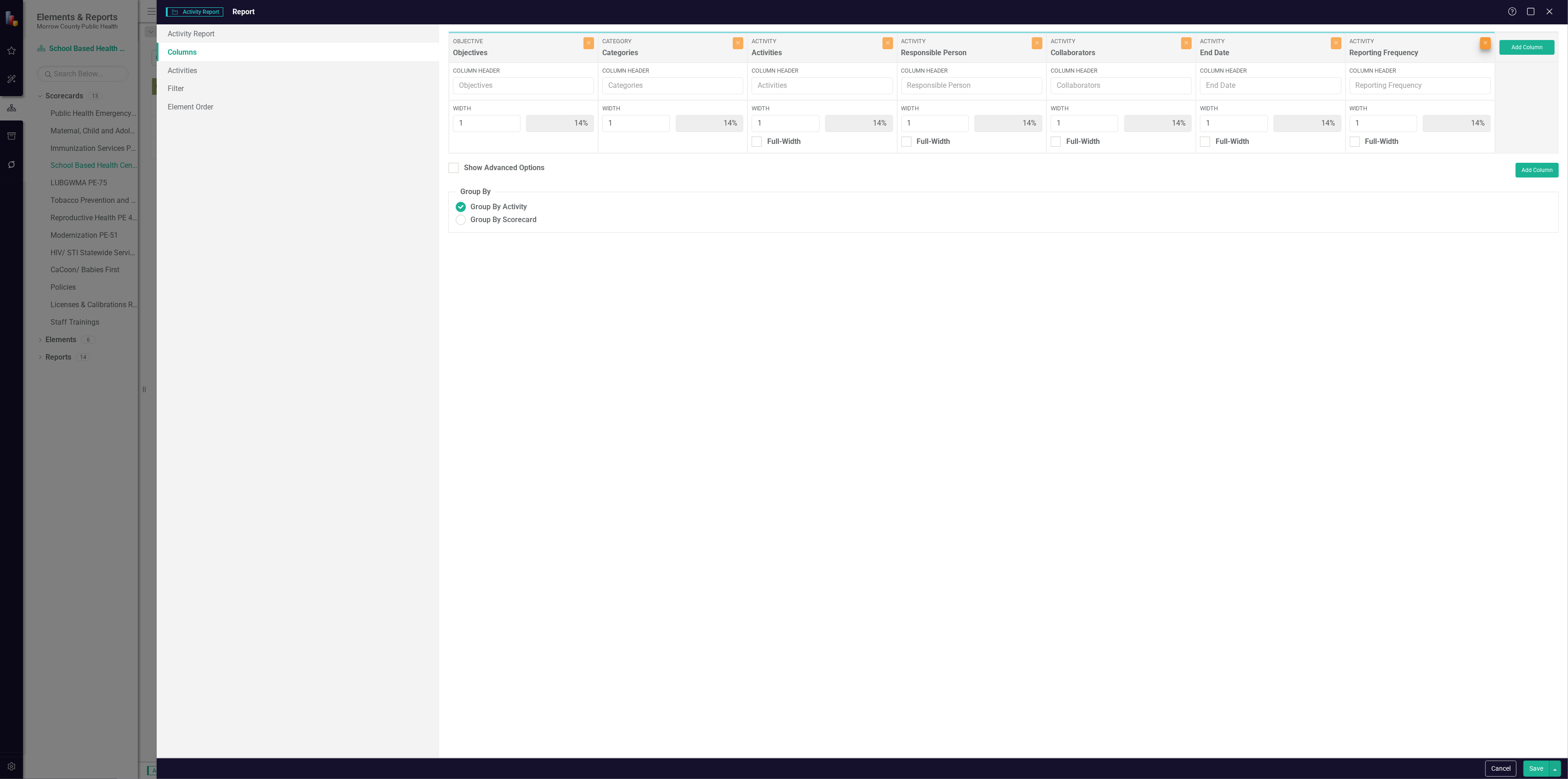
type input "17%"
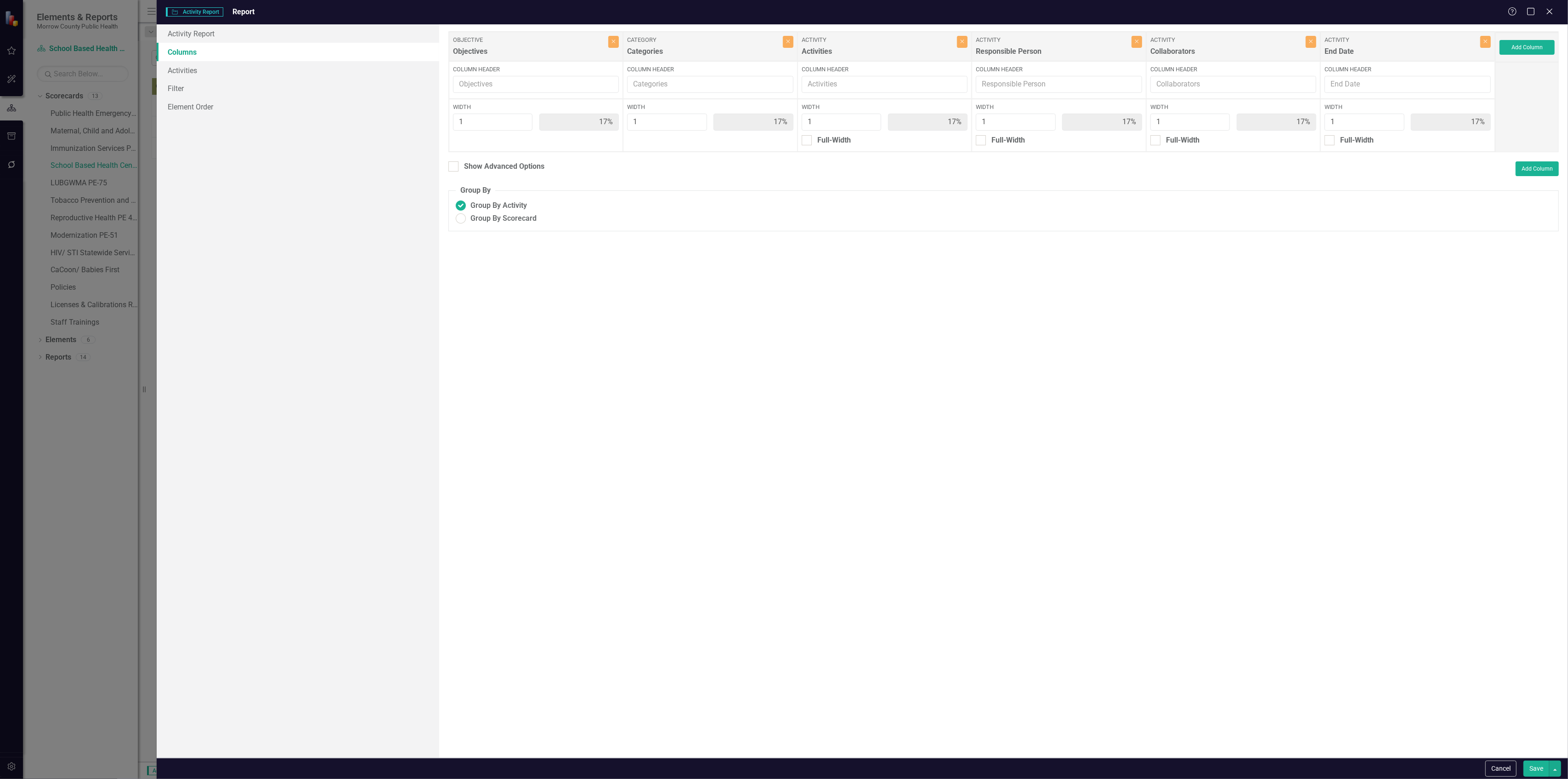
click at [1539, 774] on button "Save" at bounding box center [1536, 768] width 26 height 16
radio input "true"
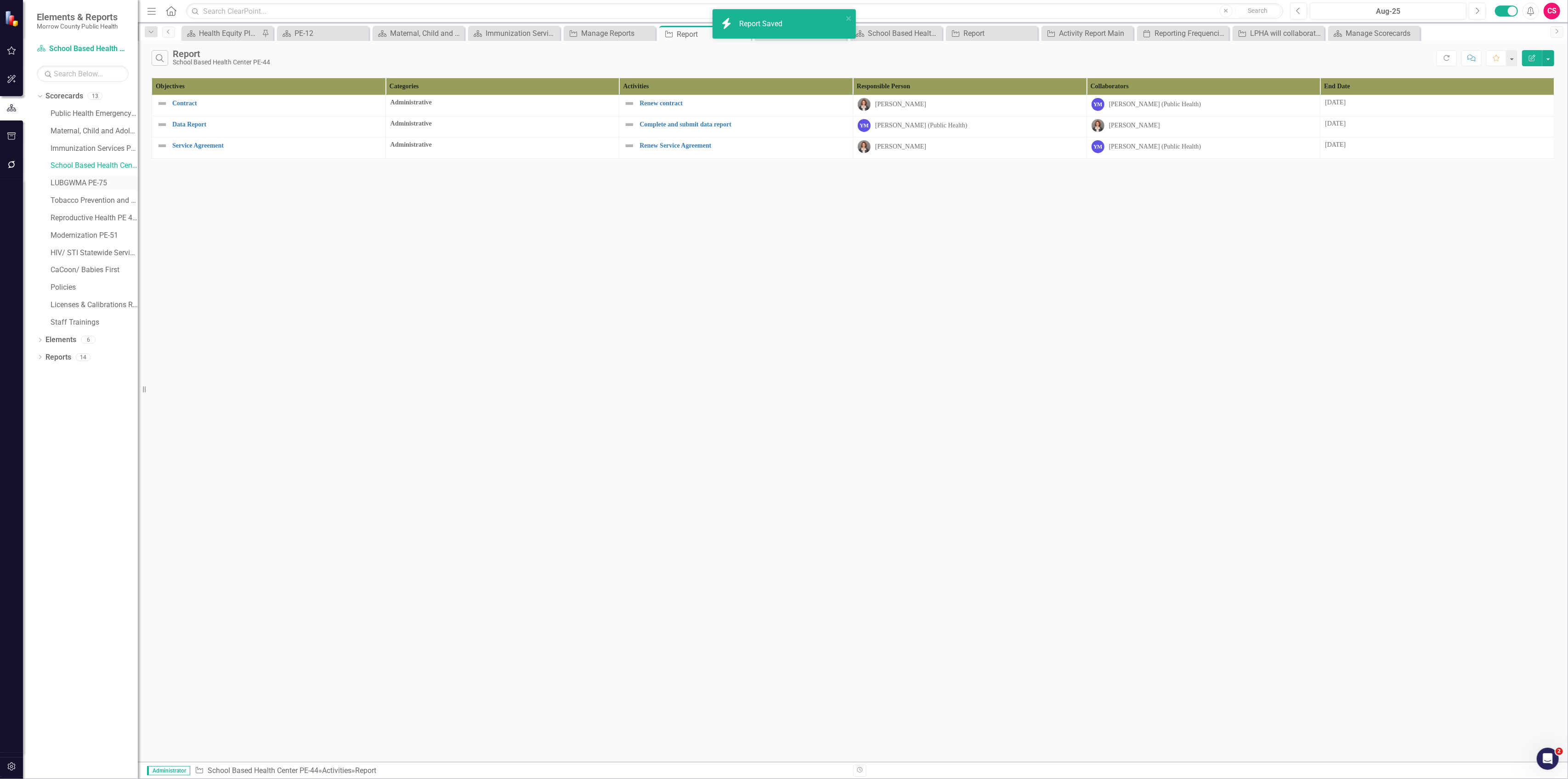
click at [85, 179] on link "LUBGWMA PE-75" at bounding box center [94, 183] width 87 height 10
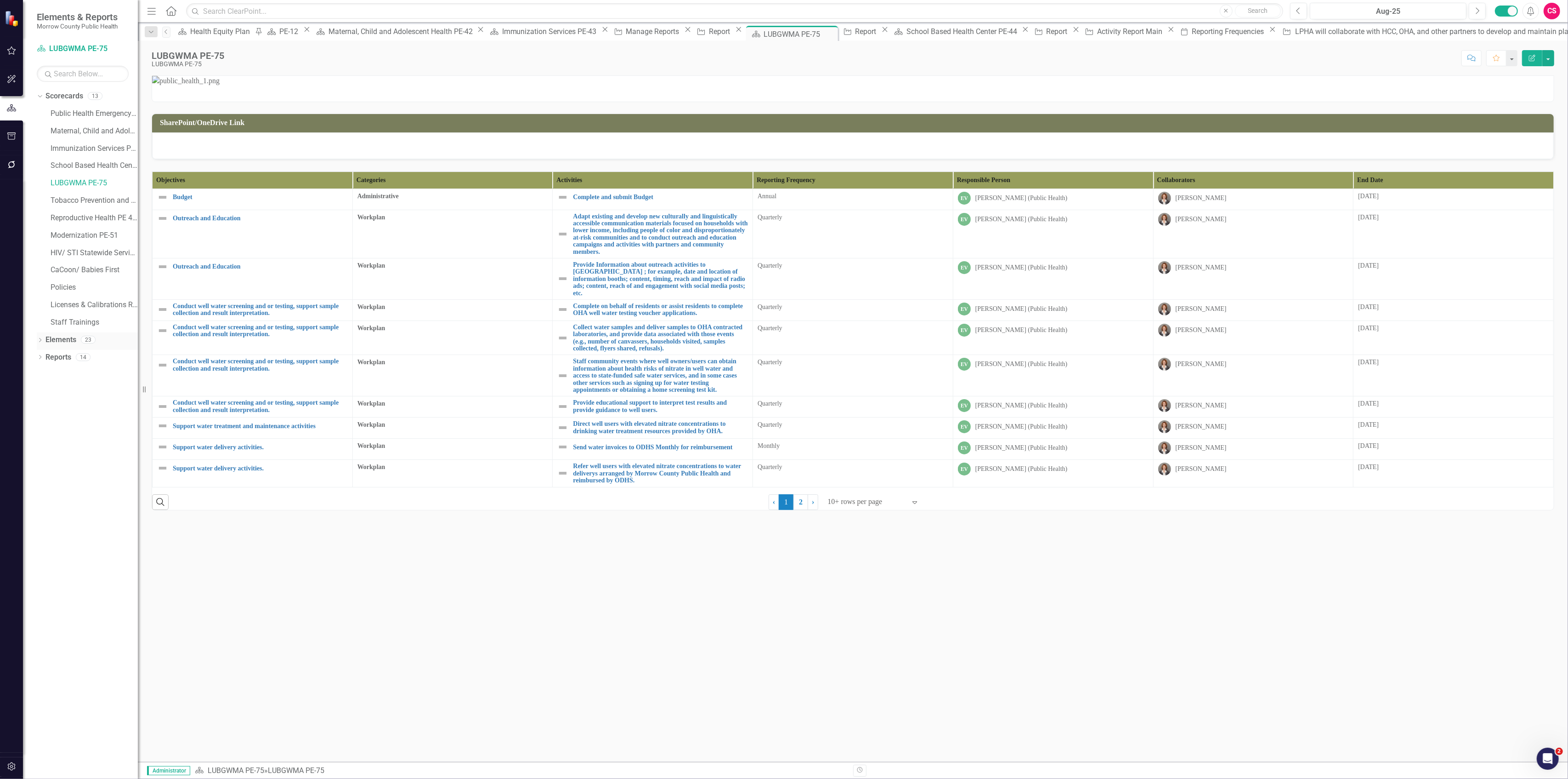
click at [61, 350] on div "Elements 23" at bounding box center [92, 341] width 93 height 18
click at [63, 357] on link "Reports" at bounding box center [58, 357] width 26 height 10
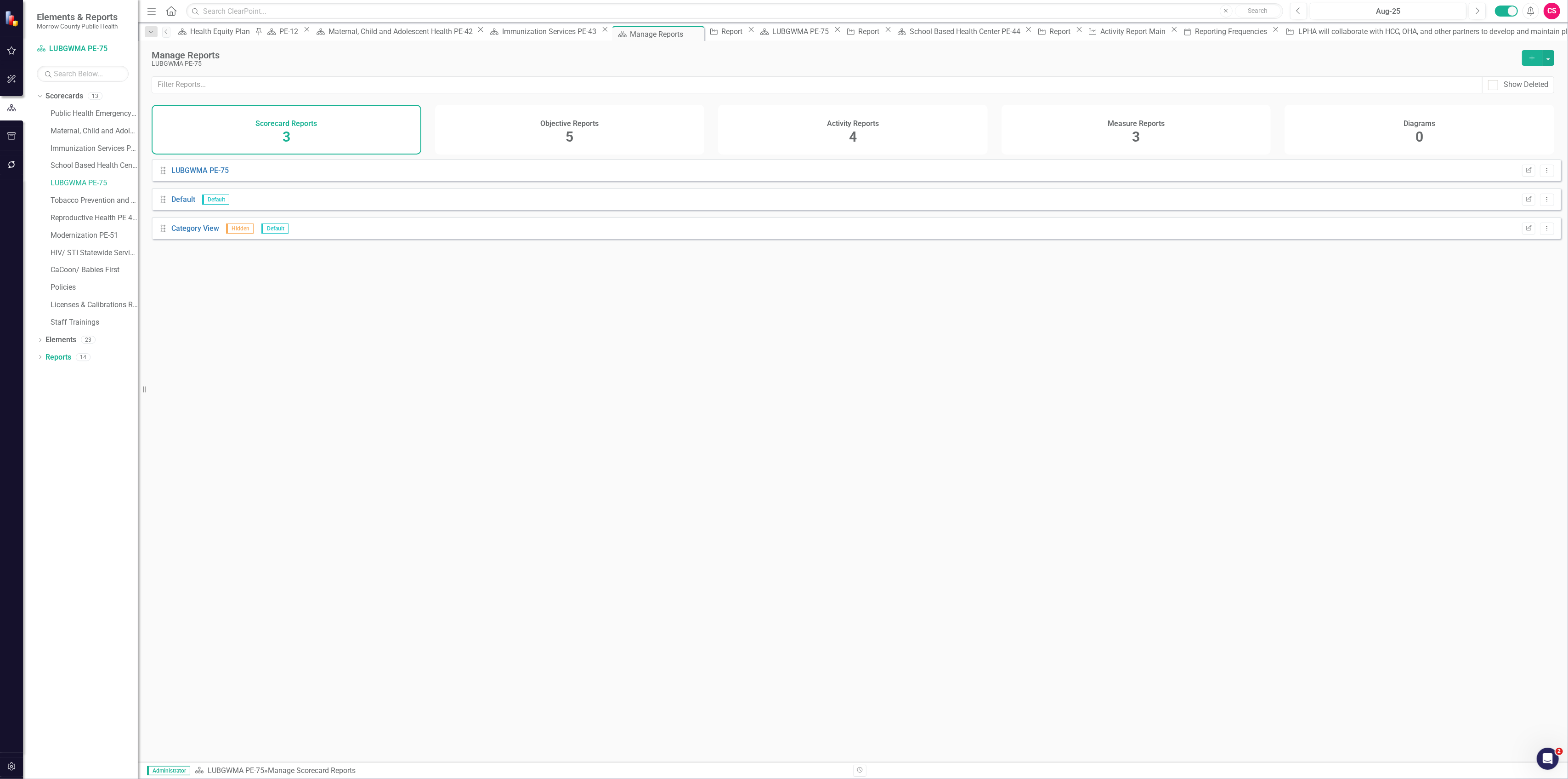
click at [783, 126] on div "Activity Reports 4" at bounding box center [853, 130] width 270 height 50
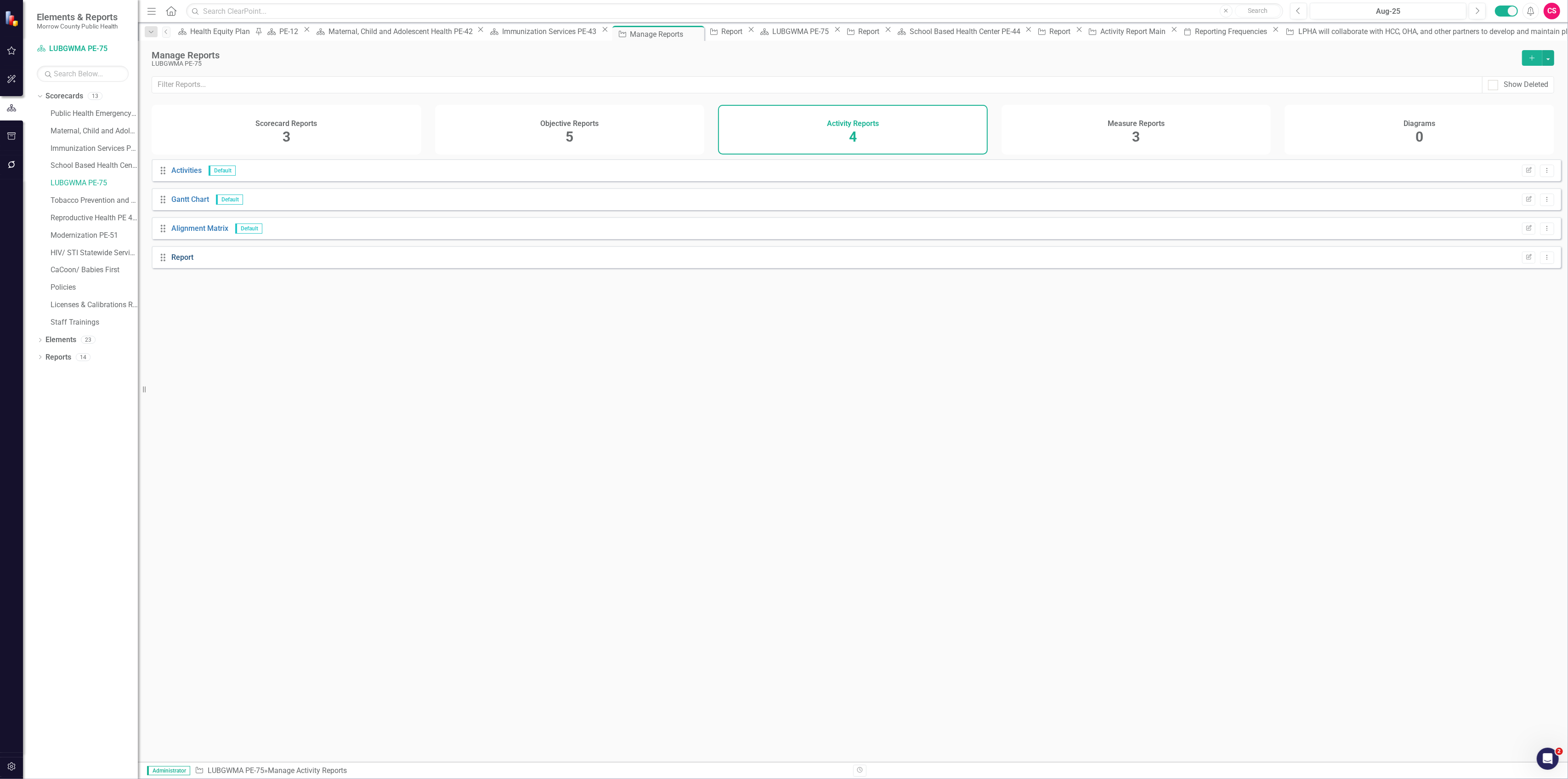
click at [173, 261] on link "Report" at bounding box center [183, 257] width 22 height 9
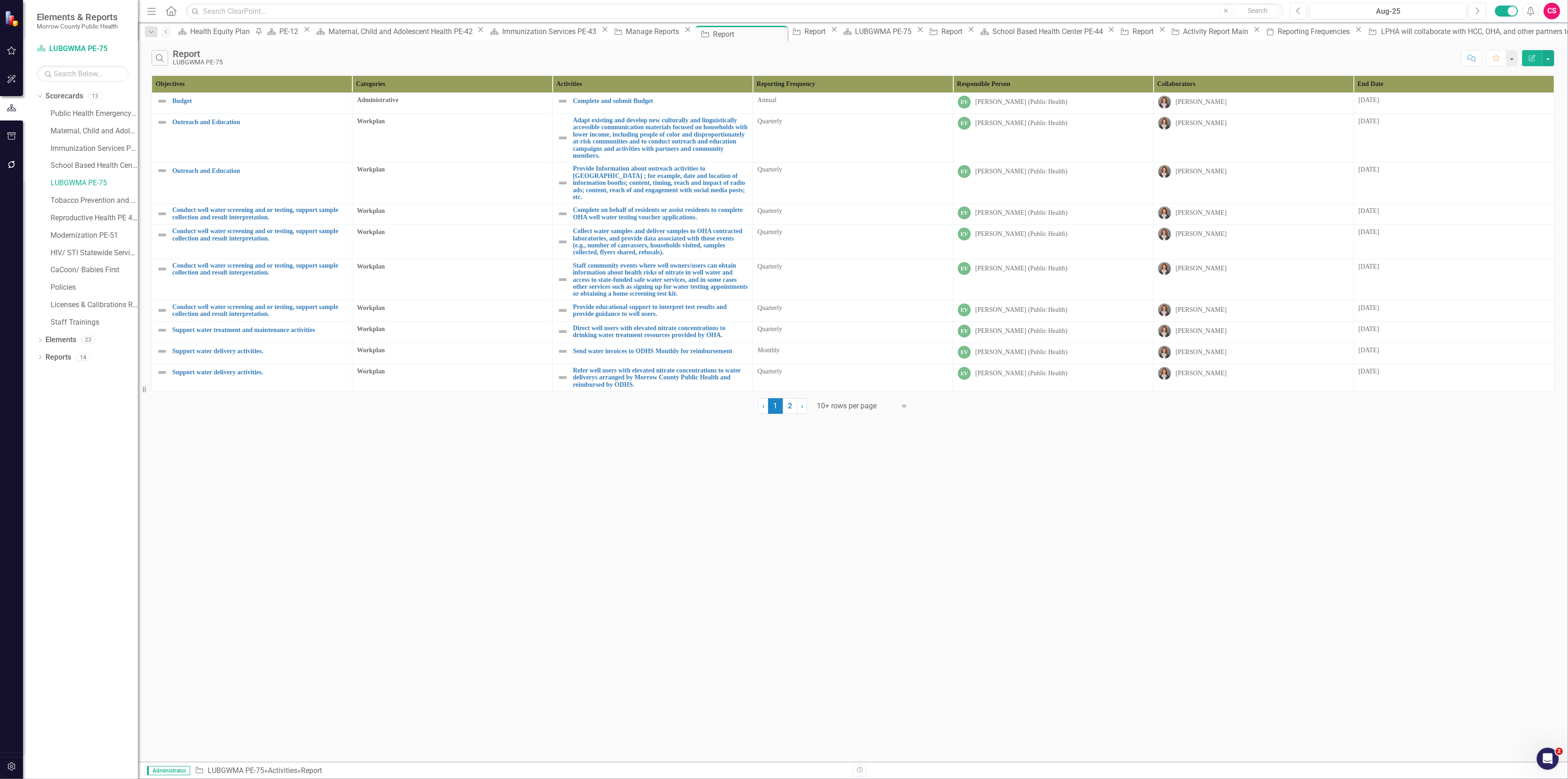
click at [1533, 57] on icon "Edit Report" at bounding box center [1532, 58] width 9 height 7
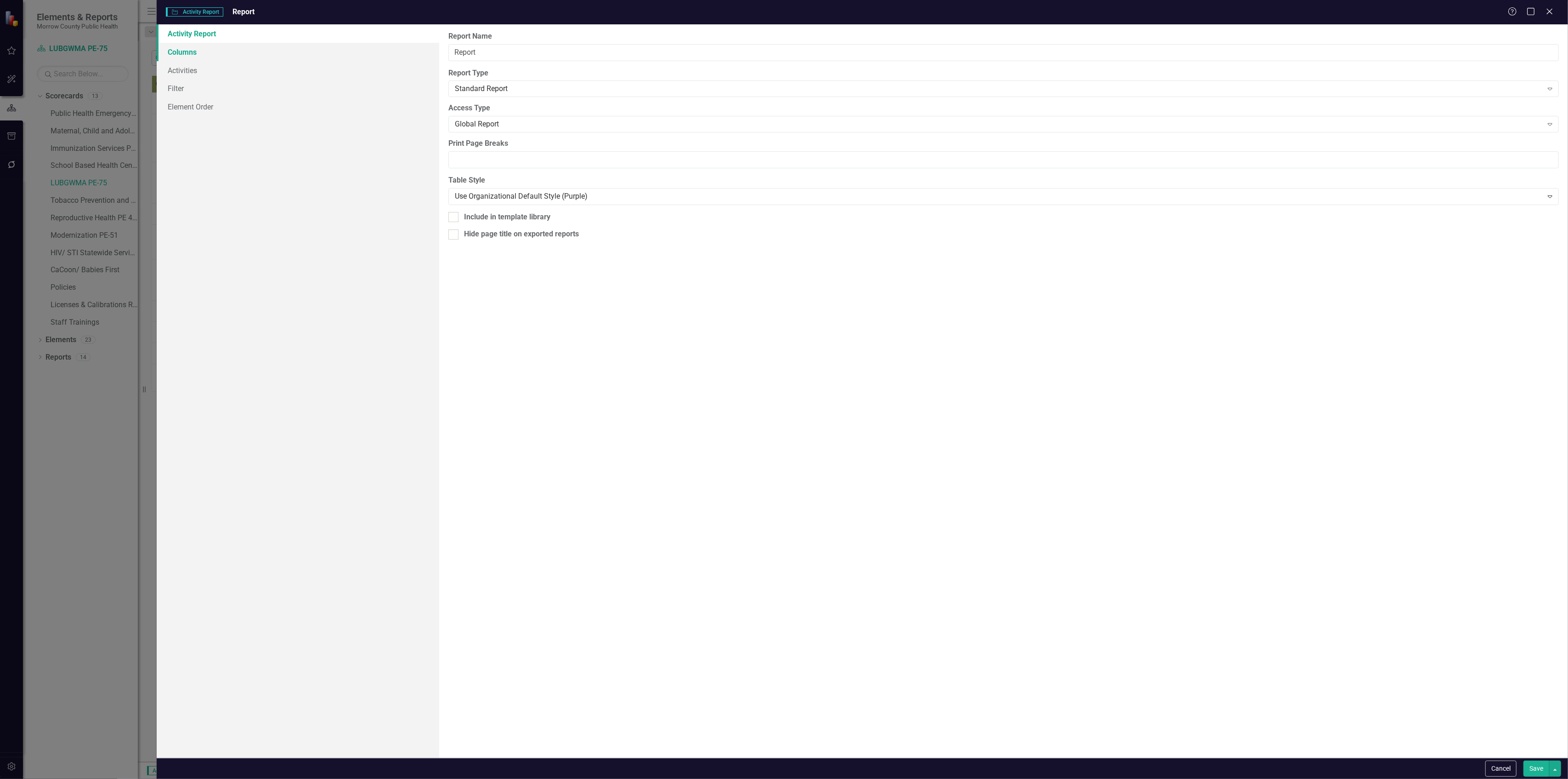
click at [256, 52] on link "Columns" at bounding box center [297, 52] width 282 height 18
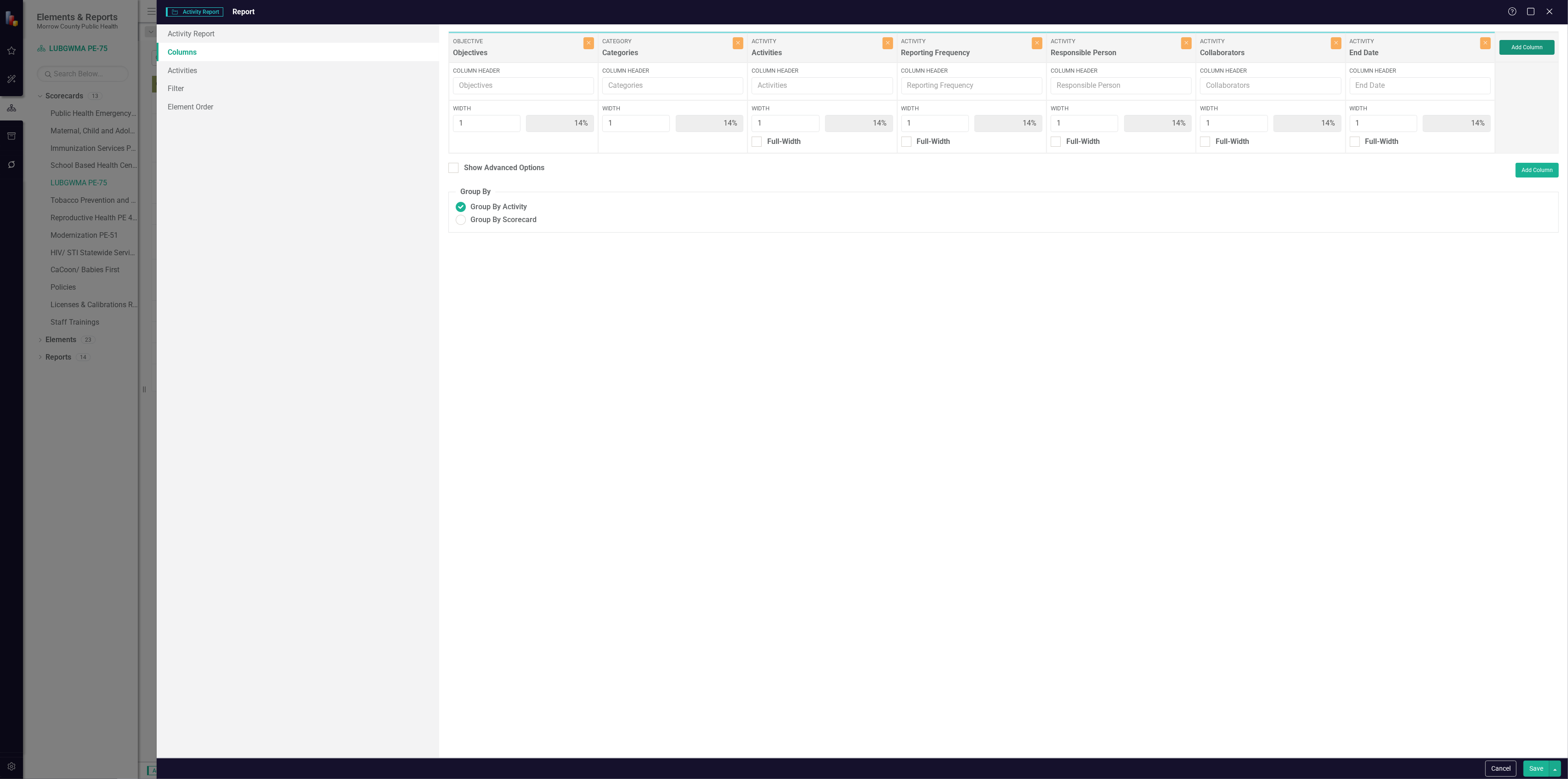
click at [1513, 50] on button "Add Column" at bounding box center [1527, 48] width 55 height 15
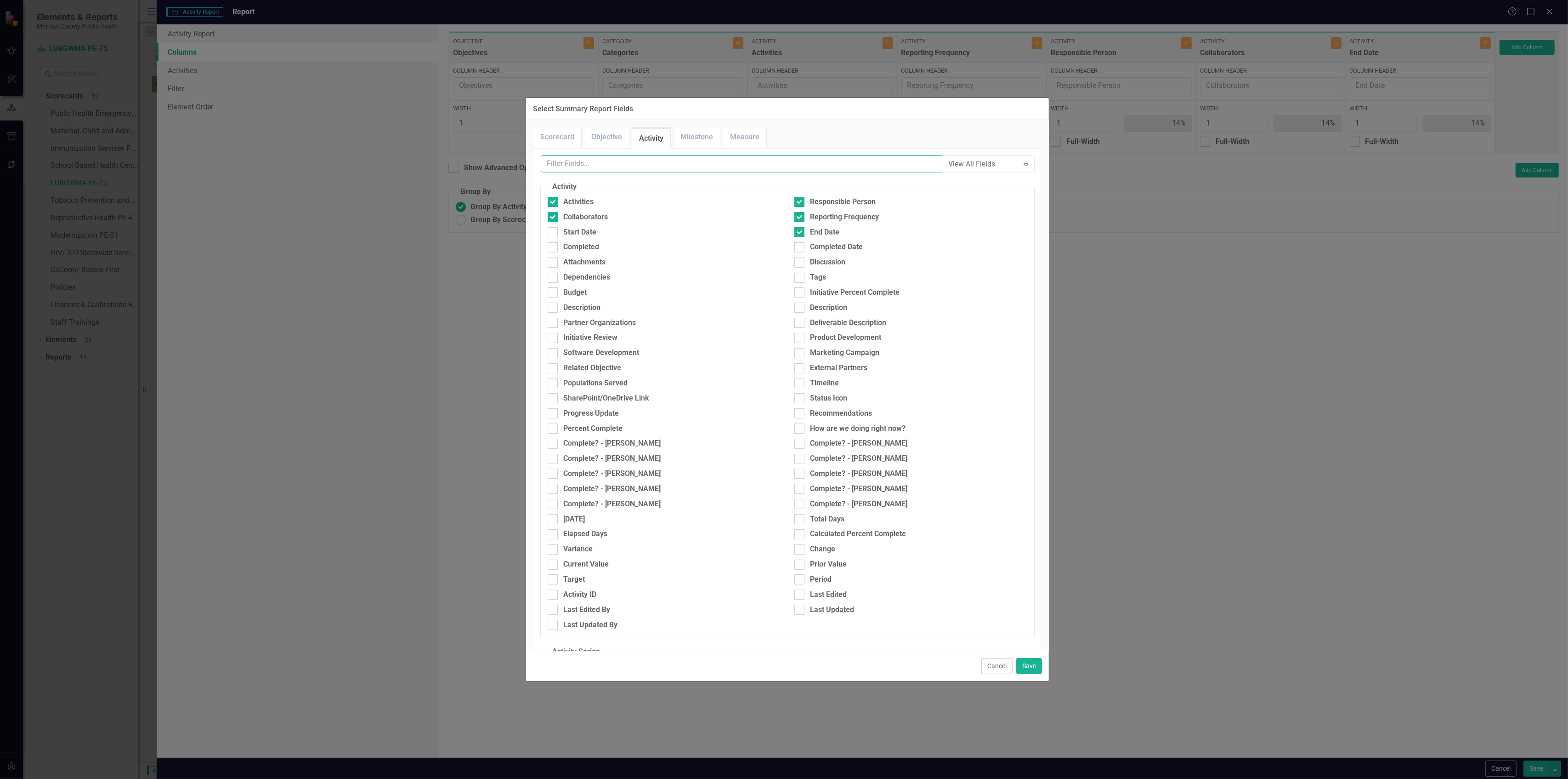
click at [648, 164] on input "text" at bounding box center [741, 164] width 402 height 17
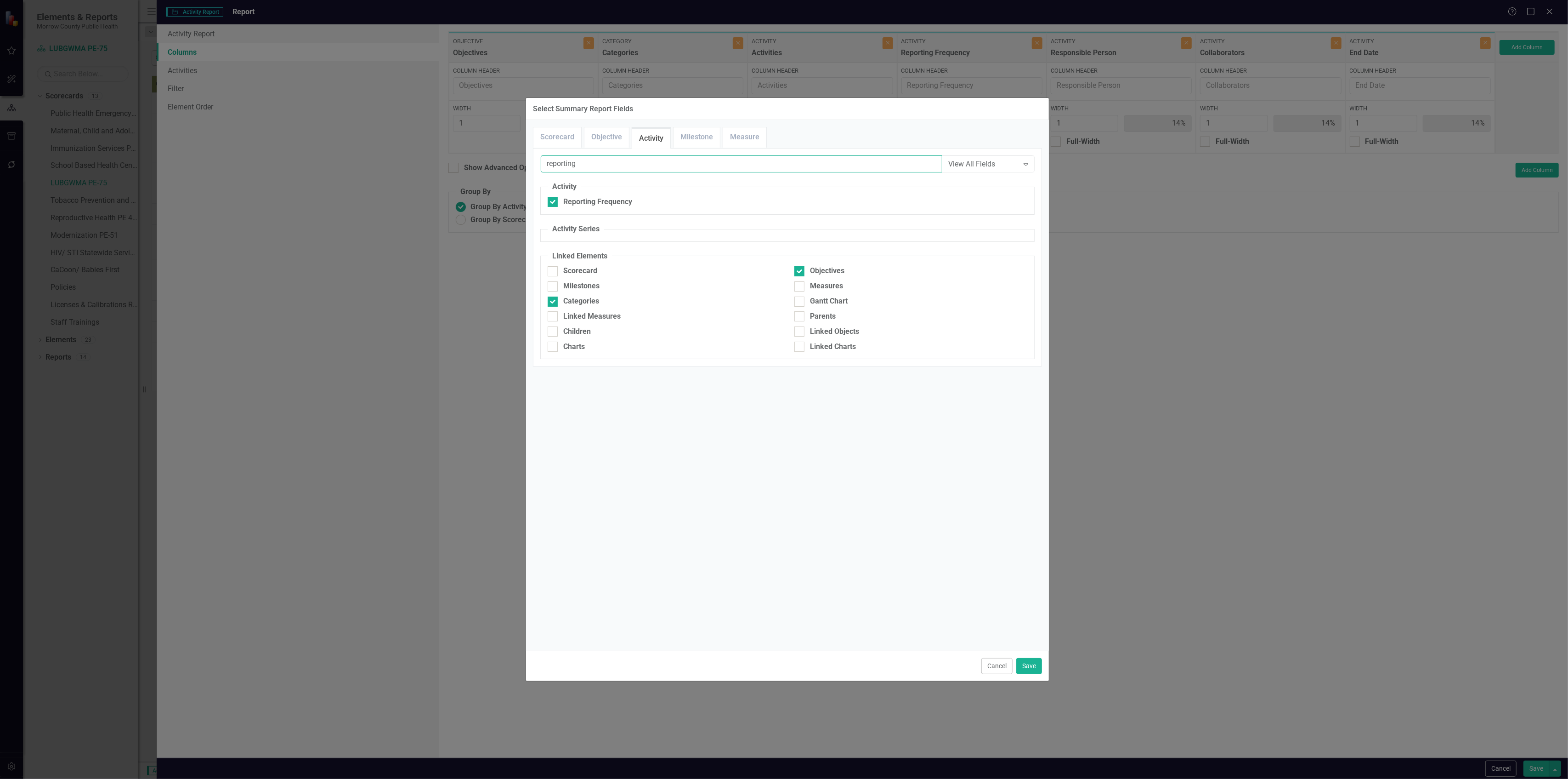
type input "reporting"
click at [1026, 657] on div "Cancel Save" at bounding box center [787, 666] width 523 height 30
click at [1028, 661] on button "Save" at bounding box center [1029, 666] width 26 height 16
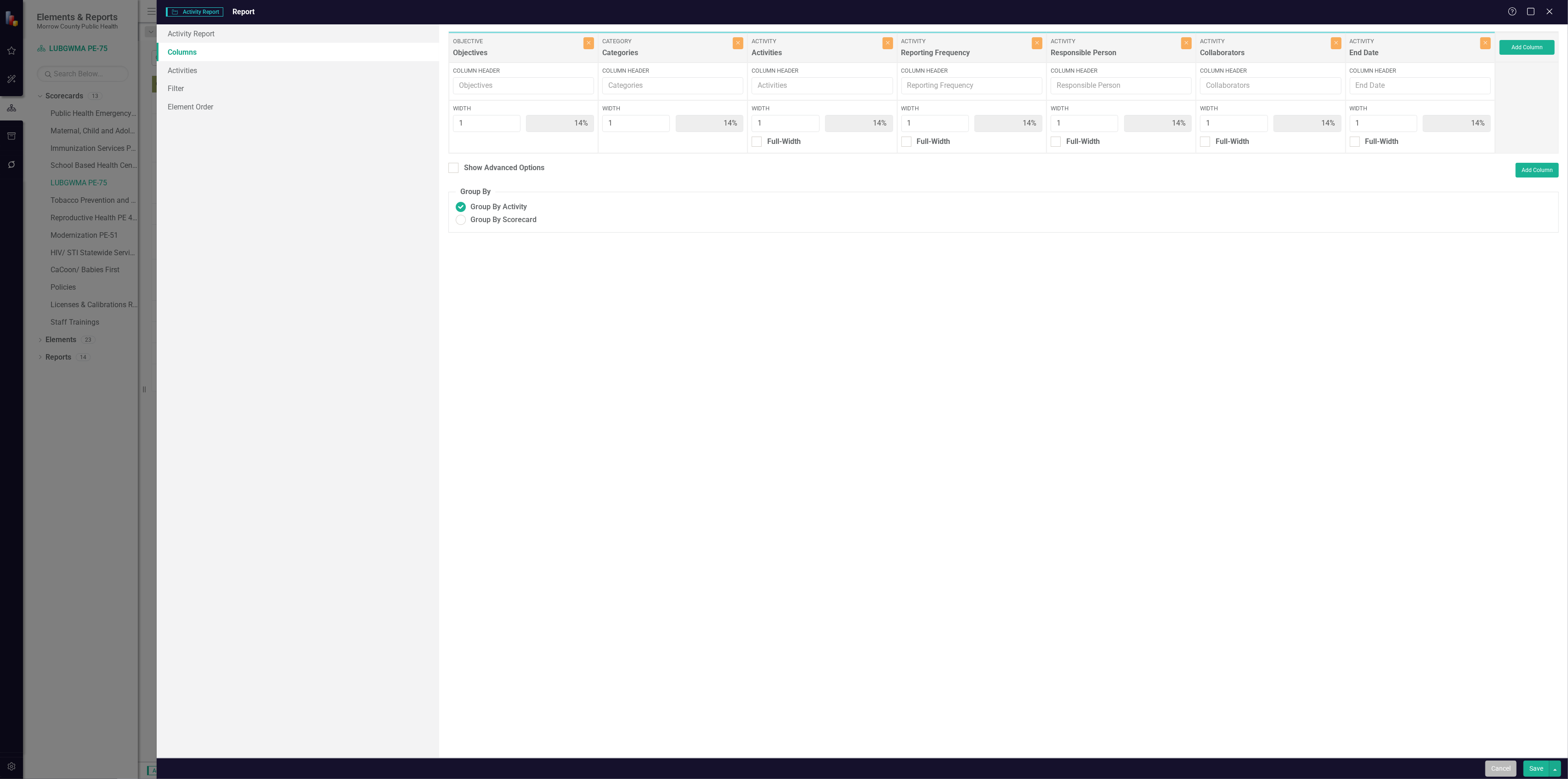
click at [1507, 771] on button "Cancel" at bounding box center [1500, 768] width 31 height 16
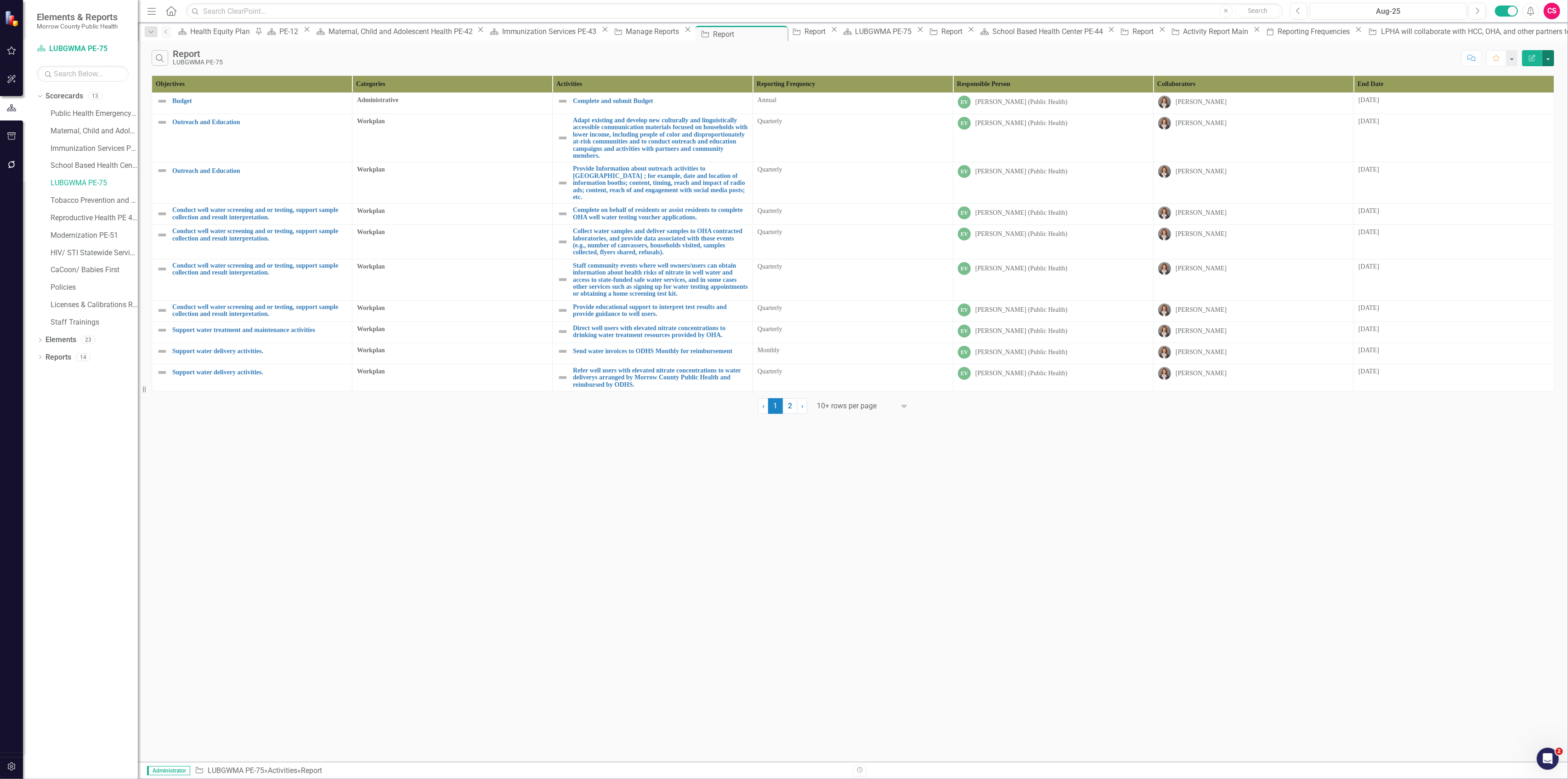
click at [1549, 57] on button "button" at bounding box center [1549, 58] width 12 height 16
click at [1524, 76] on link "Edit Report Edit Report" at bounding box center [1517, 76] width 72 height 17
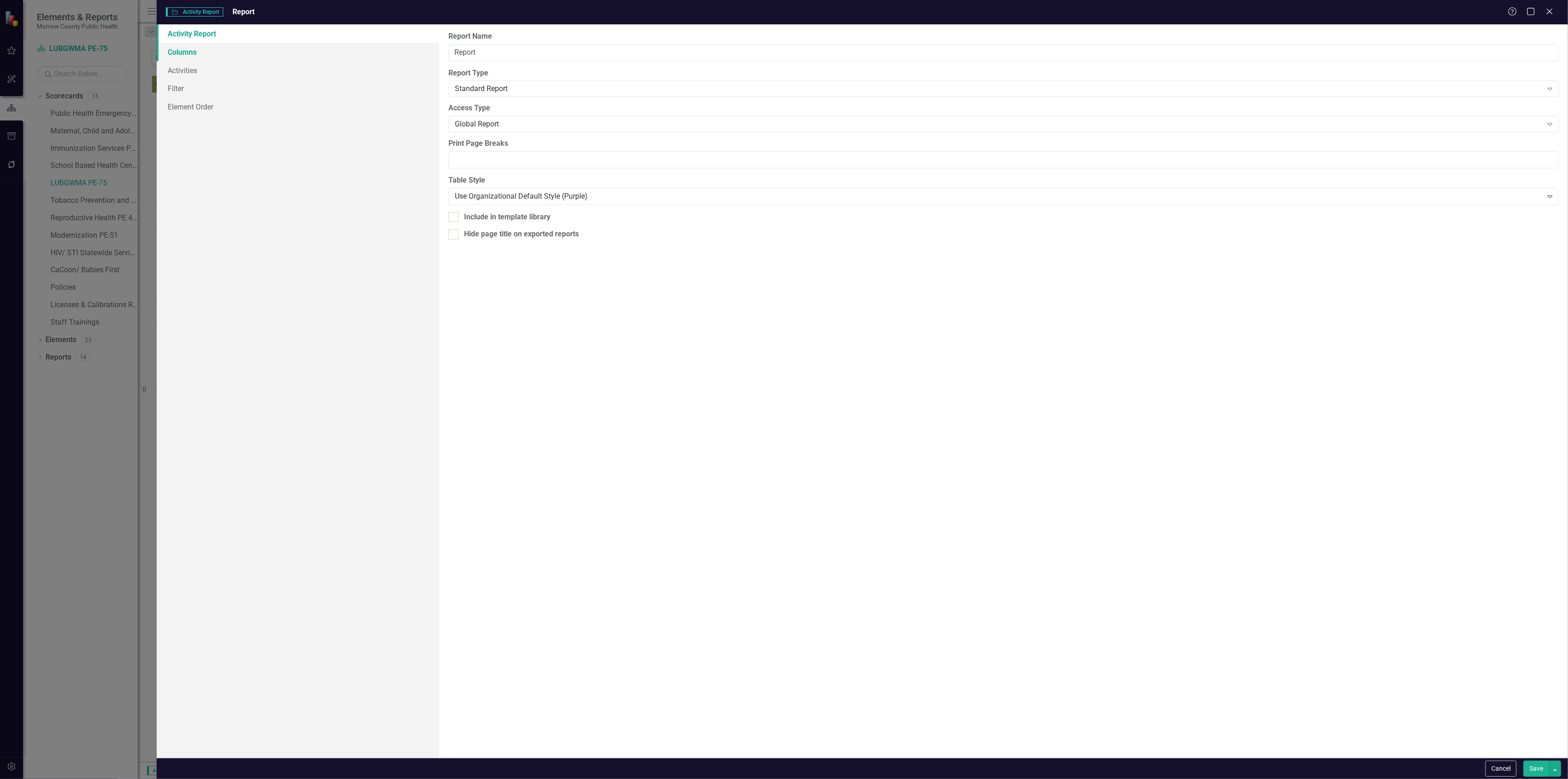
click at [234, 57] on link "Columns" at bounding box center [297, 52] width 282 height 18
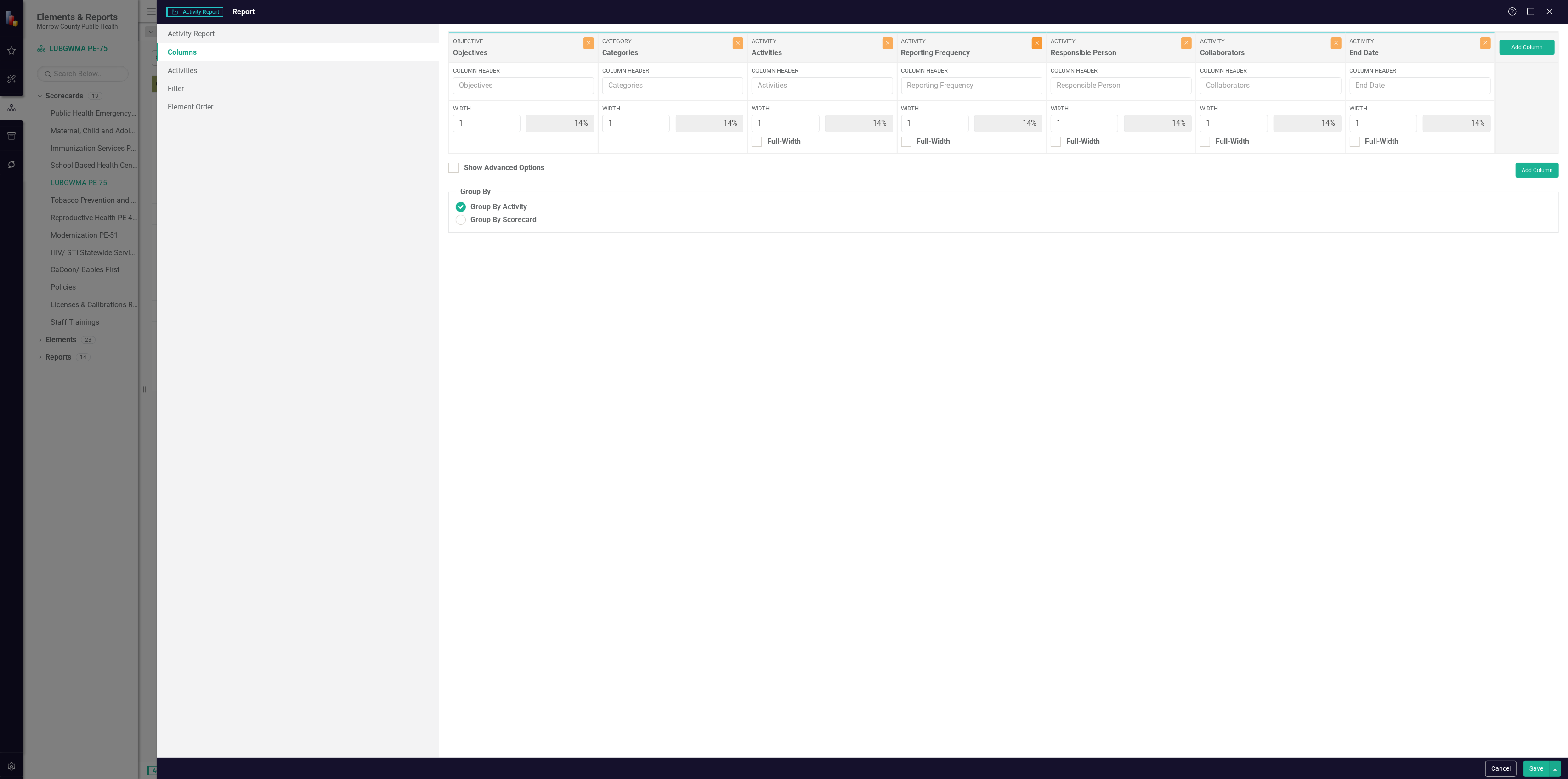
click at [1033, 43] on button "Close" at bounding box center [1037, 43] width 10 height 12
type input "17%"
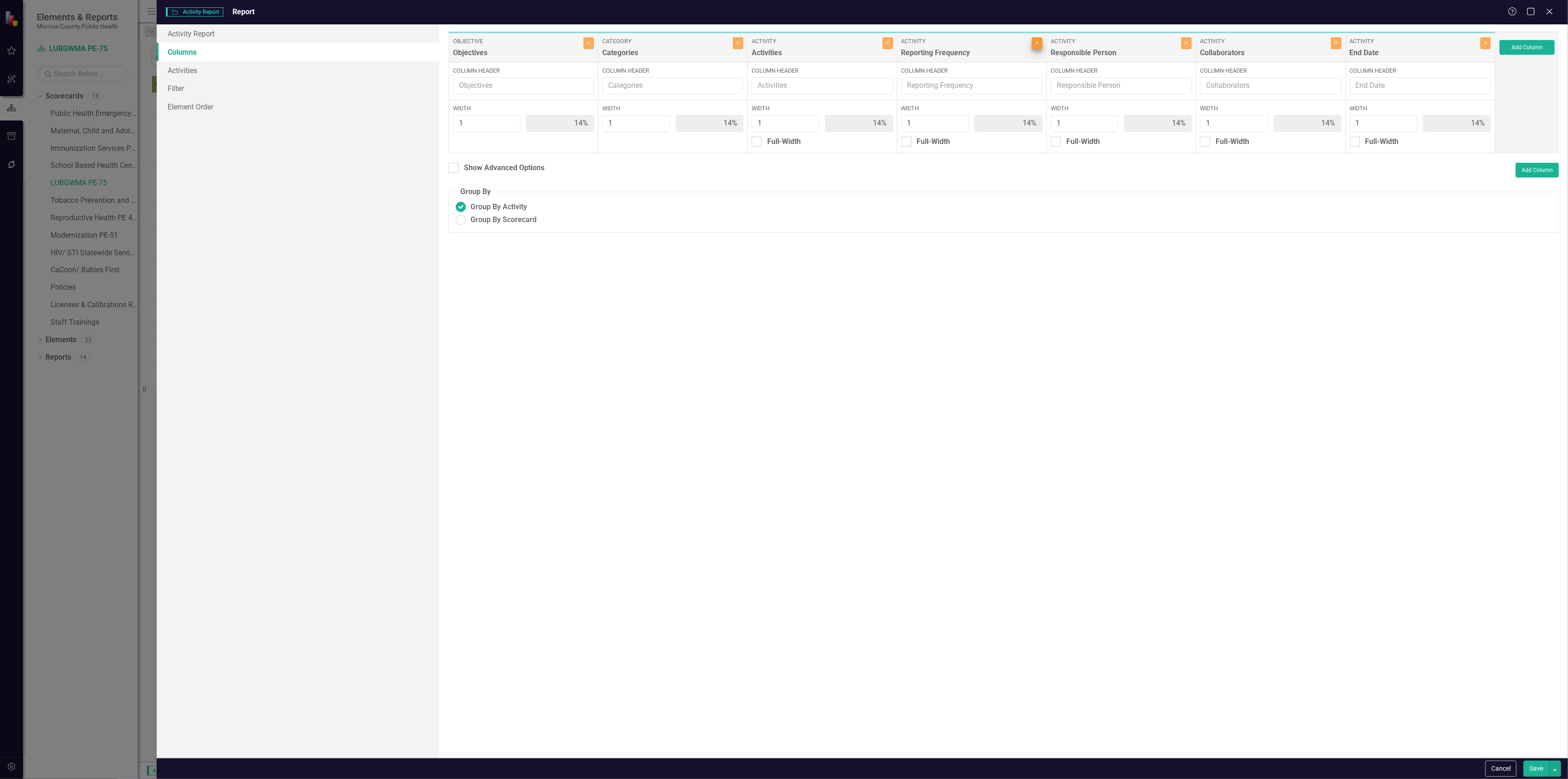
type input "17%"
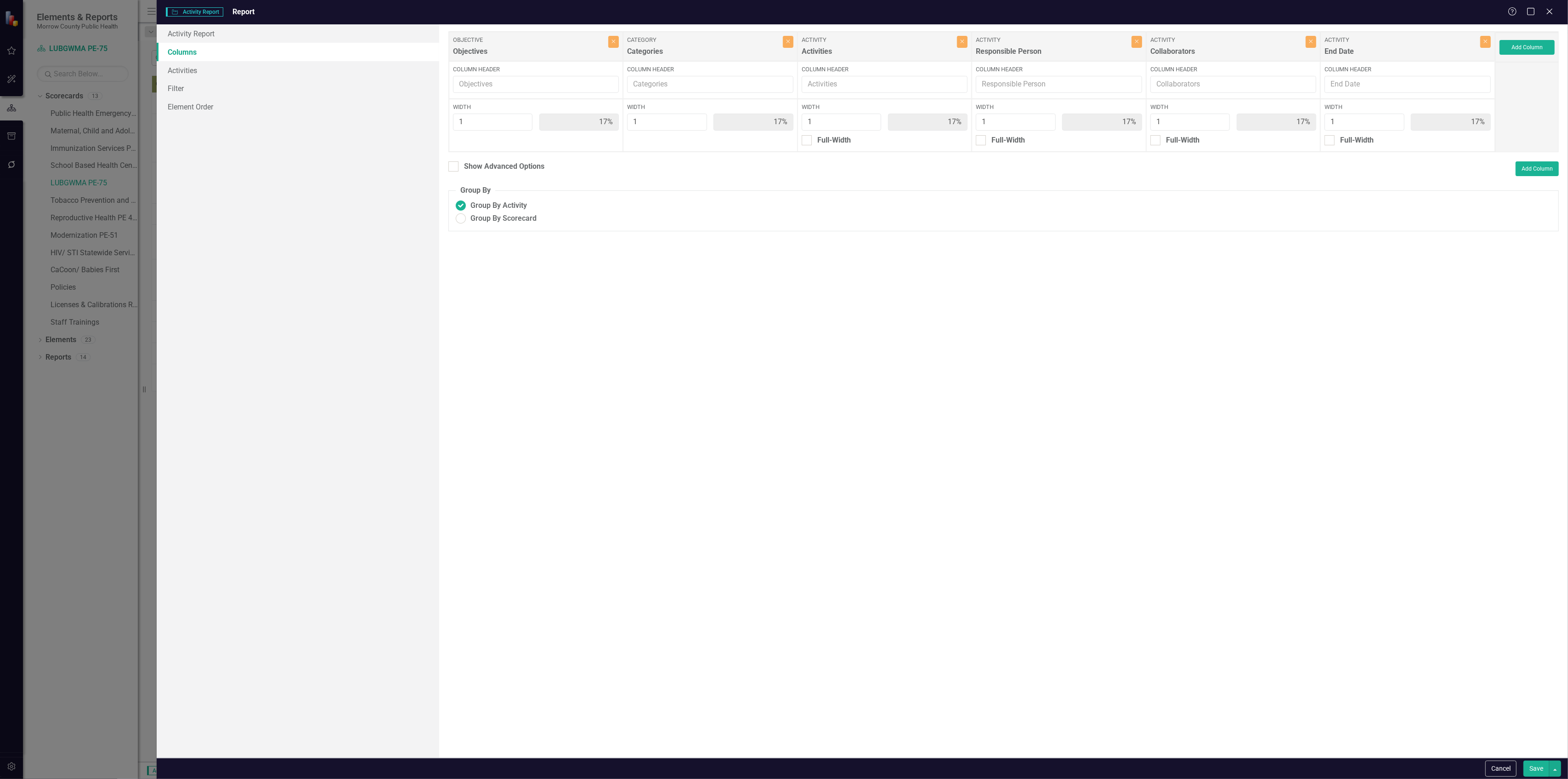
click at [1535, 767] on button "Save" at bounding box center [1536, 768] width 26 height 16
radio input "true"
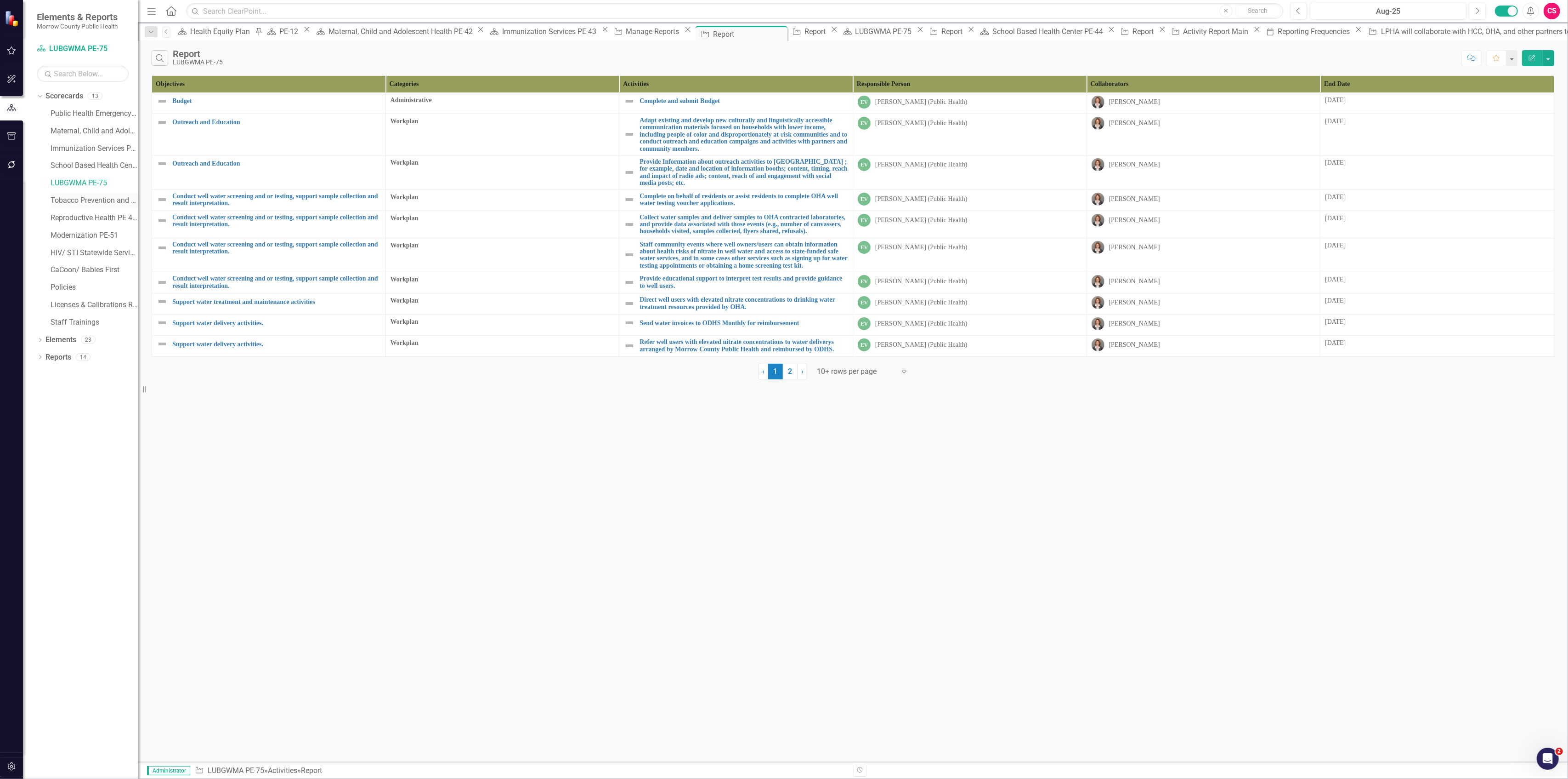
click at [87, 200] on link "Tobacco Prevention and Education PE-13" at bounding box center [94, 200] width 87 height 10
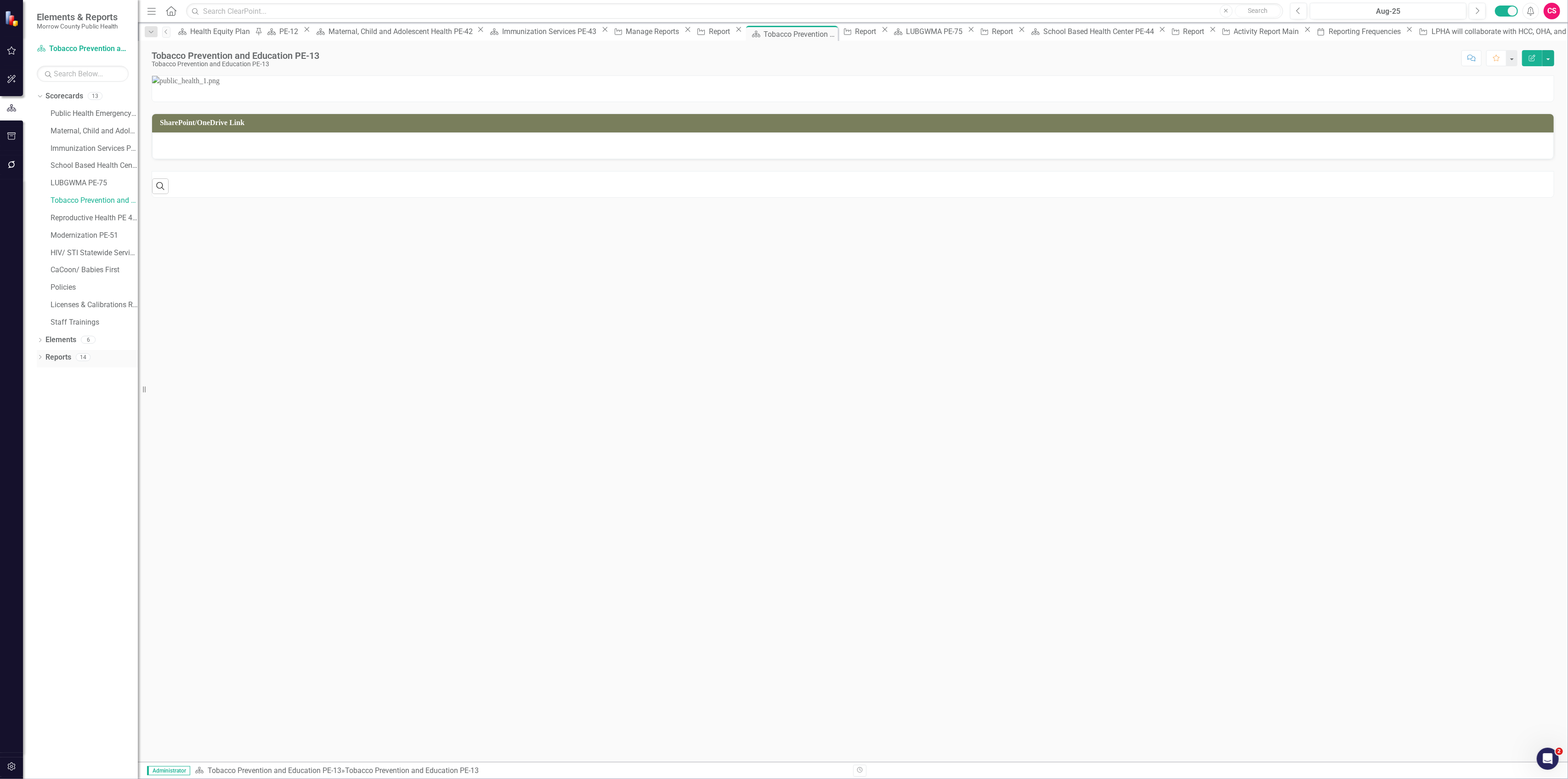
click at [68, 361] on link "Reports" at bounding box center [58, 357] width 26 height 10
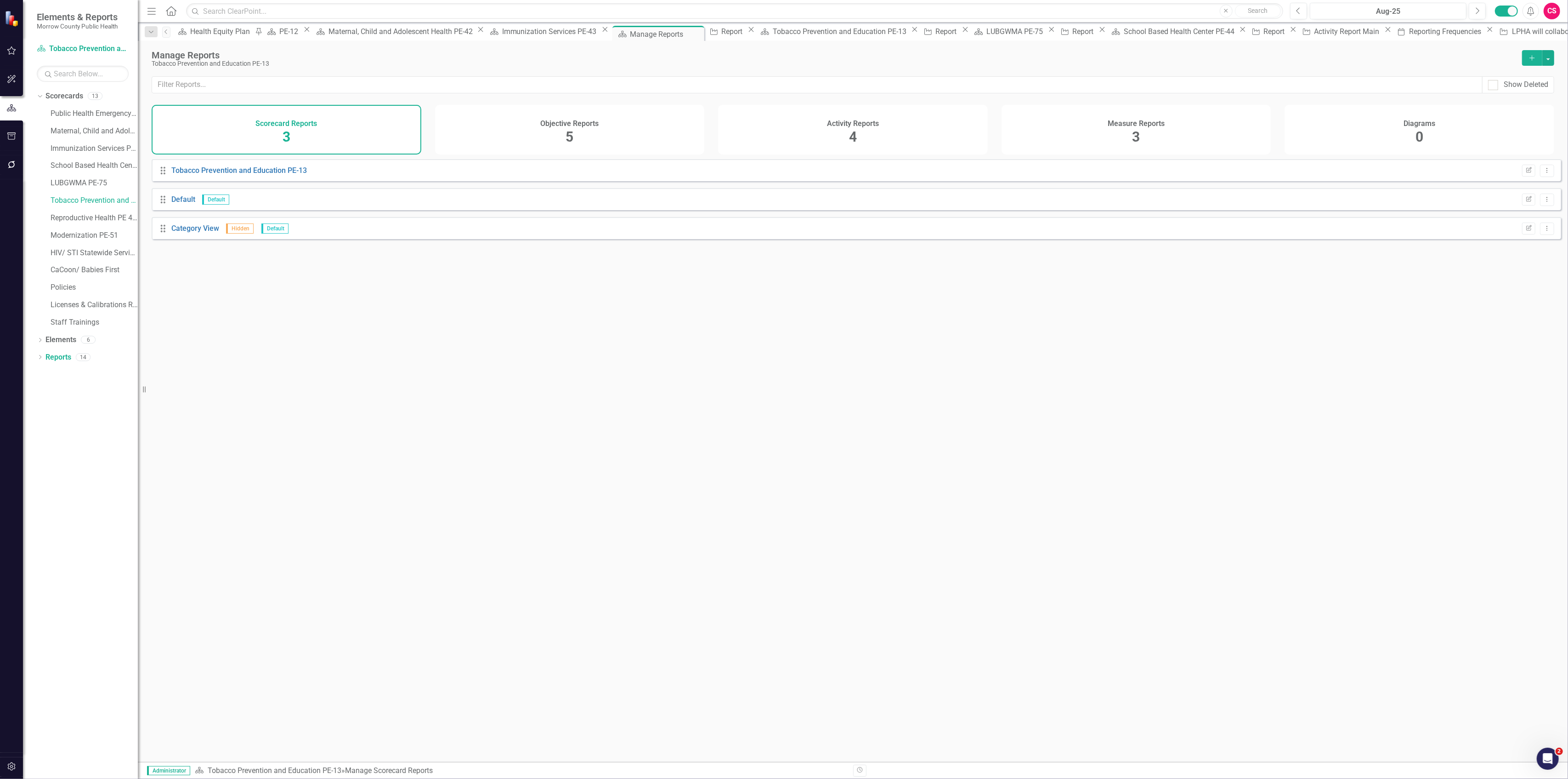
click at [797, 144] on div "Activity Reports 4" at bounding box center [853, 130] width 270 height 50
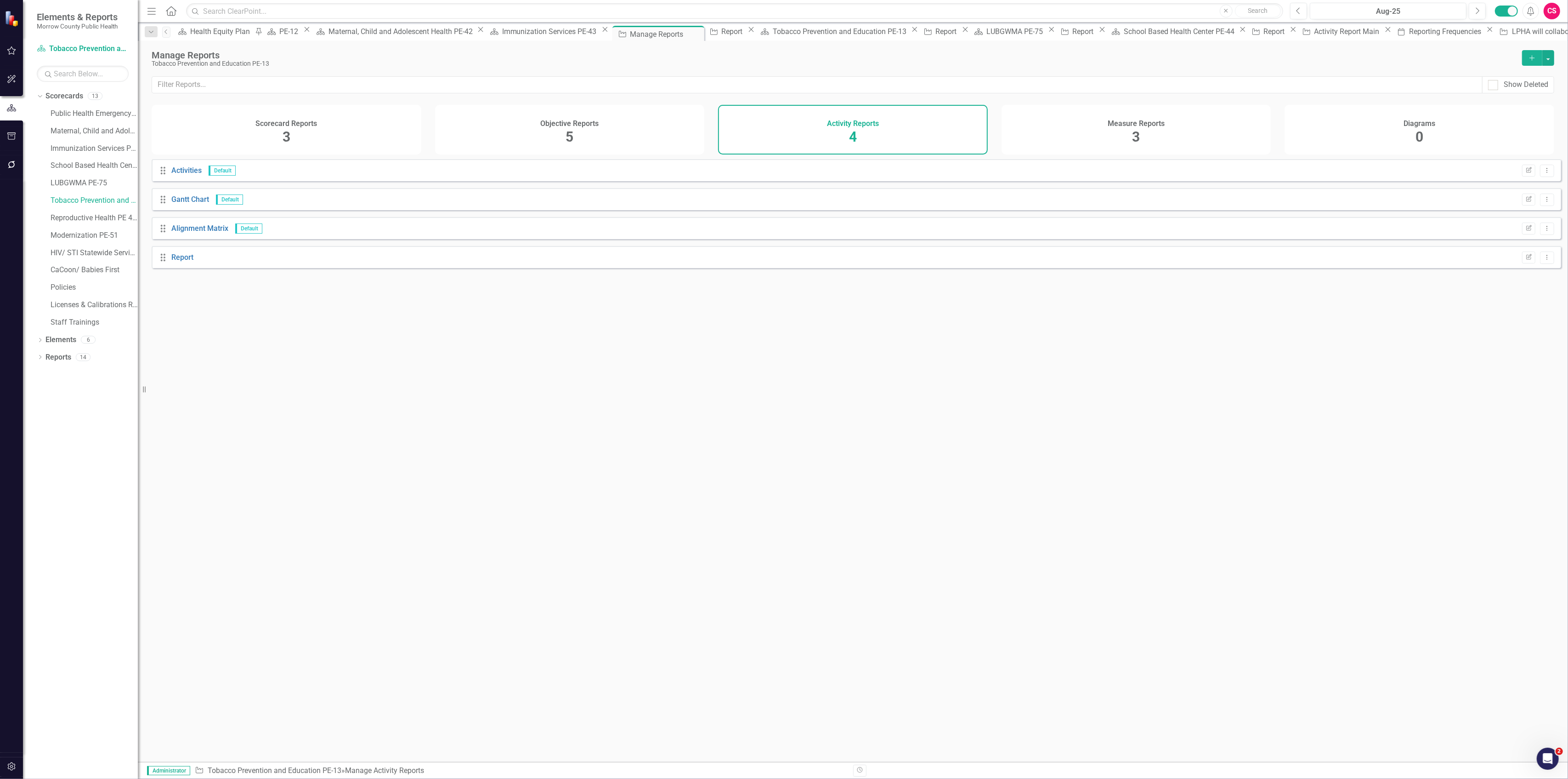
click at [184, 258] on div "Drag Report Edit Report Dropdown Menu" at bounding box center [856, 257] width 1410 height 22
click at [181, 261] on link "Report" at bounding box center [183, 257] width 22 height 9
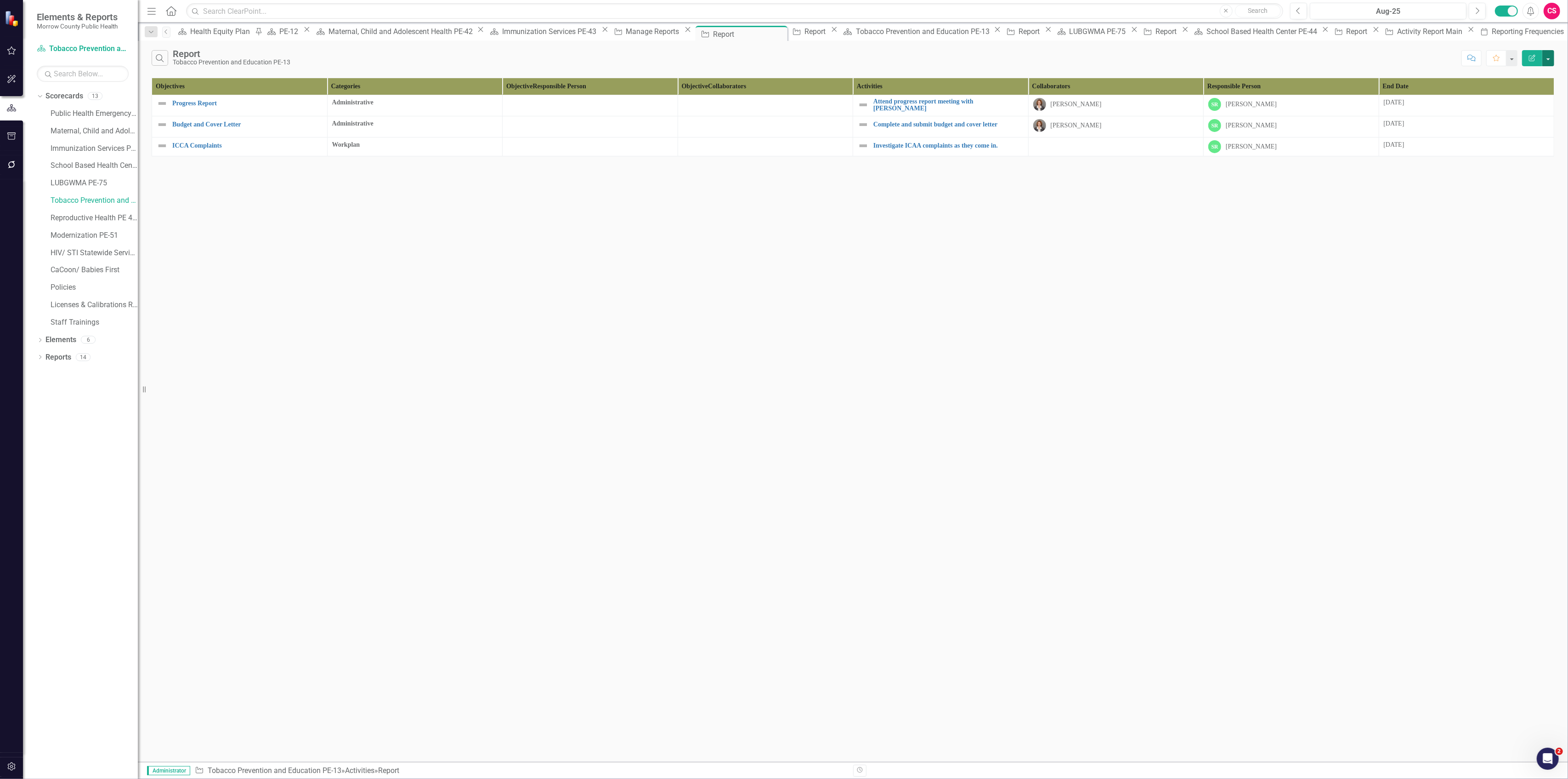
click at [1547, 55] on button "button" at bounding box center [1549, 58] width 12 height 16
click at [1533, 78] on link "Edit Report Edit Report" at bounding box center [1517, 76] width 72 height 17
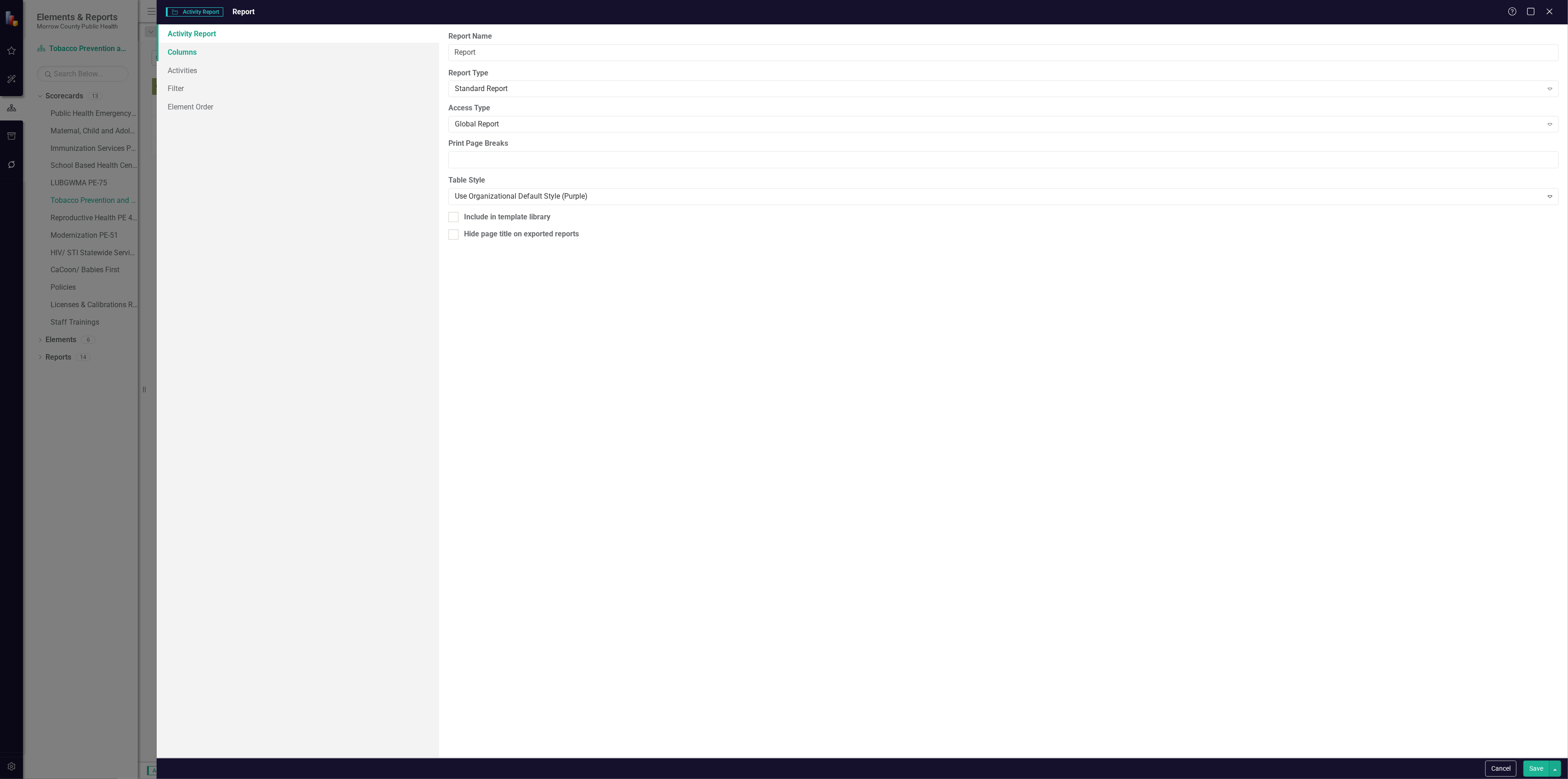
click at [253, 57] on link "Columns" at bounding box center [297, 52] width 282 height 18
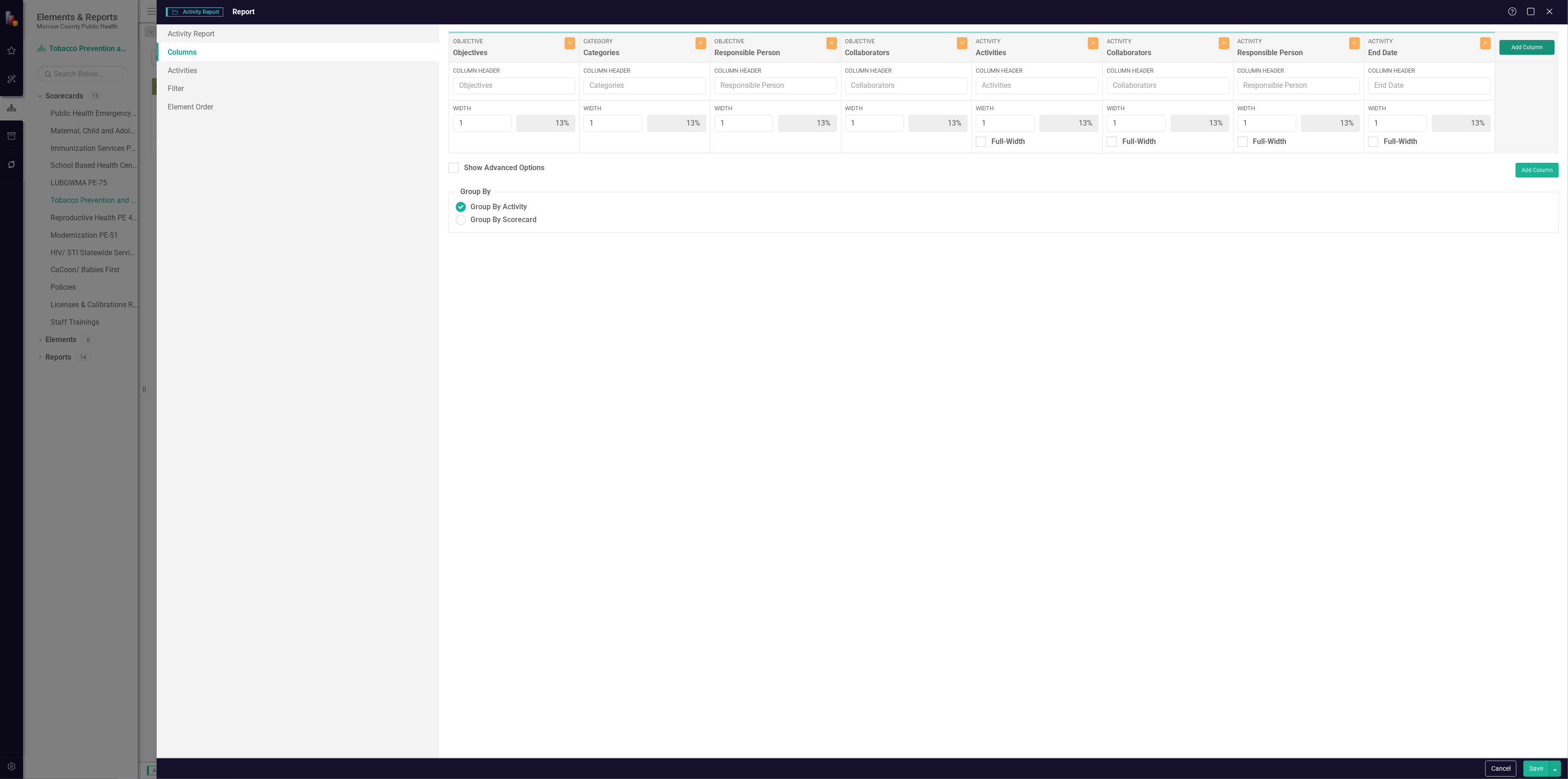
click at [1510, 50] on button "Add Column" at bounding box center [1527, 48] width 55 height 15
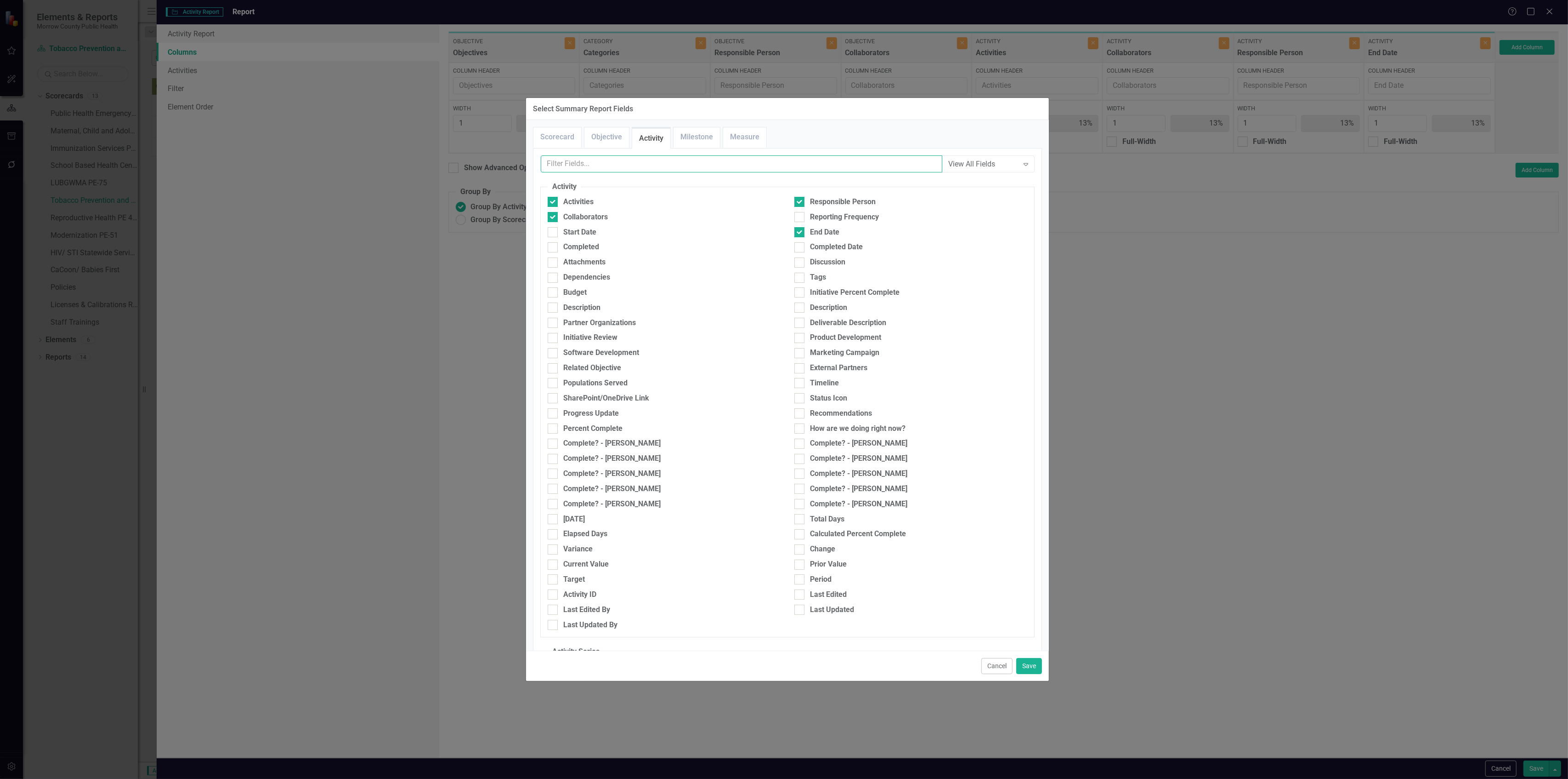
click at [660, 166] on input "text" at bounding box center [741, 164] width 402 height 17
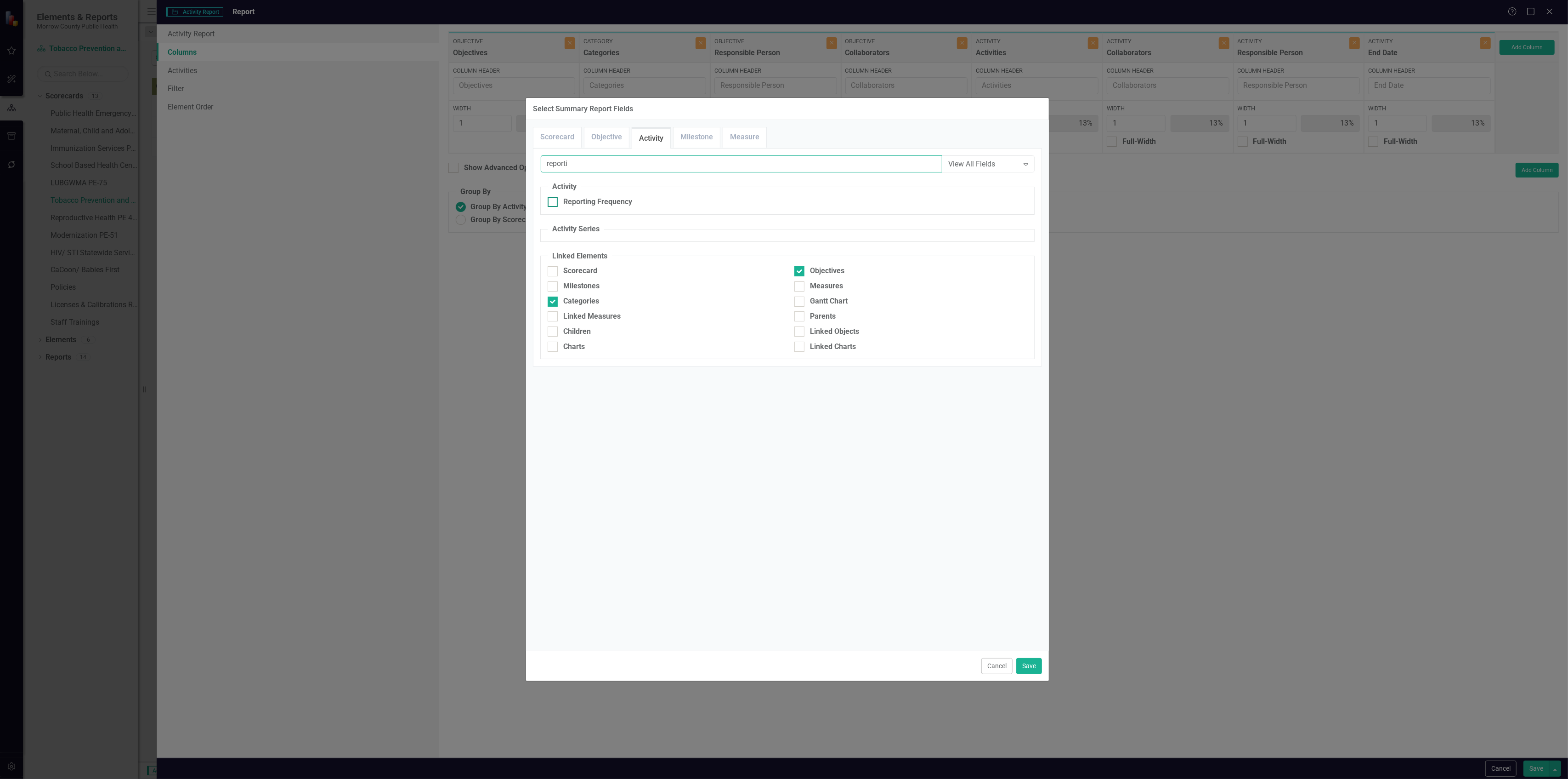
type input "reporti"
click at [585, 202] on div "Reporting Frequency" at bounding box center [597, 202] width 69 height 10
click at [553, 202] on input "Reporting Frequency" at bounding box center [551, 200] width 6 height 6
checkbox input "true"
click at [1023, 666] on button "Save" at bounding box center [1029, 666] width 26 height 16
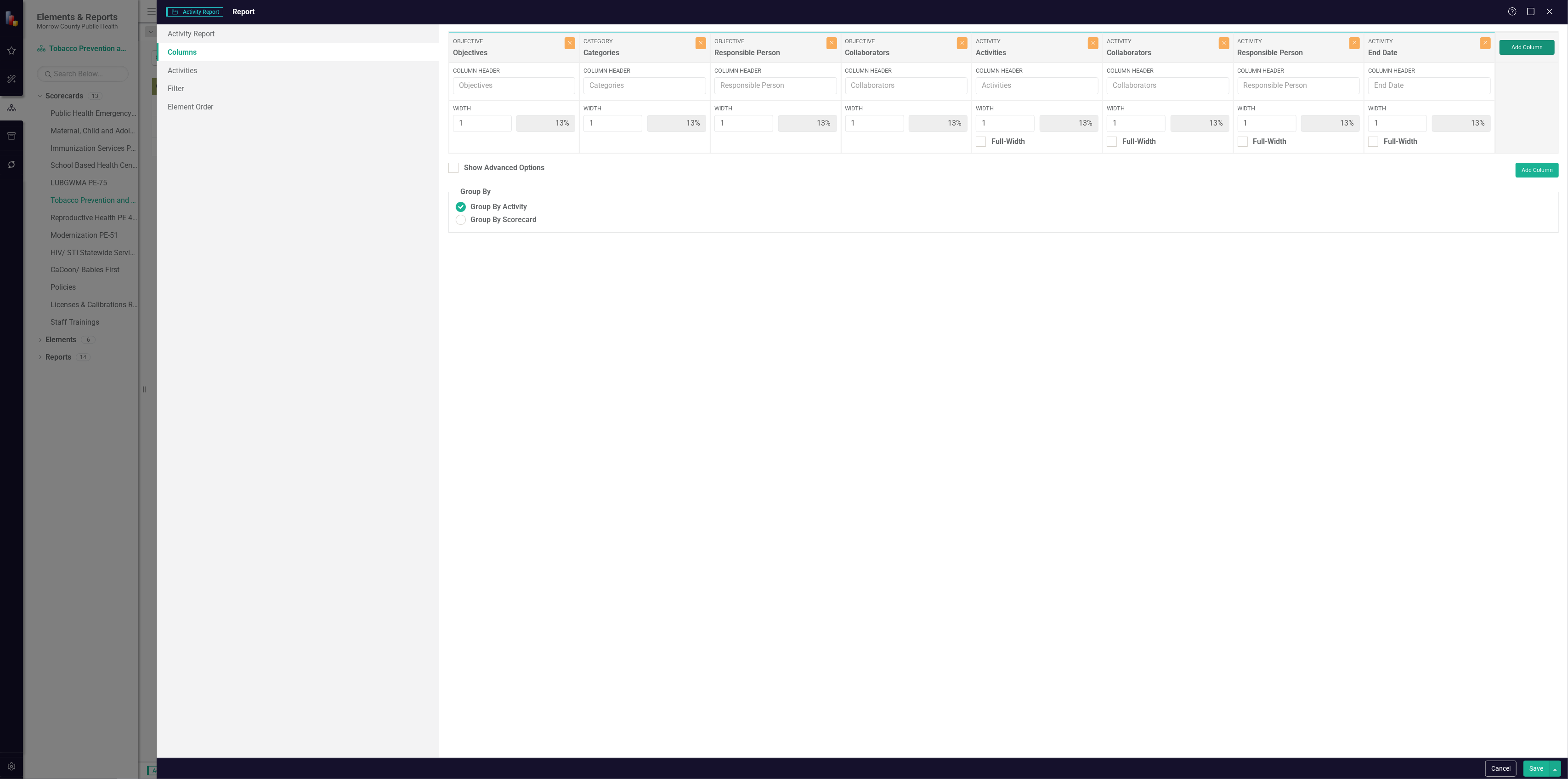
type input "11%"
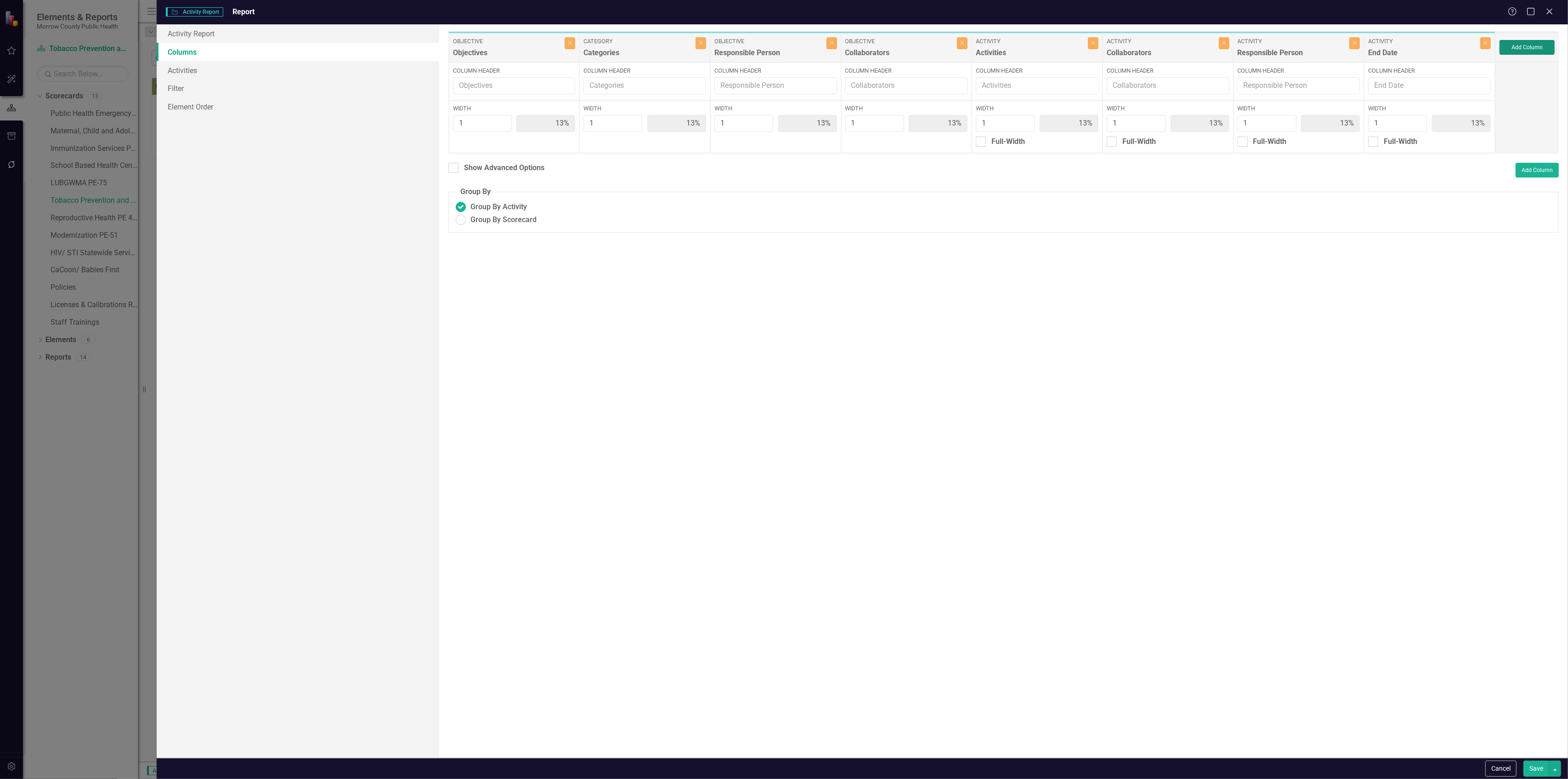
type input "11%"
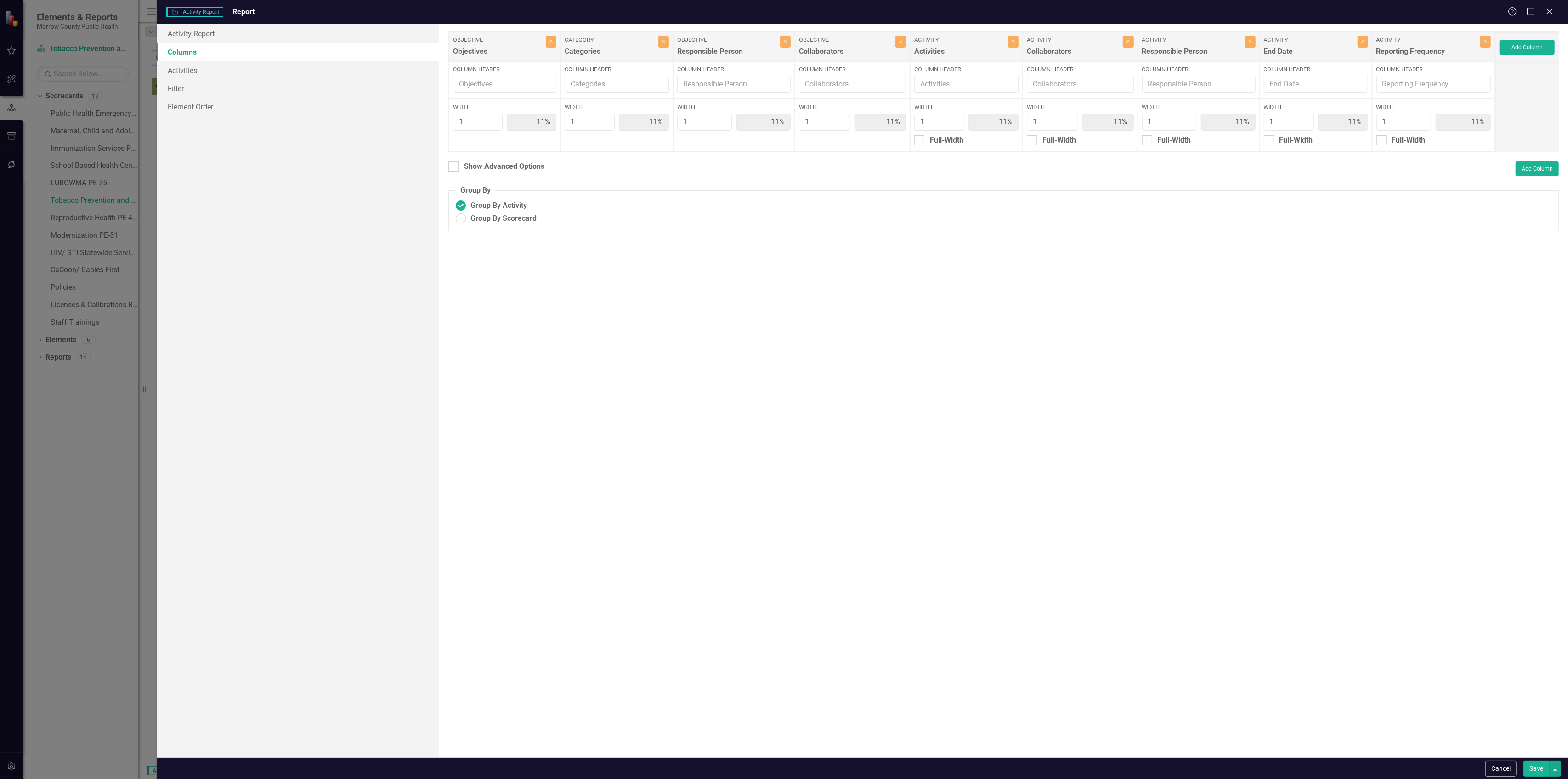
click at [1531, 764] on button "Save" at bounding box center [1536, 768] width 26 height 16
radio input "true"
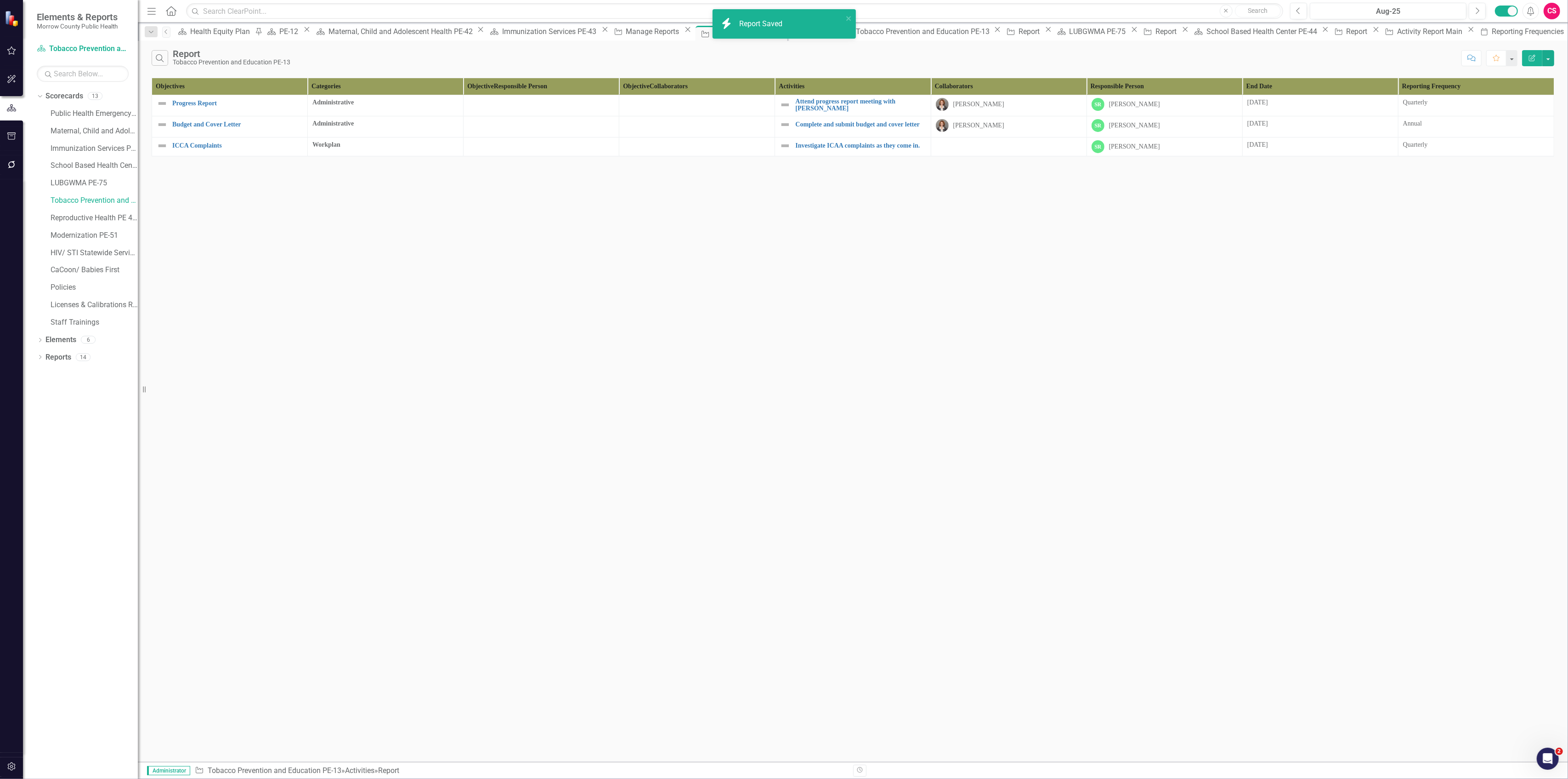
click at [1533, 60] on icon "Edit Report" at bounding box center [1532, 58] width 9 height 7
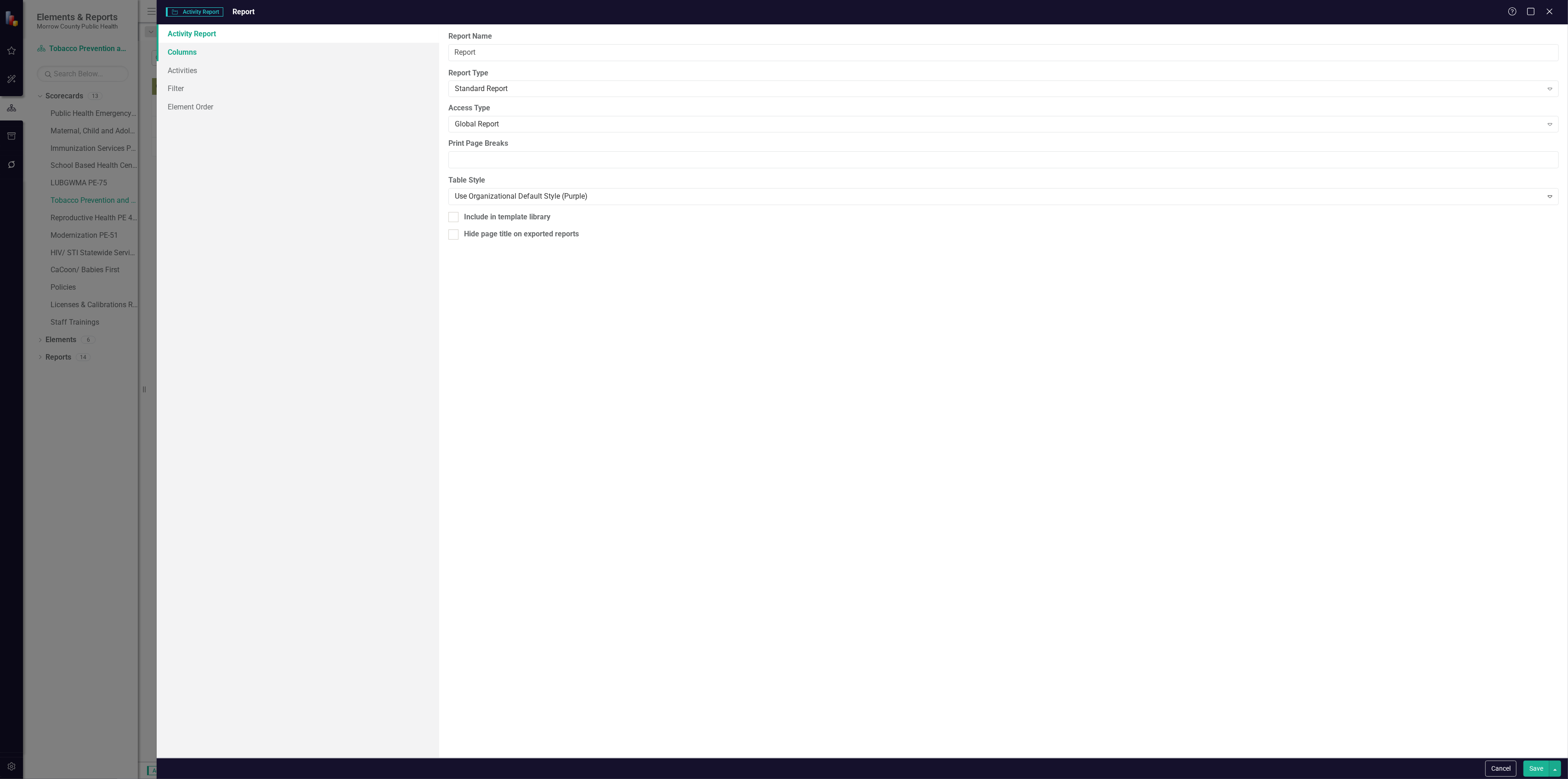
click at [178, 54] on link "Columns" at bounding box center [297, 52] width 282 height 18
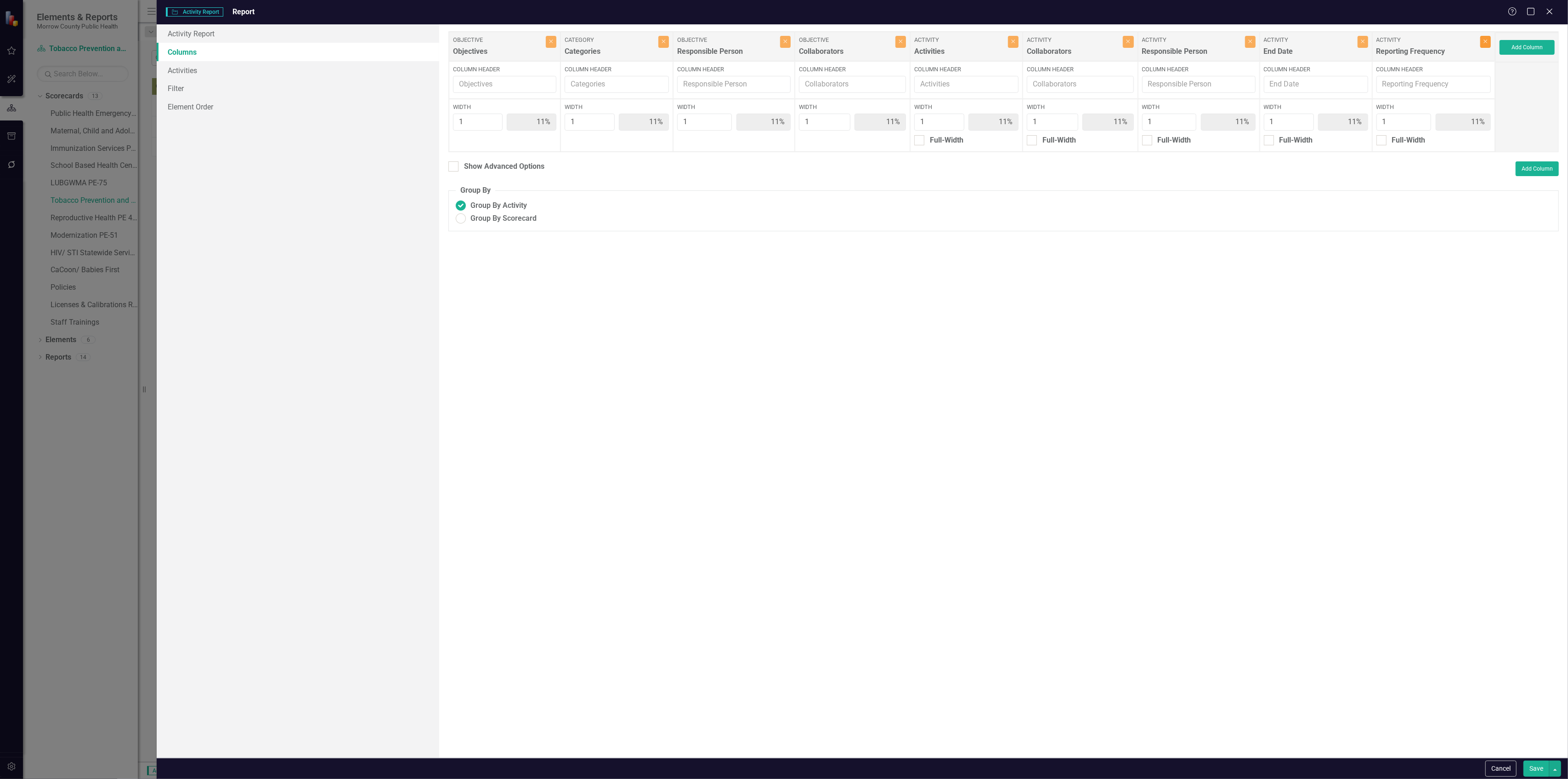
click at [1484, 44] on icon "Close" at bounding box center [1485, 41] width 4 height 5
type input "13%"
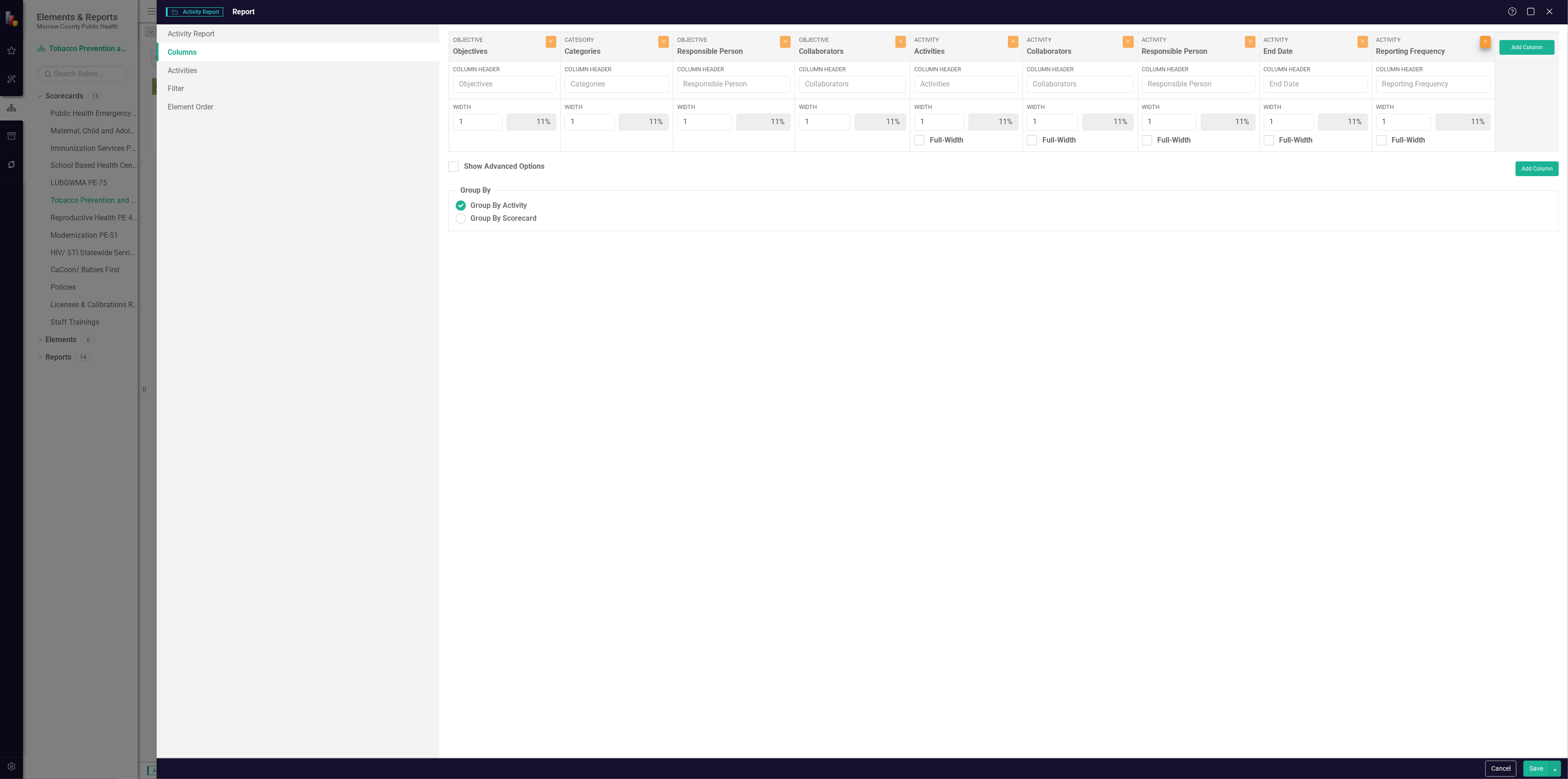
type input "13%"
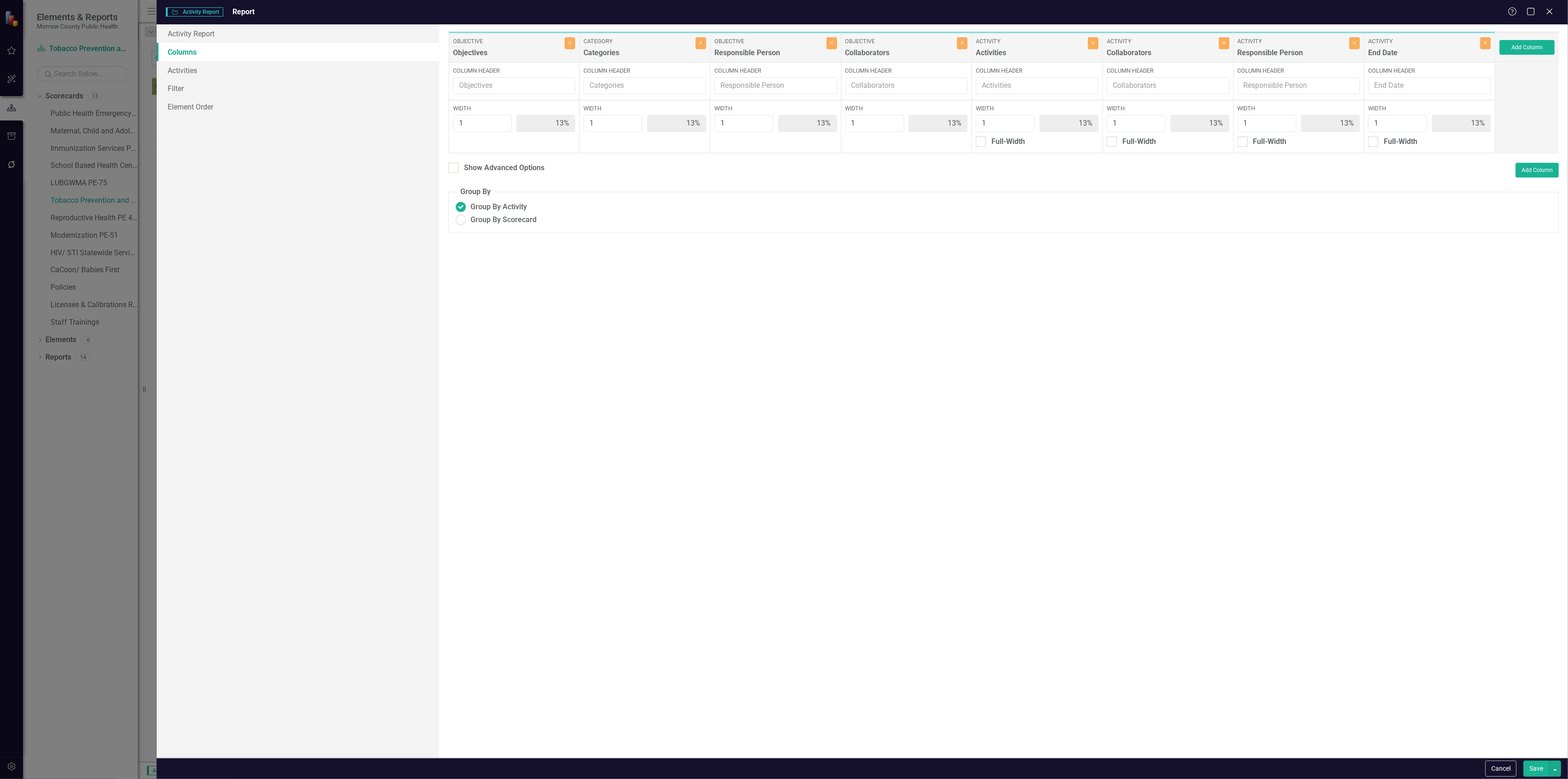
click at [1533, 767] on button "Save" at bounding box center [1536, 768] width 26 height 16
radio input "false"
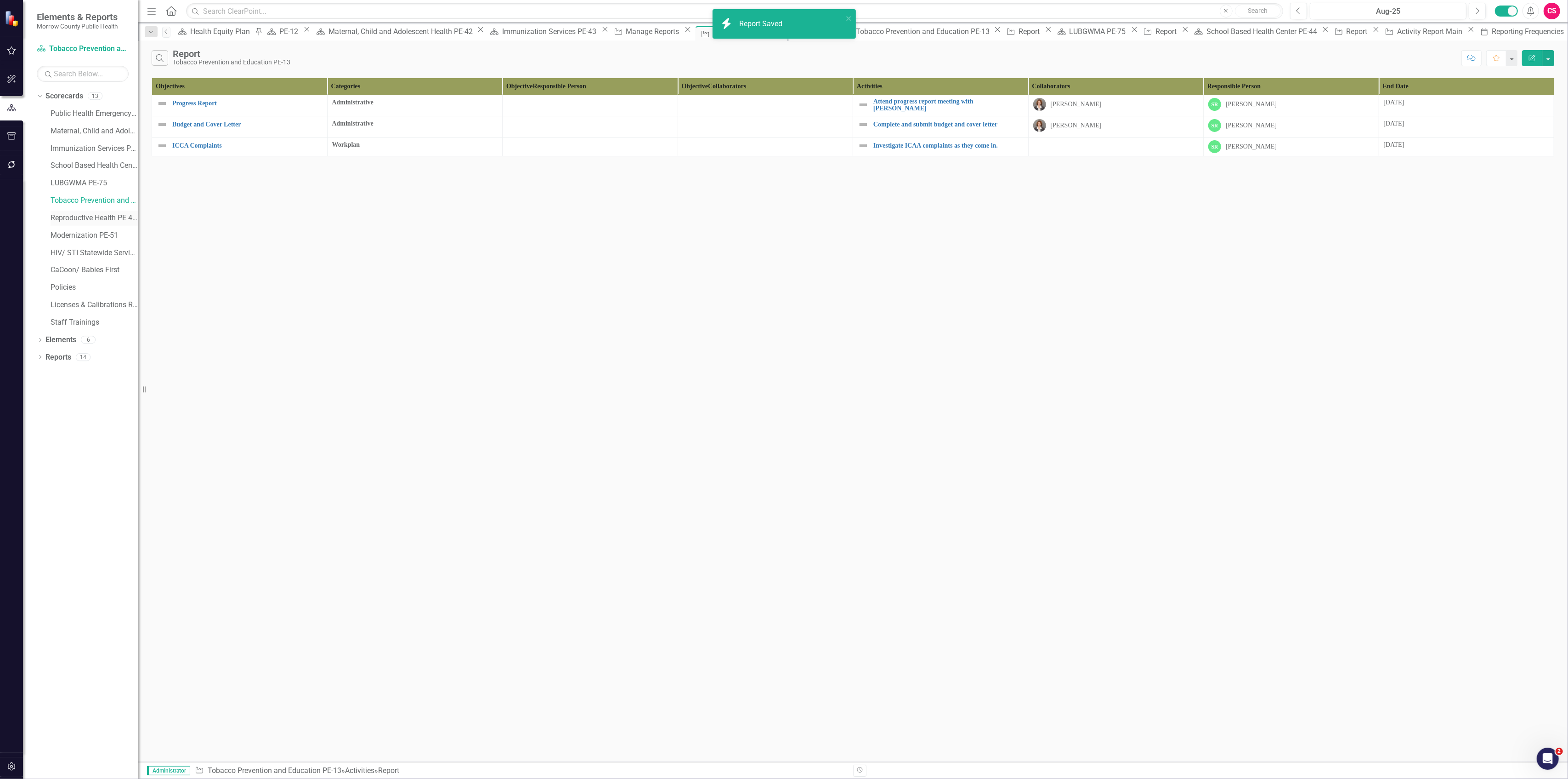
click at [59, 217] on link "Reproductive Health PE 46-05" at bounding box center [94, 217] width 87 height 10
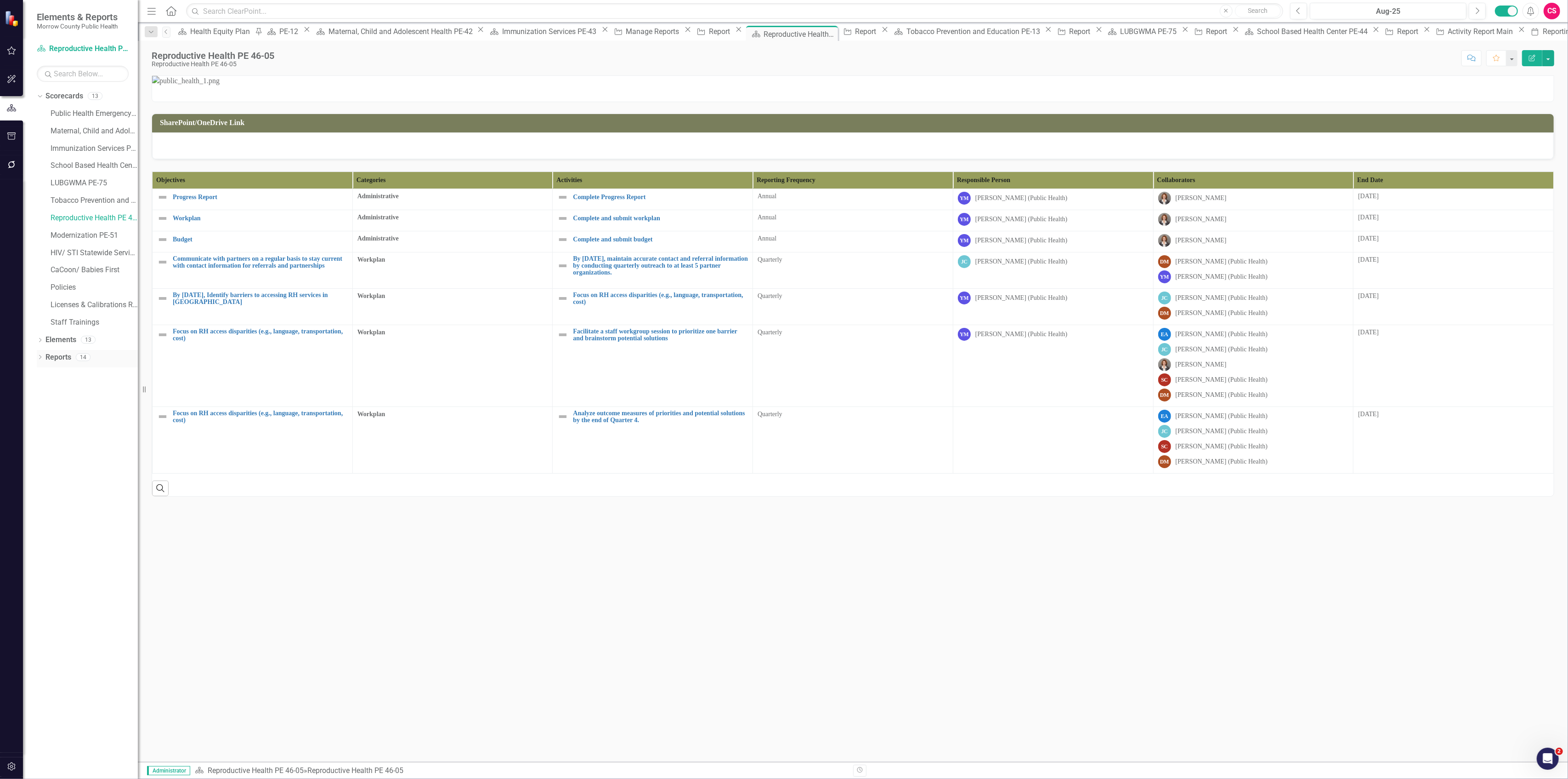
click at [68, 356] on link "Reports" at bounding box center [58, 357] width 26 height 10
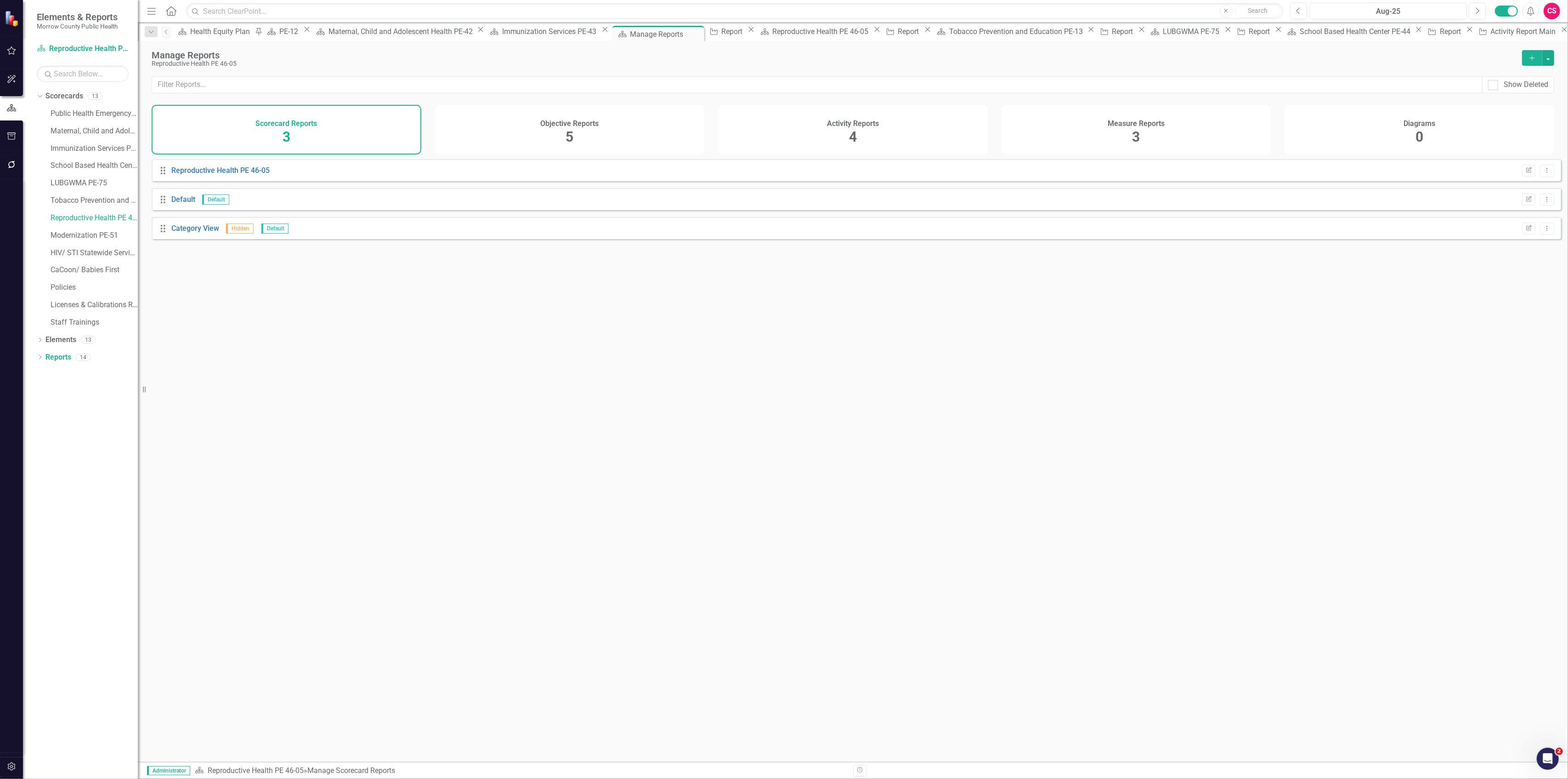
click at [857, 120] on h4 "Activity Reports" at bounding box center [853, 124] width 52 height 9
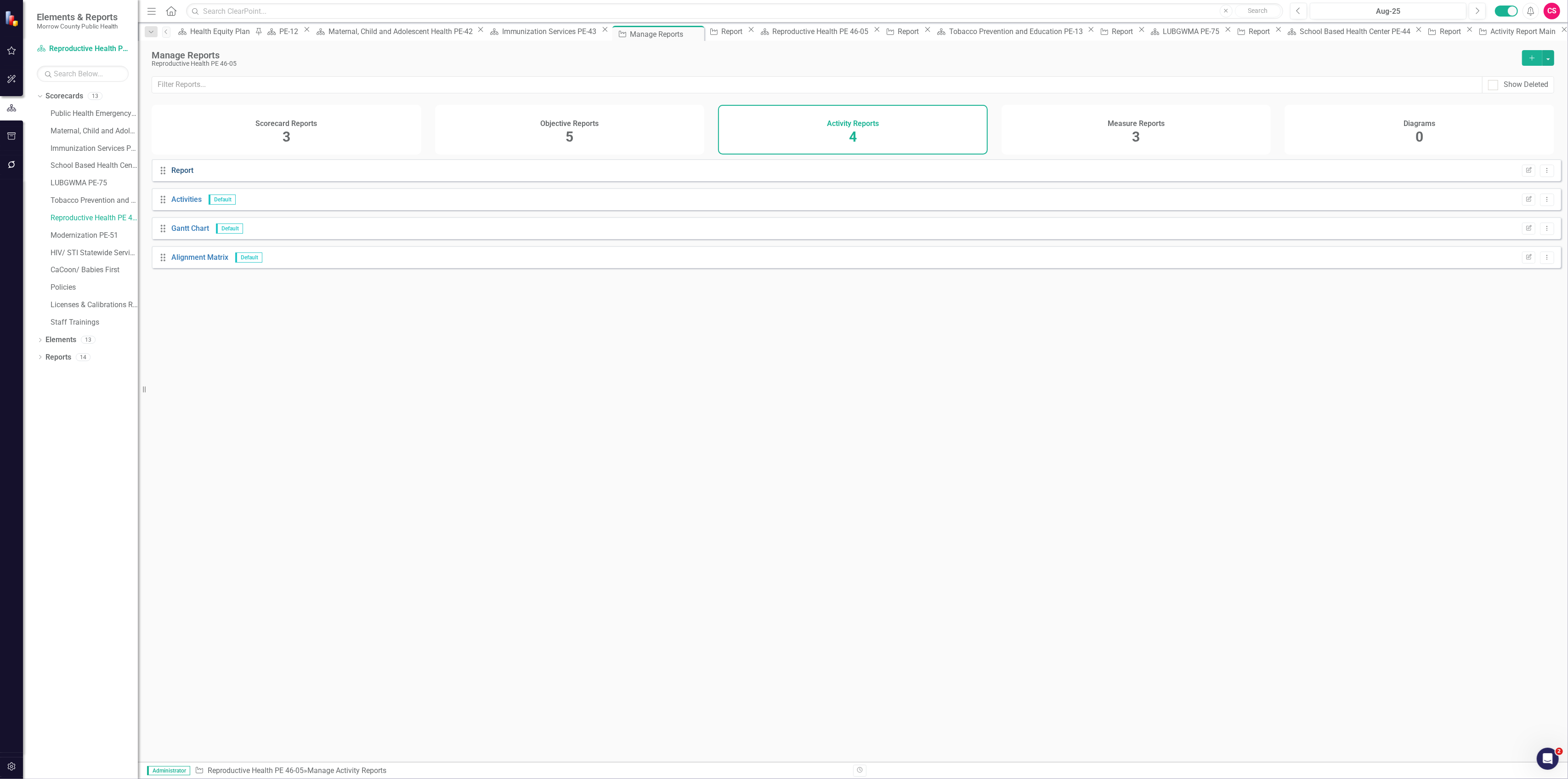
click at [183, 175] on link "Report" at bounding box center [183, 170] width 22 height 9
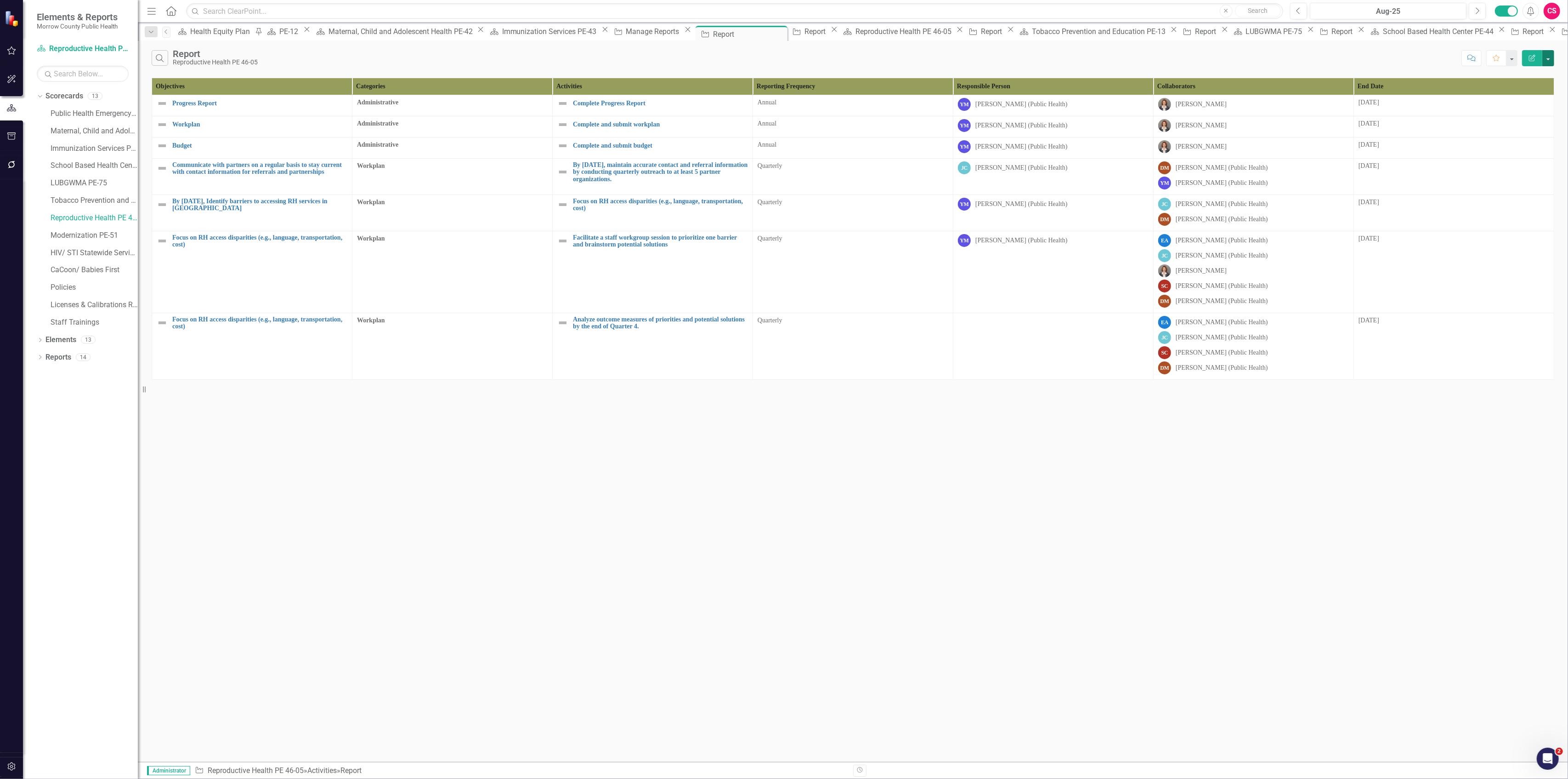
click at [1544, 56] on button "button" at bounding box center [1549, 58] width 12 height 16
click at [1528, 71] on link "Edit Report Edit Report" at bounding box center [1517, 76] width 72 height 17
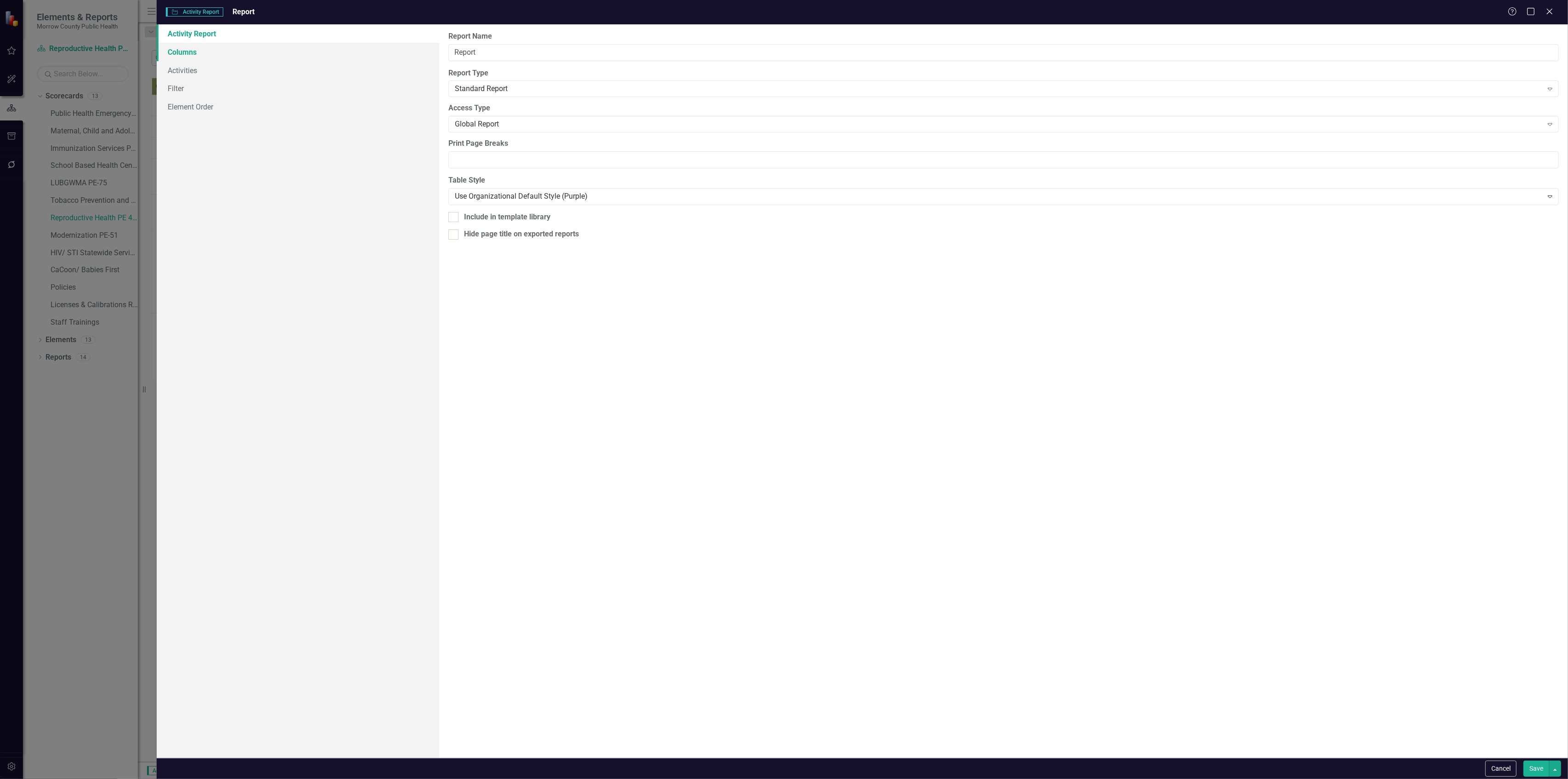
click at [208, 54] on link "Columns" at bounding box center [297, 52] width 282 height 18
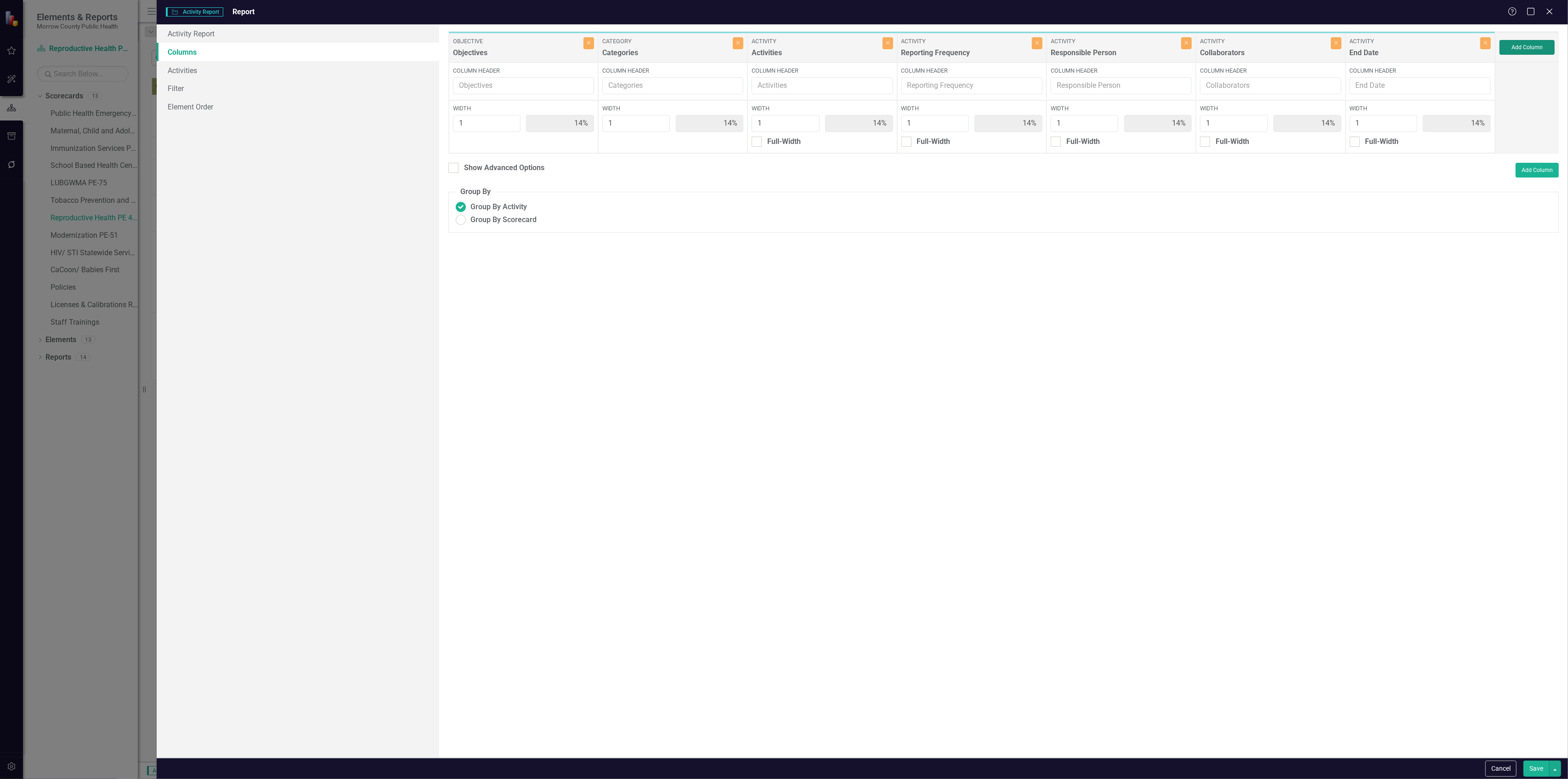
click at [1522, 46] on button "Add Column" at bounding box center [1527, 48] width 55 height 15
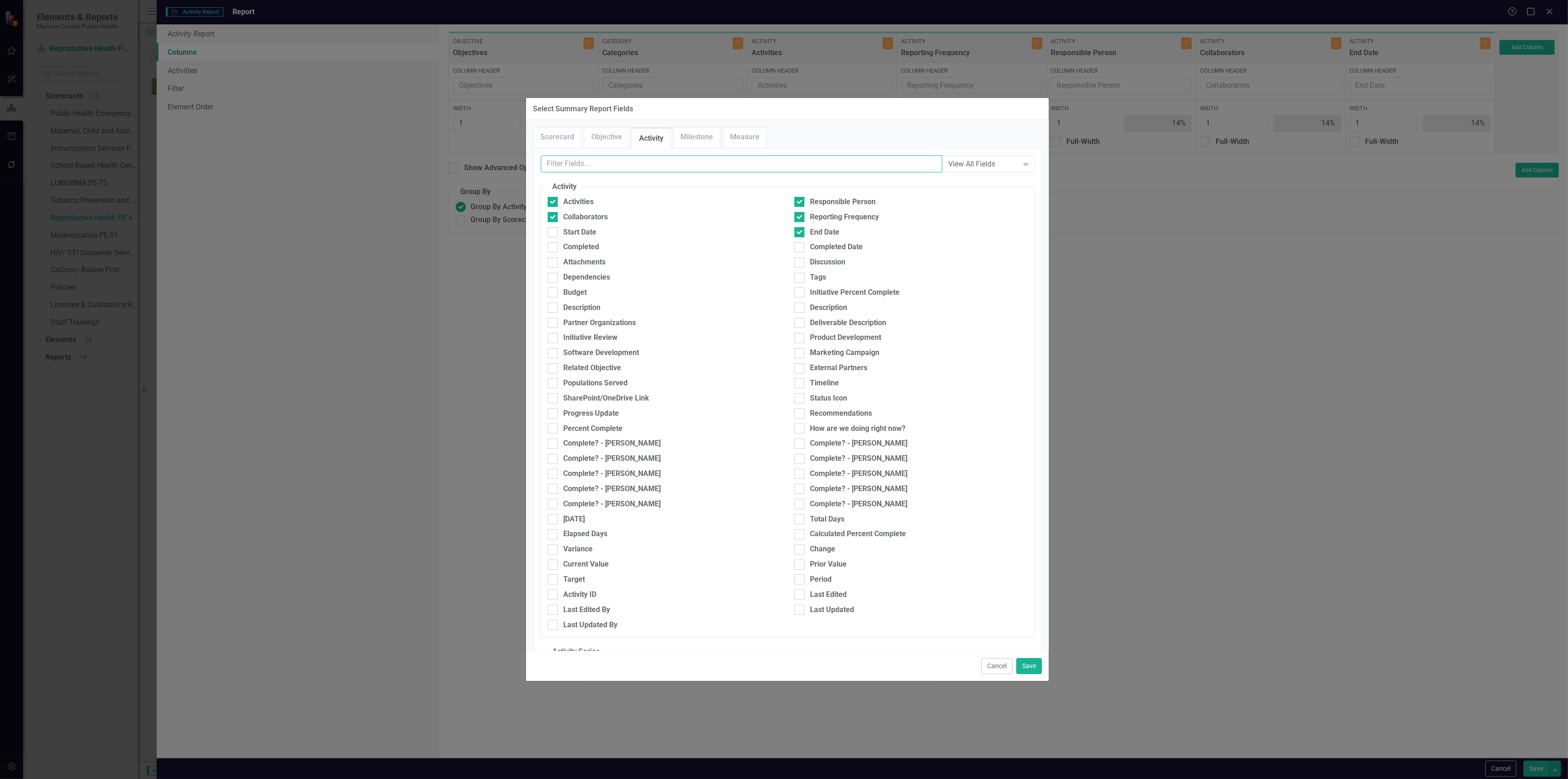
click at [662, 170] on input "text" at bounding box center [741, 164] width 402 height 17
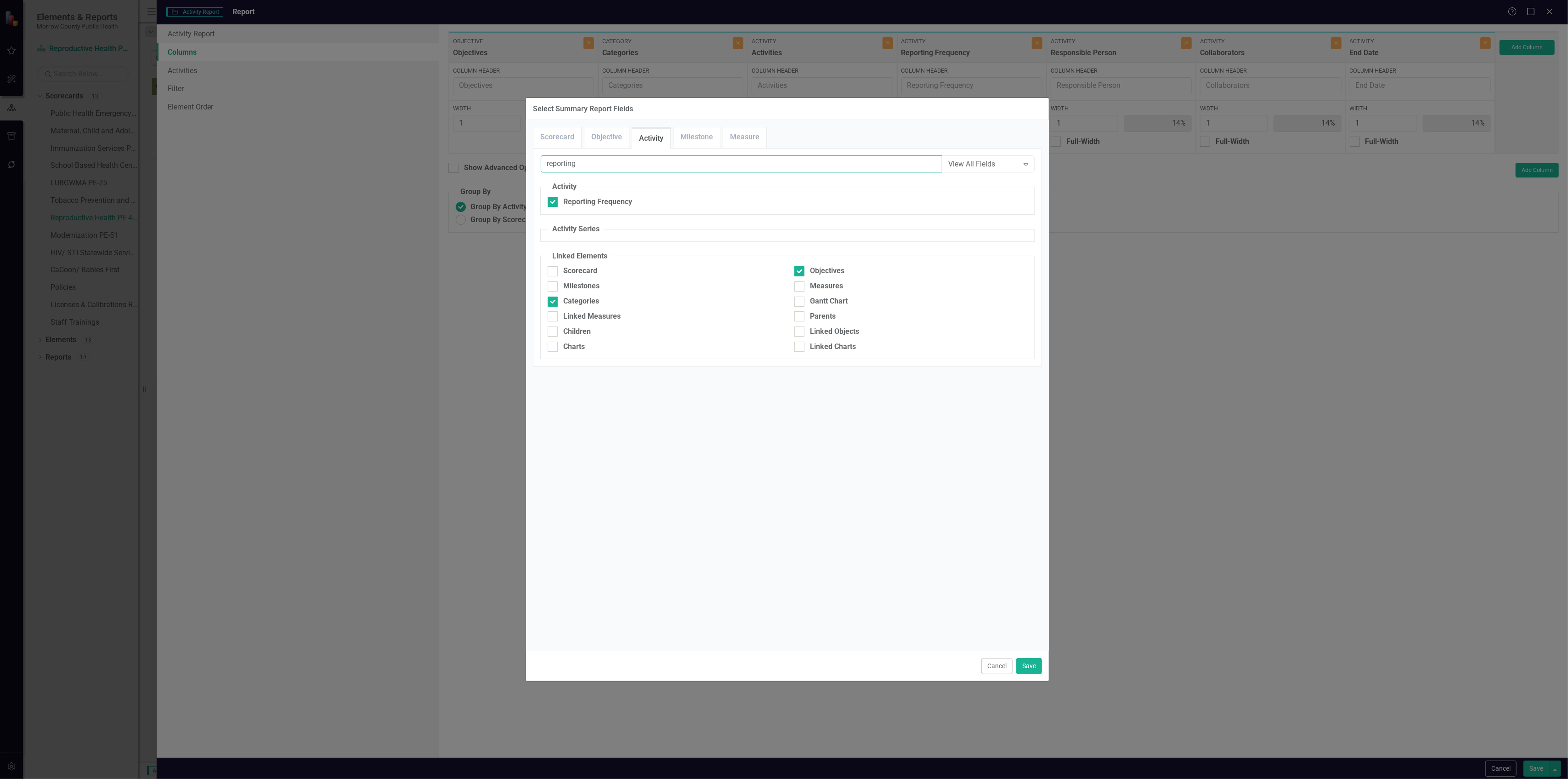
type input "reporting"
click at [993, 664] on button "Cancel" at bounding box center [996, 666] width 31 height 16
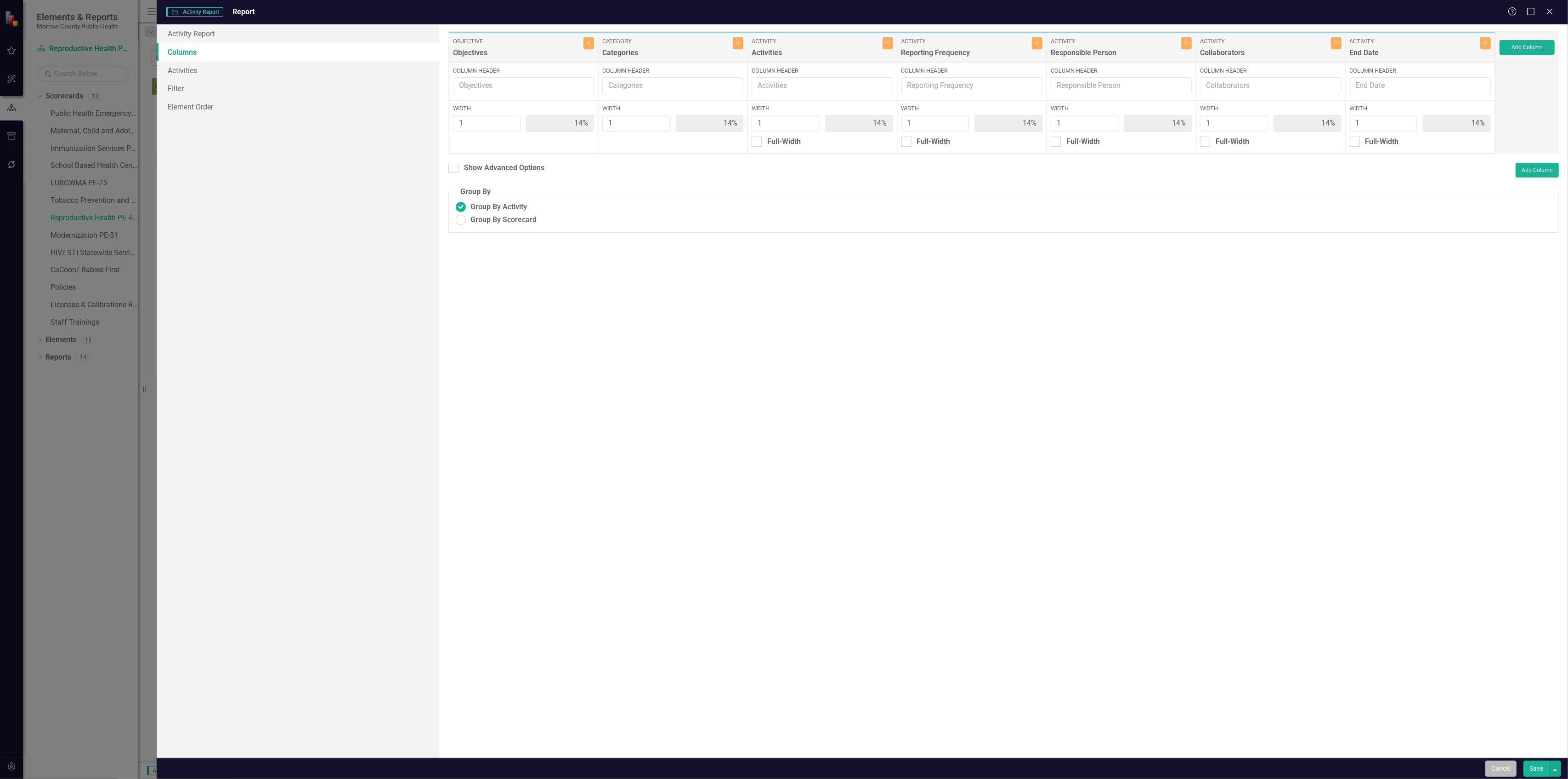
click at [1505, 764] on button "Cancel" at bounding box center [1500, 768] width 31 height 16
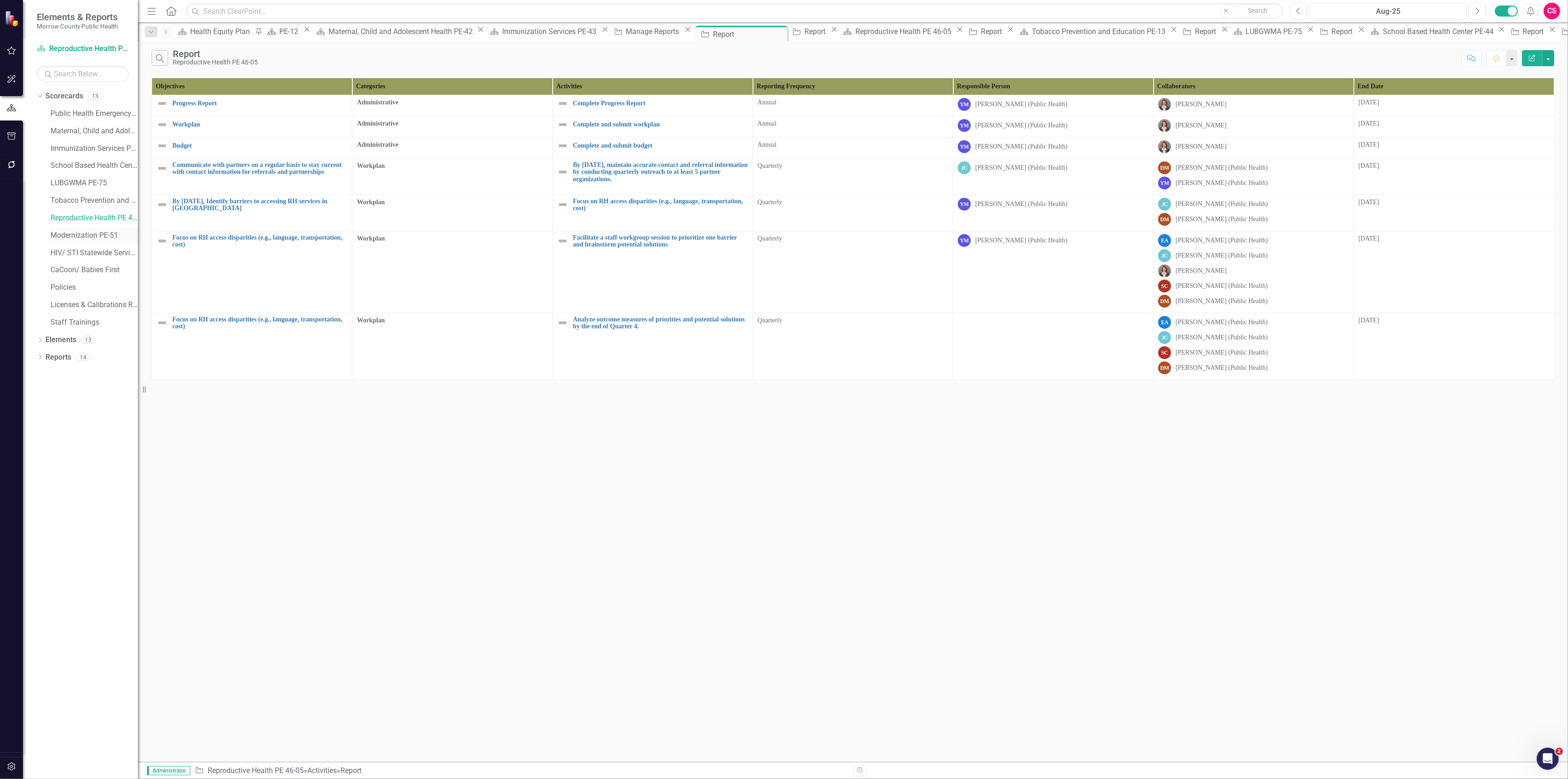
click at [83, 234] on link "Modernization PE-51" at bounding box center [94, 235] width 87 height 10
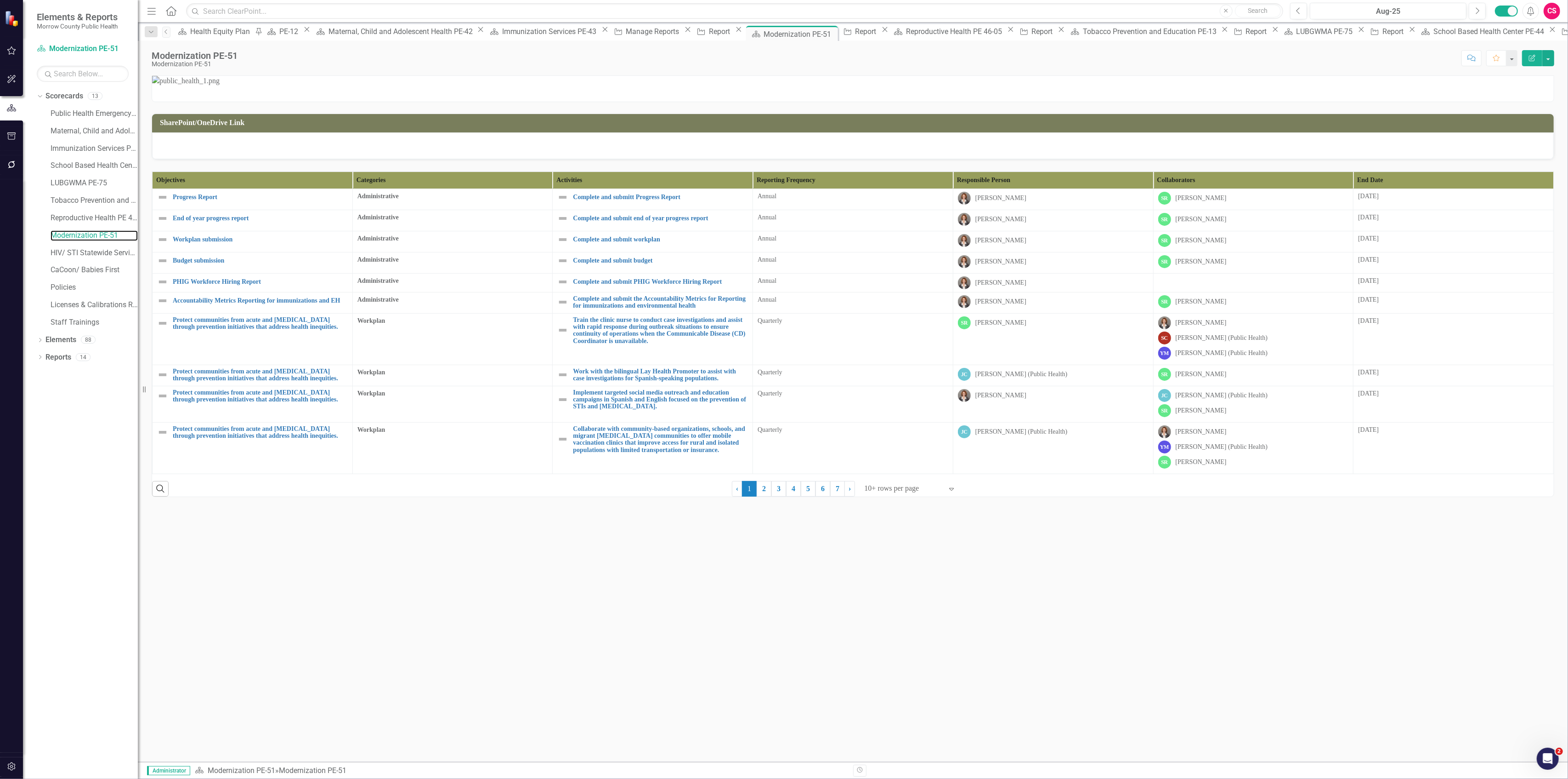
scroll to position [344, 0]
click at [65, 355] on link "Reports" at bounding box center [58, 357] width 26 height 10
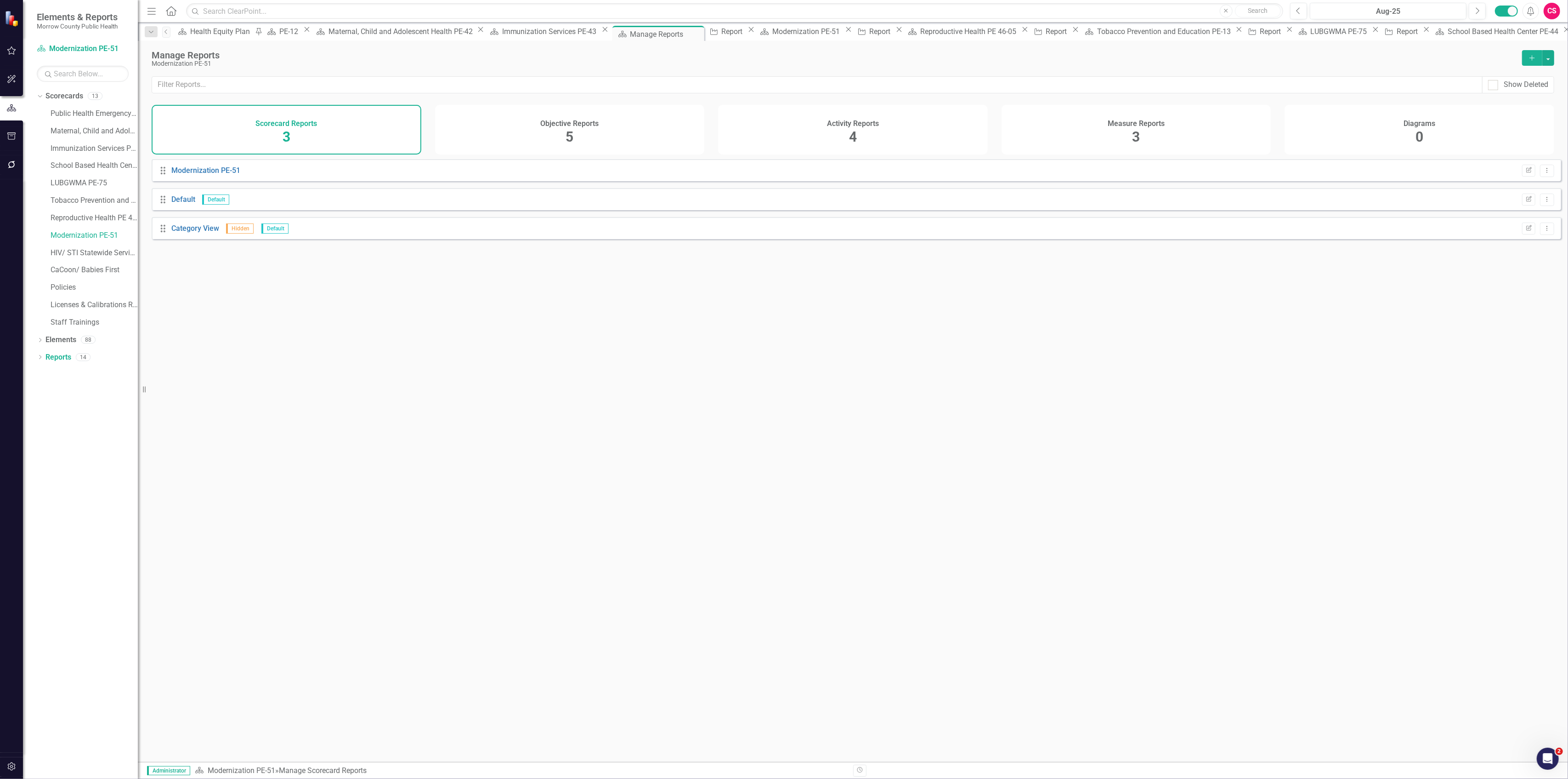
click at [816, 122] on div "Activity Reports 4" at bounding box center [853, 130] width 270 height 50
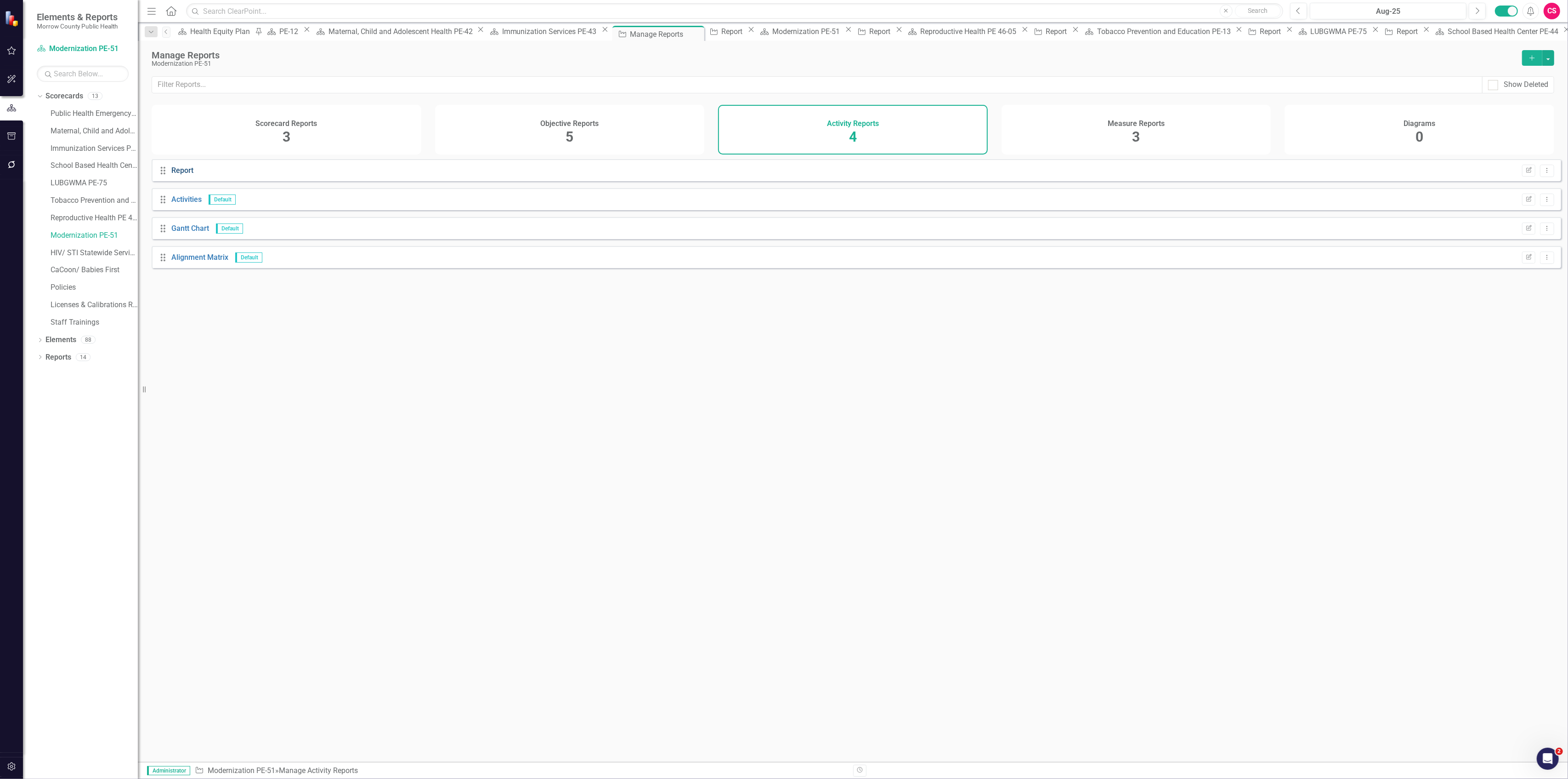
click at [179, 175] on link "Report" at bounding box center [183, 170] width 22 height 9
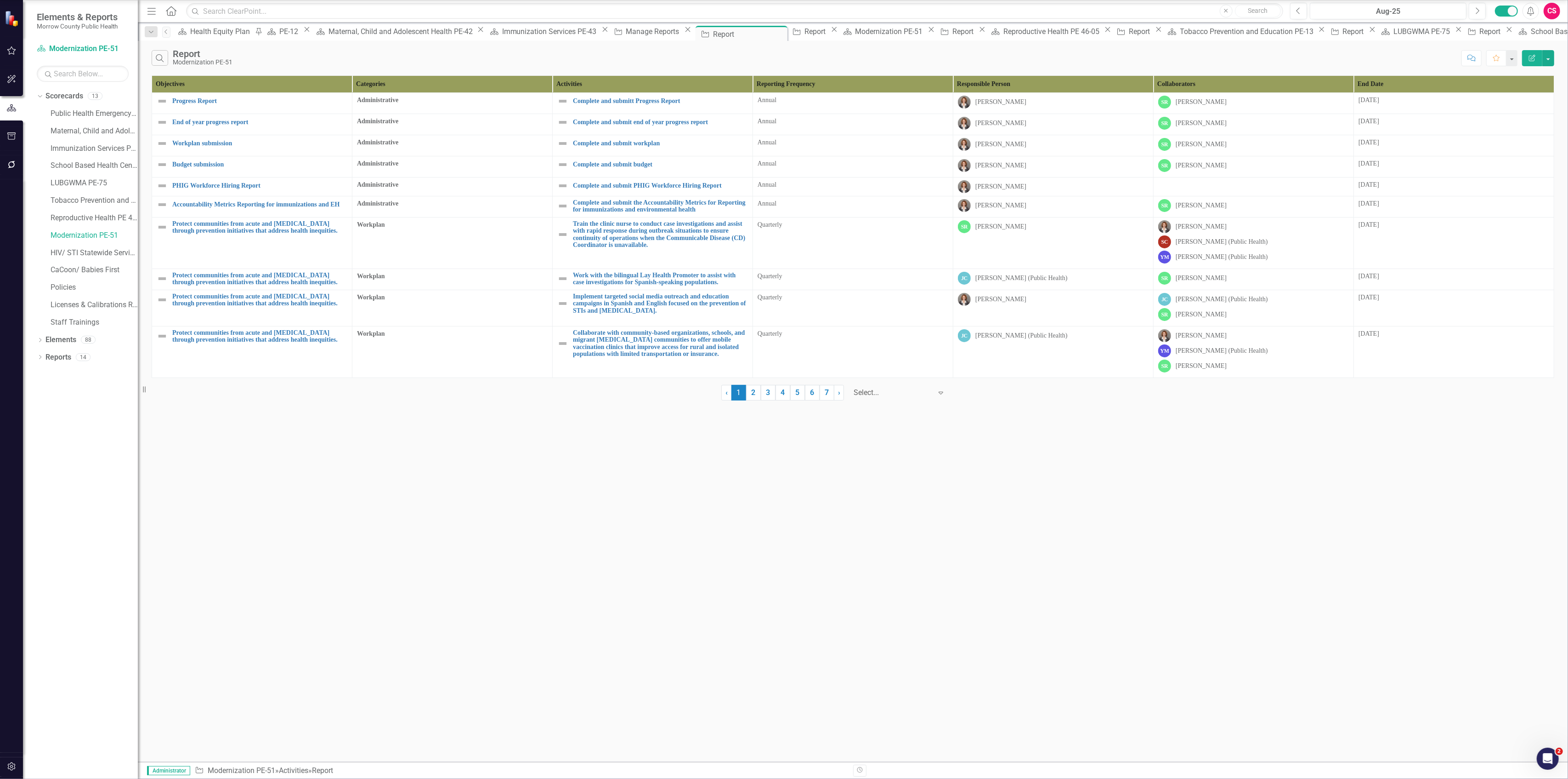
click at [920, 399] on div at bounding box center [892, 393] width 78 height 12
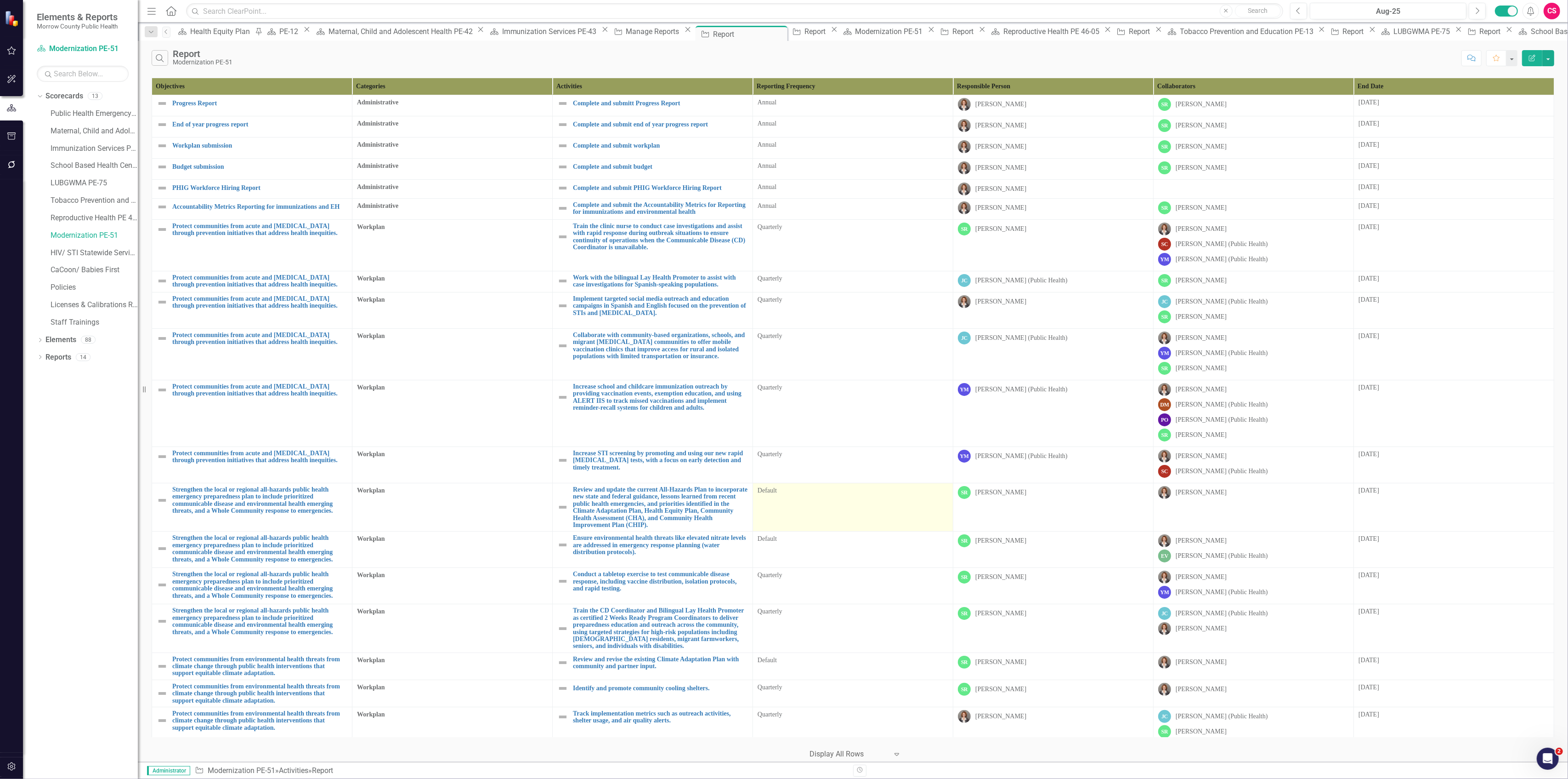
click at [816, 512] on td "Default" at bounding box center [853, 507] width 200 height 48
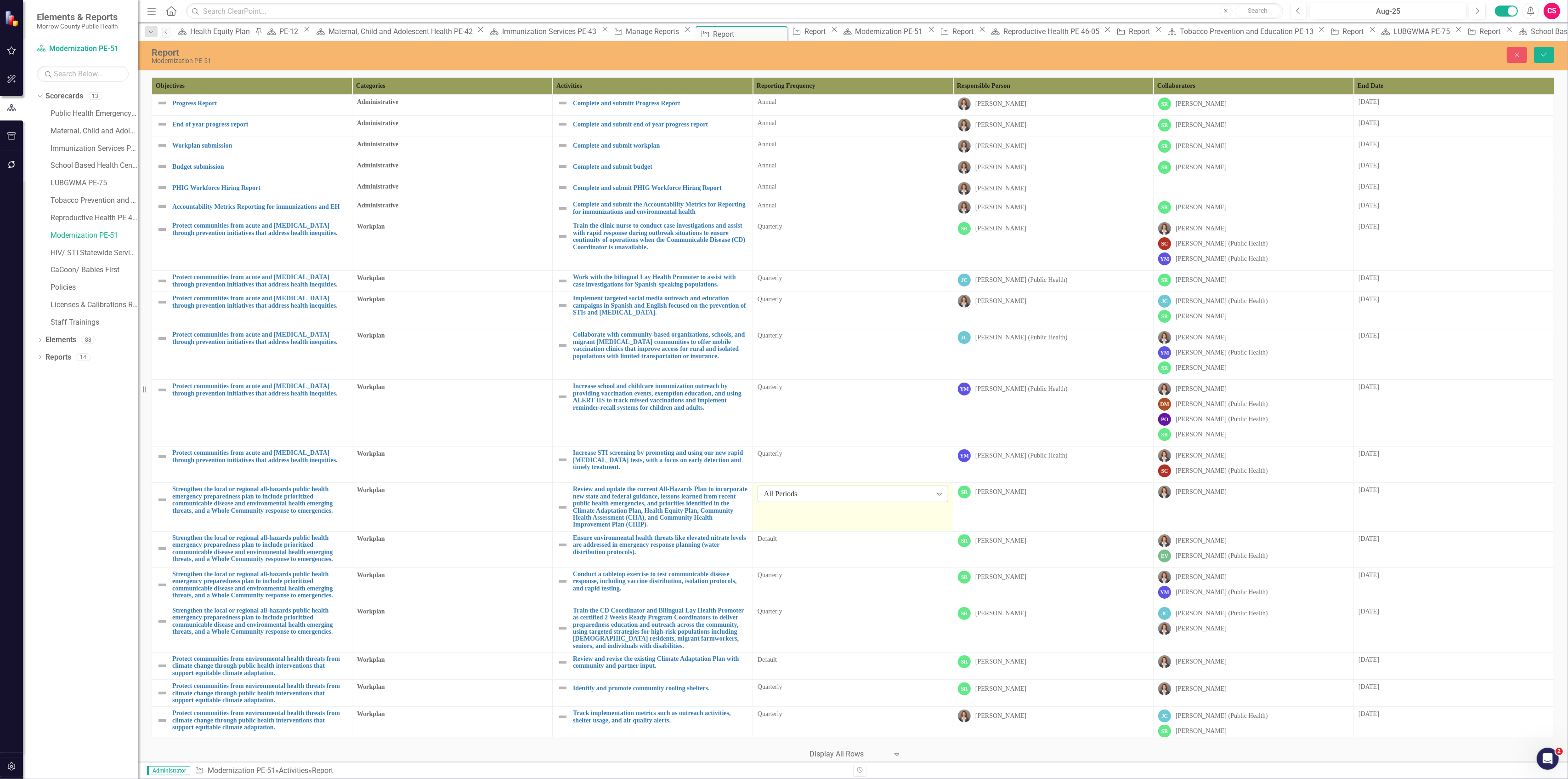
click at [809, 499] on div "All Periods" at bounding box center [848, 493] width 168 height 10
click at [803, 543] on div "Default" at bounding box center [853, 538] width 191 height 9
click at [803, 548] on div "All Periods" at bounding box center [848, 542] width 168 height 10
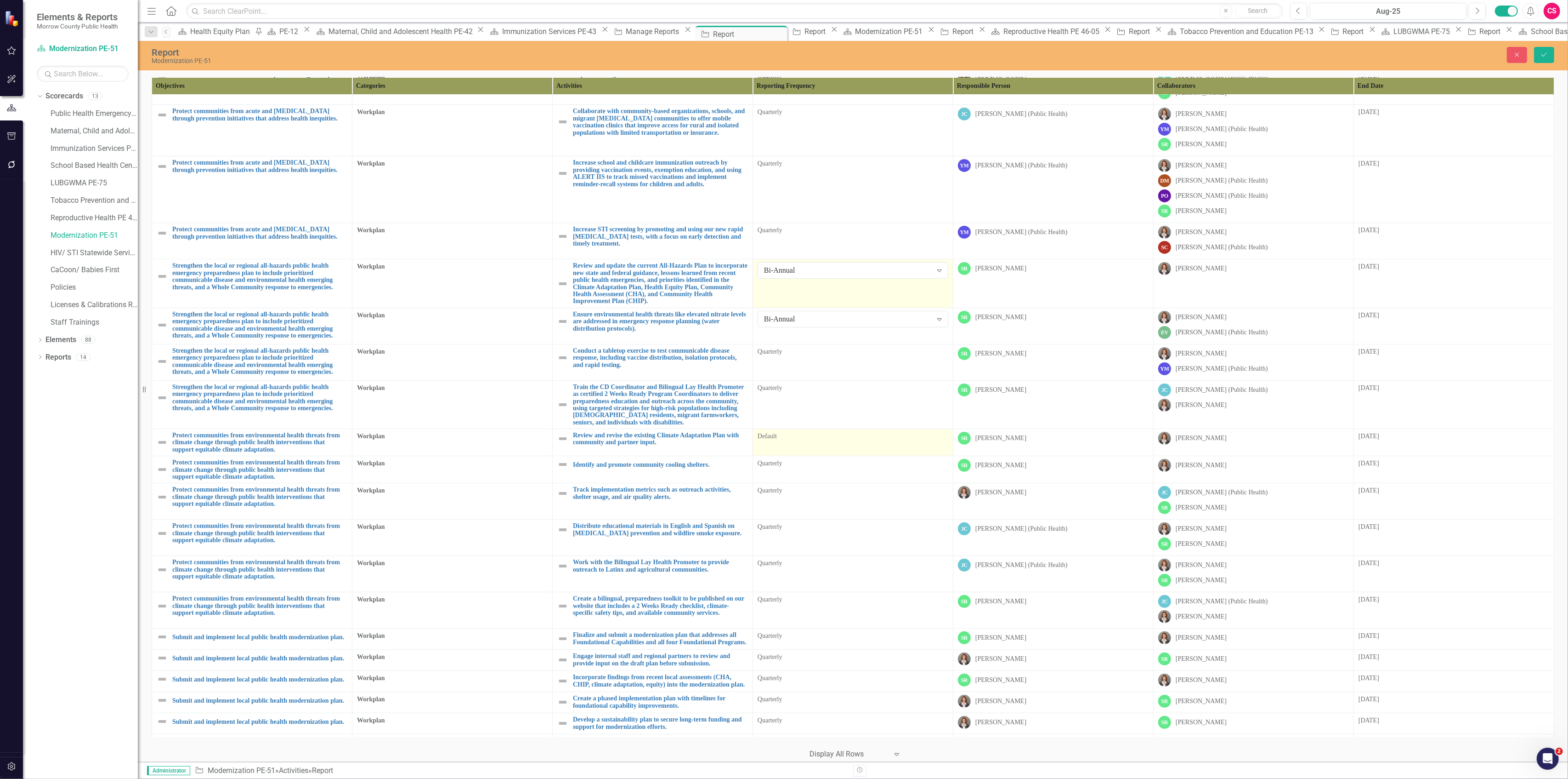
scroll to position [184, 0]
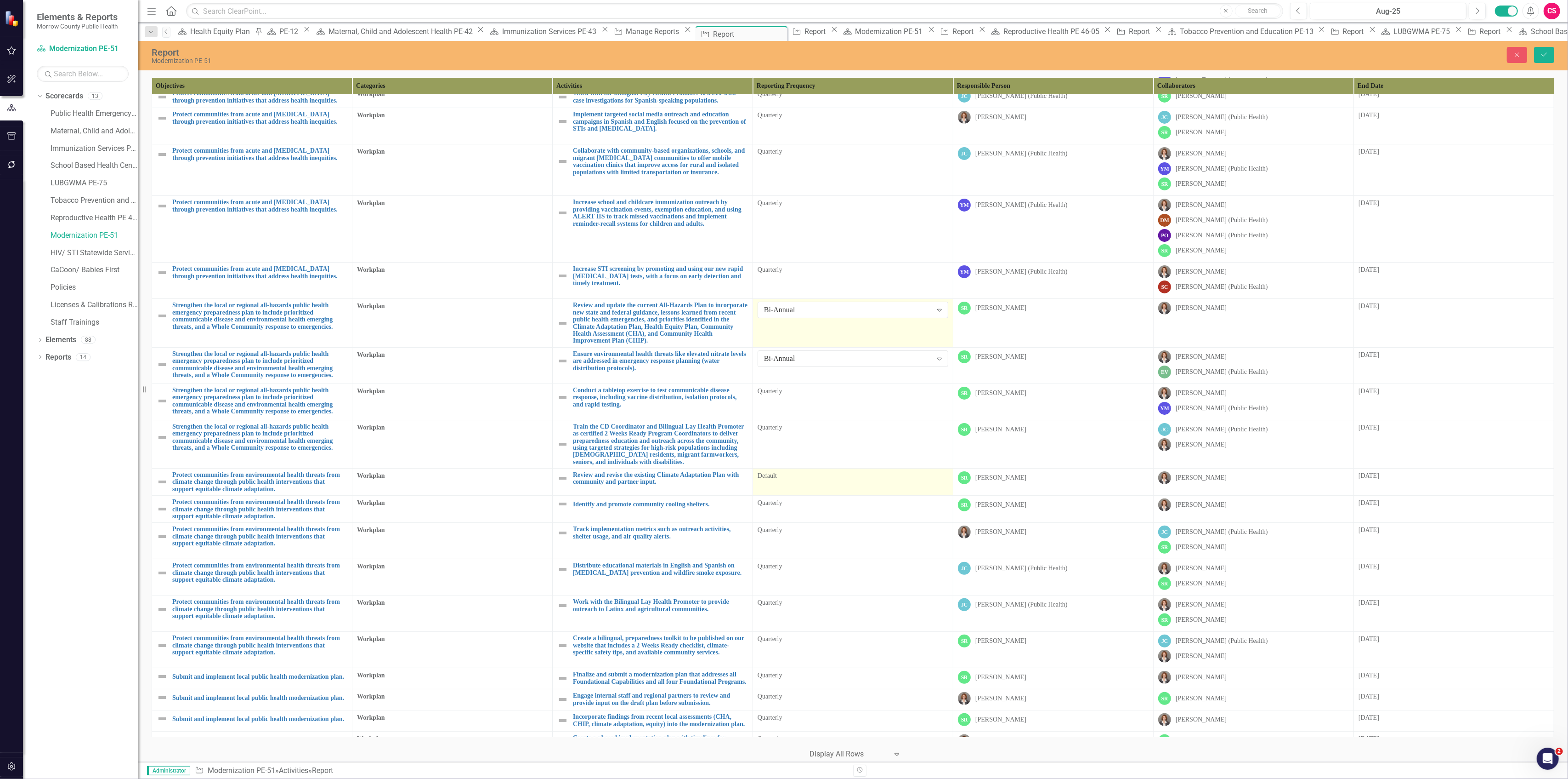
click at [780, 482] on div "Default" at bounding box center [853, 477] width 191 height 11
click at [783, 485] on div "All Periods" at bounding box center [848, 479] width 168 height 10
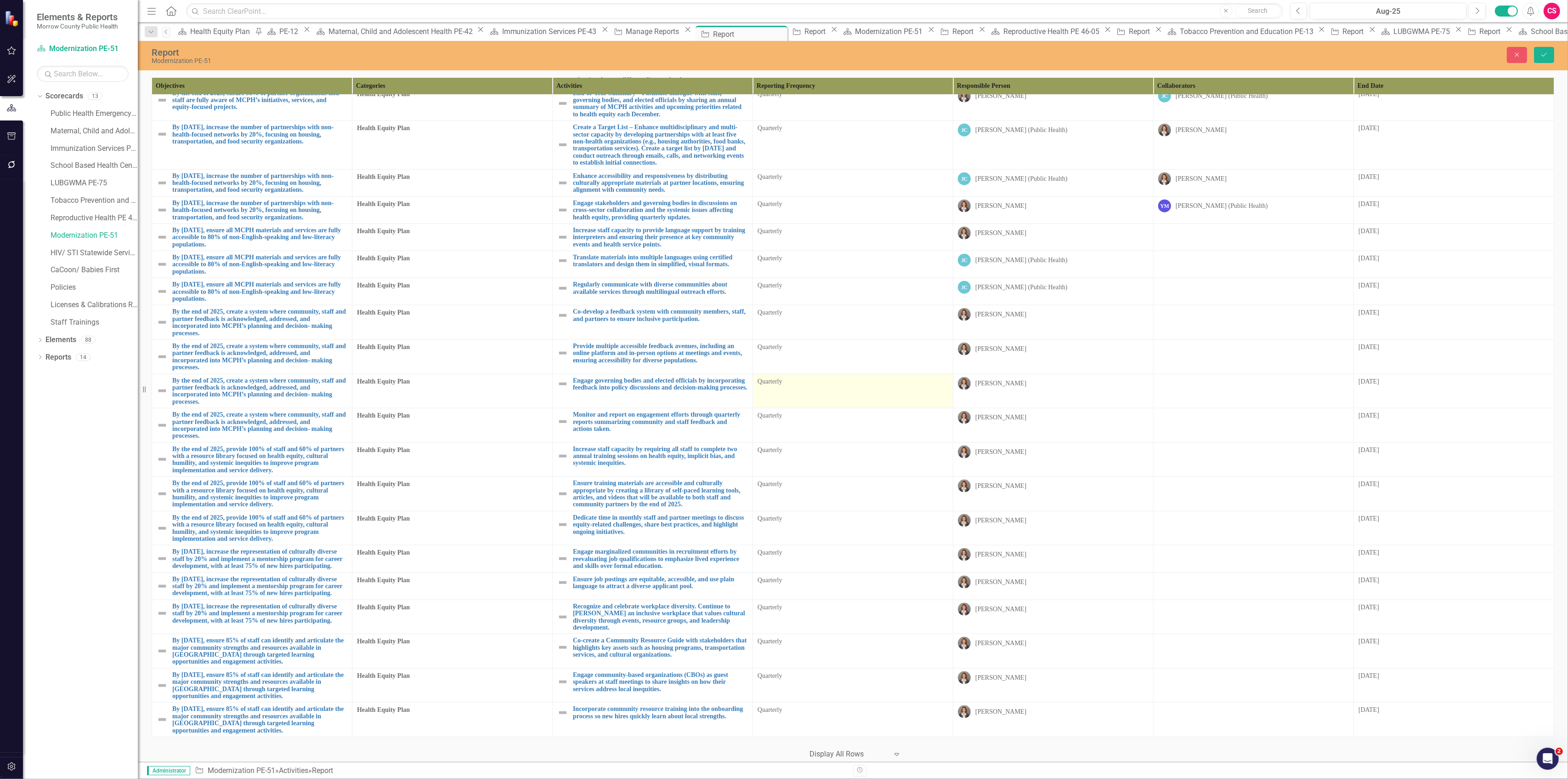
scroll to position [1607, 0]
click at [1538, 62] on button "Save" at bounding box center [1544, 55] width 20 height 16
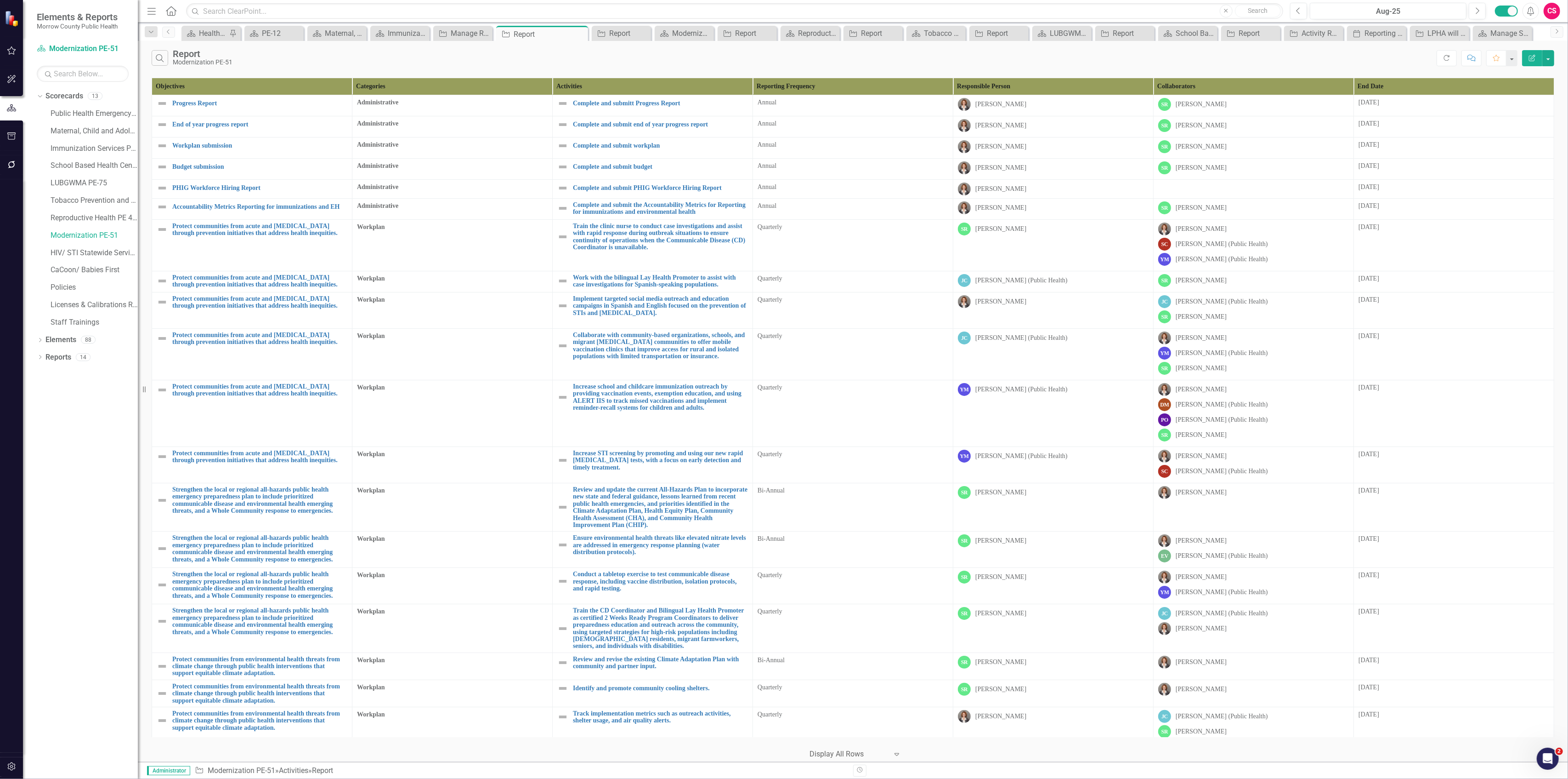
click at [1533, 62] on button "Edit Report" at bounding box center [1532, 58] width 20 height 16
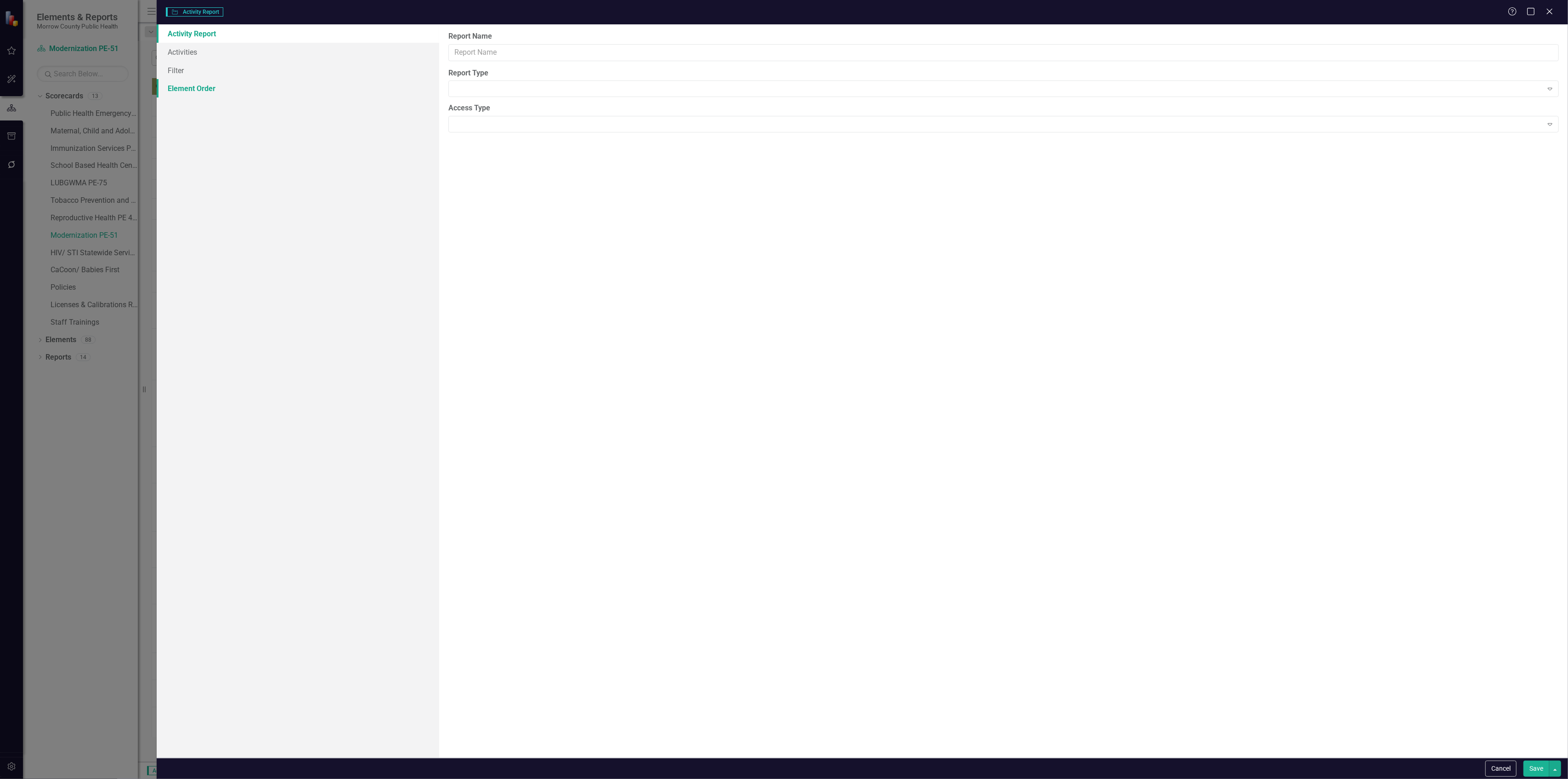
type input "Report"
click at [194, 60] on link "Columns" at bounding box center [297, 52] width 282 height 18
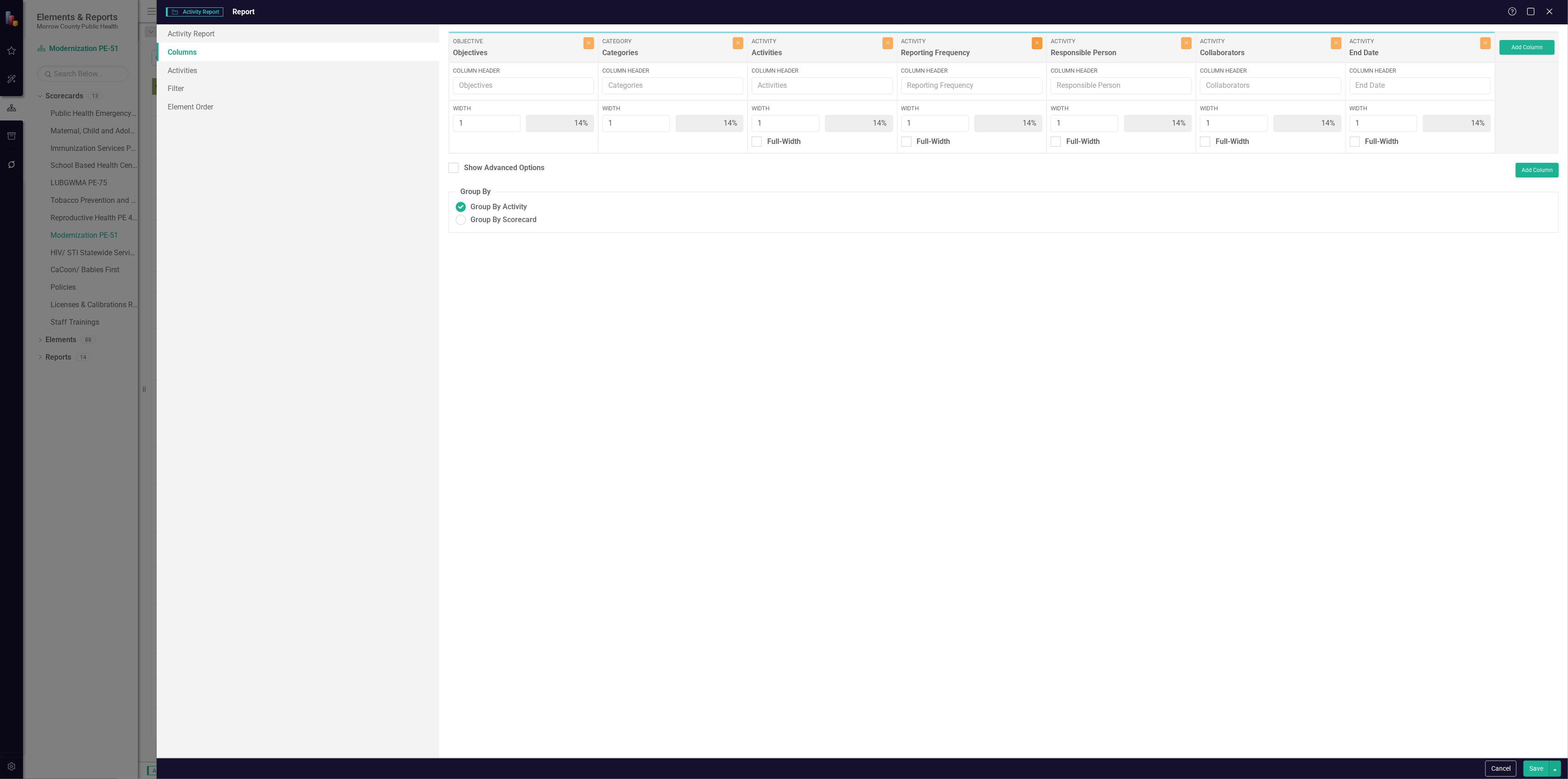
click at [1035, 44] on icon "Close" at bounding box center [1037, 43] width 4 height 5
type input "17%"
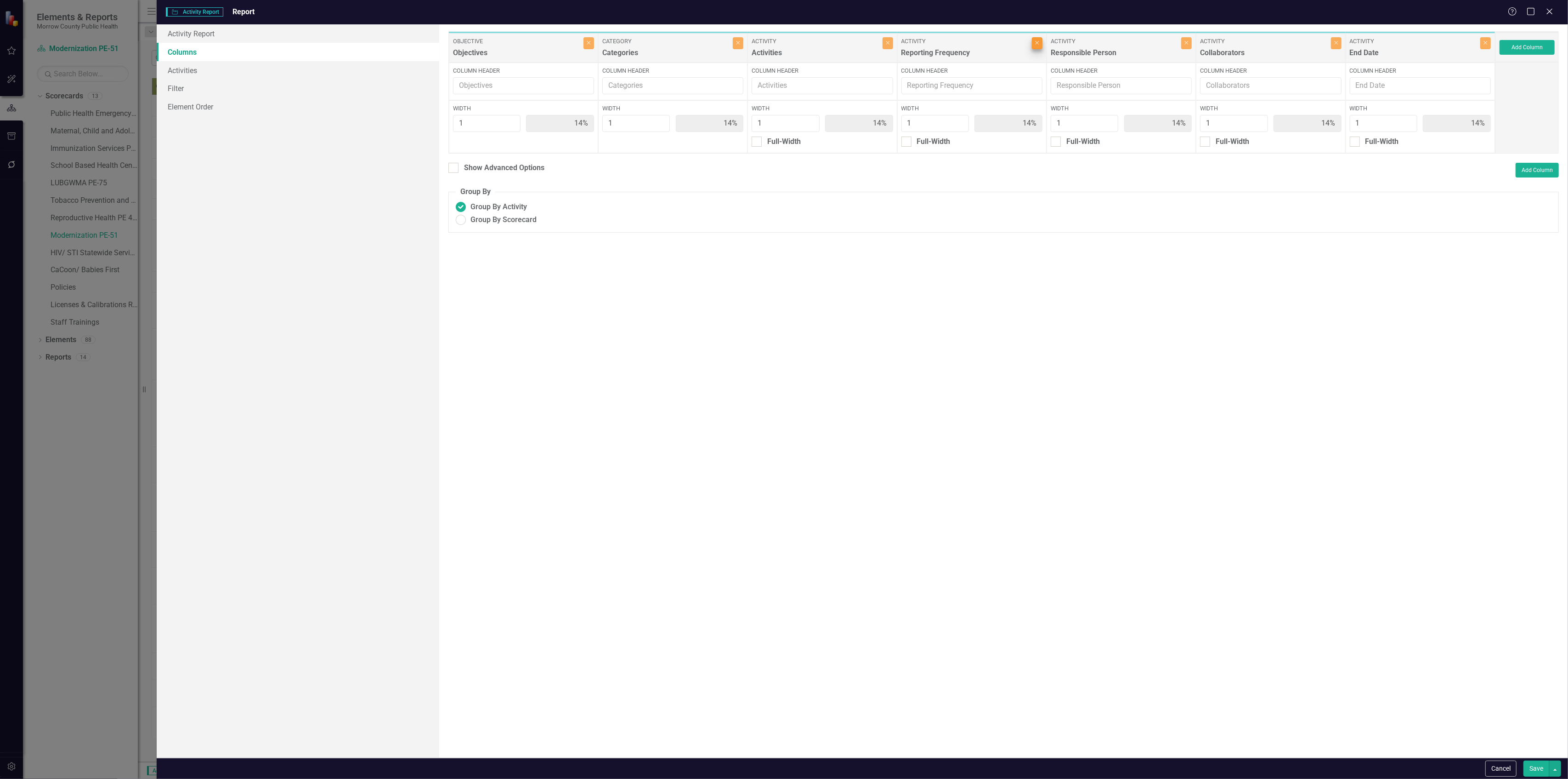
type input "17%"
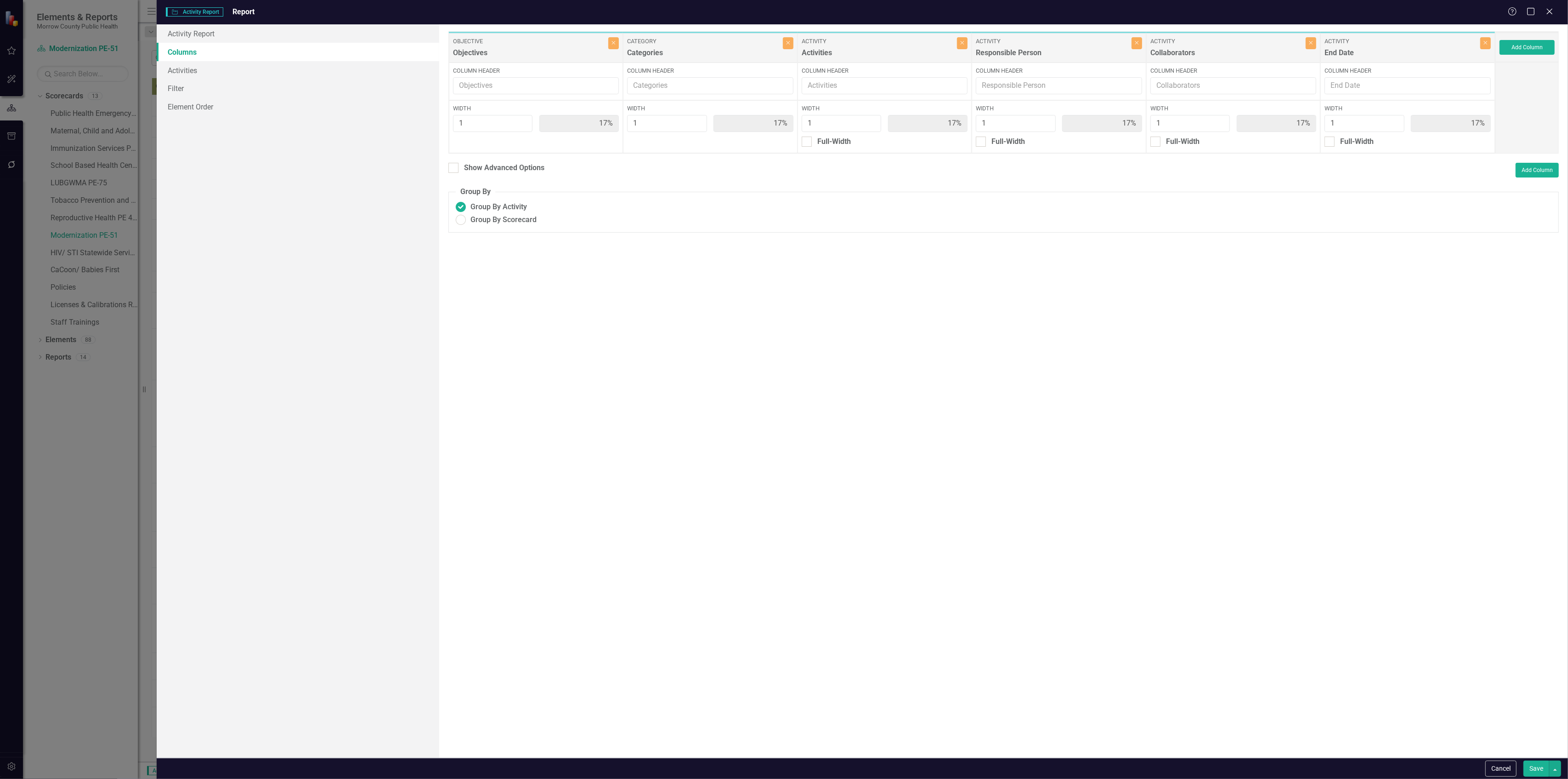
click at [1535, 766] on button "Save" at bounding box center [1536, 768] width 26 height 16
radio input "false"
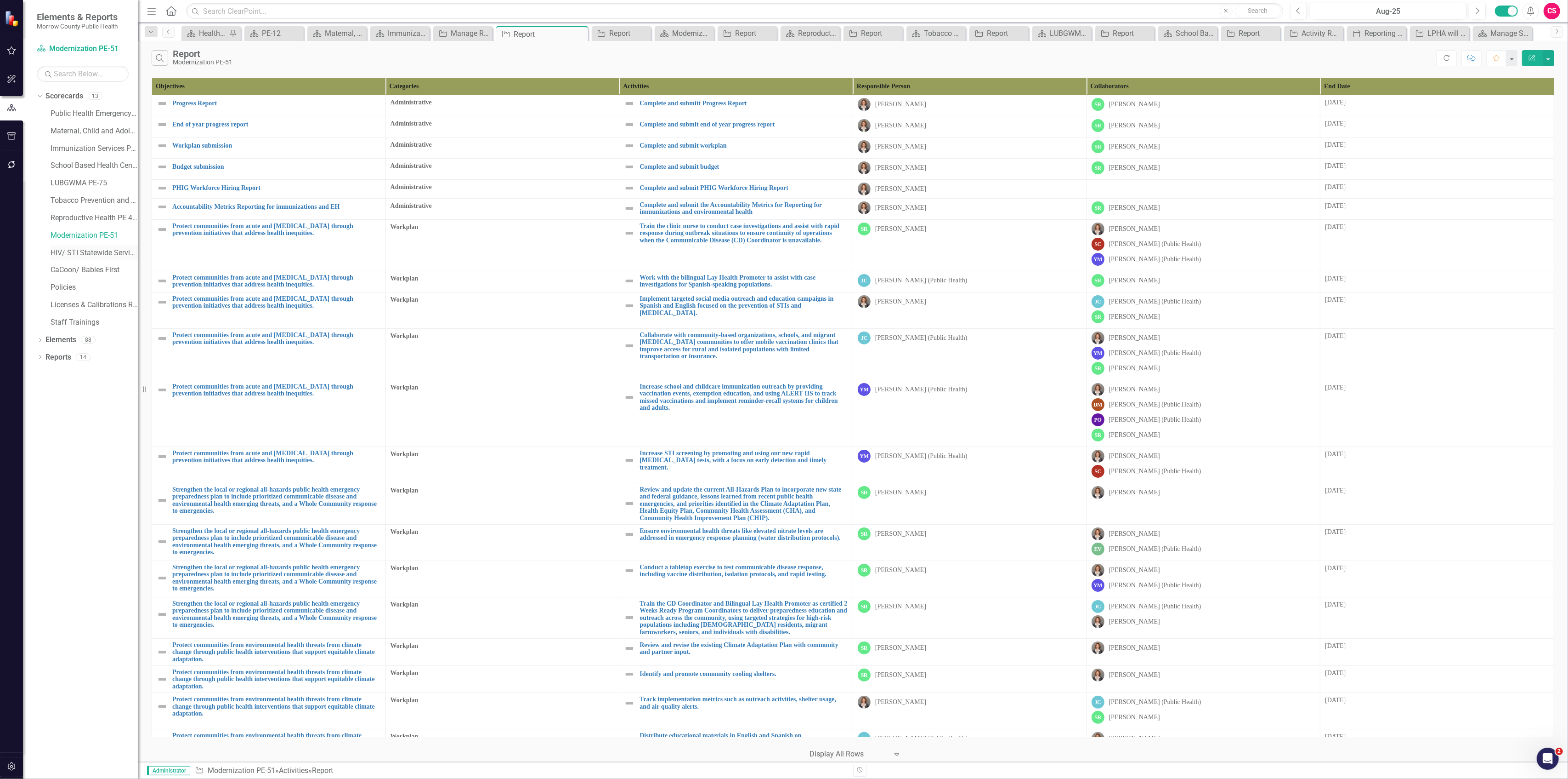
click at [83, 254] on link "HIV/ STI Statewide Services PE-81" at bounding box center [94, 253] width 87 height 10
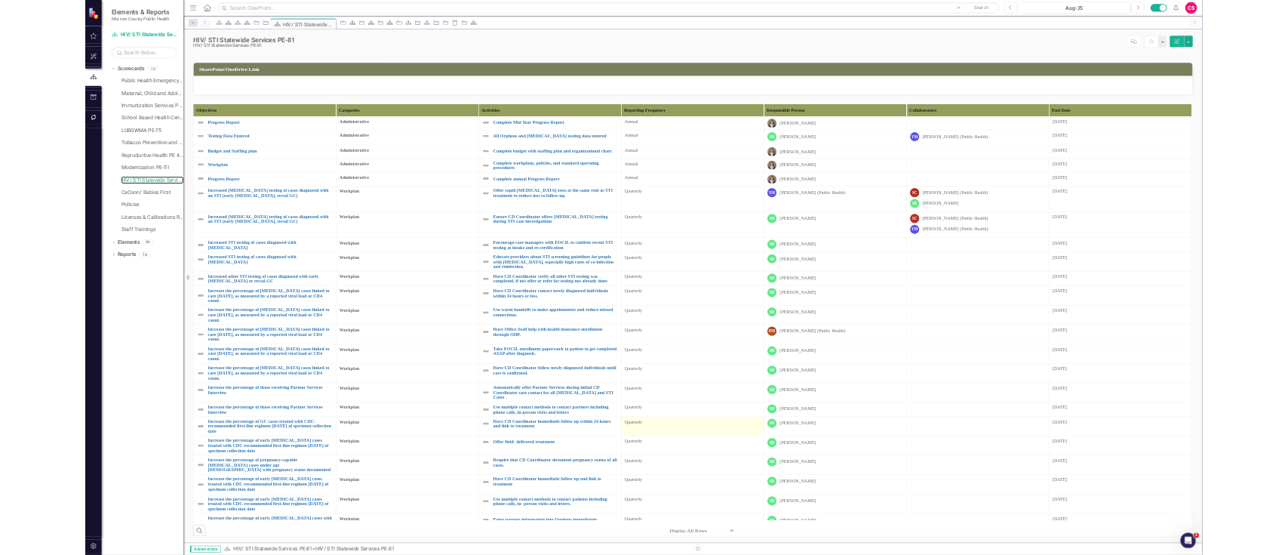
scroll to position [155, 0]
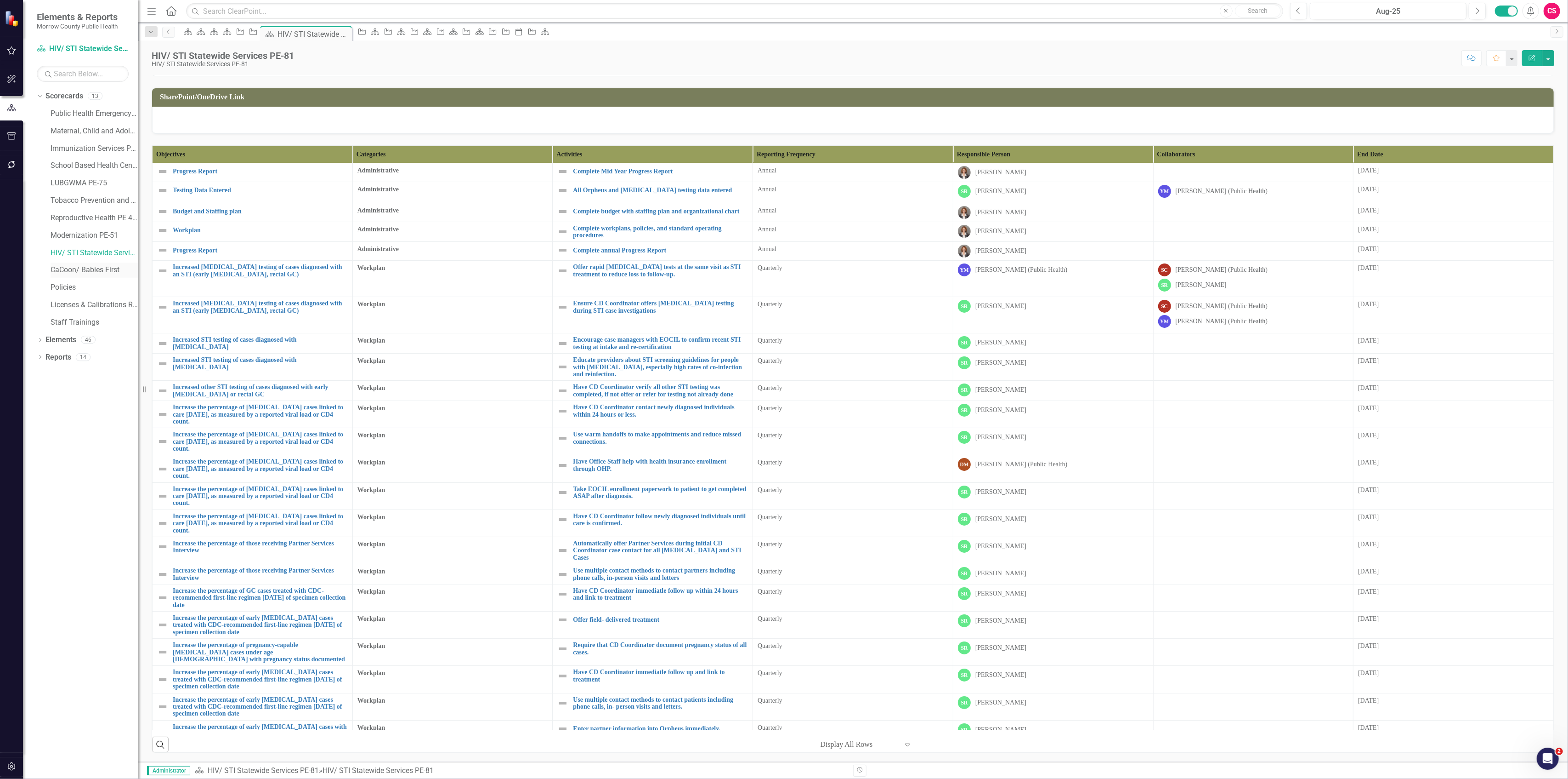
click at [63, 267] on link "CaCoon/ Babies First" at bounding box center [94, 270] width 87 height 10
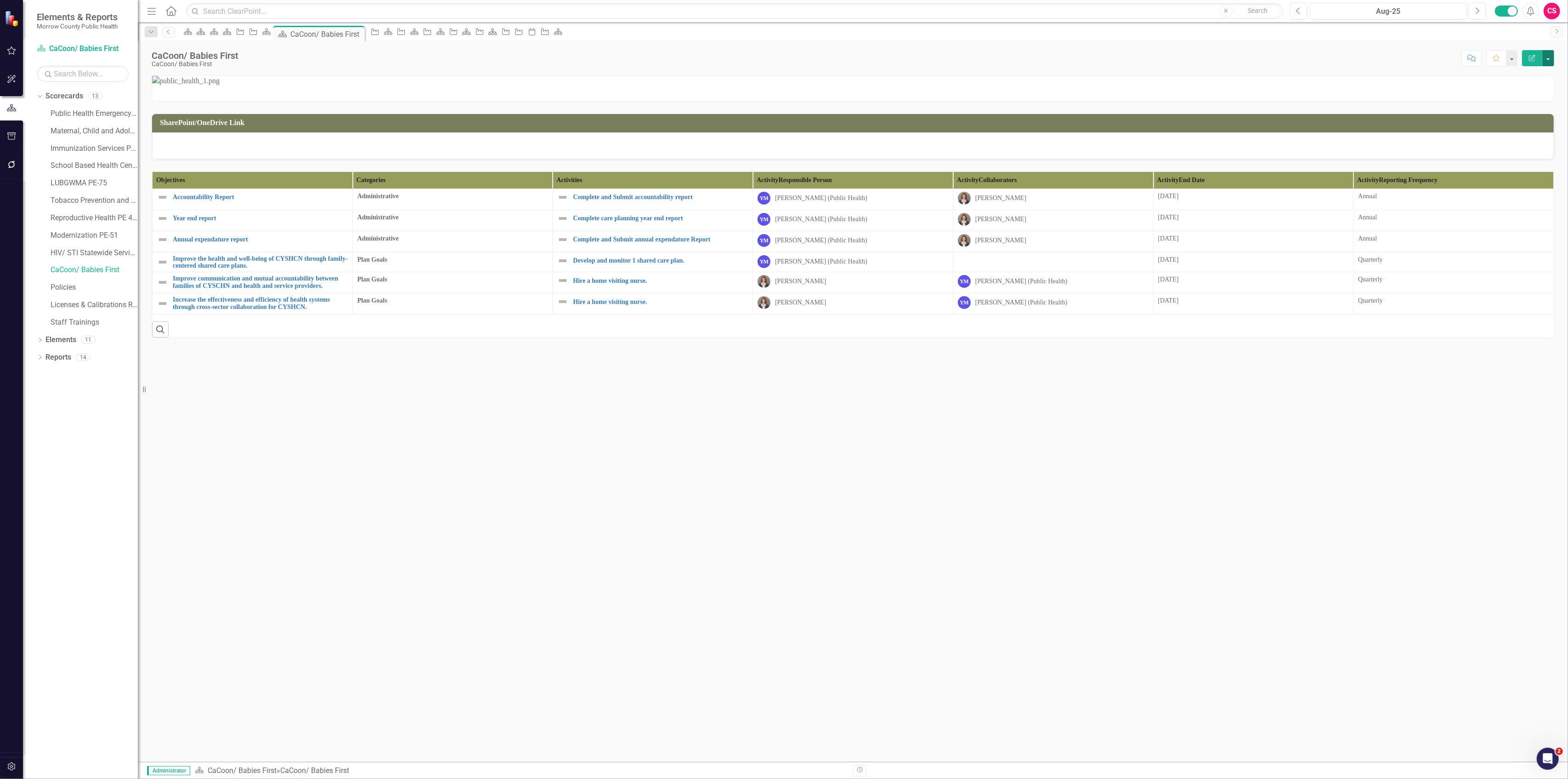
click at [1552, 63] on button "button" at bounding box center [1549, 58] width 12 height 16
click at [1524, 77] on link "Edit Edit Scorecard" at bounding box center [1517, 76] width 74 height 17
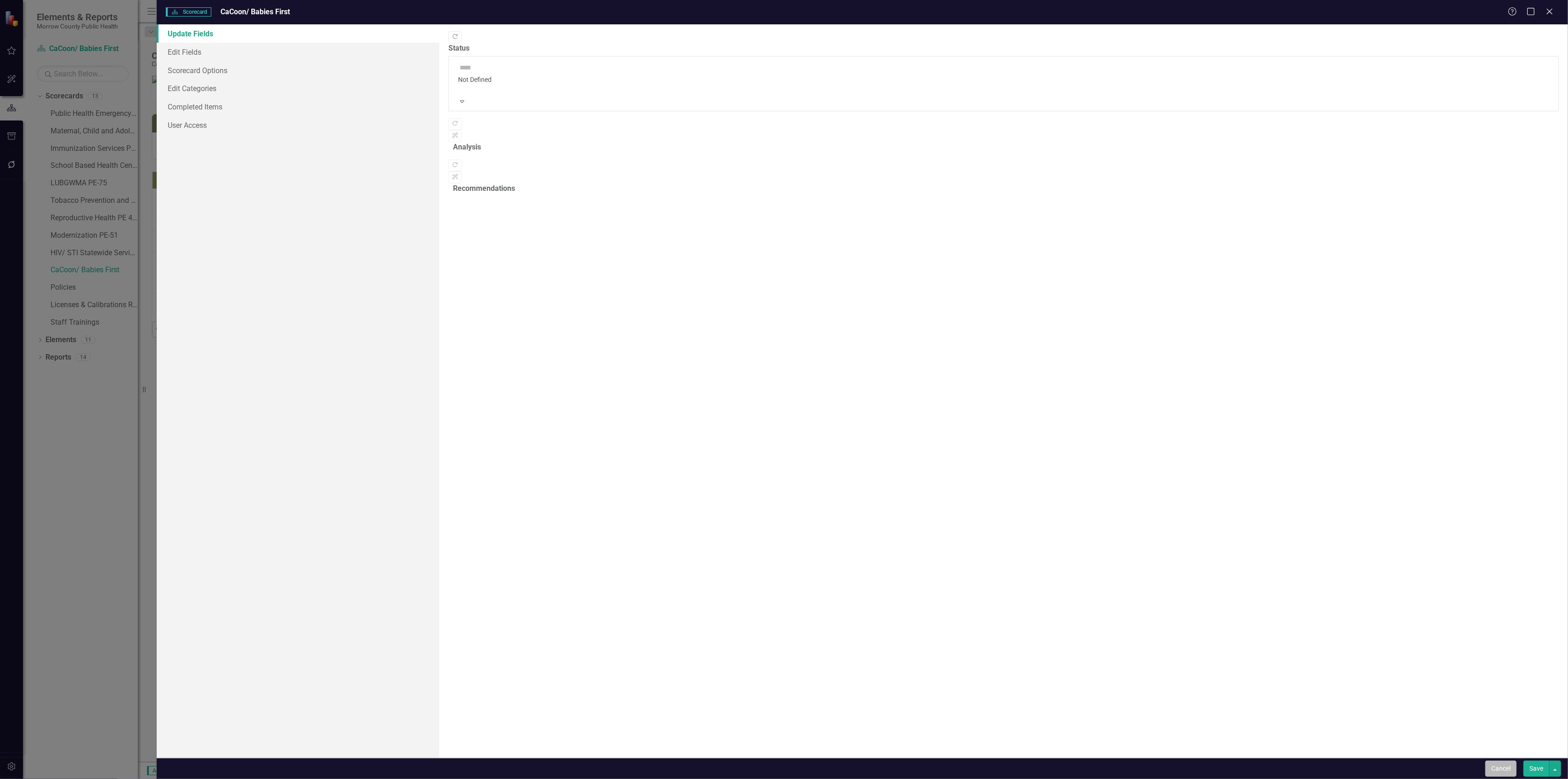
click at [1514, 776] on button "Cancel" at bounding box center [1500, 768] width 31 height 16
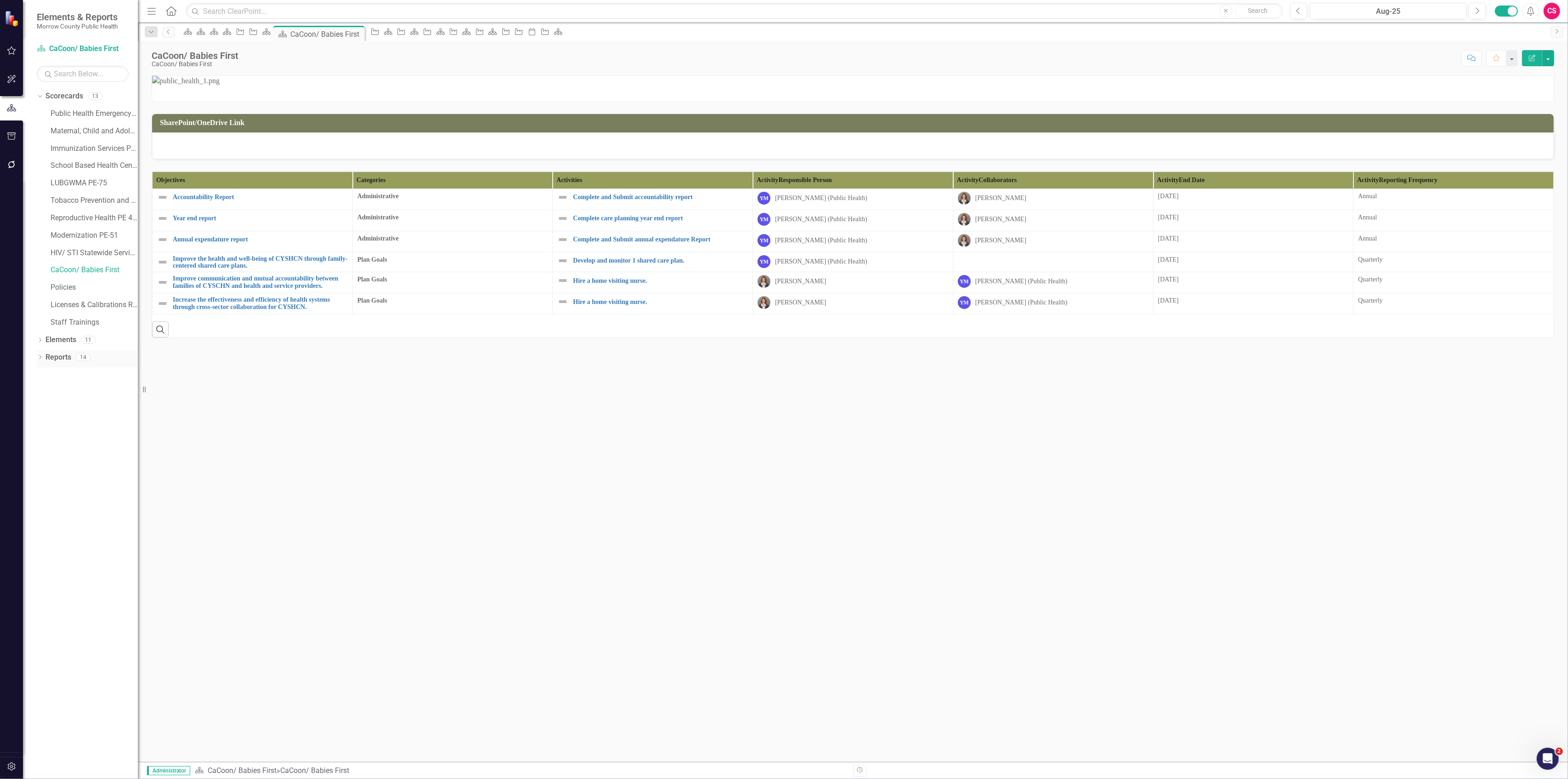
click at [61, 357] on link "Reports" at bounding box center [58, 357] width 26 height 10
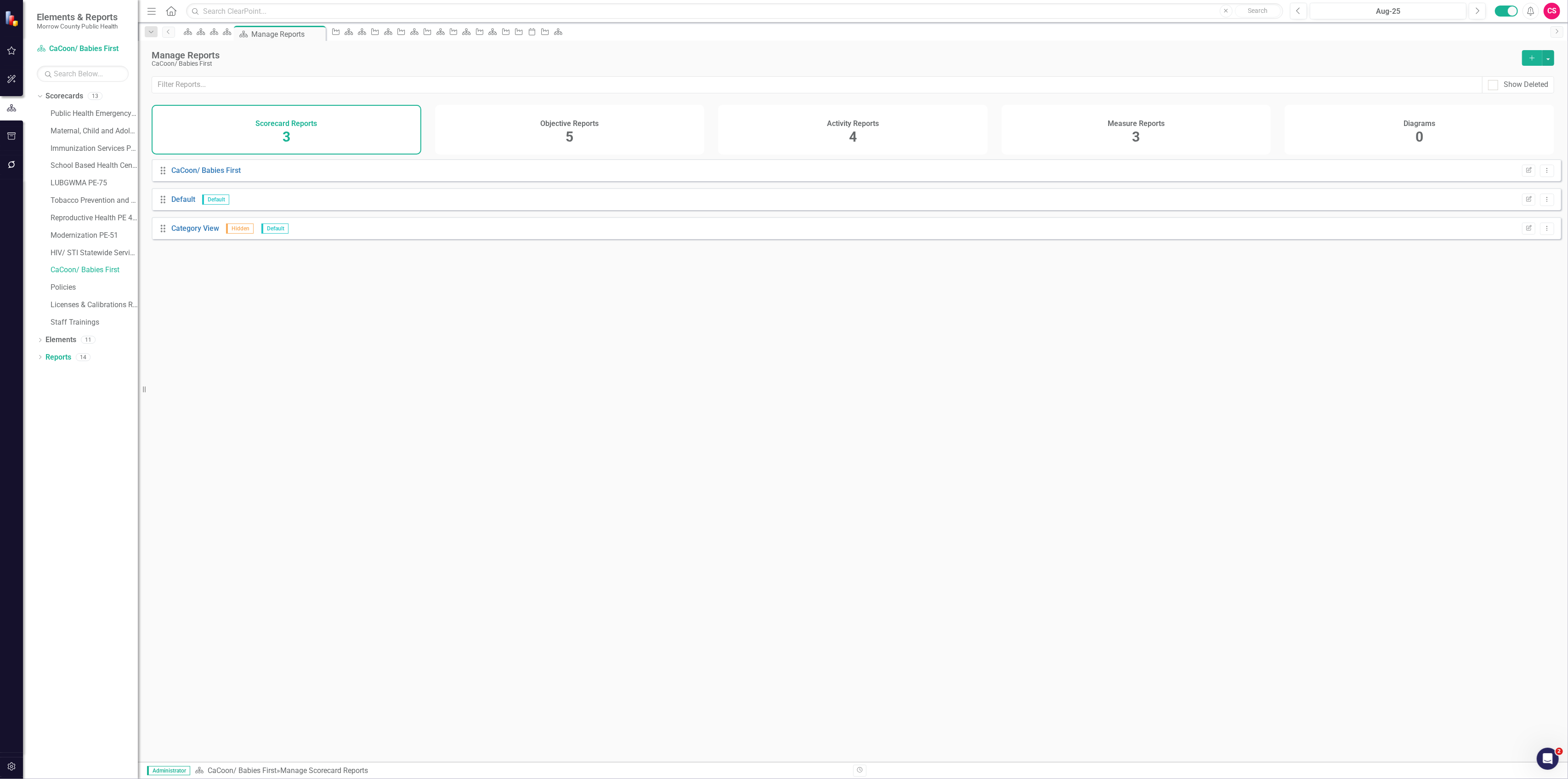
click at [829, 126] on h4 "Activity Reports" at bounding box center [853, 124] width 52 height 9
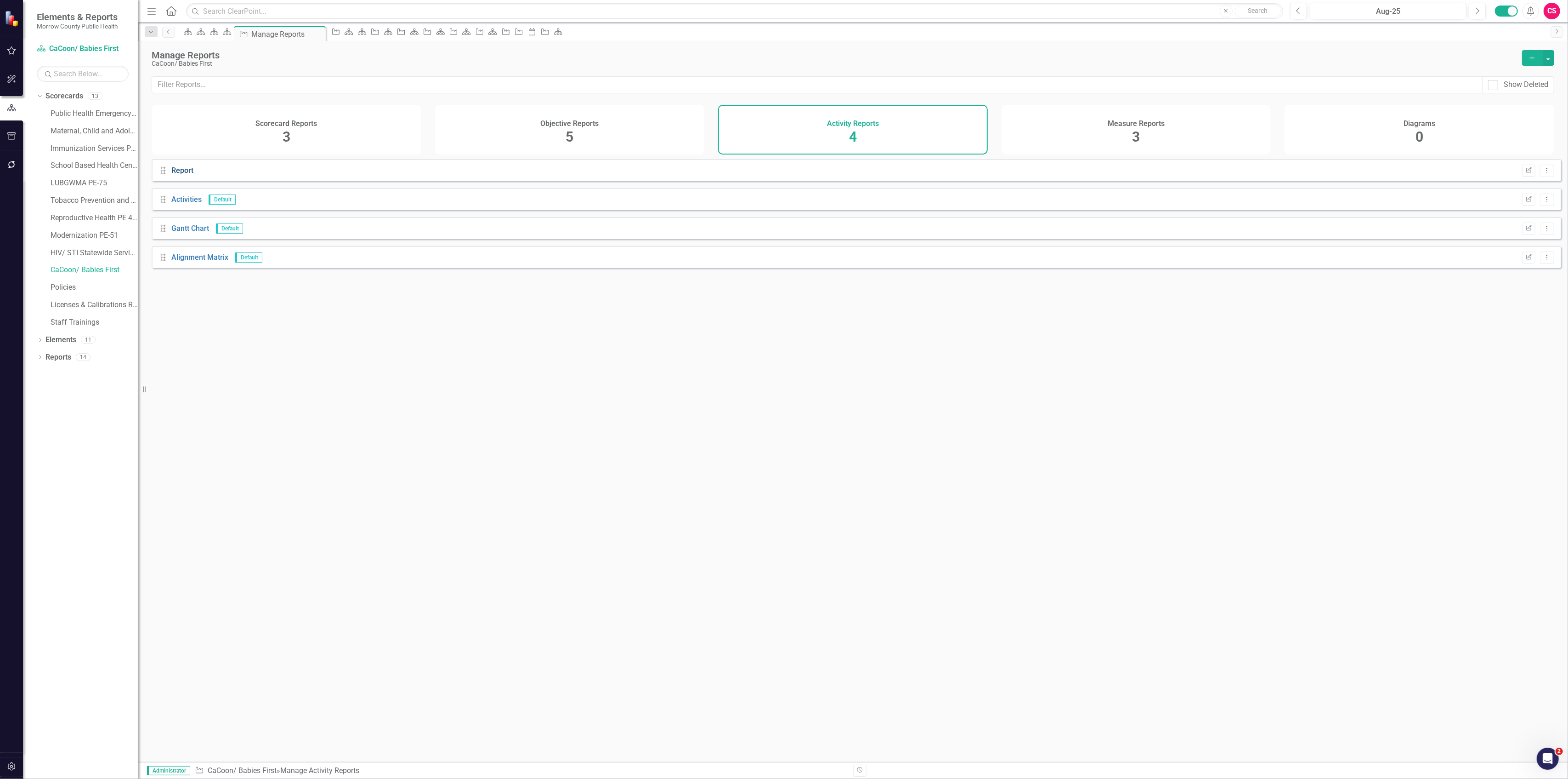
click at [175, 175] on link "Report" at bounding box center [183, 170] width 22 height 9
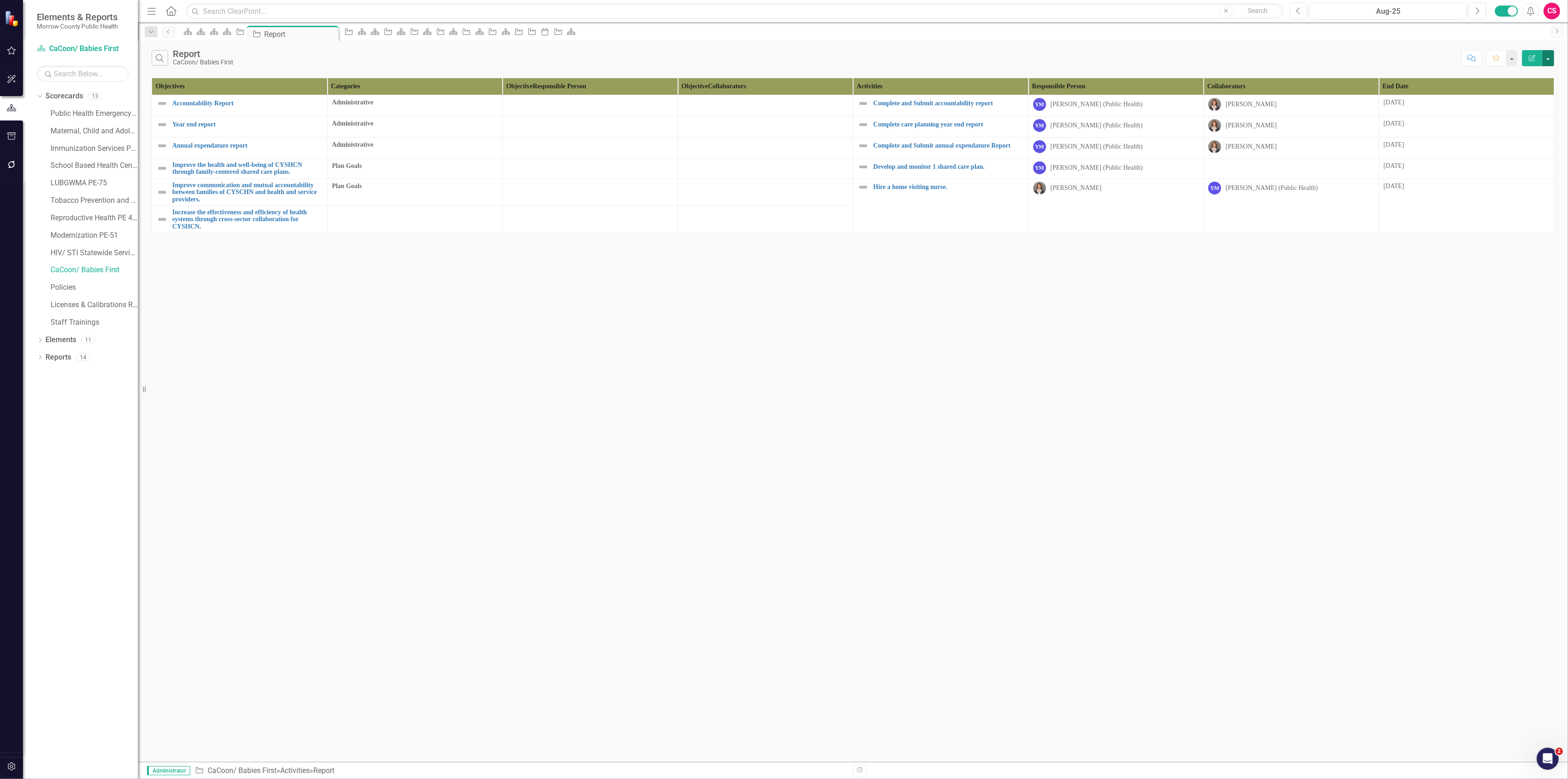
click at [1549, 54] on button "button" at bounding box center [1549, 58] width 12 height 16
click at [1514, 74] on link "Edit Report Edit Report" at bounding box center [1517, 76] width 72 height 17
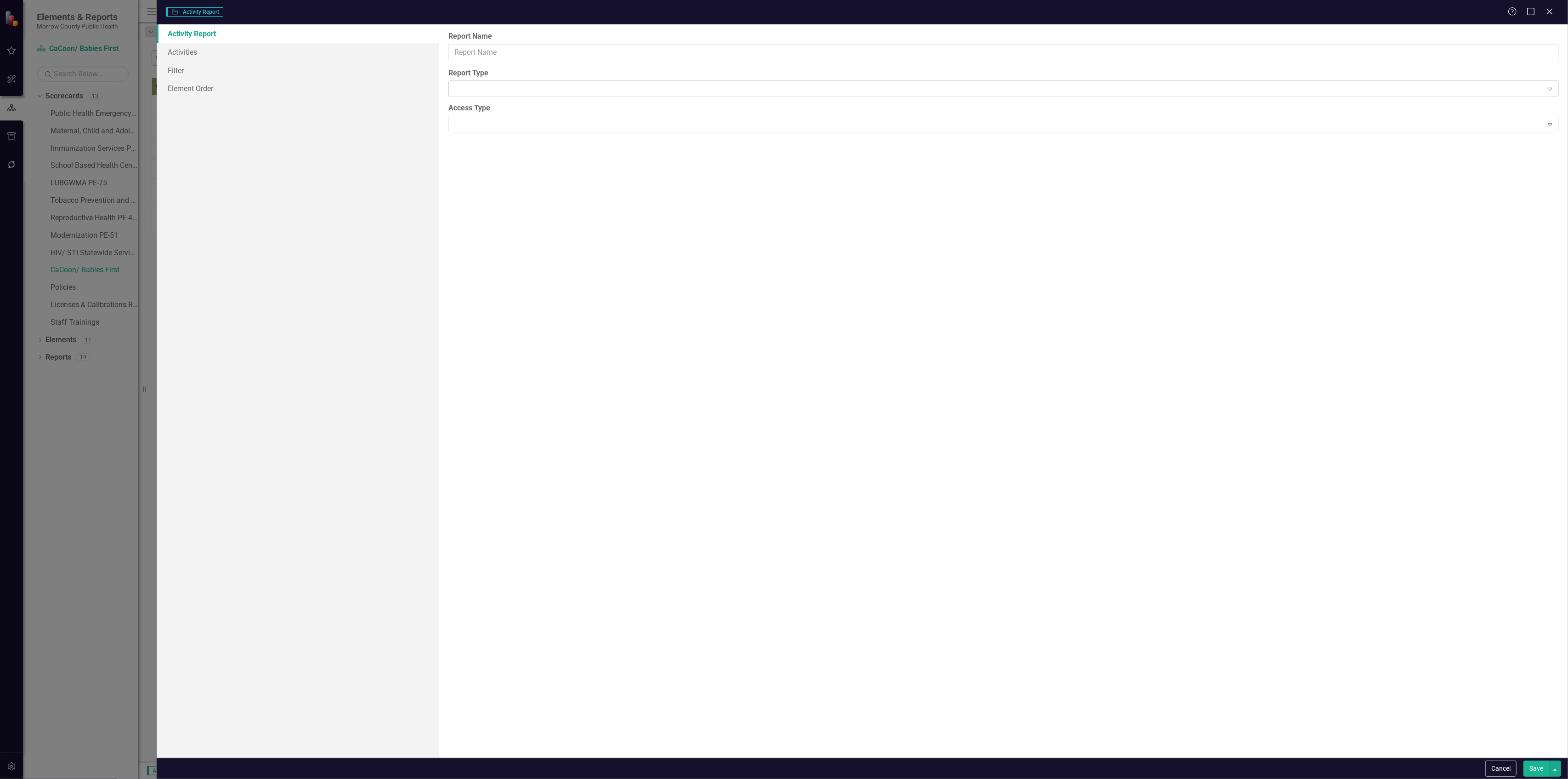
type input "Report"
click at [276, 55] on link "Columns" at bounding box center [297, 52] width 282 height 18
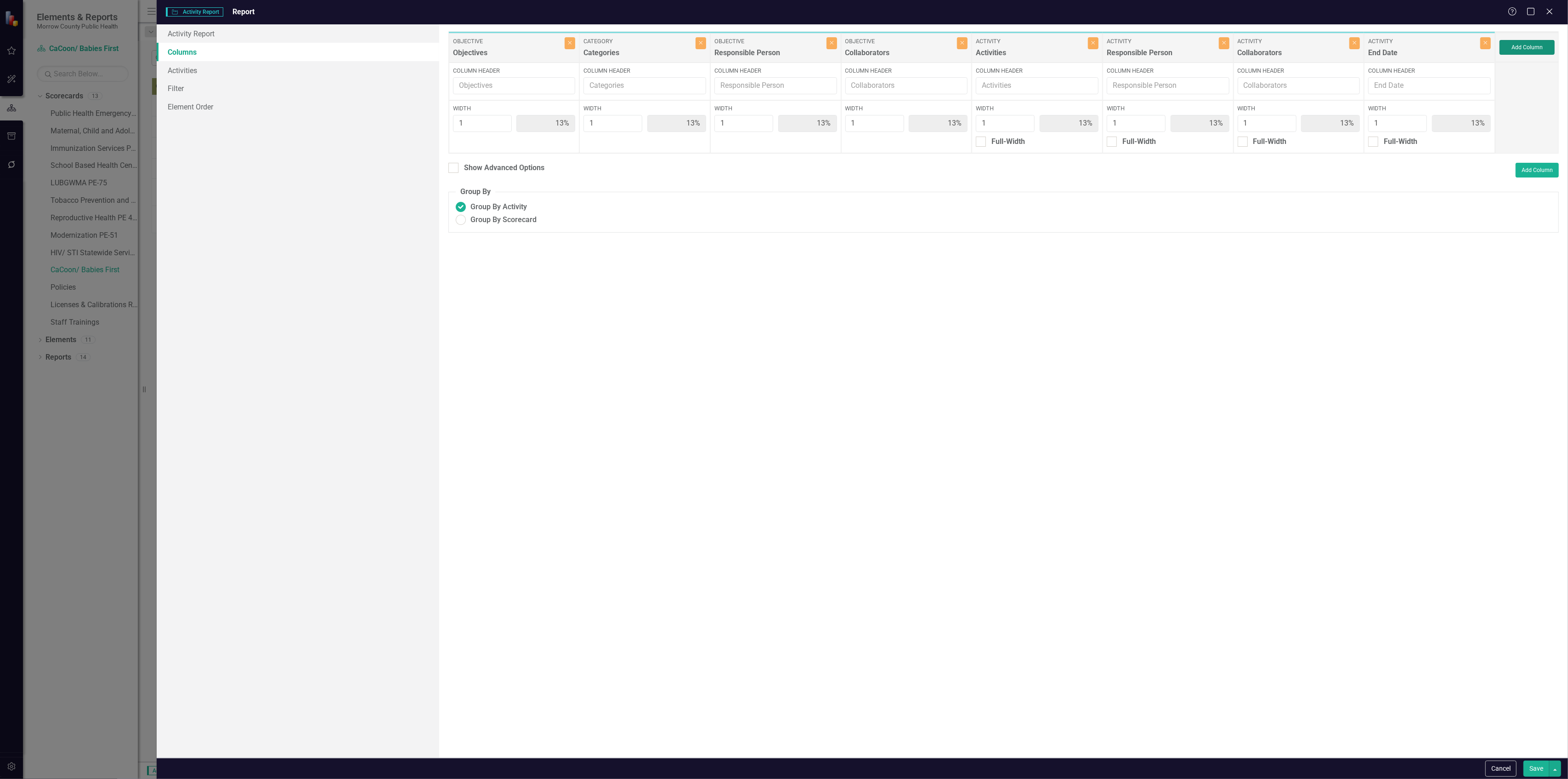
click at [1515, 44] on button "Add Column" at bounding box center [1527, 48] width 55 height 15
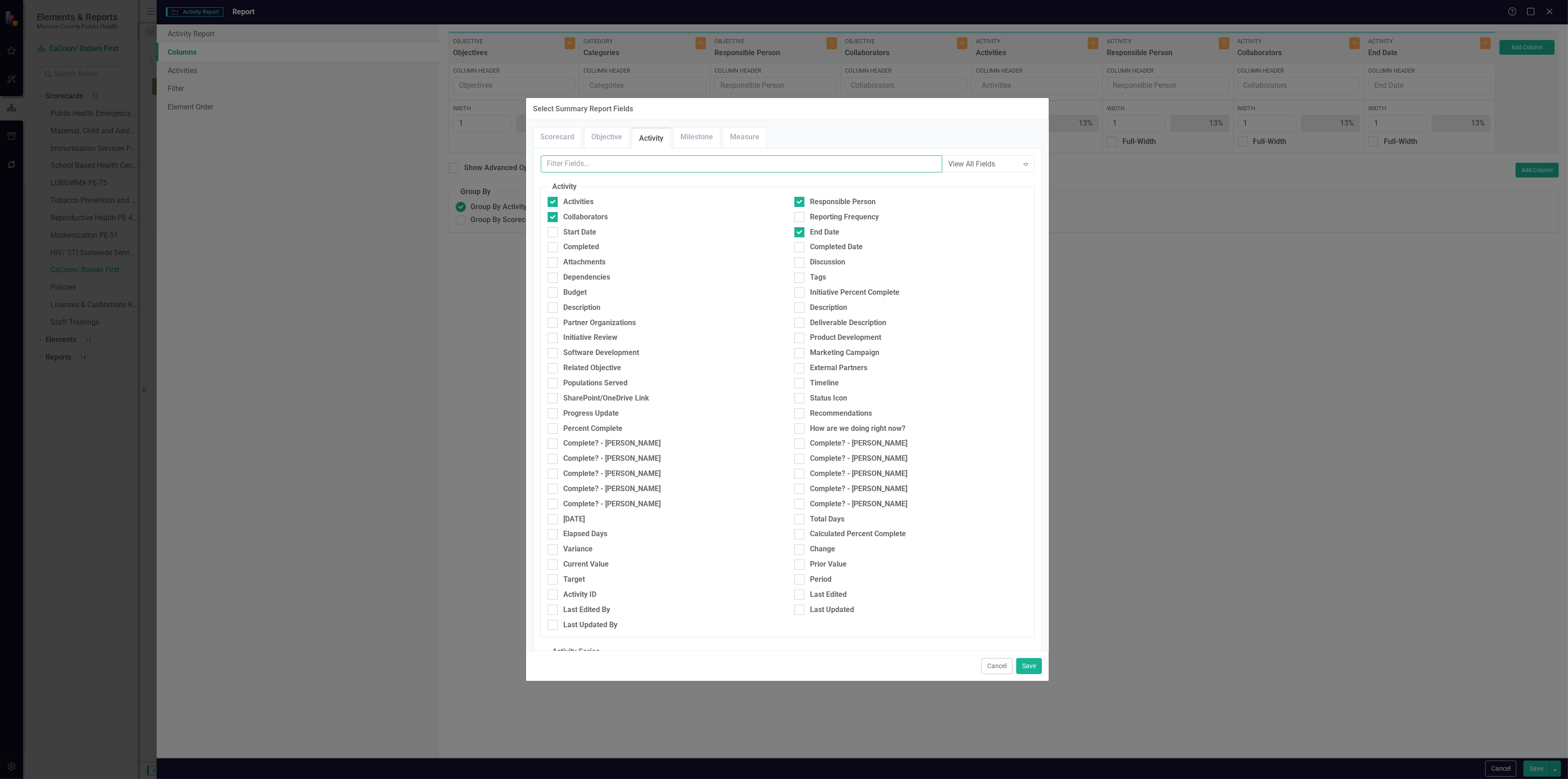
click at [646, 167] on input "text" at bounding box center [741, 164] width 402 height 17
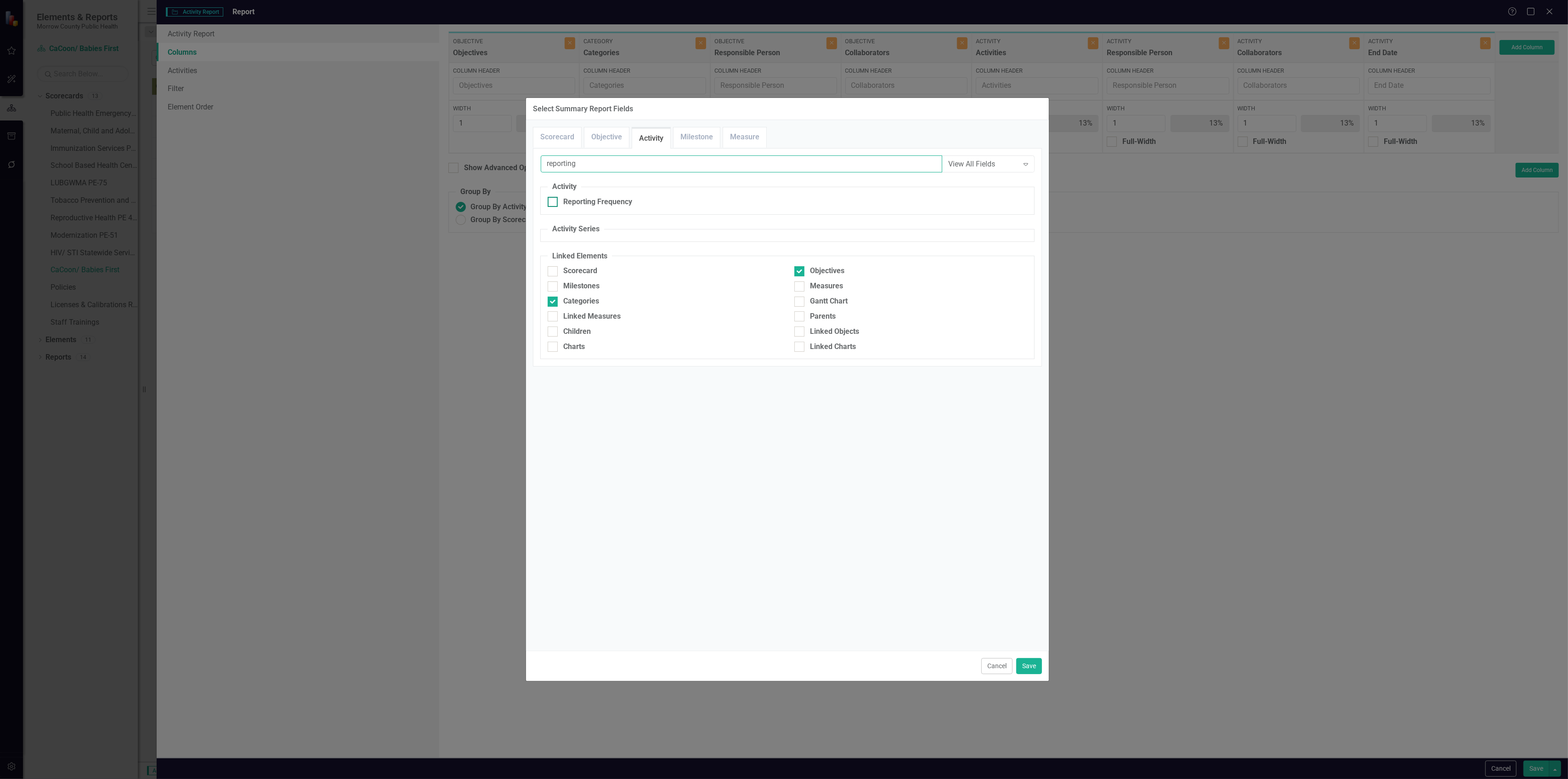
type input "reporting"
click at [614, 199] on div "Reporting Frequency" at bounding box center [597, 202] width 69 height 10
click at [553, 199] on input "Reporting Frequency" at bounding box center [551, 200] width 6 height 6
checkbox input "true"
click at [1026, 663] on button "Save" at bounding box center [1029, 666] width 26 height 16
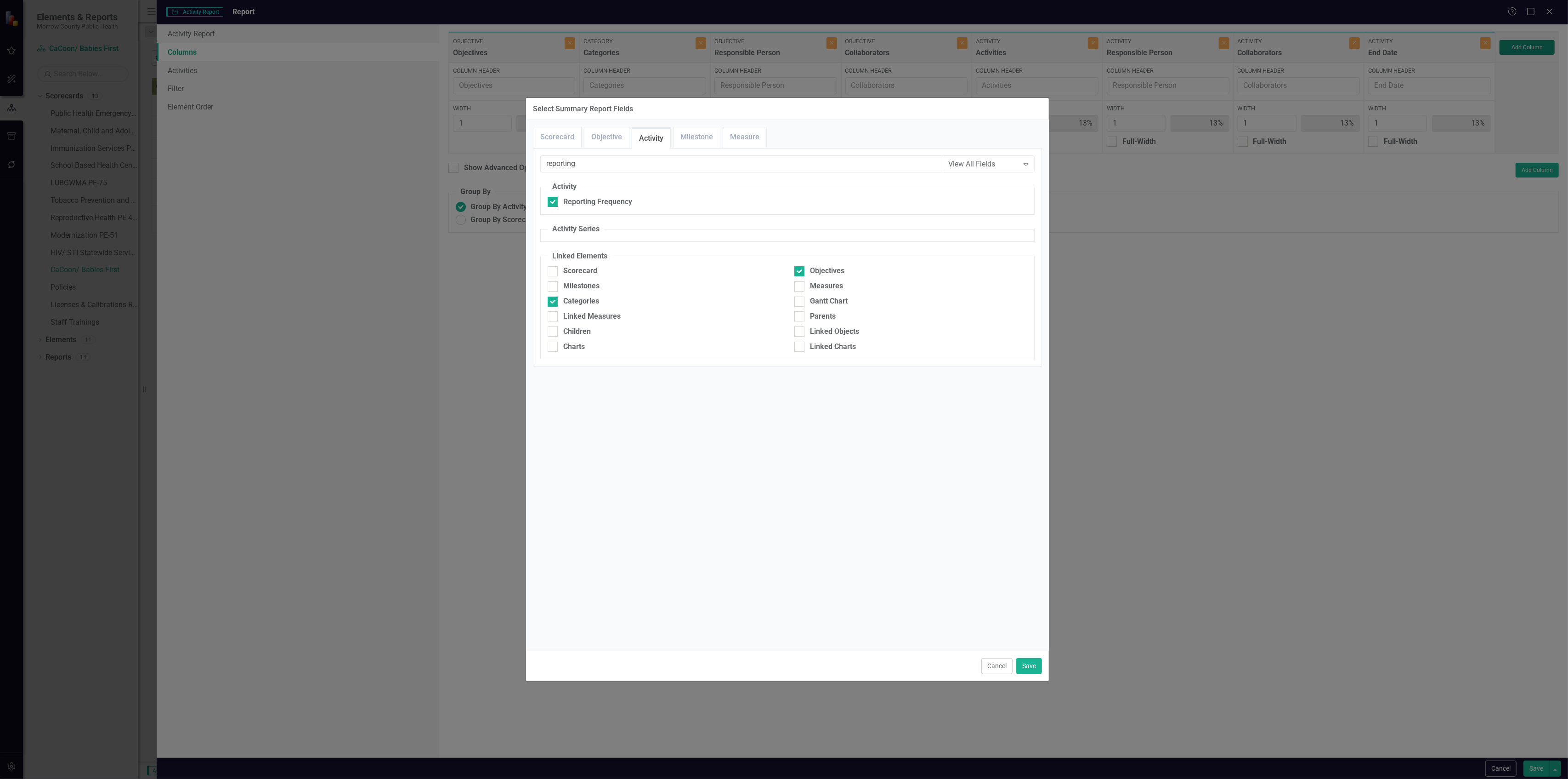
type input "11%"
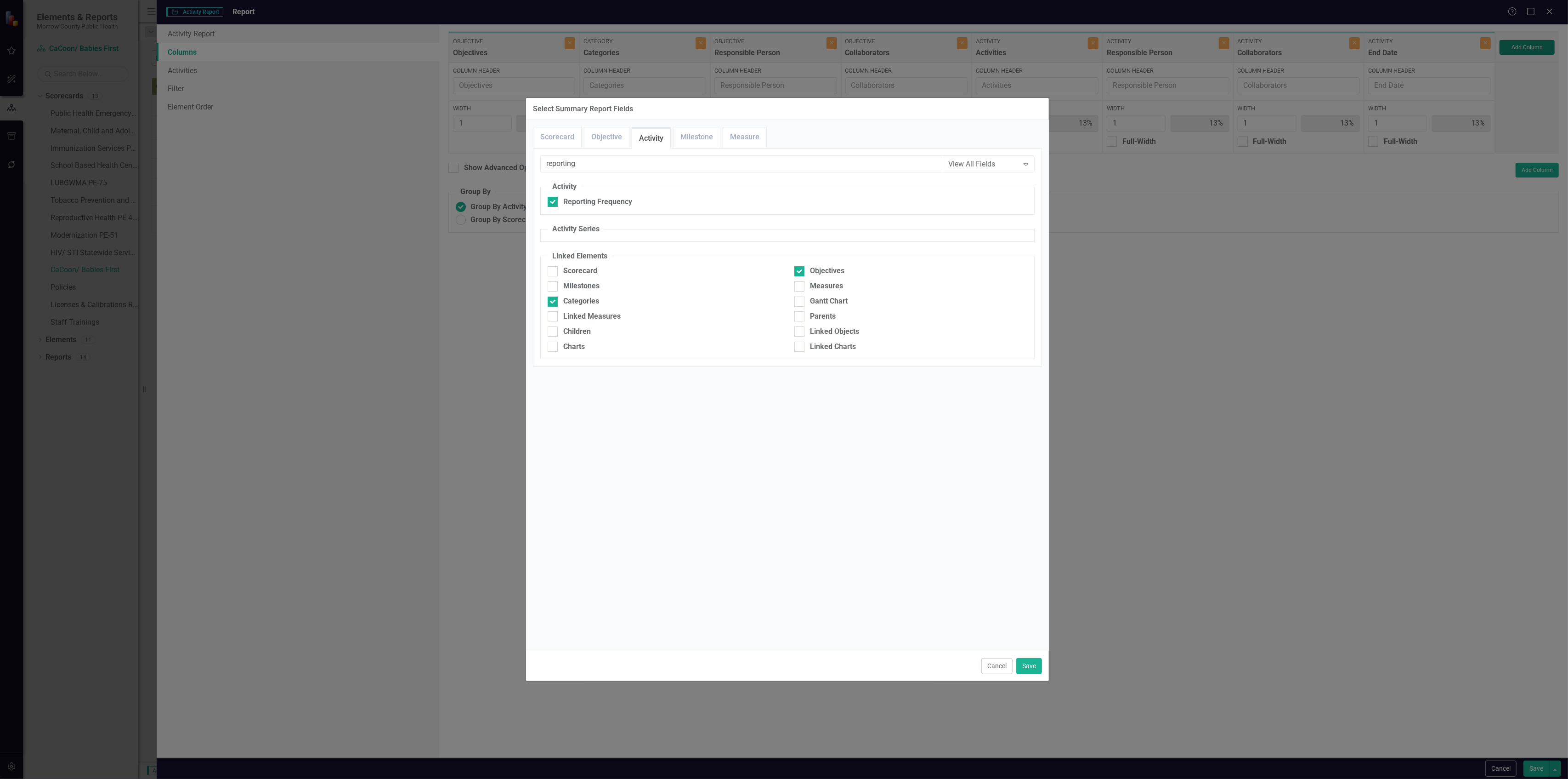
type input "11%"
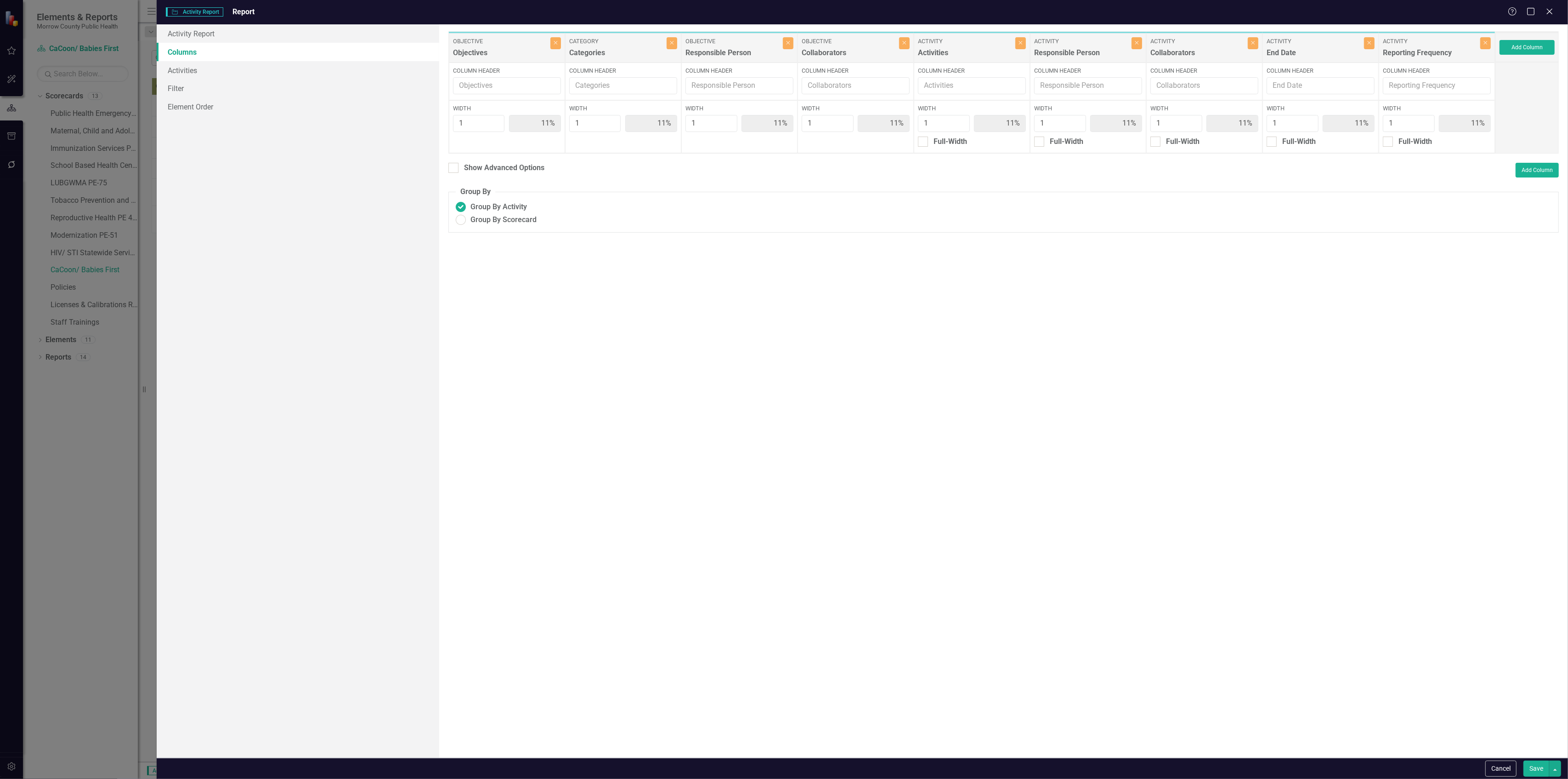
click at [1531, 769] on button "Save" at bounding box center [1536, 768] width 26 height 16
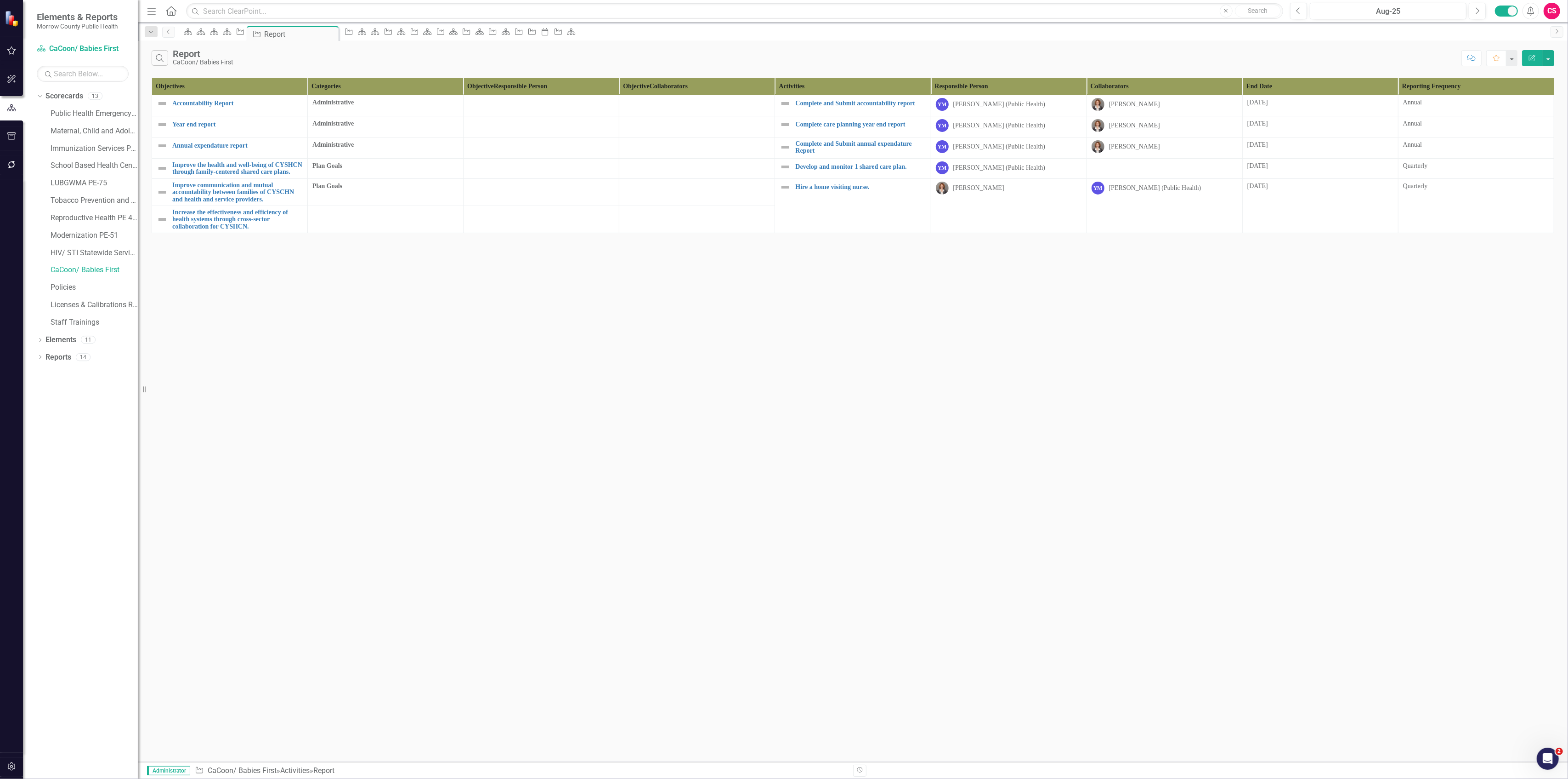
click at [1531, 61] on icon "Edit Report" at bounding box center [1532, 58] width 9 height 7
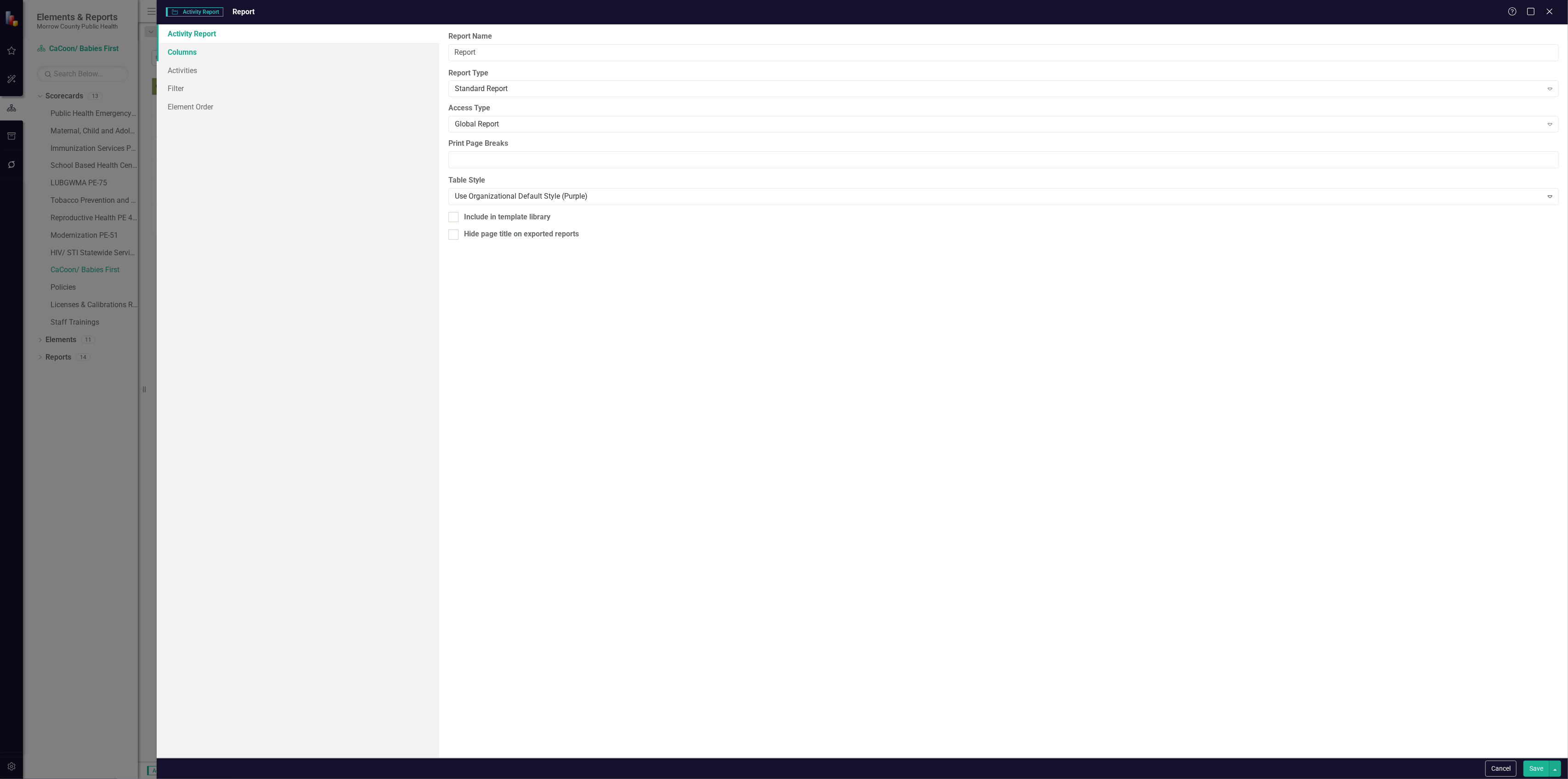
click at [294, 45] on link "Columns" at bounding box center [297, 52] width 282 height 18
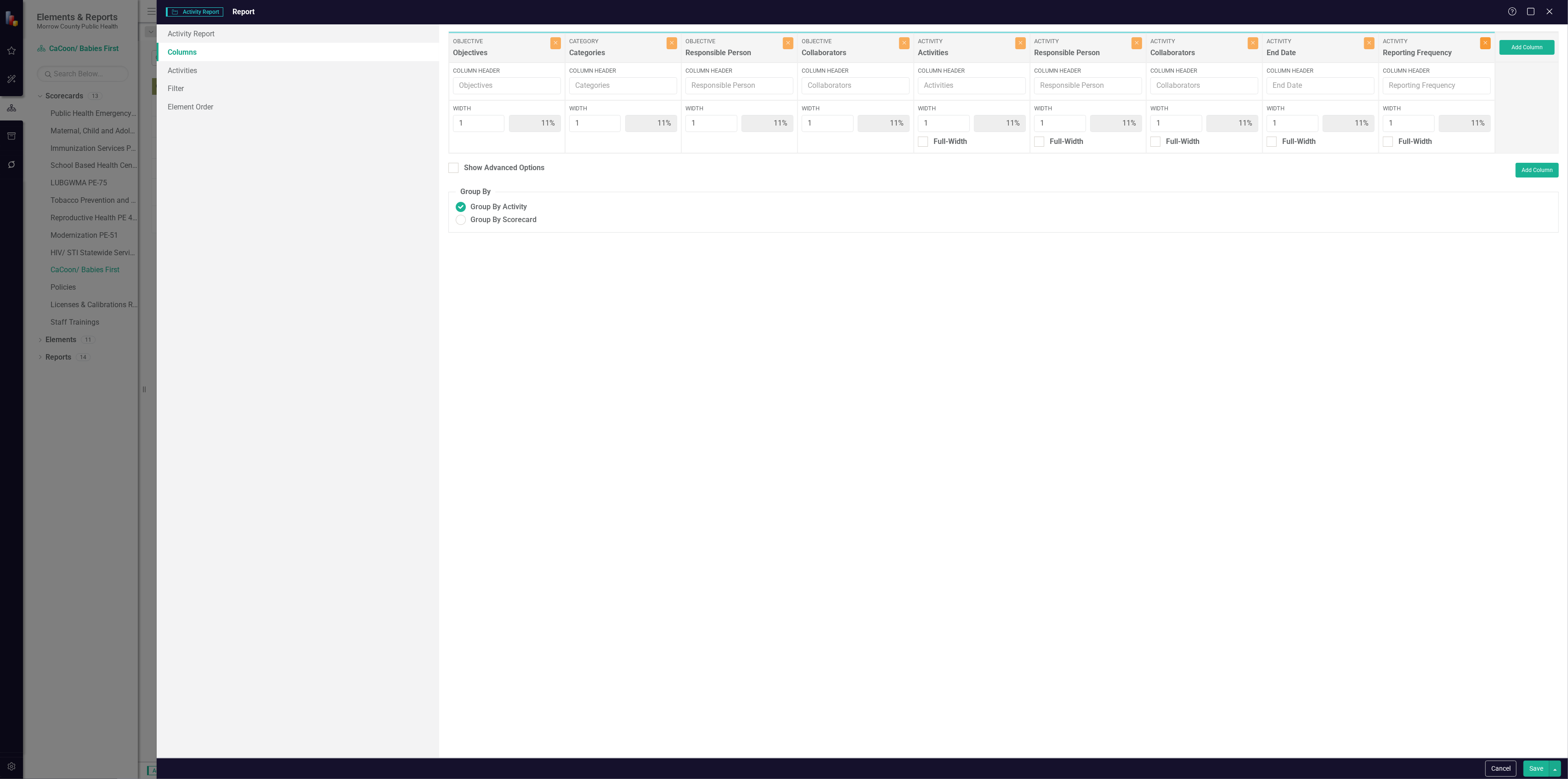
click at [1482, 43] on button "Close" at bounding box center [1485, 43] width 10 height 12
type input "13%"
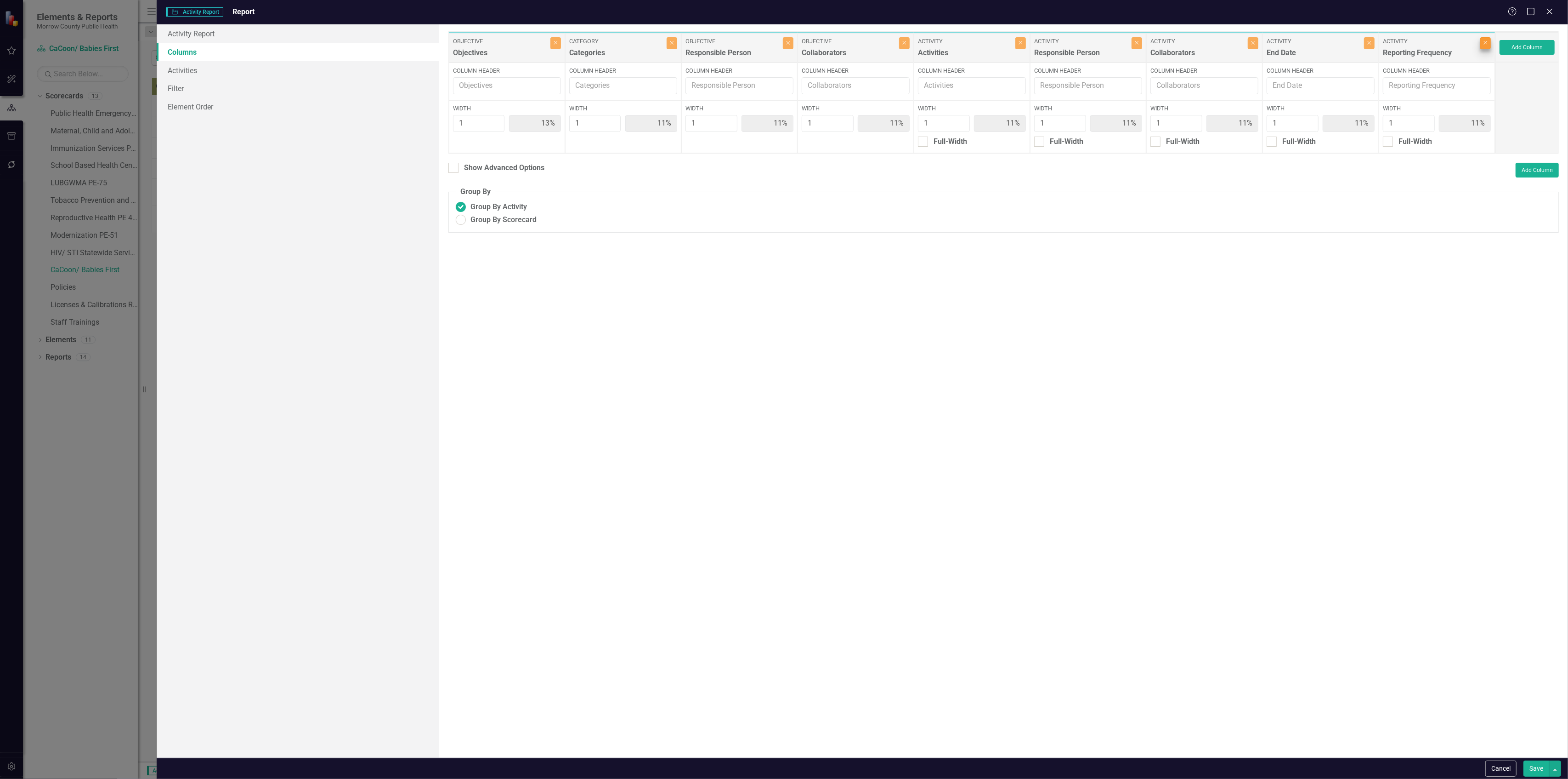
type input "13%"
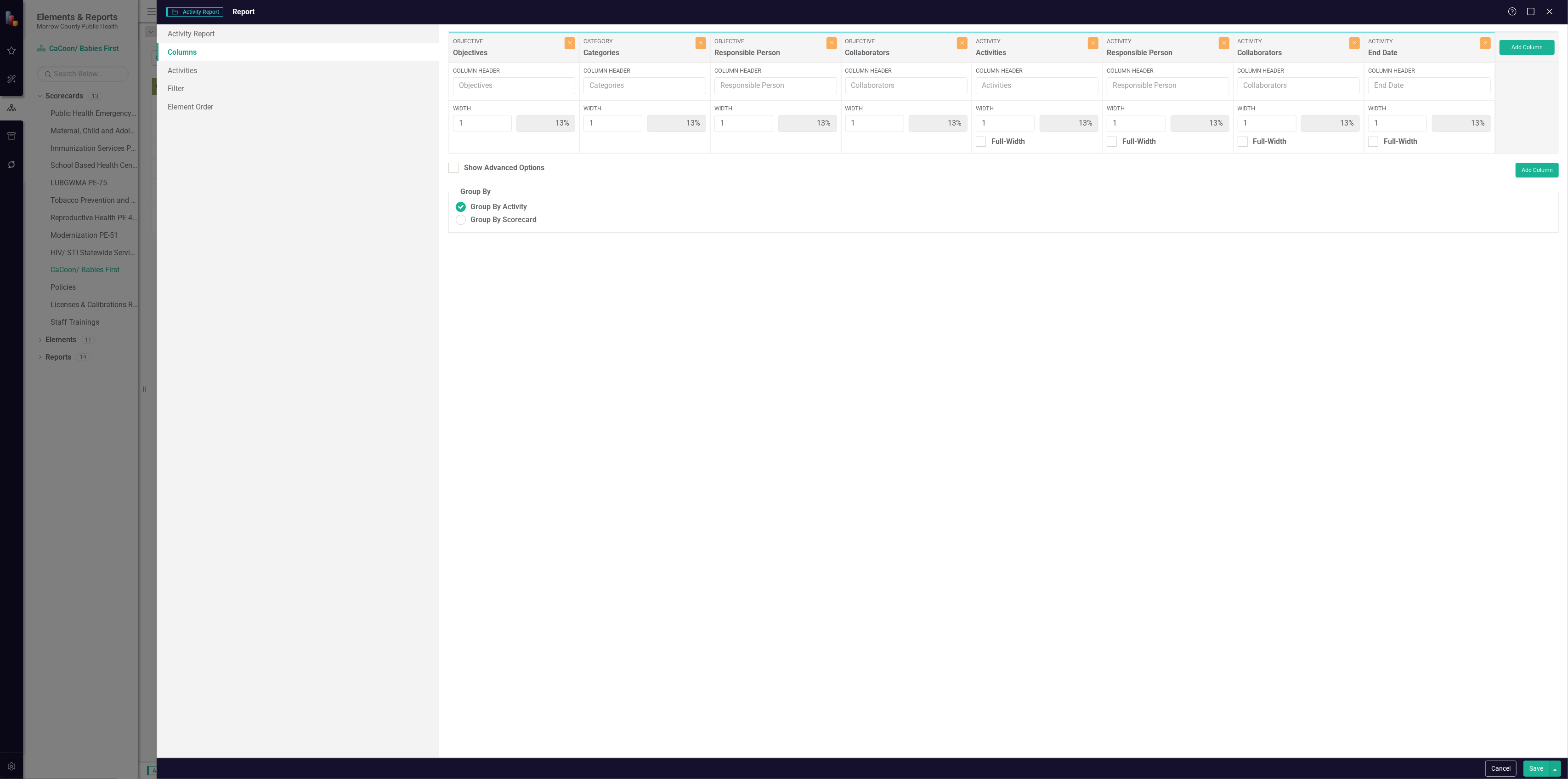
click at [1531, 769] on button "Save" at bounding box center [1536, 768] width 26 height 16
radio input "false"
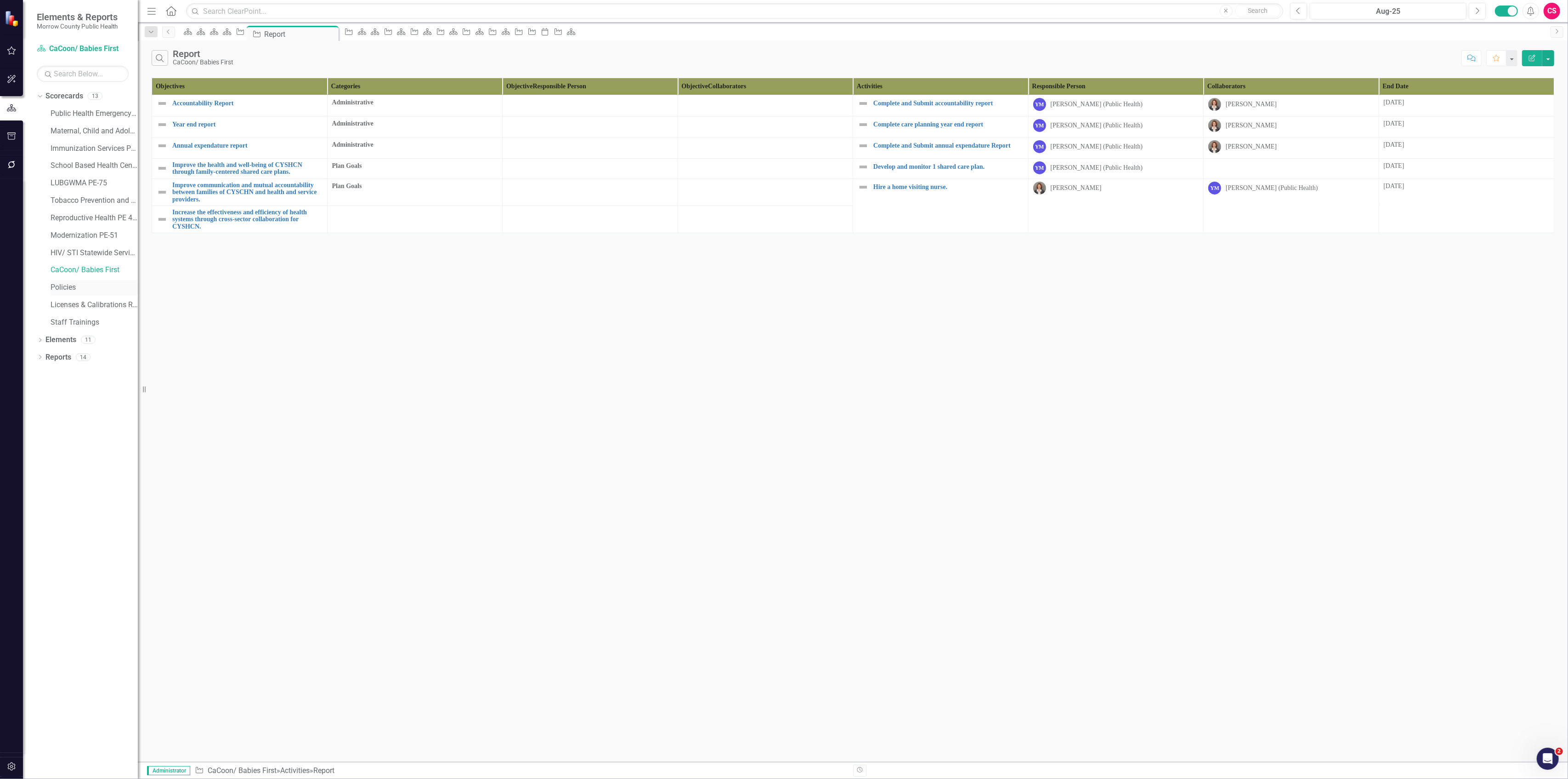
click at [91, 286] on link "Policies" at bounding box center [94, 287] width 87 height 10
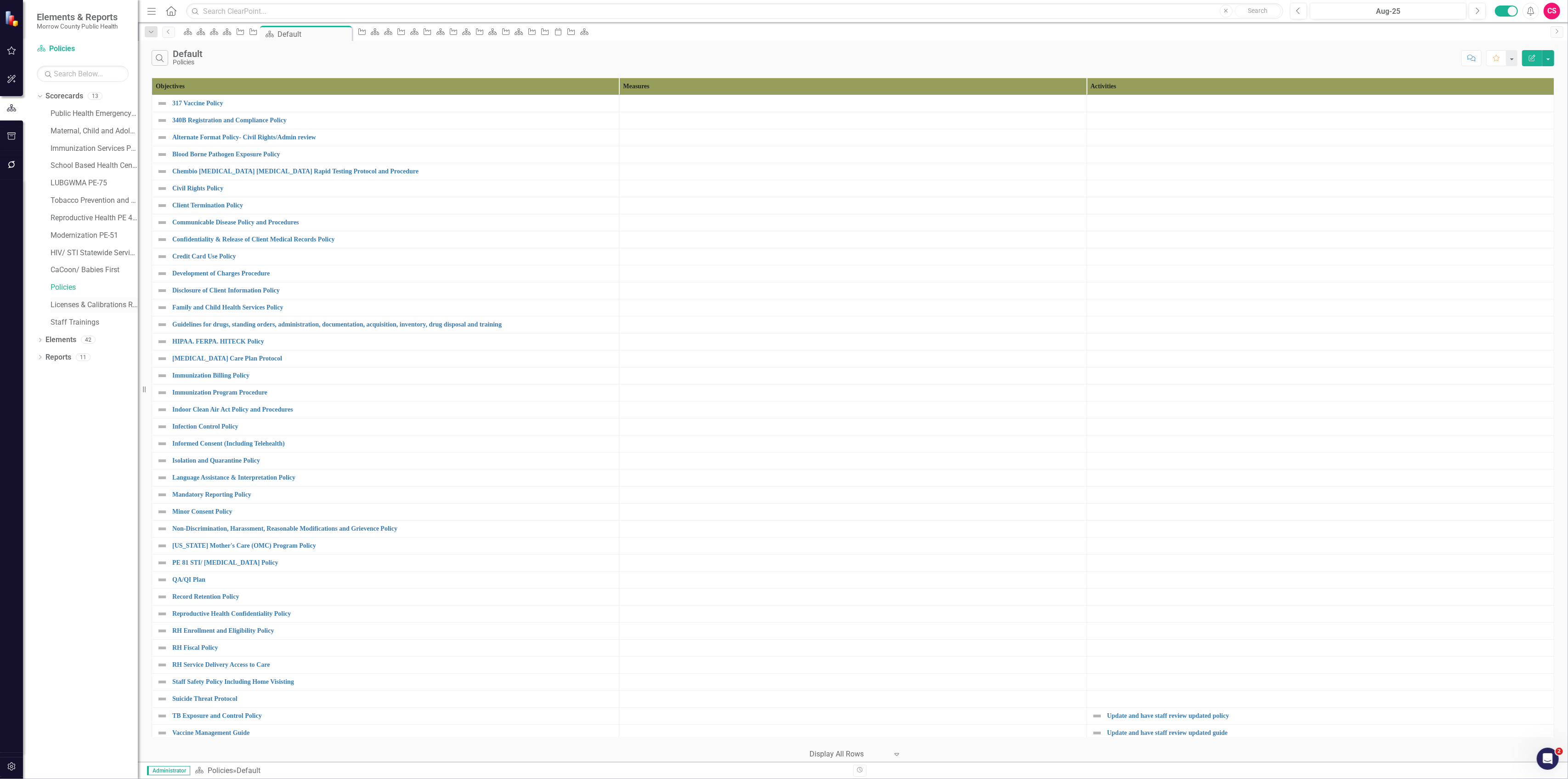
click at [87, 303] on link "Licenses & Calibrations Renewals" at bounding box center [94, 305] width 87 height 10
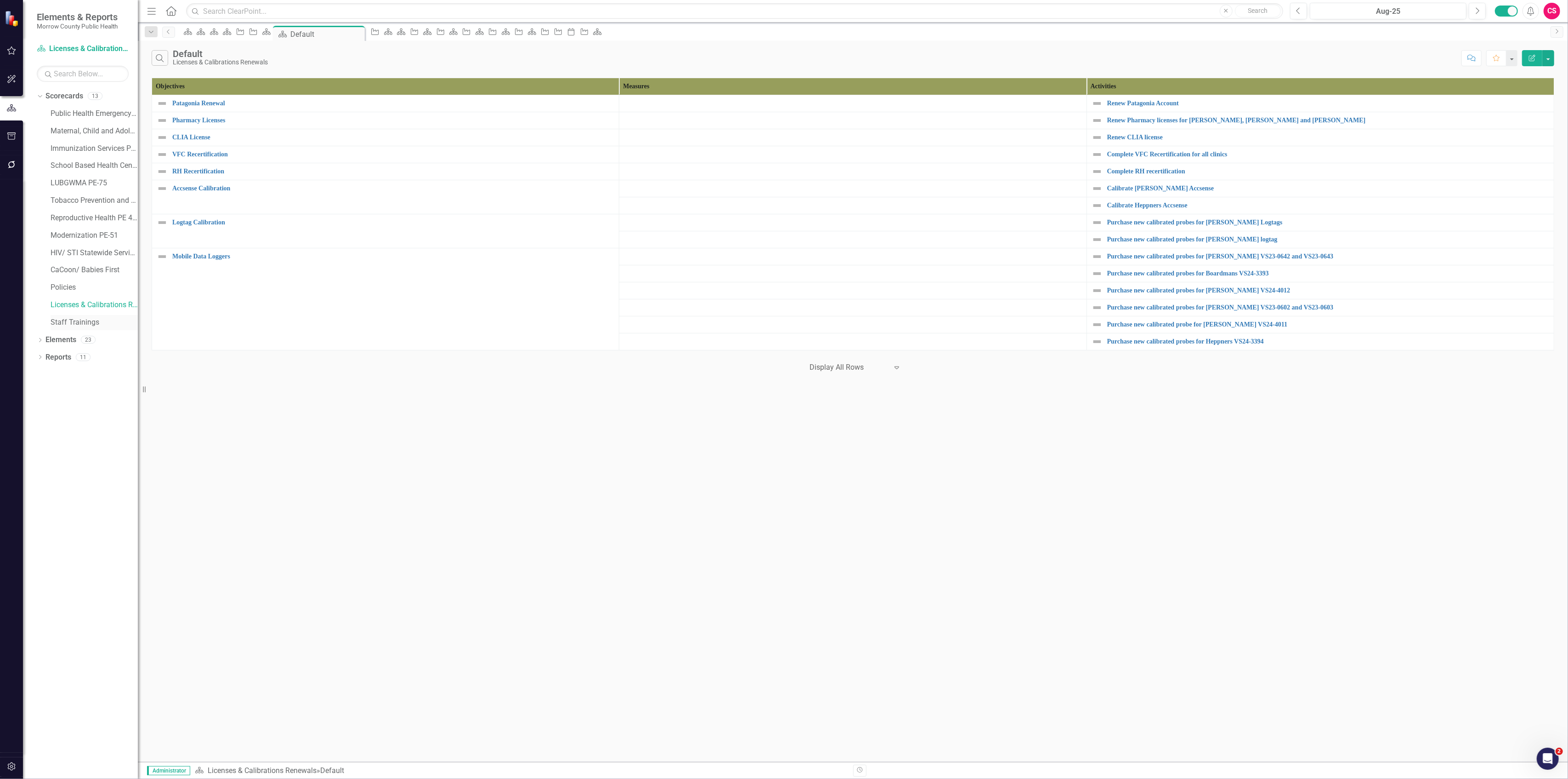
click at [87, 322] on link "Staff Trainings" at bounding box center [94, 322] width 87 height 10
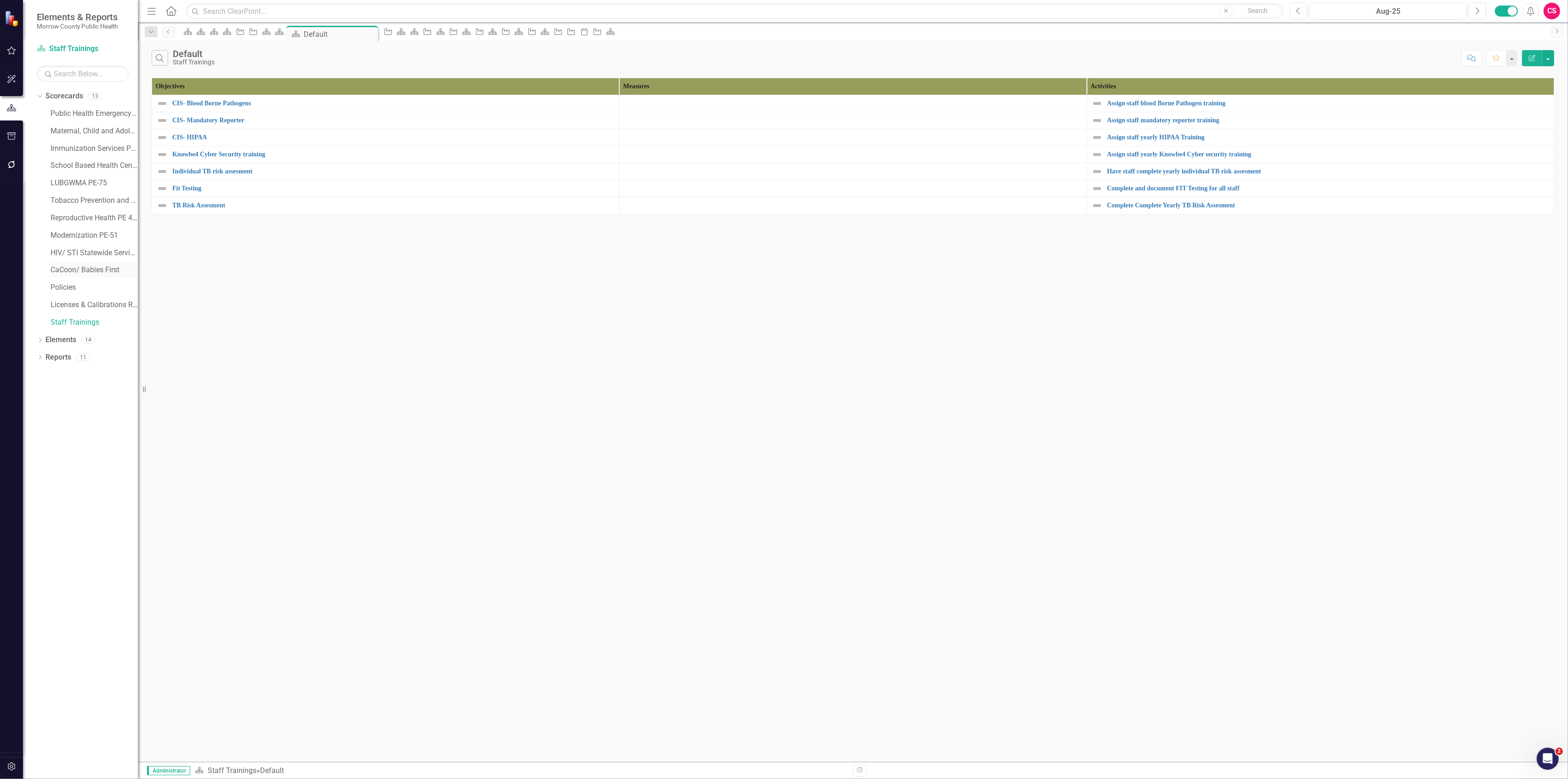
click at [74, 267] on link "CaCoon/ Babies First" at bounding box center [94, 270] width 87 height 10
